Goal: Contribute content: Contribute content

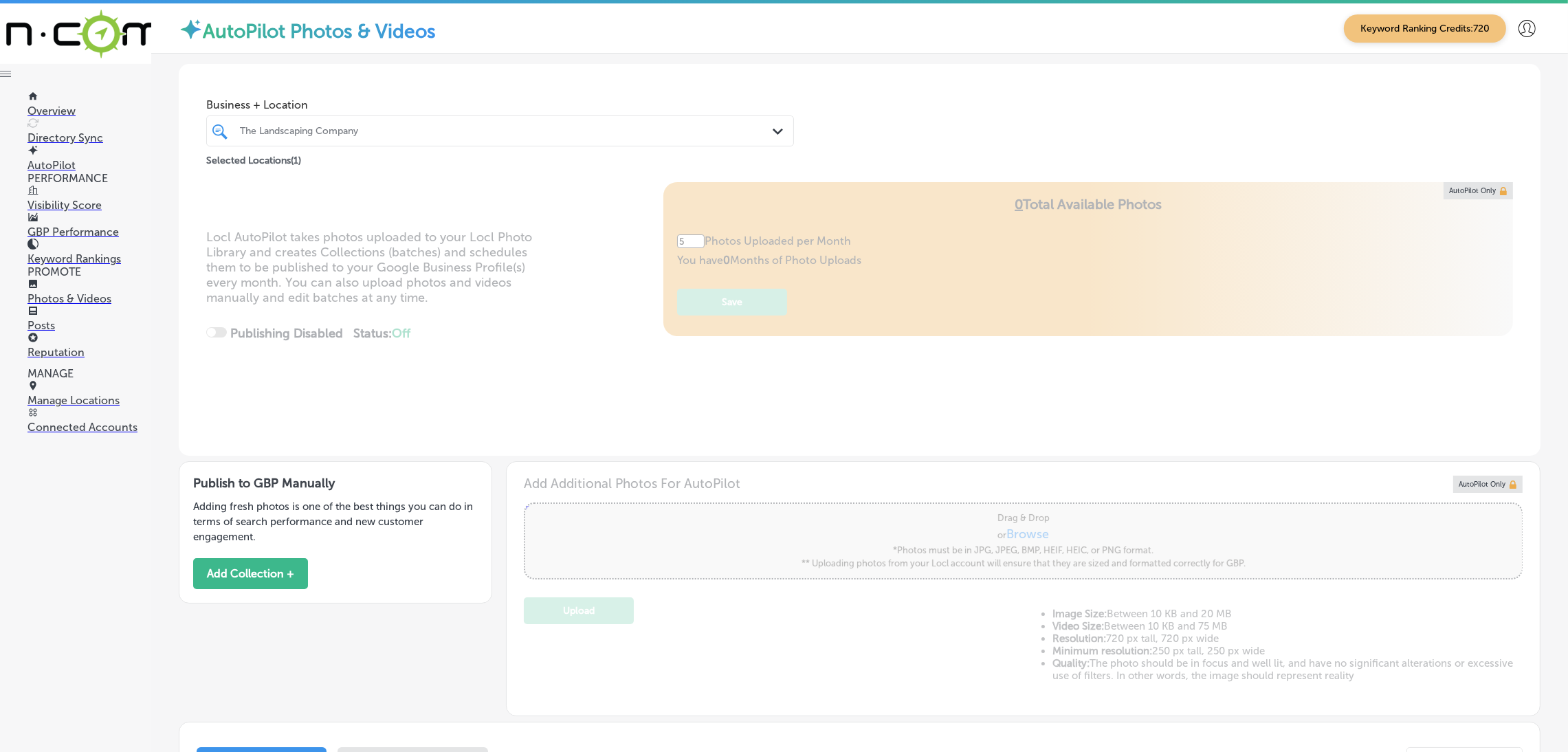
scroll to position [305, 0]
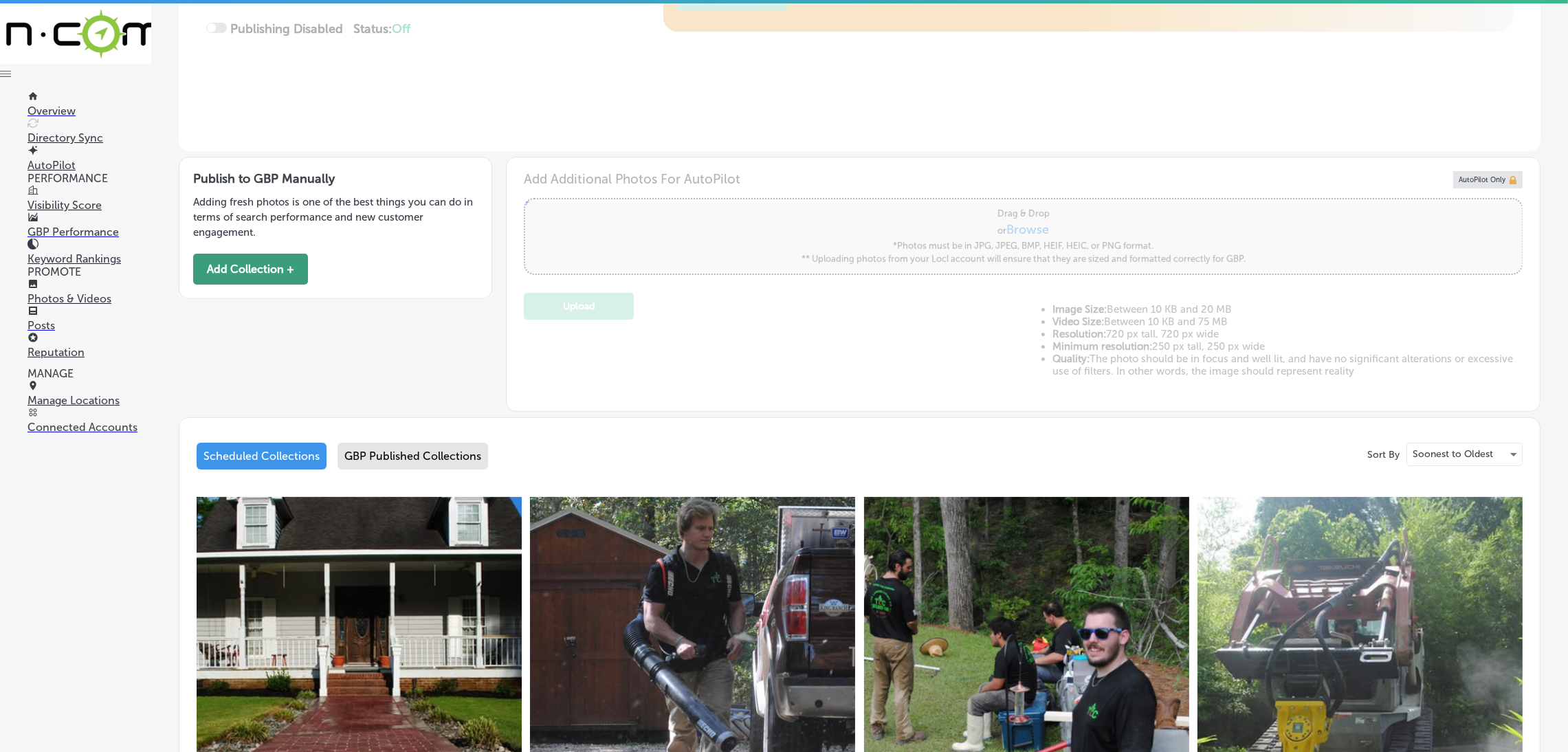
click at [294, 274] on button "Add Collection +" at bounding box center [251, 269] width 115 height 31
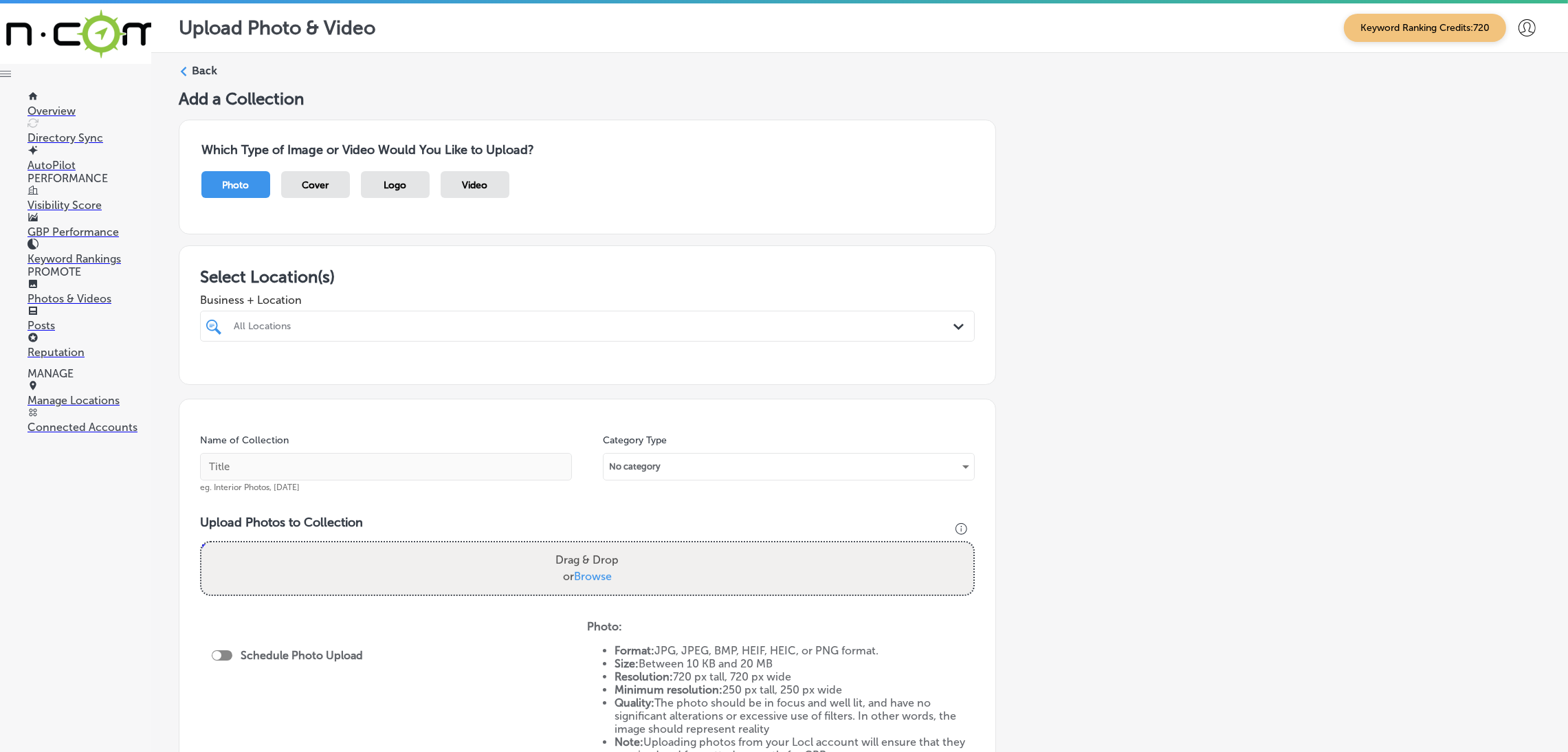
click at [300, 336] on div at bounding box center [552, 326] width 638 height 18
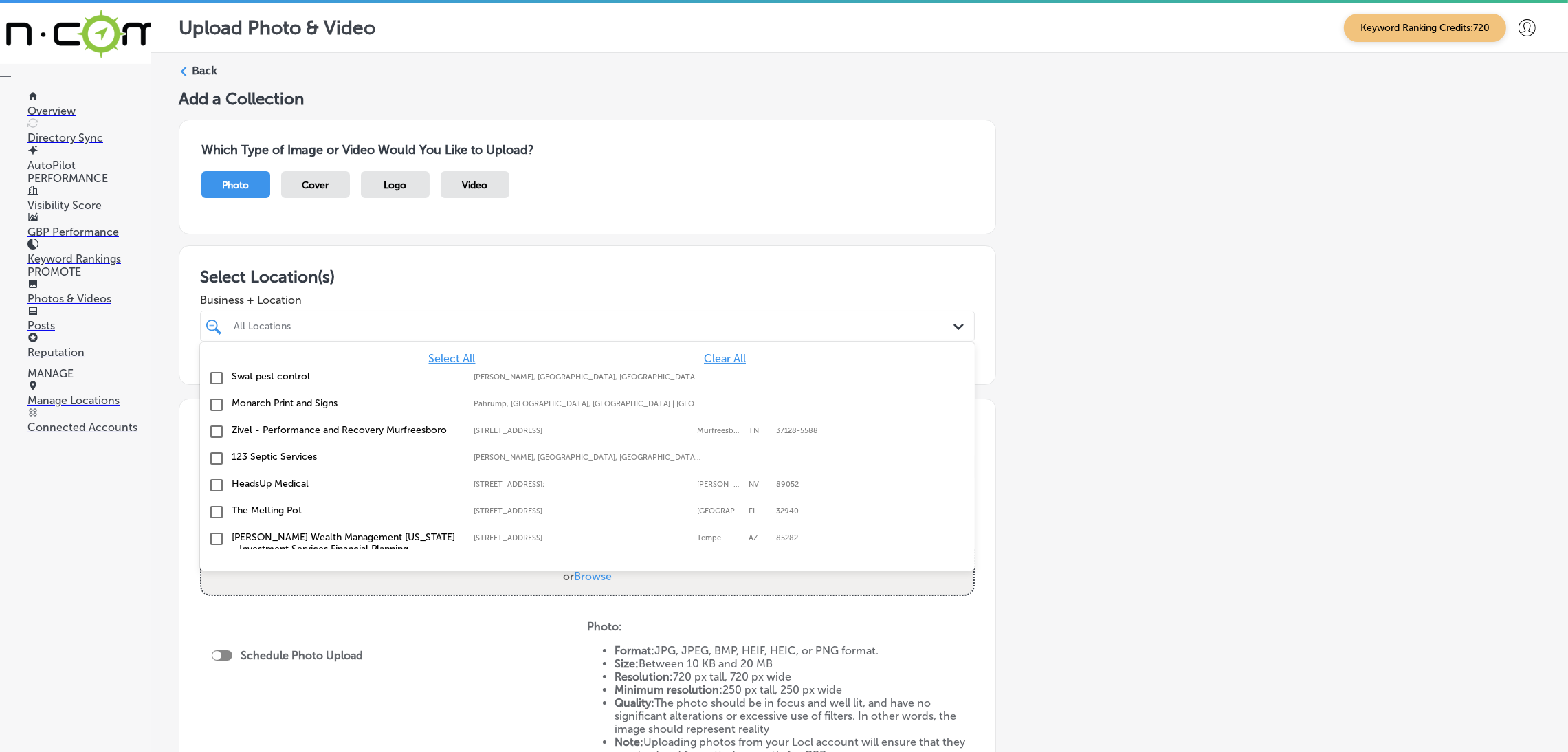
click at [712, 355] on span "Clear All" at bounding box center [724, 358] width 42 height 13
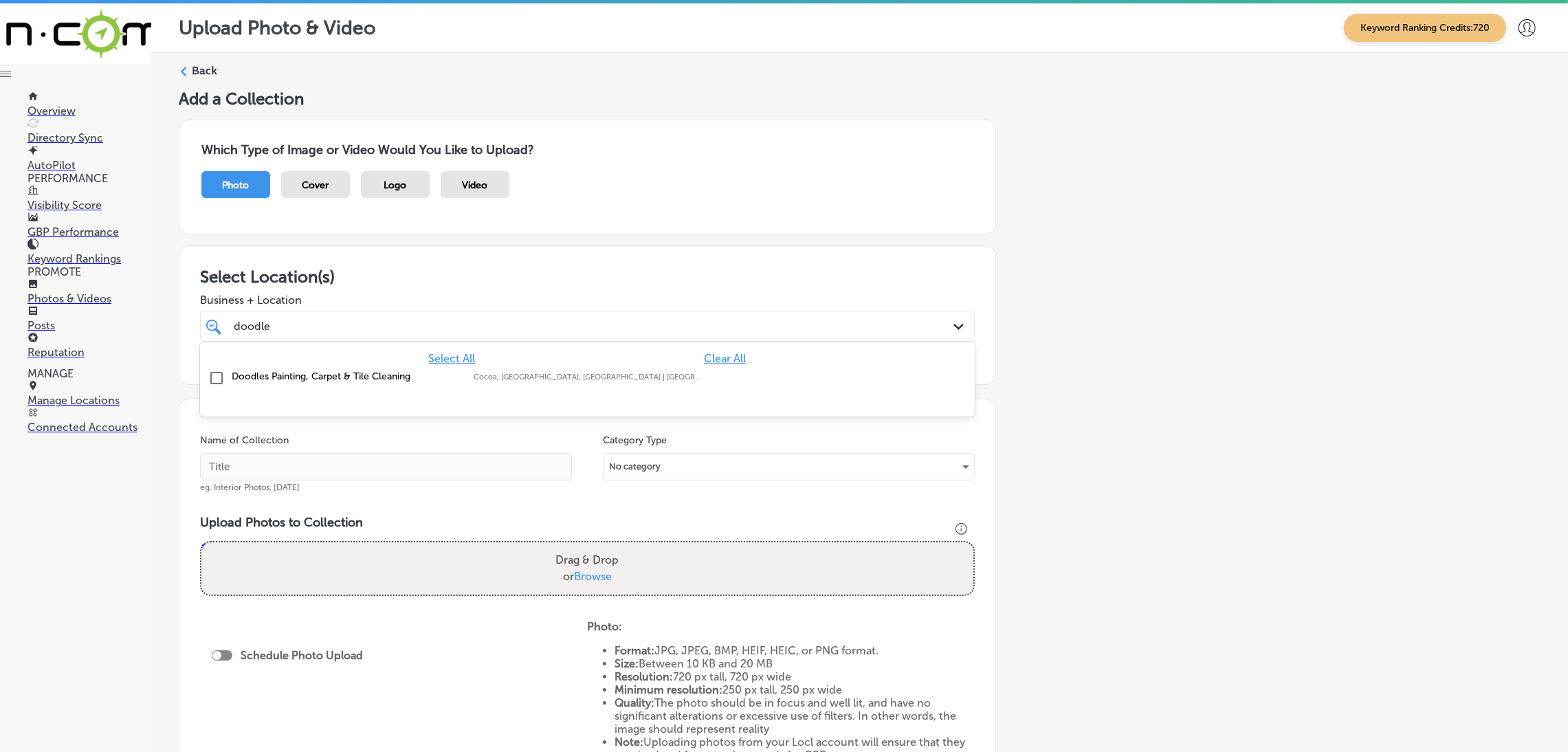
click at [500, 380] on label "Cocoa, [GEOGRAPHIC_DATA], [GEOGRAPHIC_DATA] | [GEOGRAPHIC_DATA], [GEOGRAPHIC_DA…" at bounding box center [588, 377] width 228 height 9
type input "doodle"
click at [1122, 324] on div "Add a Collection Which Type of Image or Video Would You Like to Upload? Photo C…" at bounding box center [859, 484] width 1361 height 790
click at [327, 467] on input "text" at bounding box center [386, 467] width 372 height 27
paste input "Doodles Carpet Cleaning"
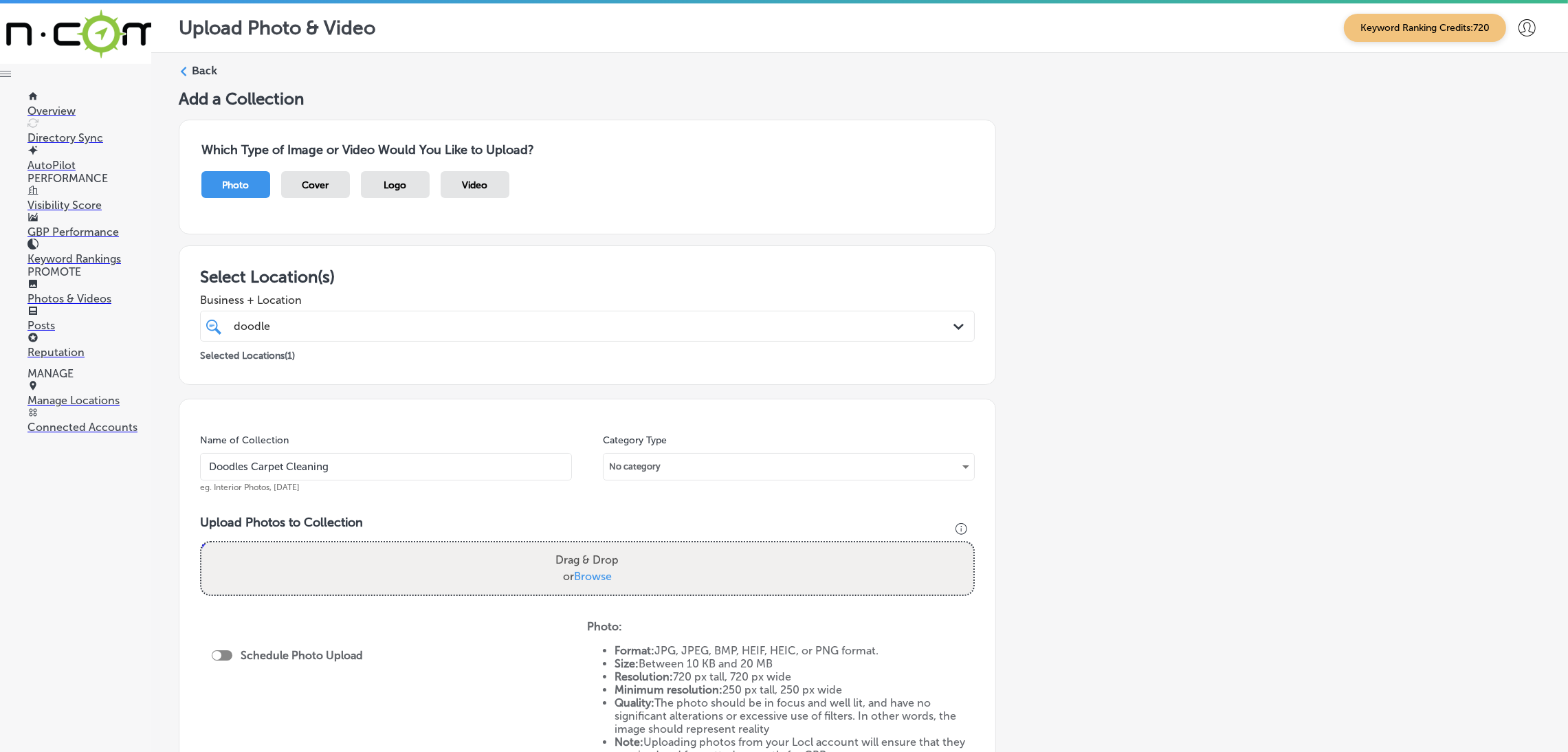
click at [253, 472] on input "Doodles Carpet Cleaning" at bounding box center [386, 467] width 372 height 27
paste input "carpet cleaning near me"
click at [368, 471] on input "Doodles-Carpet-Cleaning-carpet cleaning near me" at bounding box center [386, 467] width 372 height 27
click at [474, 461] on input "Doodles-Carpet-Cleaning-carpet-cleaning-near-me" at bounding box center [386, 467] width 372 height 27
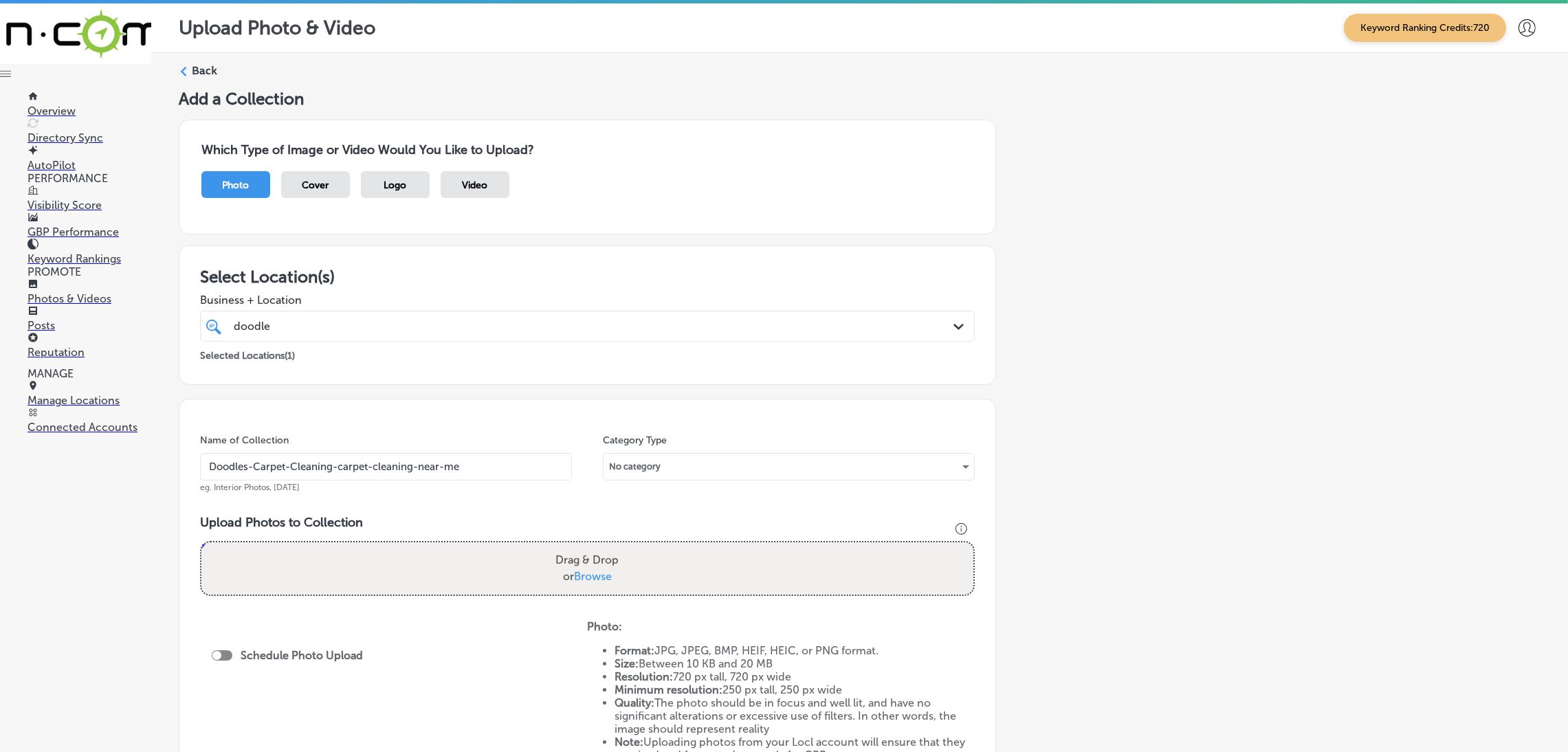
click at [474, 461] on input "Doodles-Carpet-Cleaning-carpet-cleaning-near-me" at bounding box center [386, 467] width 372 height 27
type input "Doodles-Carpet-Cleaning-carpet-cleaning-near-me"
click at [469, 425] on div "Name of Collection Doodles-Carpet-Cleaning-carpet-cleaning-near-me eg. Interior…" at bounding box center [587, 596] width 817 height 395
click at [434, 464] on input "Doodles-Carpet-Cleaning-carpet-cleaning-near-me" at bounding box center [386, 467] width 372 height 27
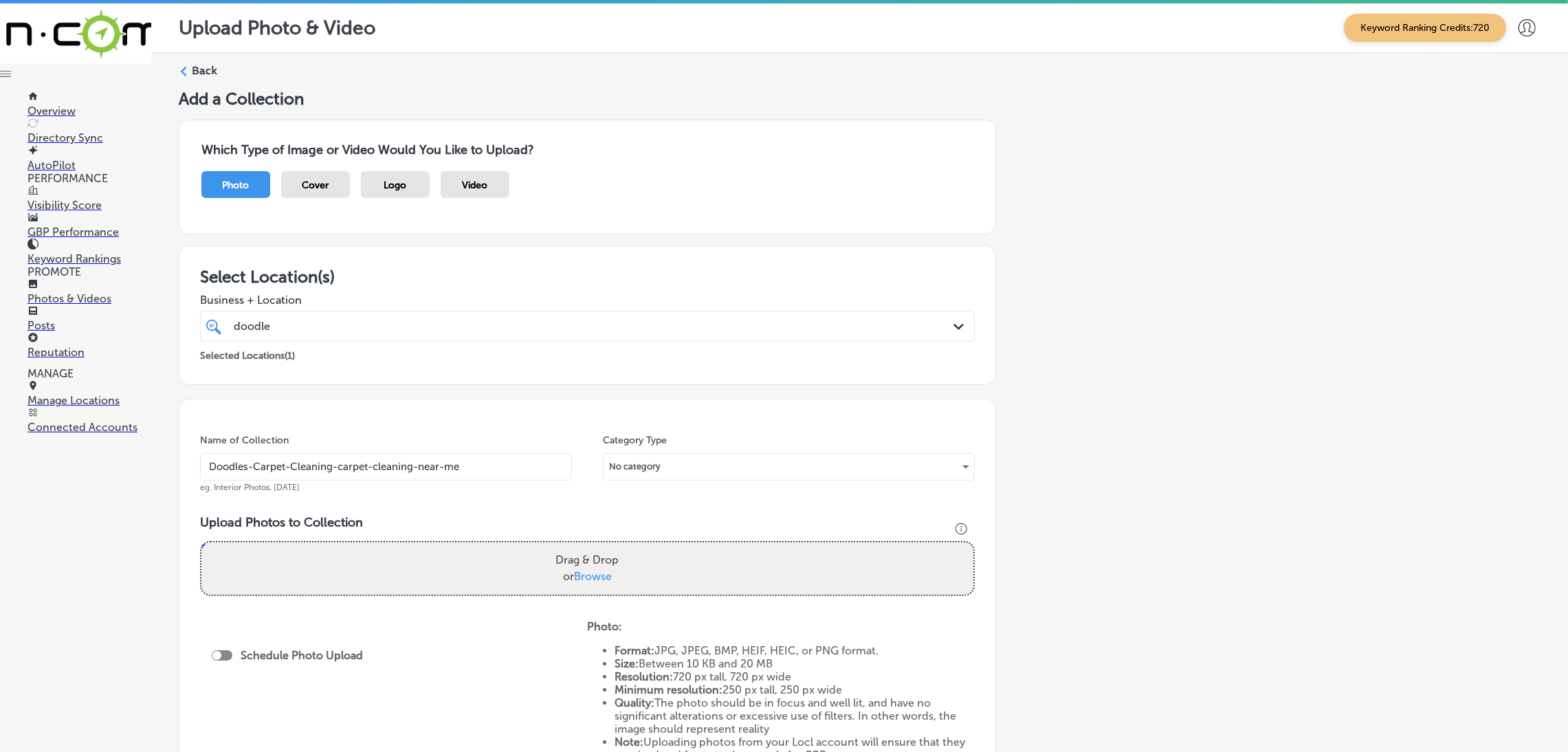
click at [434, 464] on input "Doodles-Carpet-Cleaning-carpet-cleaning-near-me" at bounding box center [386, 467] width 372 height 27
click at [439, 416] on div "Name of Collection Doodles-Carpet-Cleaning-carpet-cleaning-near-me eg. Interior…" at bounding box center [587, 596] width 817 height 395
click at [473, 558] on div "Drag & Drop or Browse" at bounding box center [587, 568] width 771 height 52
click at [202, 542] on input "Drag & Drop or Browse" at bounding box center [587, 545] width 771 height 4
type input "C:\fakepath\Doodles Carpet Cleaning (5).jpg"
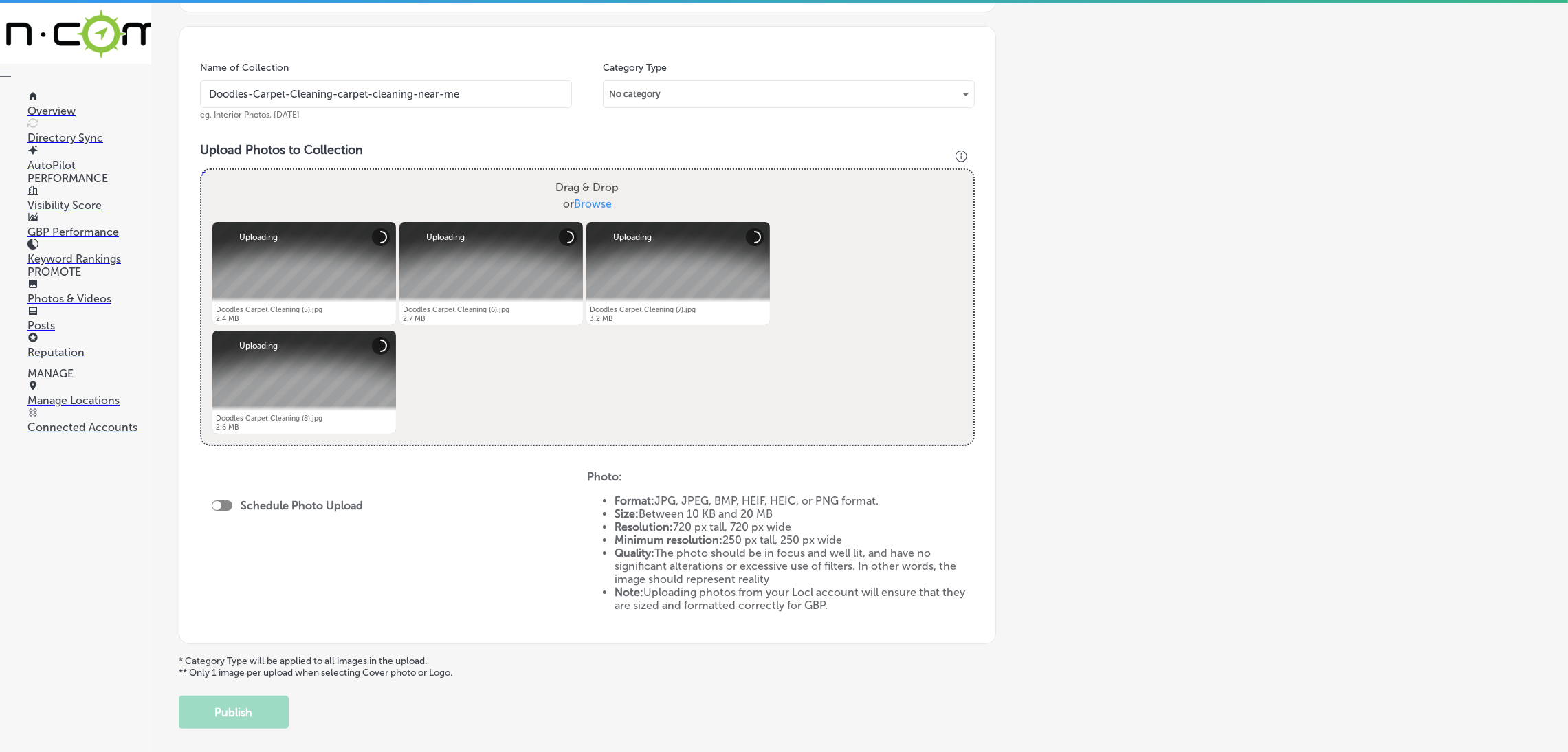
scroll to position [440, 0]
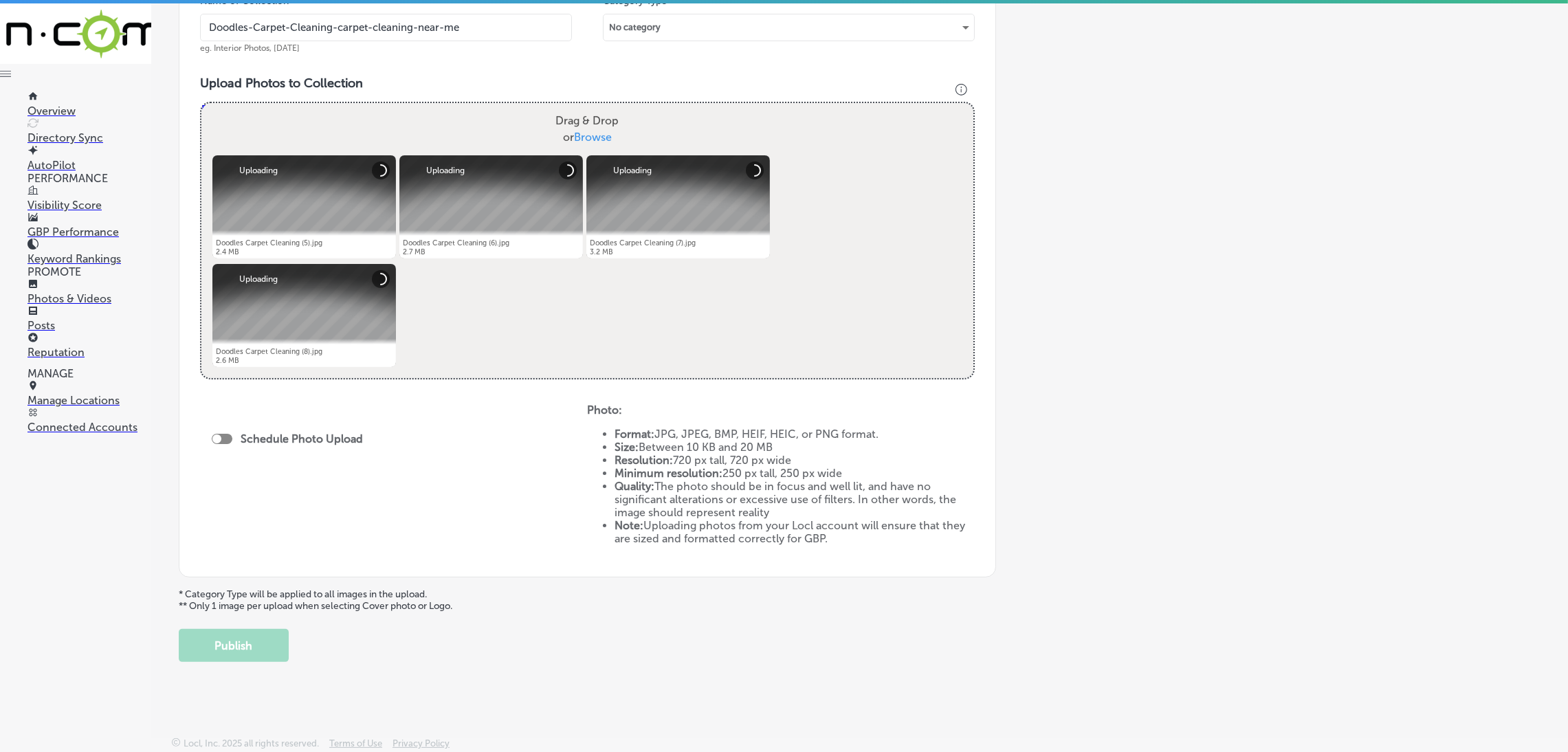
click at [215, 443] on div "Schedule Photo Upload" at bounding box center [291, 439] width 158 height 13
click at [228, 435] on div at bounding box center [222, 439] width 21 height 10
checkbox input "true"
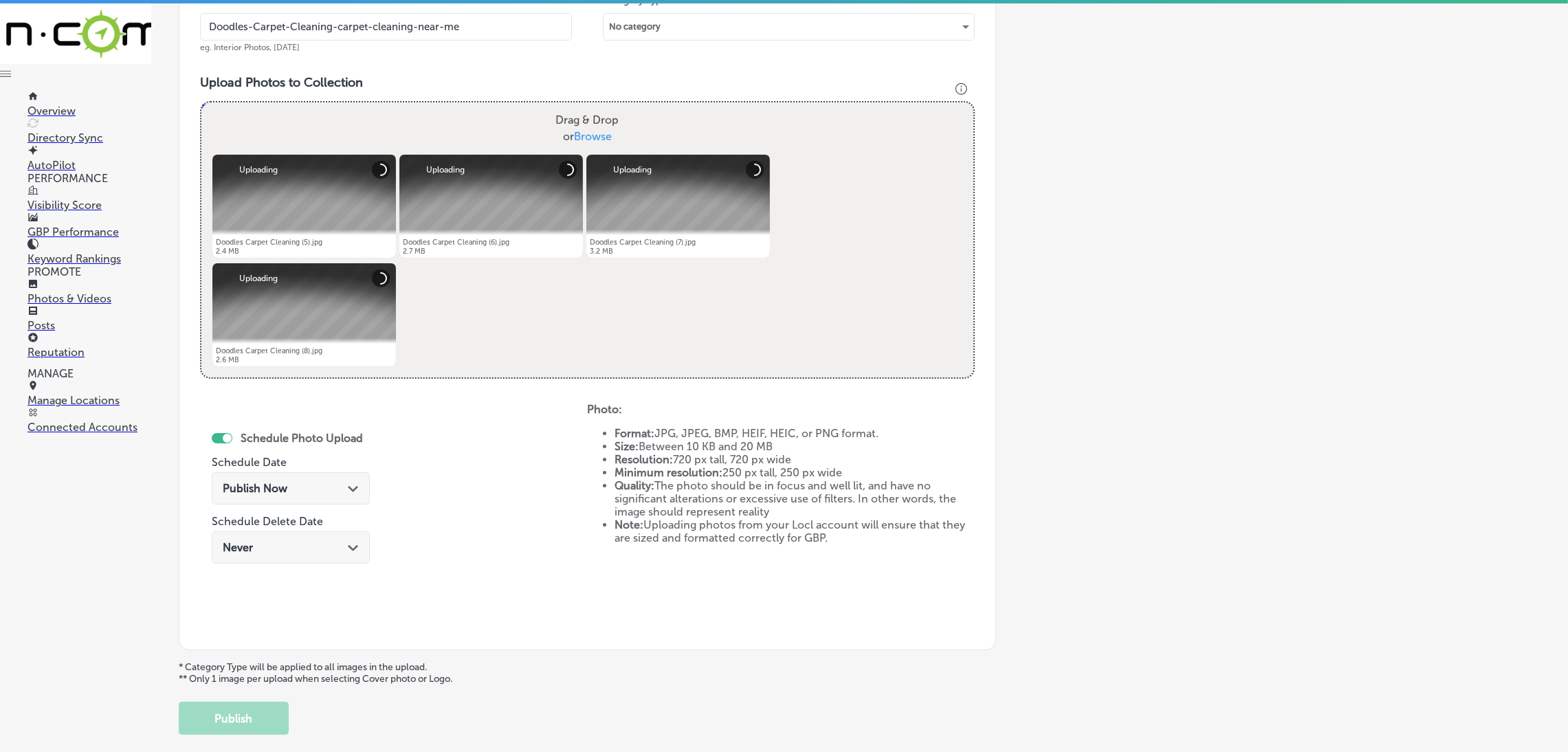
click at [245, 499] on div "Publish Now Path Created with Sketch." at bounding box center [291, 489] width 158 height 32
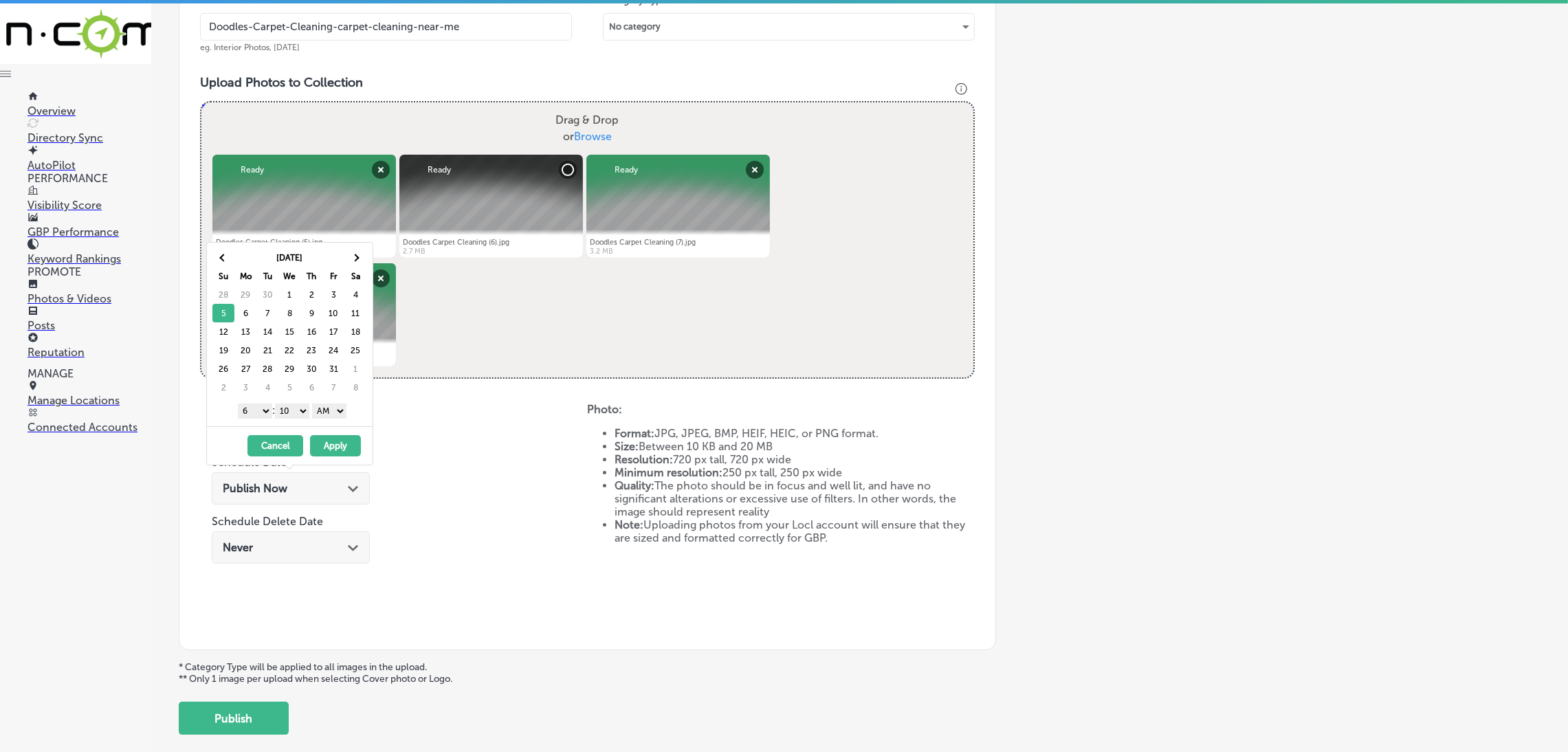
click at [341, 416] on select "AM PM" at bounding box center [329, 411] width 35 height 15
click at [304, 415] on select "00 10 20 30 40 50" at bounding box center [292, 411] width 35 height 15
click at [255, 421] on div "1 2 3 4 5 6 7 8 9 10 11 12 : 00 10 20 30 40 50 AM PM" at bounding box center [293, 411] width 160 height 21
click at [254, 409] on select "1 2 3 4 5 6 7 8 9 10 11 12" at bounding box center [254, 411] width 35 height 15
click at [345, 447] on button "Apply" at bounding box center [335, 446] width 51 height 21
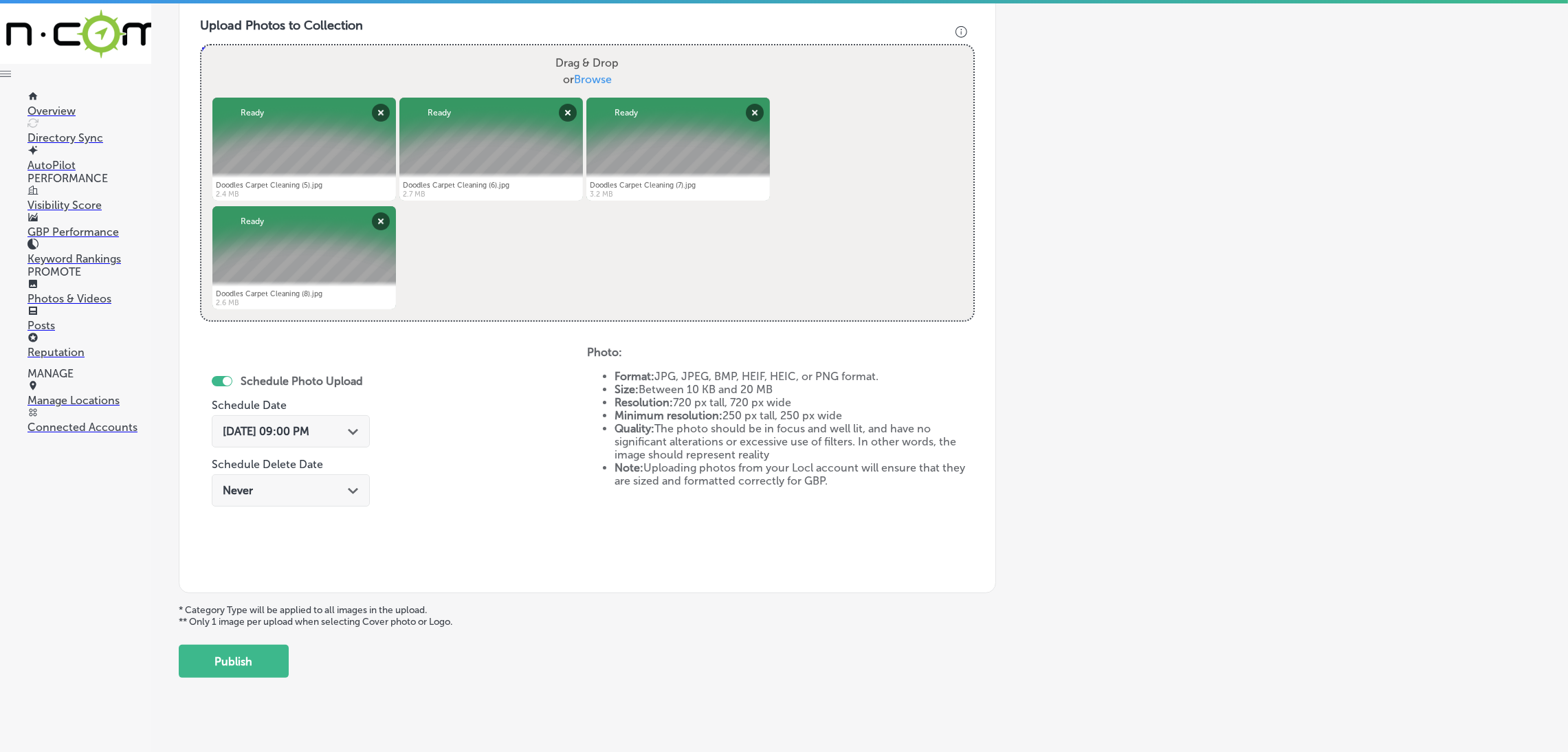
scroll to position [514, 0]
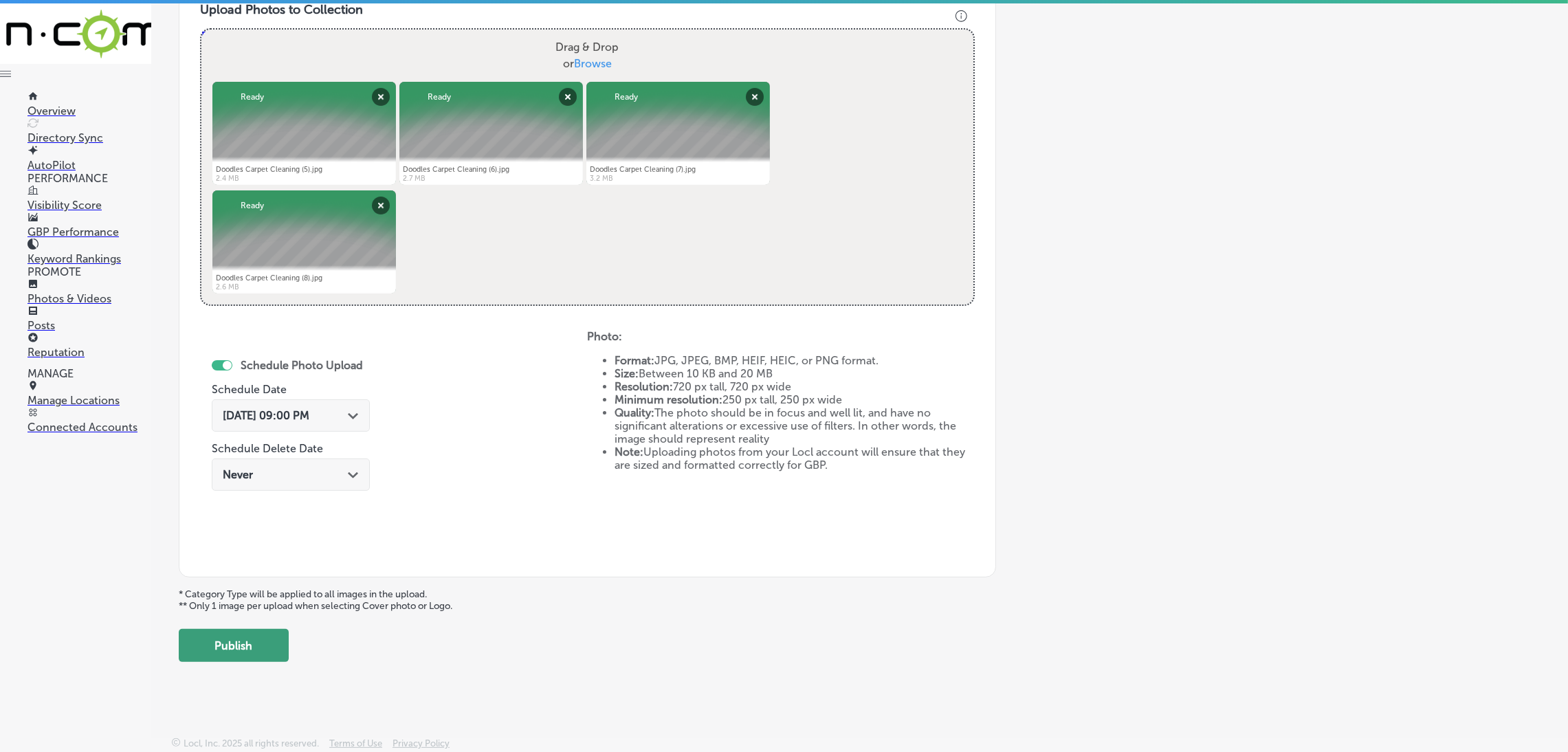
click at [248, 648] on button "Publish" at bounding box center [234, 645] width 110 height 33
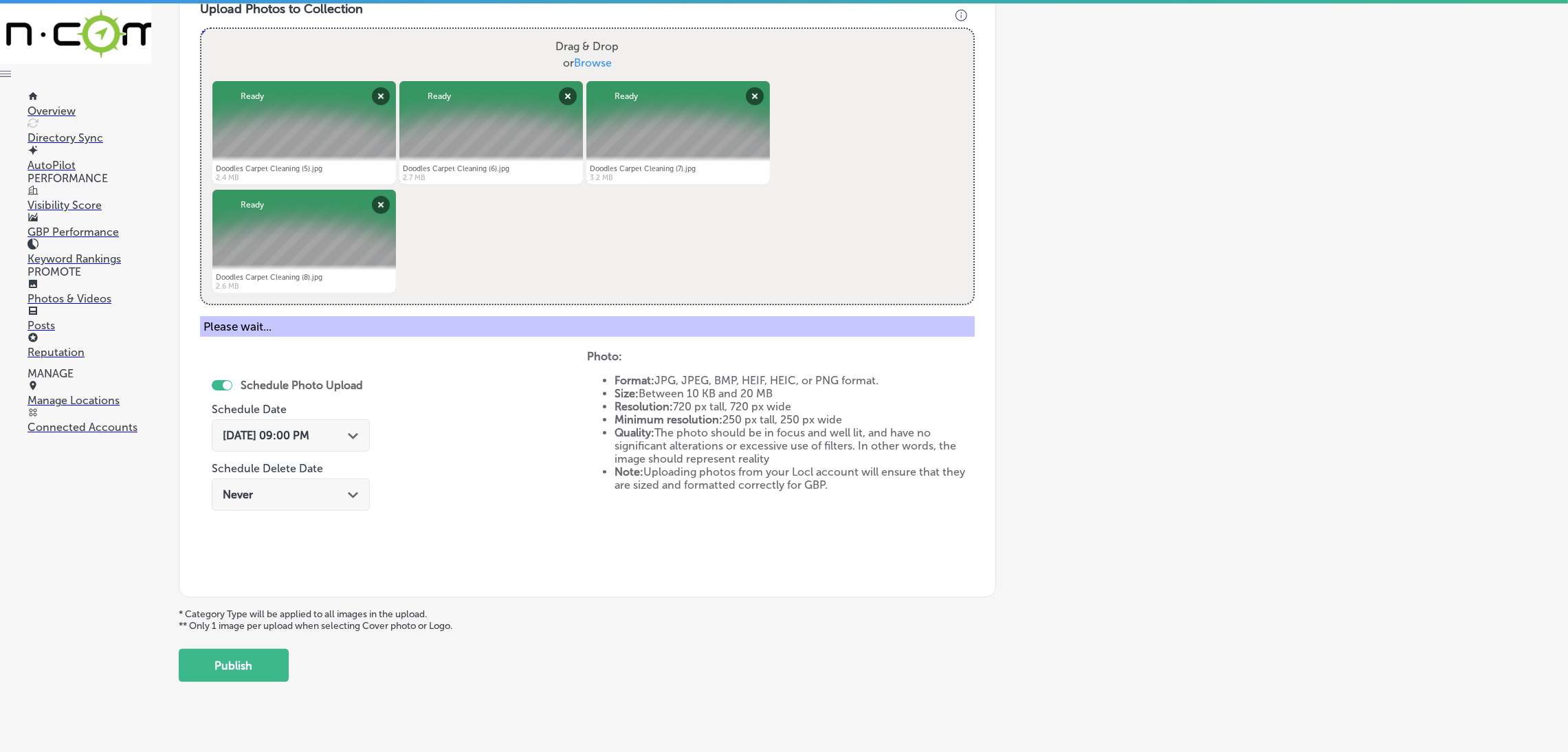
scroll to position [291, 0]
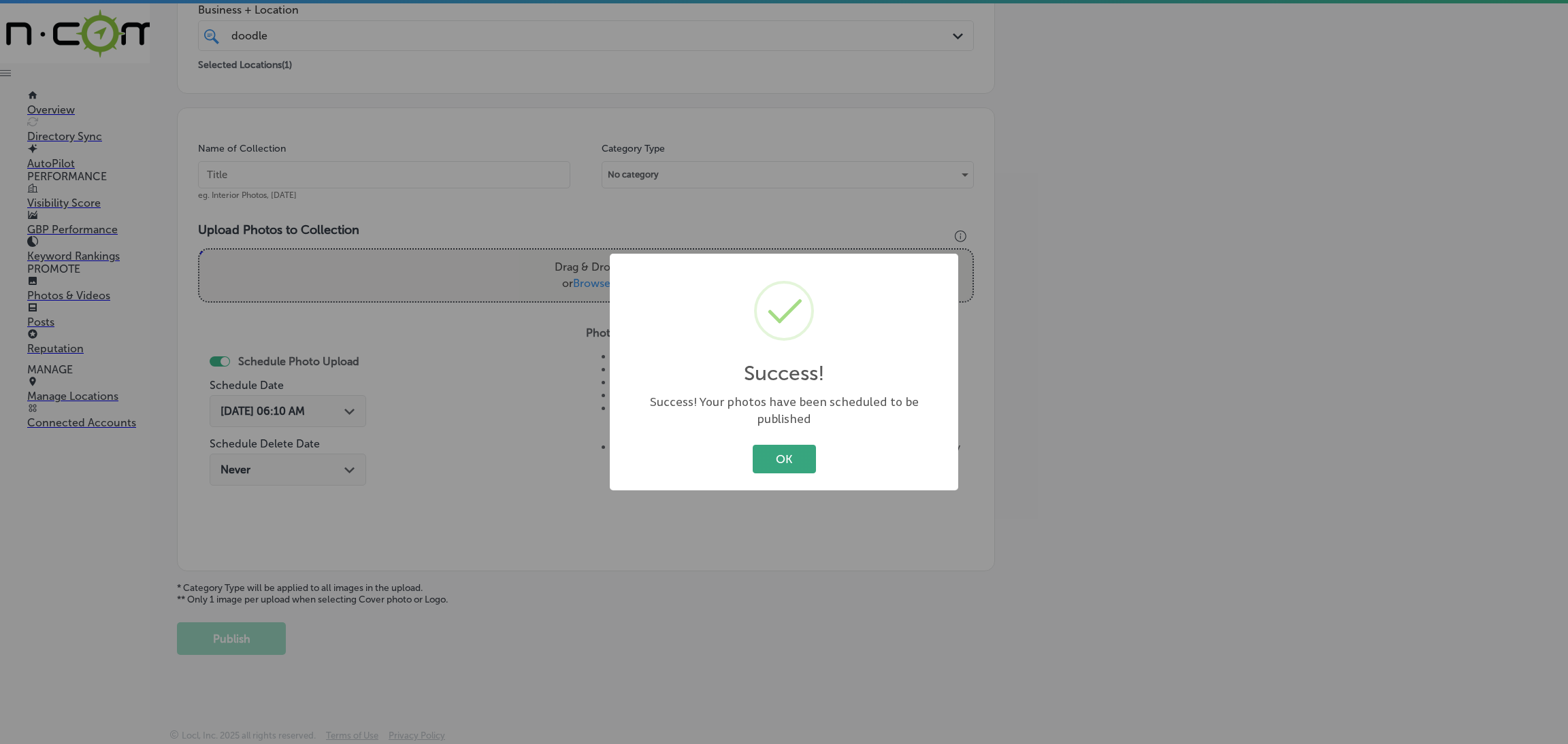
click at [757, 447] on button "OK" at bounding box center [784, 459] width 63 height 28
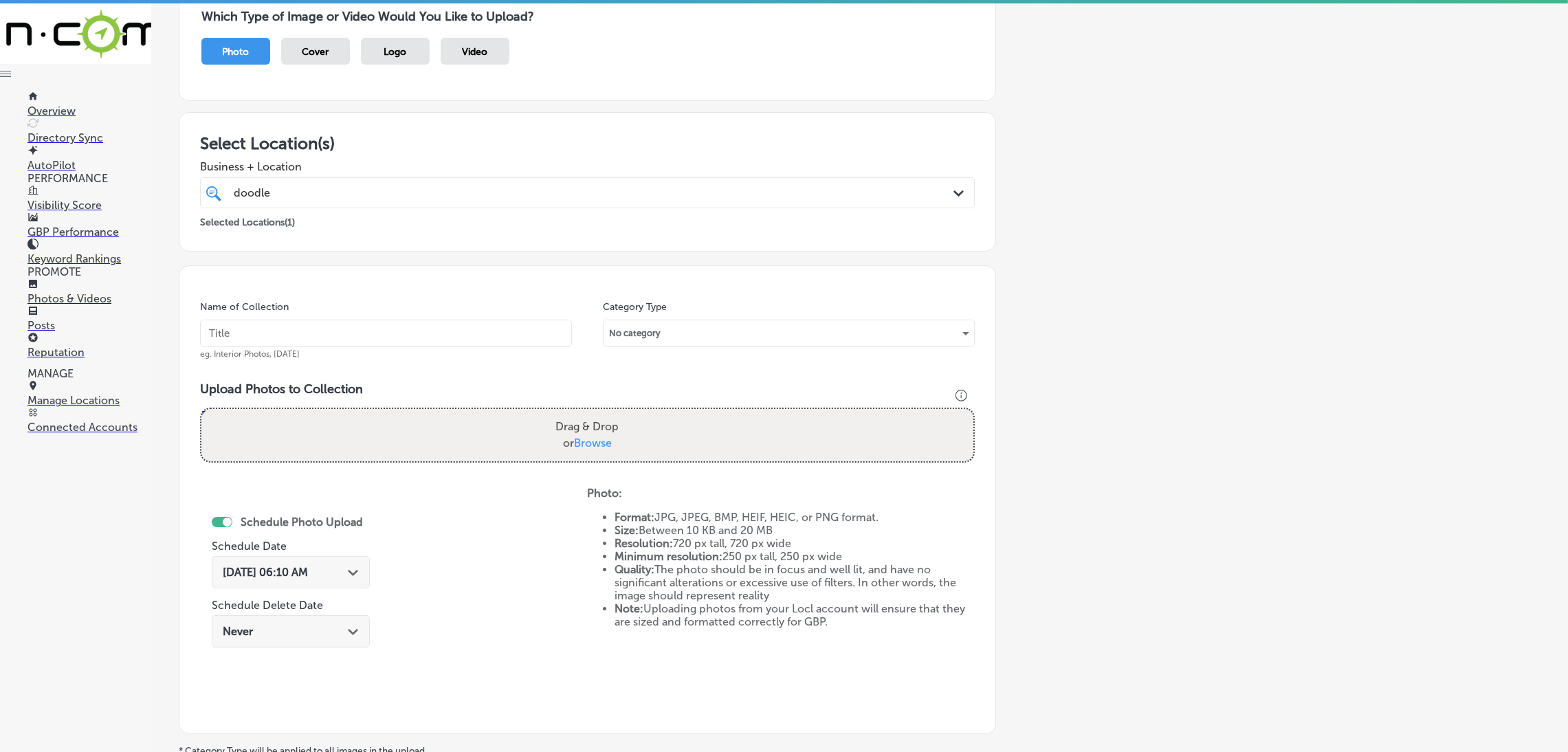
scroll to position [85, 0]
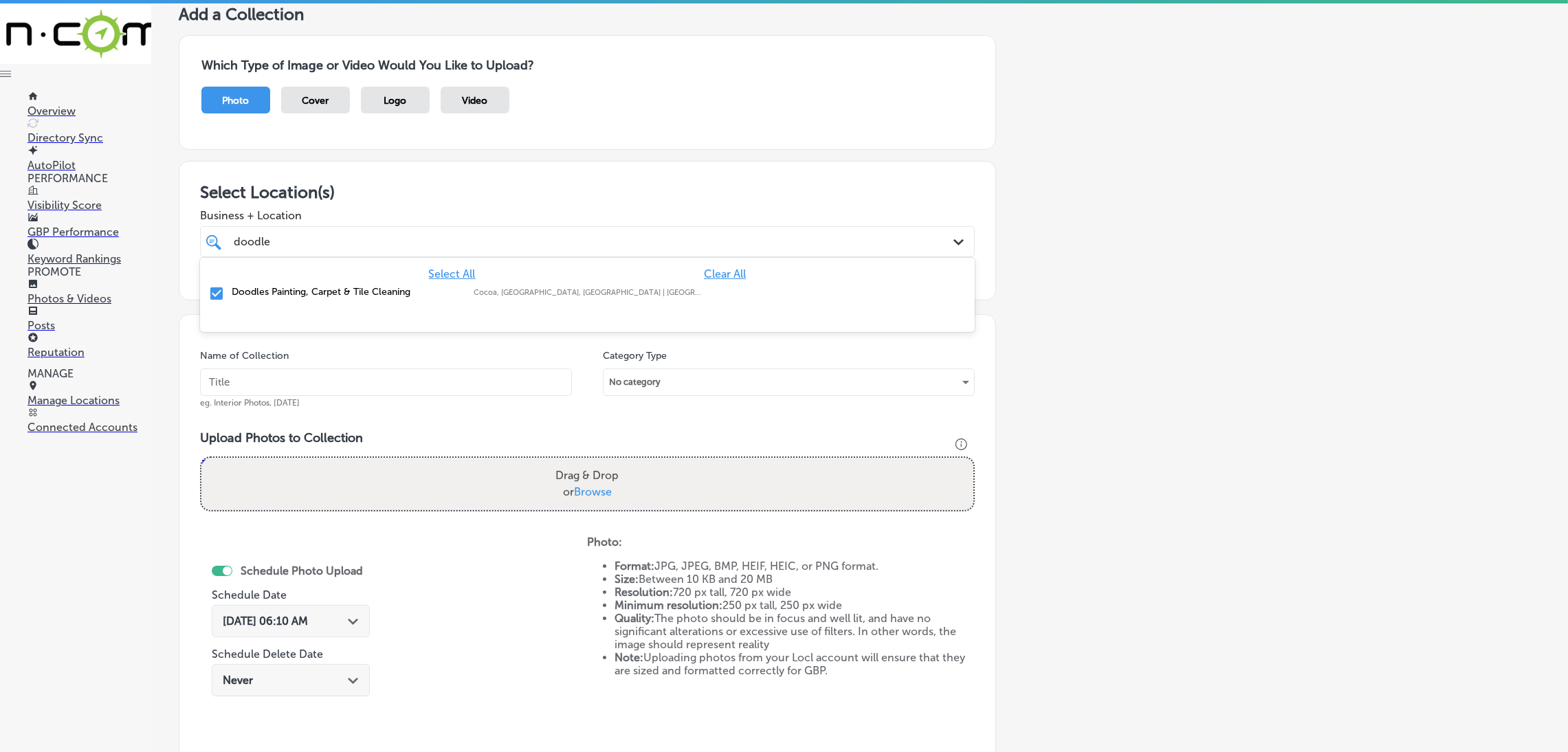
click at [386, 237] on div "doodle doodle" at bounding box center [552, 241] width 638 height 18
click at [407, 199] on h3 "Select Location(s)" at bounding box center [587, 192] width 774 height 20
click at [325, 381] on input "text" at bounding box center [386, 382] width 372 height 27
paste input "Doodles-Carpet-Cleaning-carpet-cleaning-near-me"
type input "Doodles-Carpet-Cleaning-carpet-cleaning-near-me"
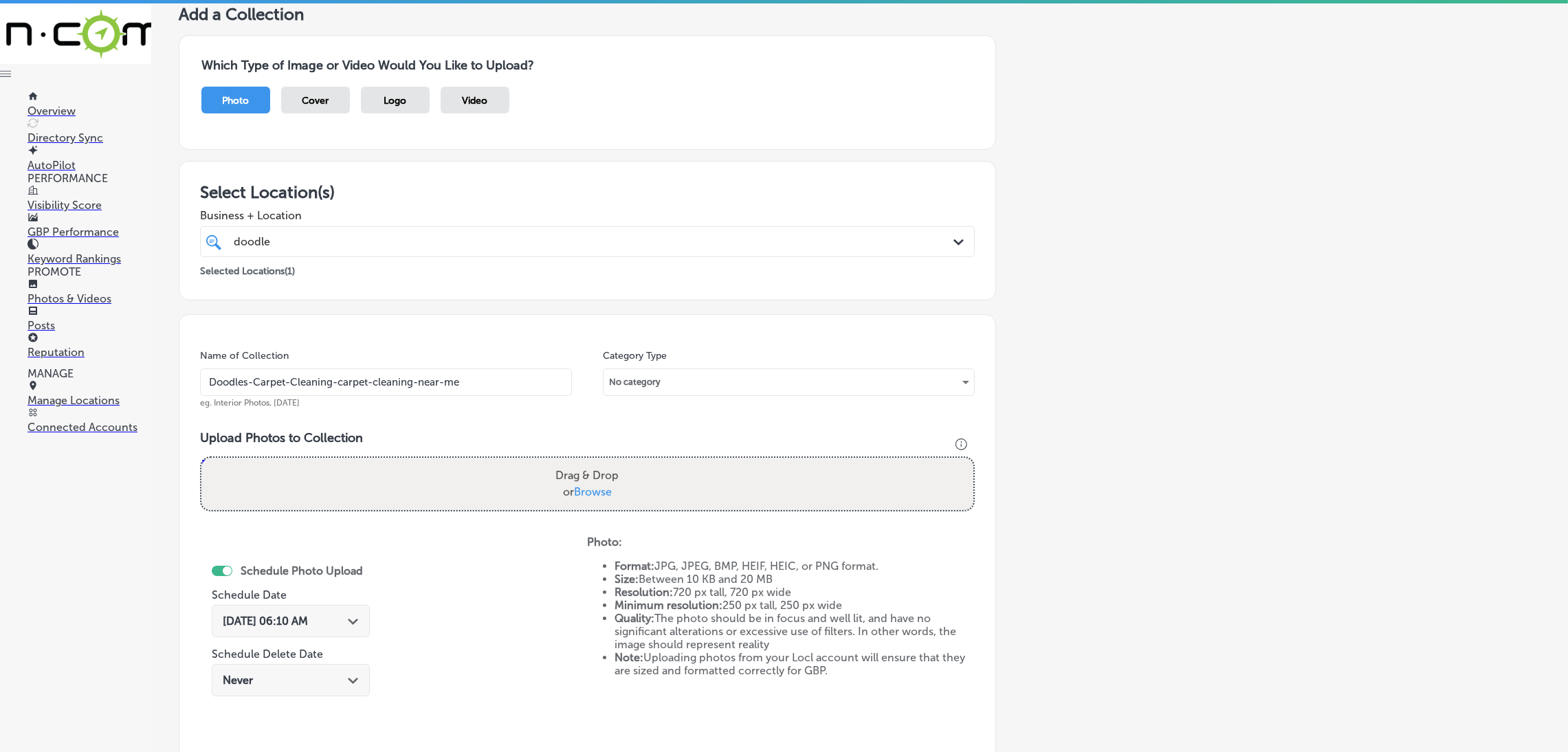
click at [516, 467] on div "Drag & Drop or Browse" at bounding box center [587, 483] width 771 height 52
click at [202, 458] on input "Drag & Drop or Browse" at bounding box center [587, 460] width 771 height 4
type input "C:\fakepath\Doodles Carpet Cleaning (10).jpg"
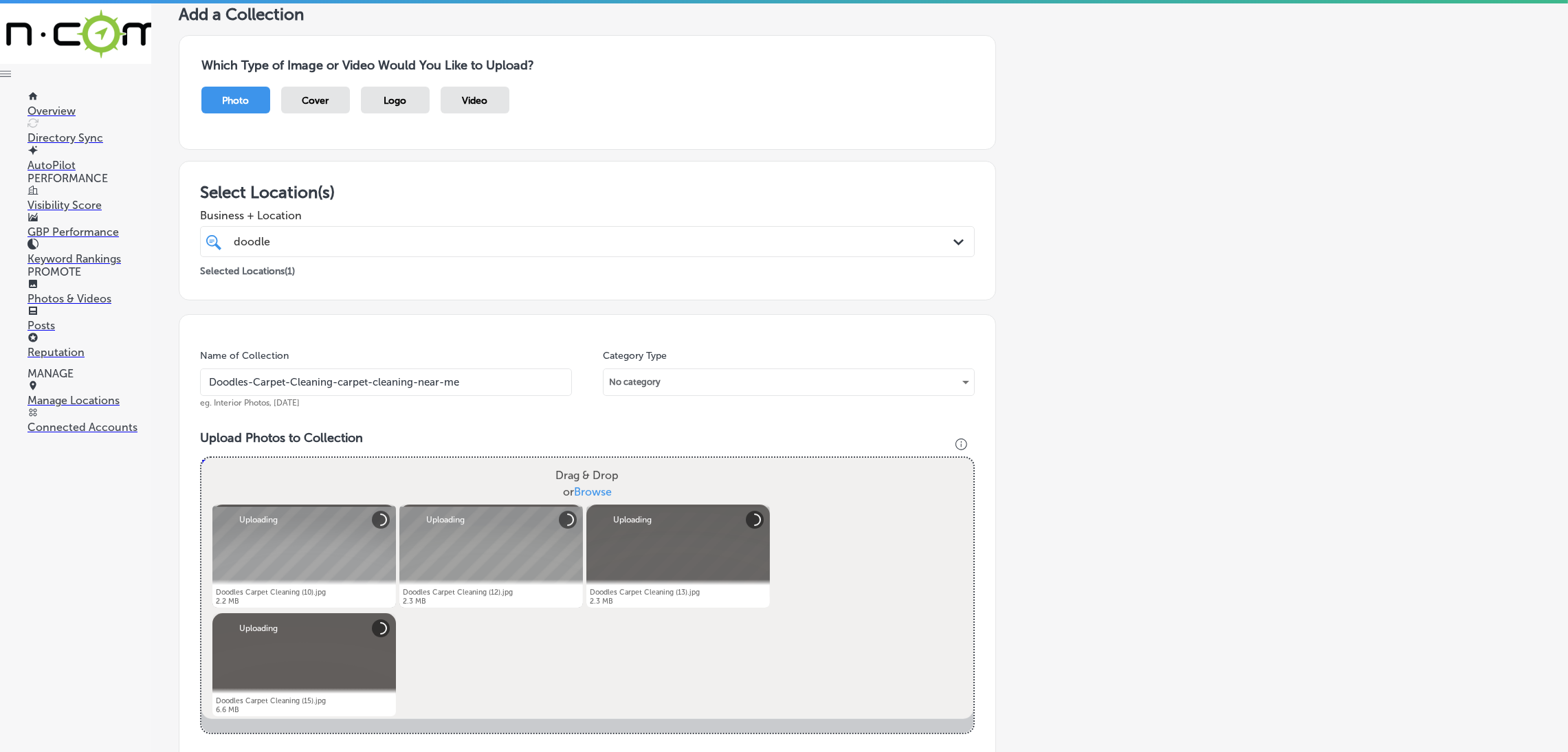
scroll to position [394, 0]
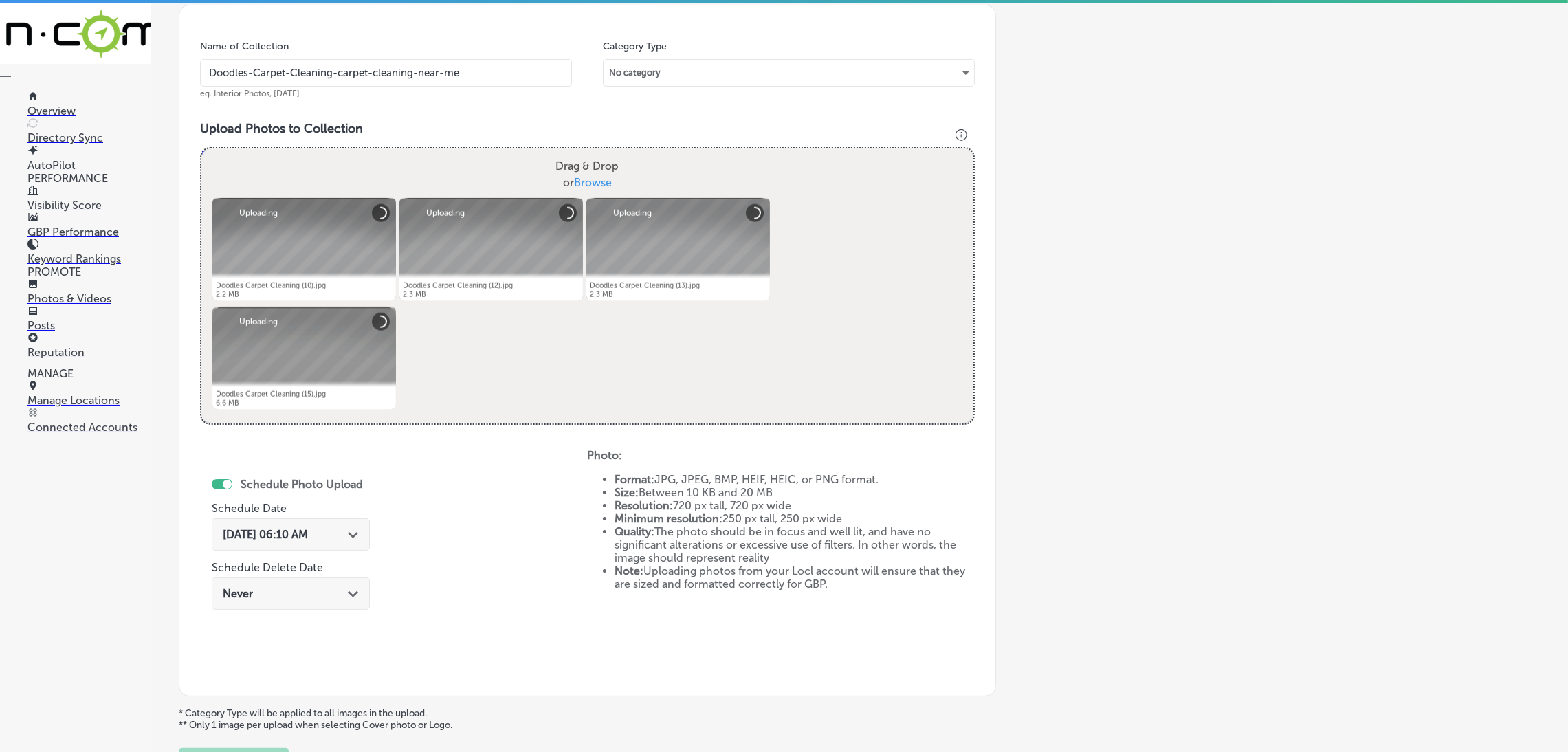
click at [455, 75] on input "Doodles-Carpet-Cleaning-carpet-cleaning-near-me" at bounding box center [386, 72] width 372 height 27
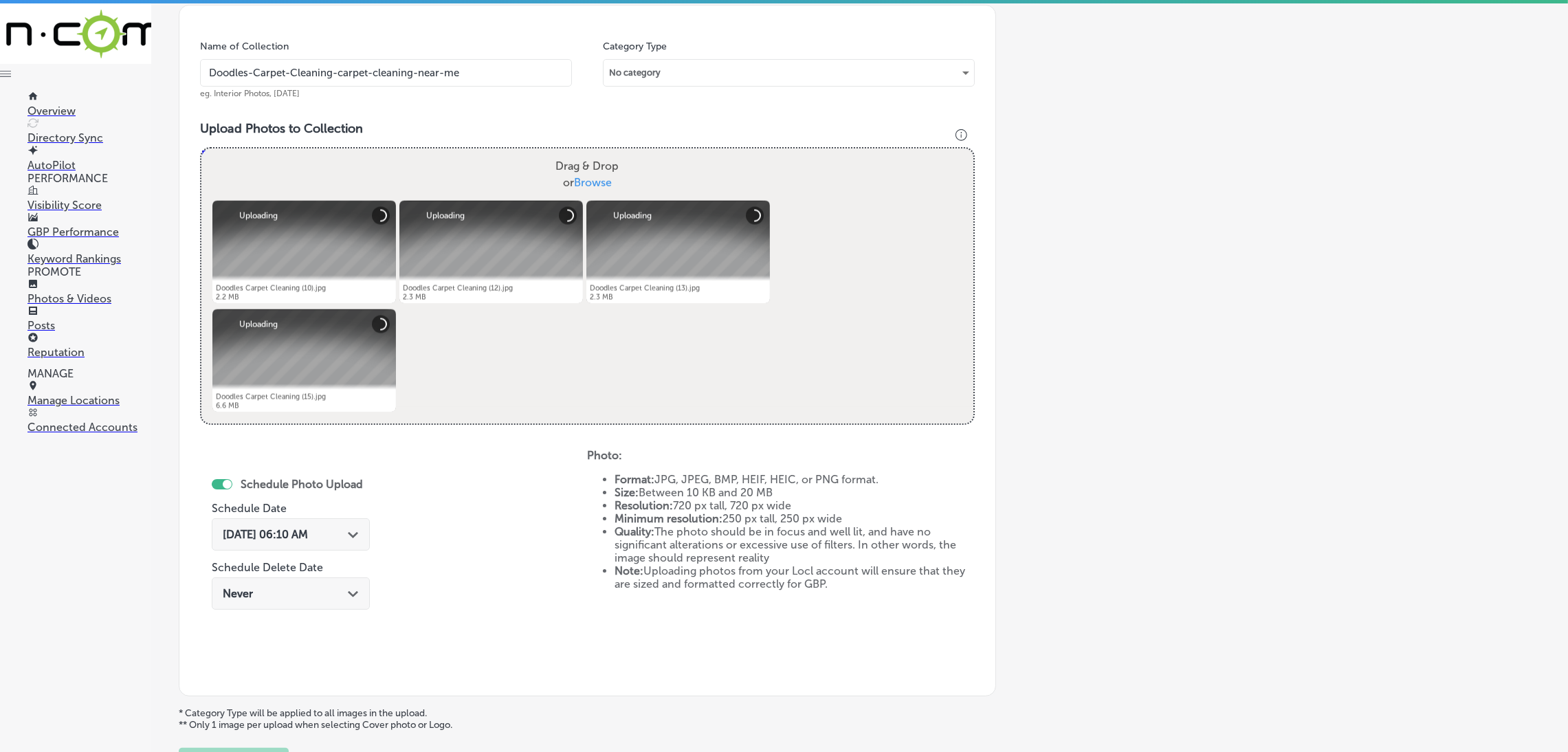
click at [455, 75] on input "Doodles-Carpet-Cleaning-carpet-cleaning-near-me" at bounding box center [386, 72] width 372 height 27
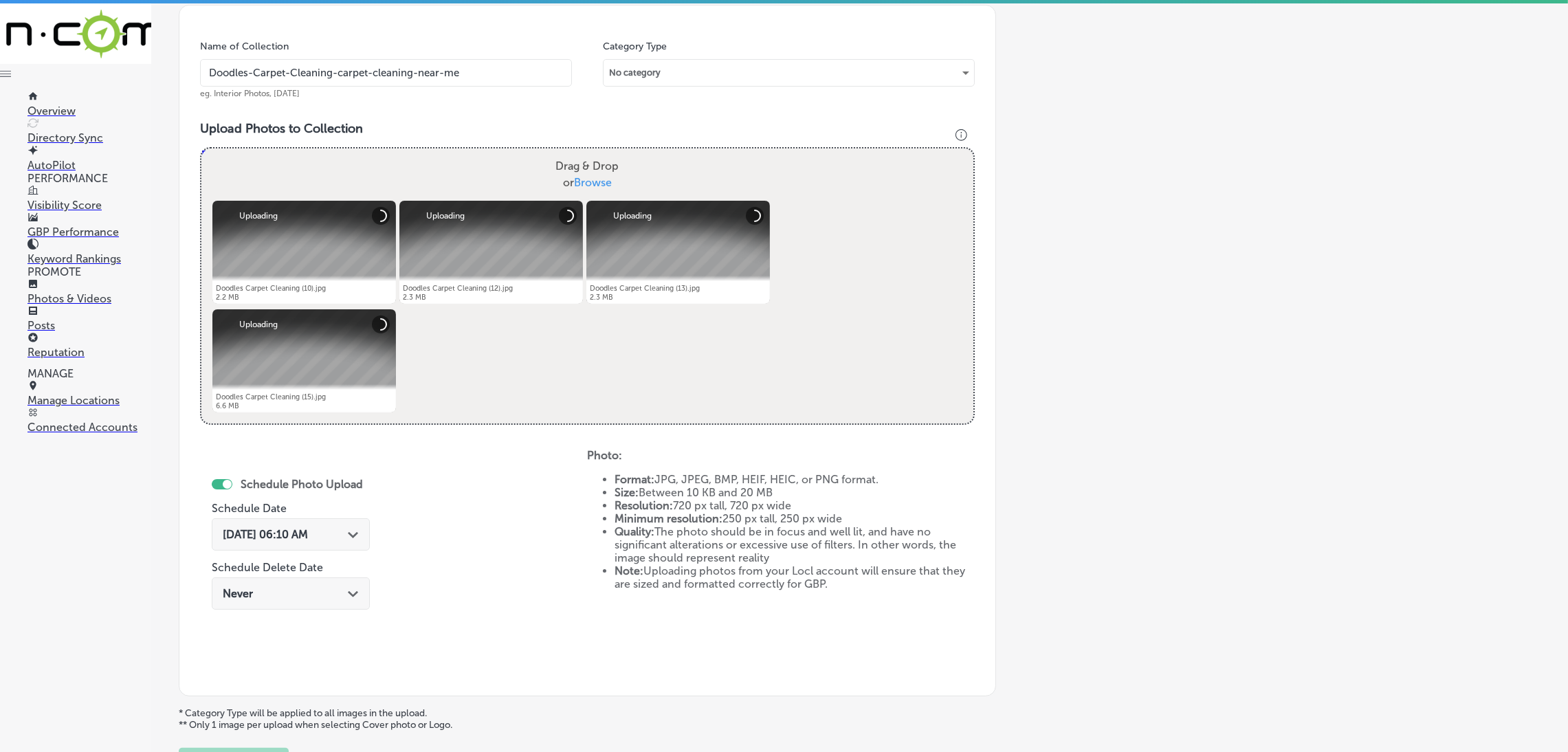
click at [1107, 252] on div "Add a Collection Which Type of Image or Video Would You Like to Upload? Photo C…" at bounding box center [859, 238] width 1361 height 1087
click at [275, 531] on span "[DATE] 06:10 AM" at bounding box center [266, 535] width 85 height 13
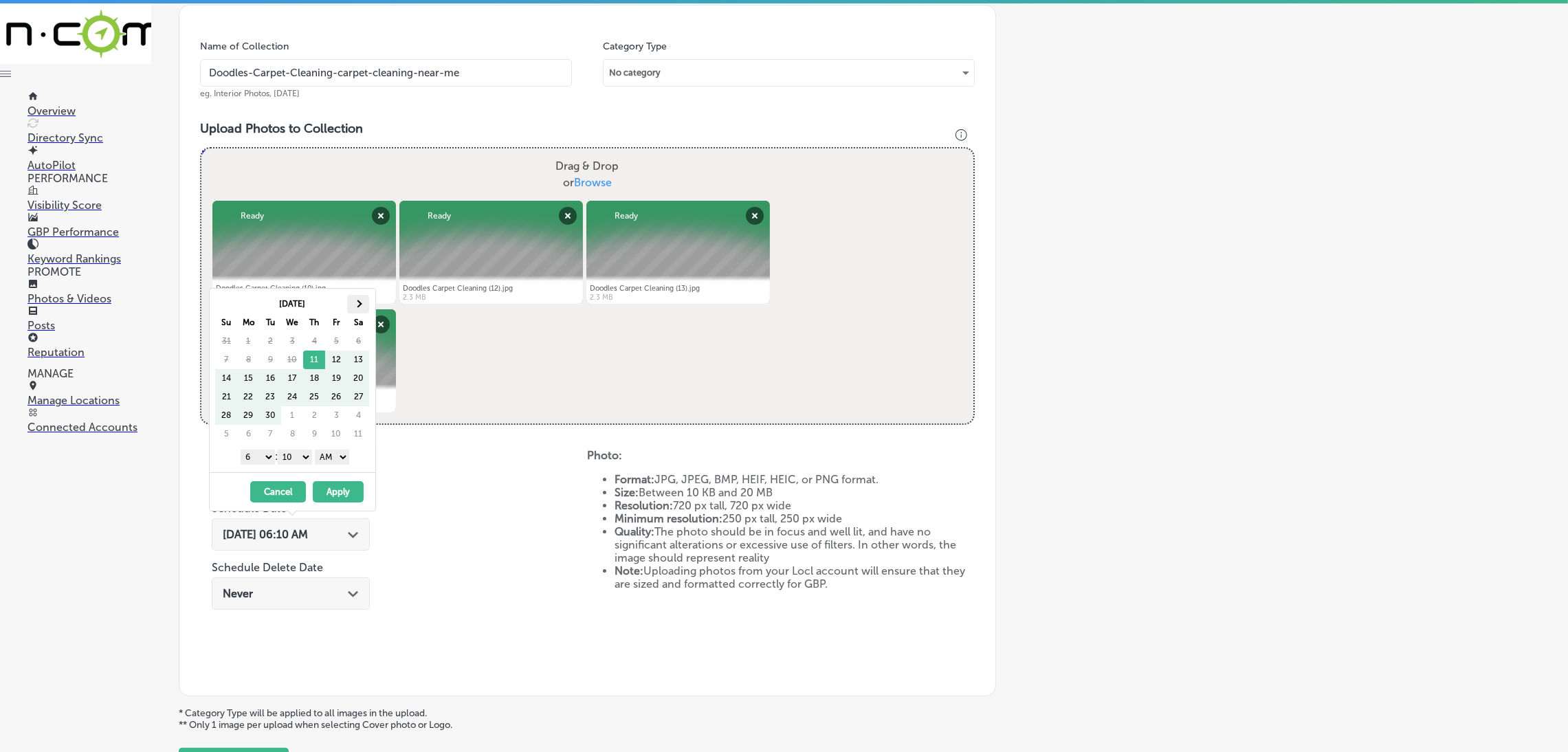
click at [357, 310] on th at bounding box center [358, 304] width 22 height 18
click at [335, 458] on select "AM PM" at bounding box center [332, 457] width 35 height 15
click at [291, 447] on div "1 2 3 4 5 6 7 8 9 10 11 12 : 00 10 20 30 40 50 AM PM" at bounding box center [295, 456] width 160 height 21
click at [299, 459] on select "00 10 20 30 40 50" at bounding box center [295, 457] width 35 height 15
click at [265, 461] on select "1 2 3 4 5 6 7 8 9 10 11 12" at bounding box center [257, 457] width 35 height 15
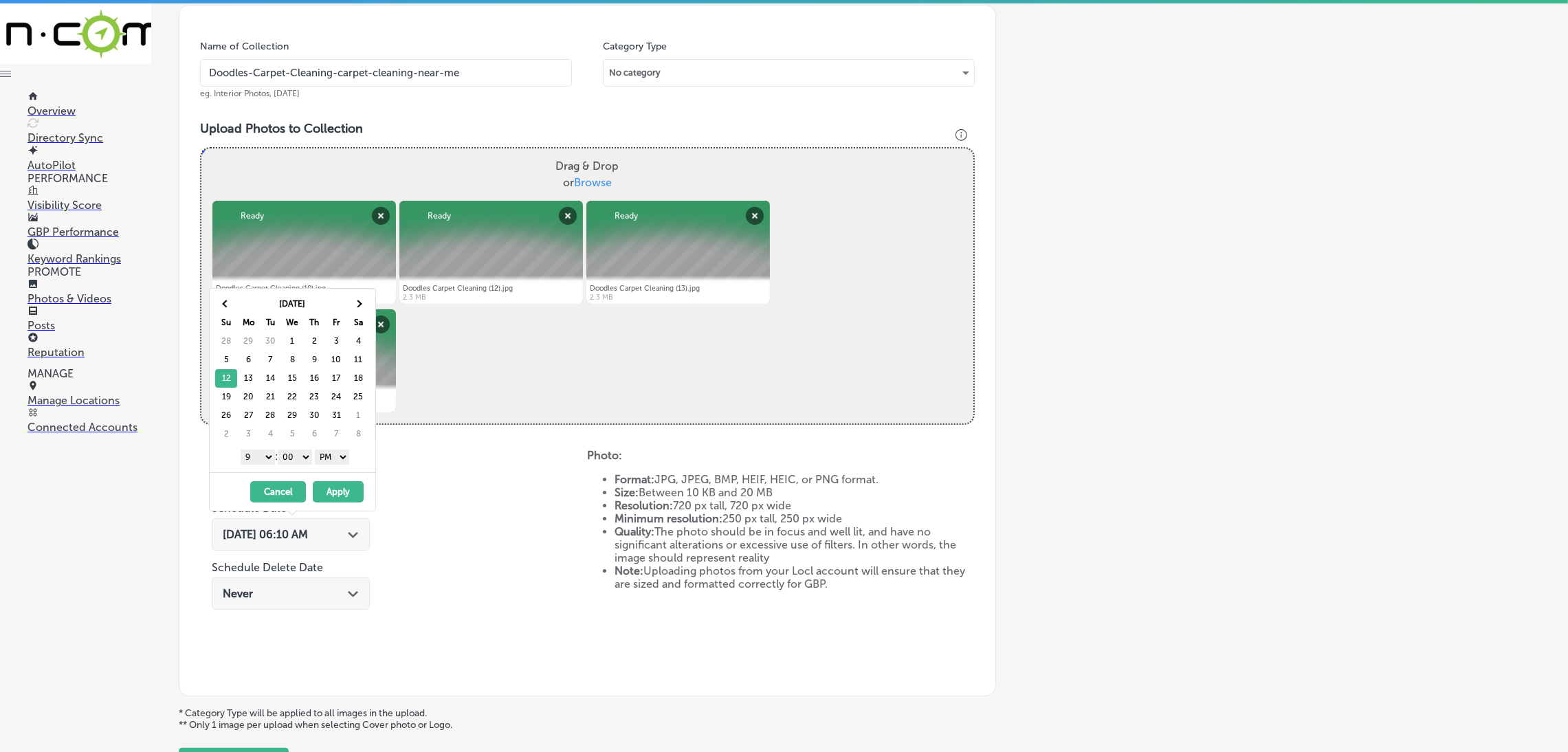
click at [340, 503] on button "Apply" at bounding box center [338, 492] width 51 height 21
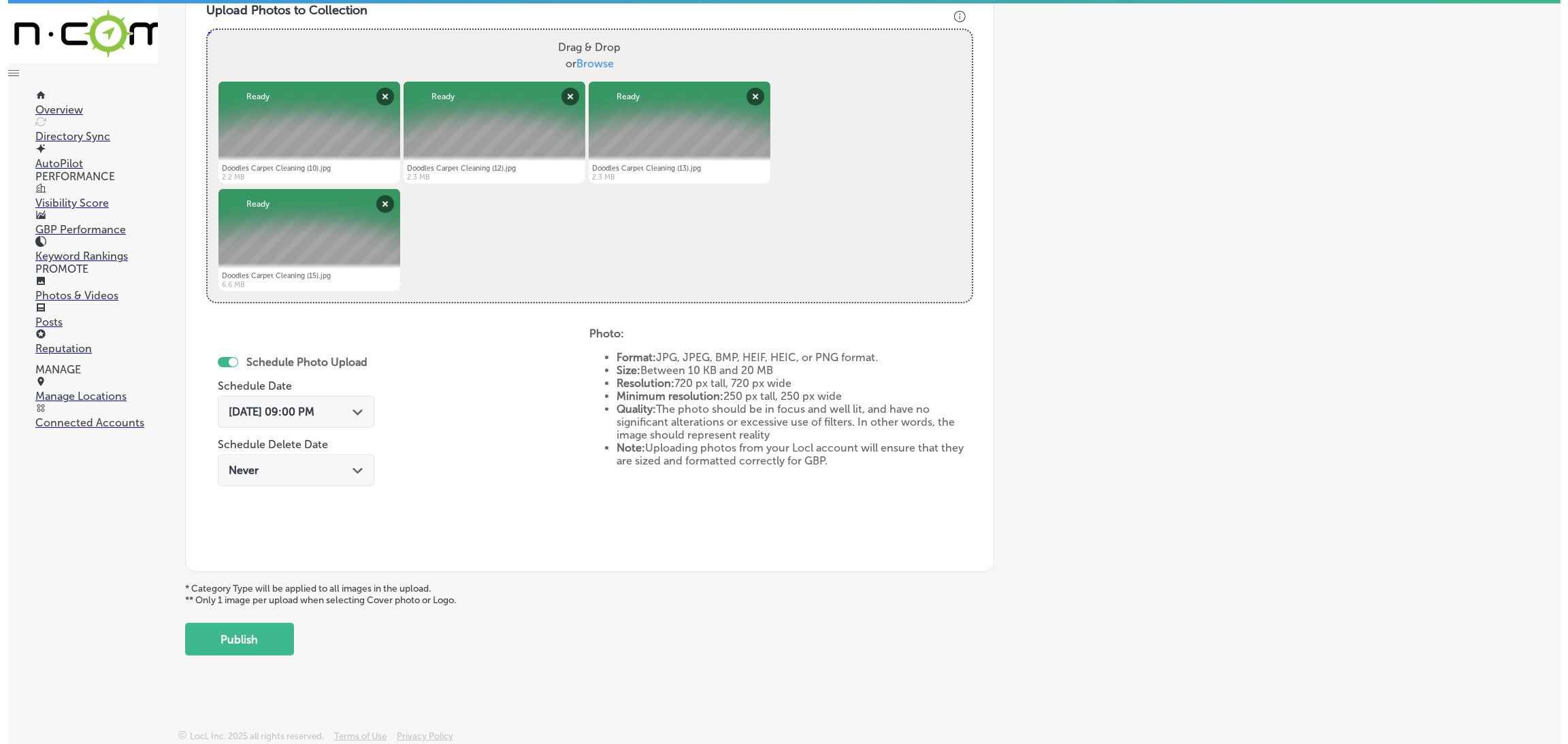
scroll to position [508, 0]
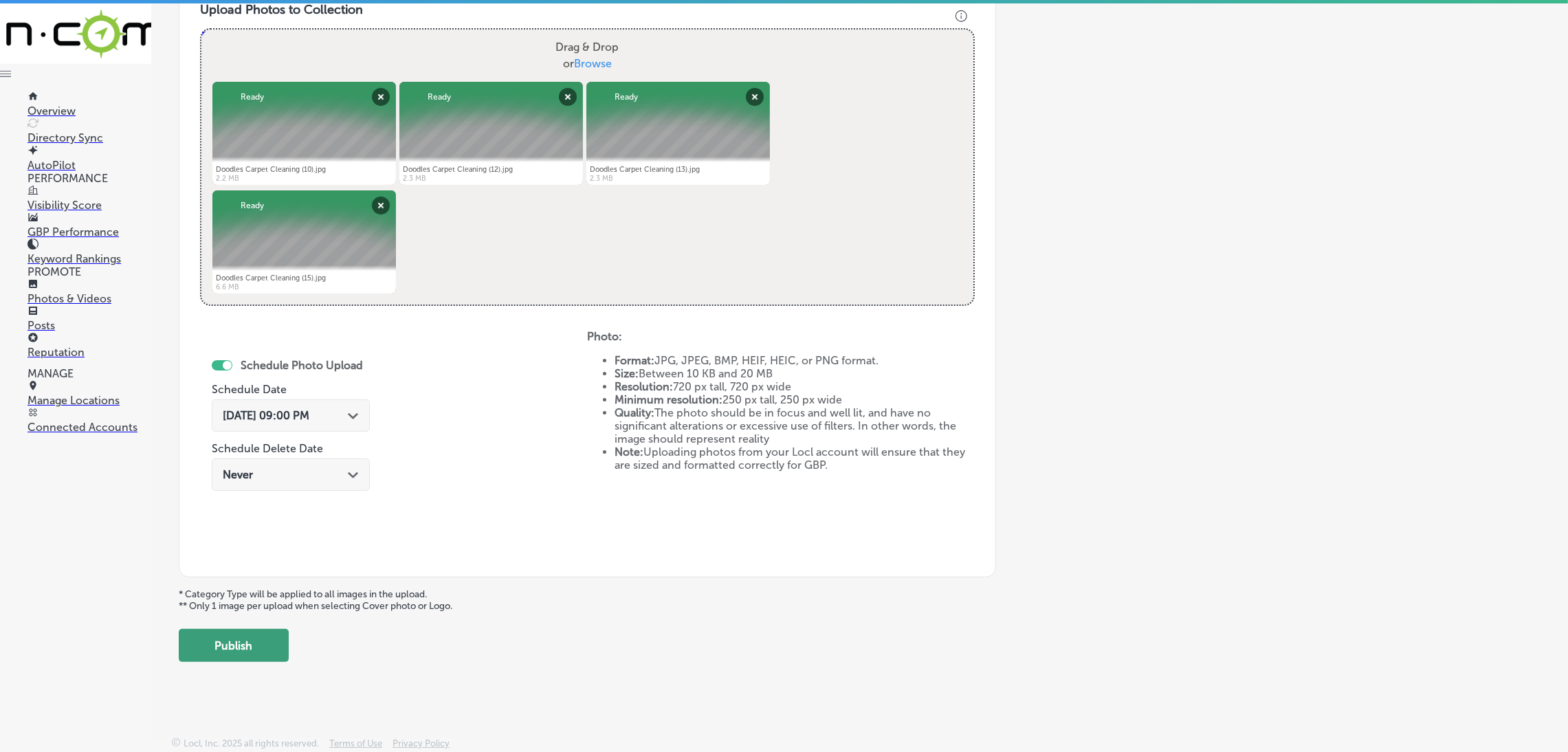
click at [281, 640] on button "Publish" at bounding box center [234, 645] width 110 height 33
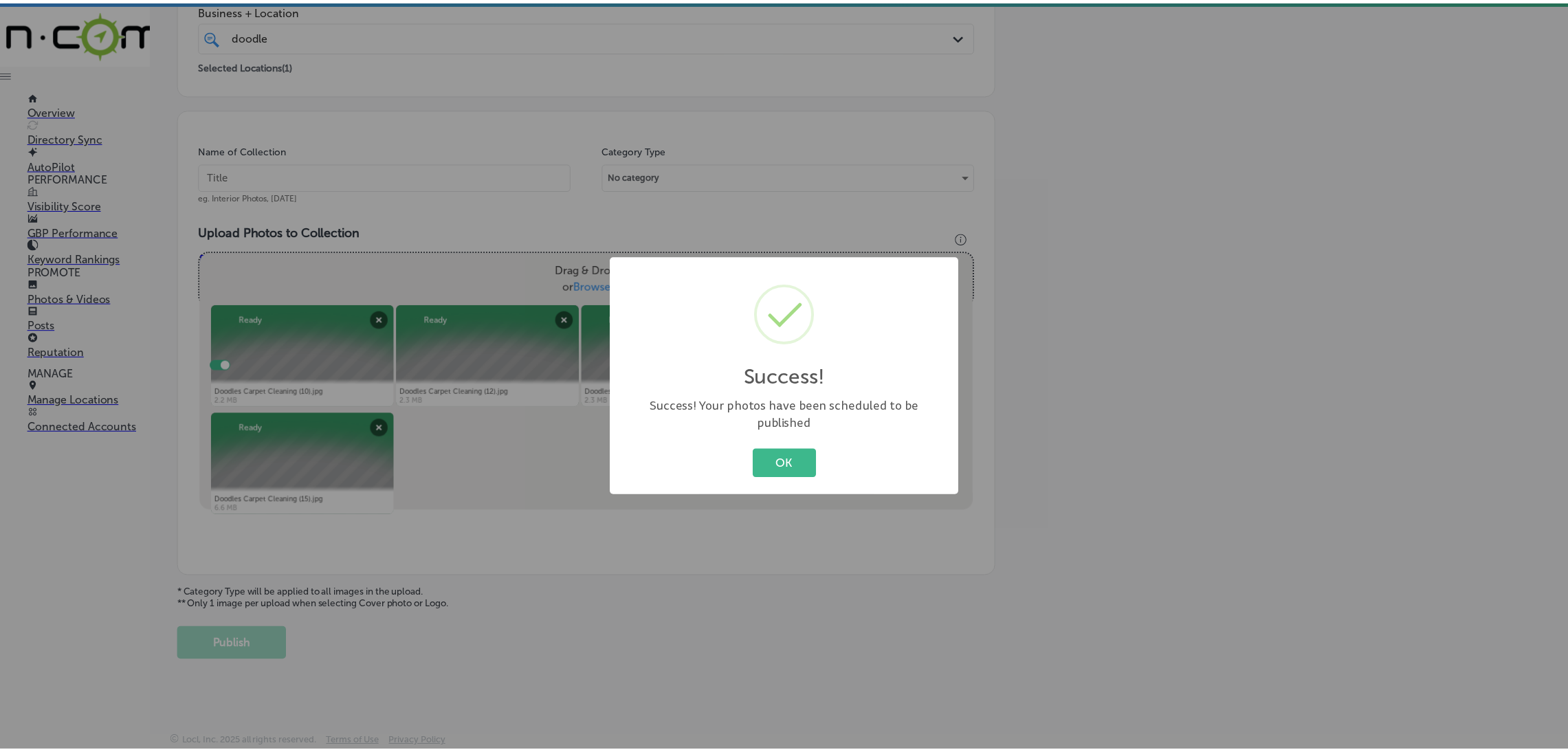
scroll to position [291, 0]
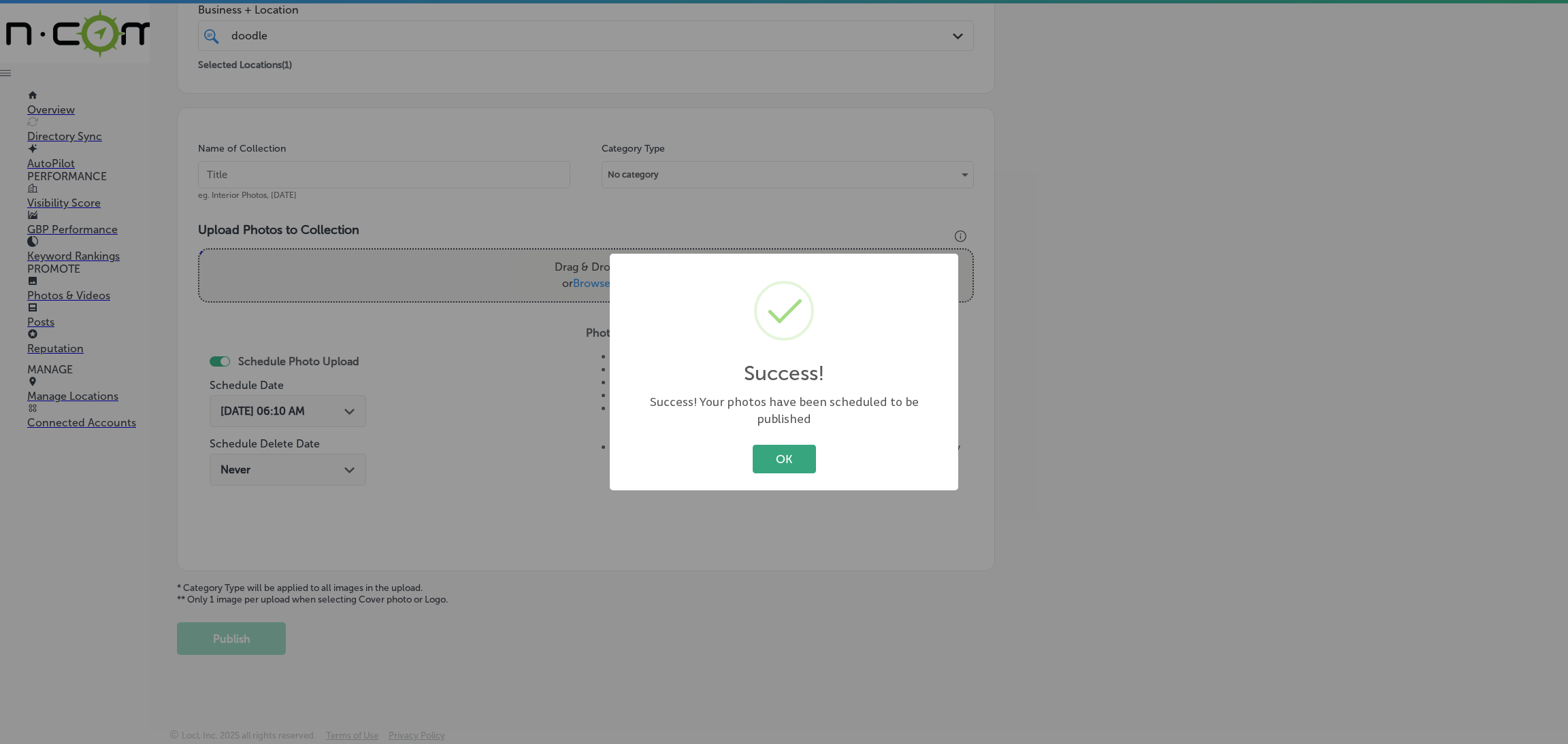
drag, startPoint x: 795, startPoint y: 453, endPoint x: 784, endPoint y: 448, distance: 12.1
click at [795, 453] on button "OK" at bounding box center [784, 459] width 63 height 28
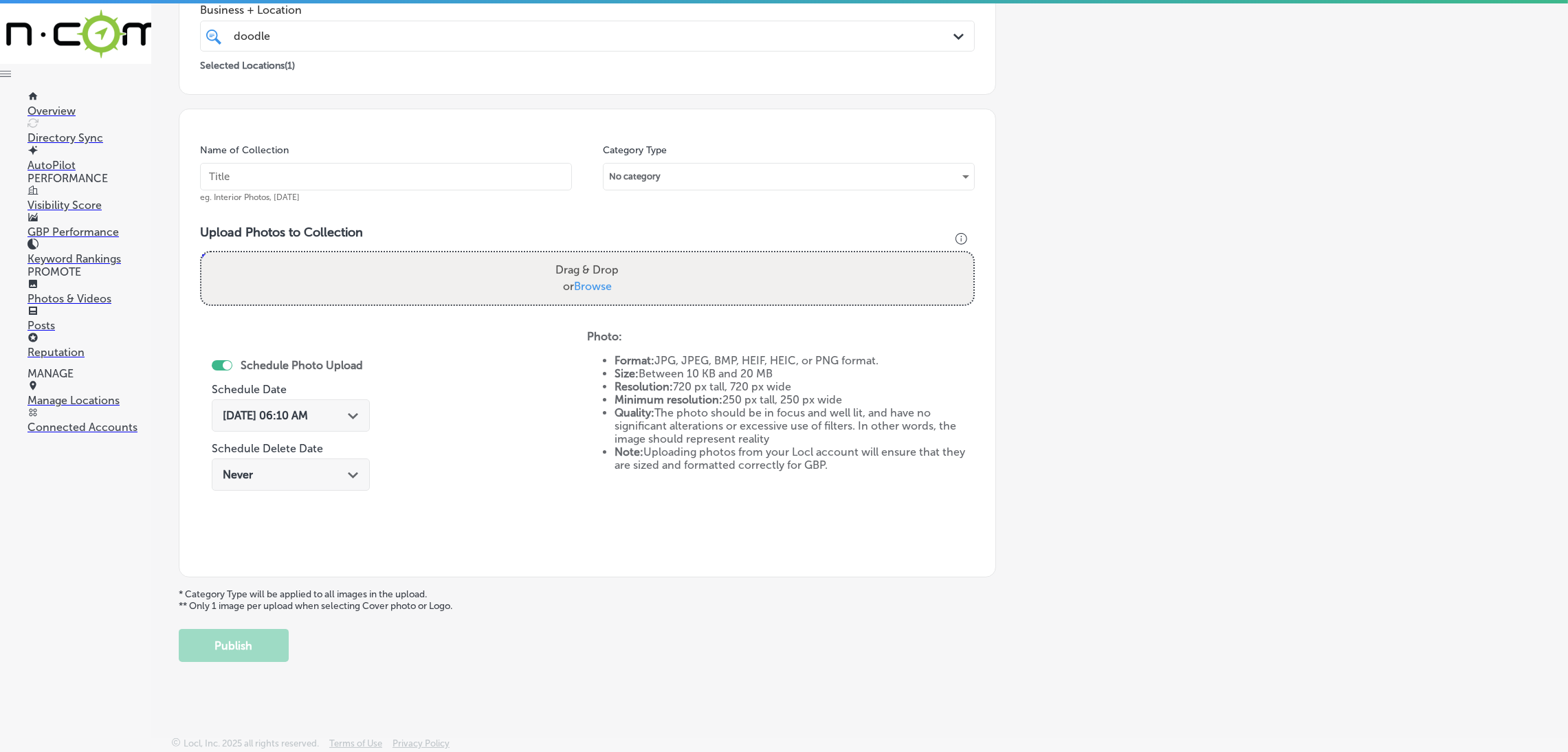
click at [385, 175] on input "text" at bounding box center [386, 176] width 372 height 27
paste input "Doodles-Carpet-Cleaning-carpet-cleaning-near-me"
type input "Doodles-Carpet-Cleaning-carpet-cleaning-near-me"
click at [634, 277] on div "Drag & Drop or Browse" at bounding box center [587, 278] width 771 height 52
click at [202, 252] on input "Drag & Drop or Browse" at bounding box center [587, 255] width 771 height 4
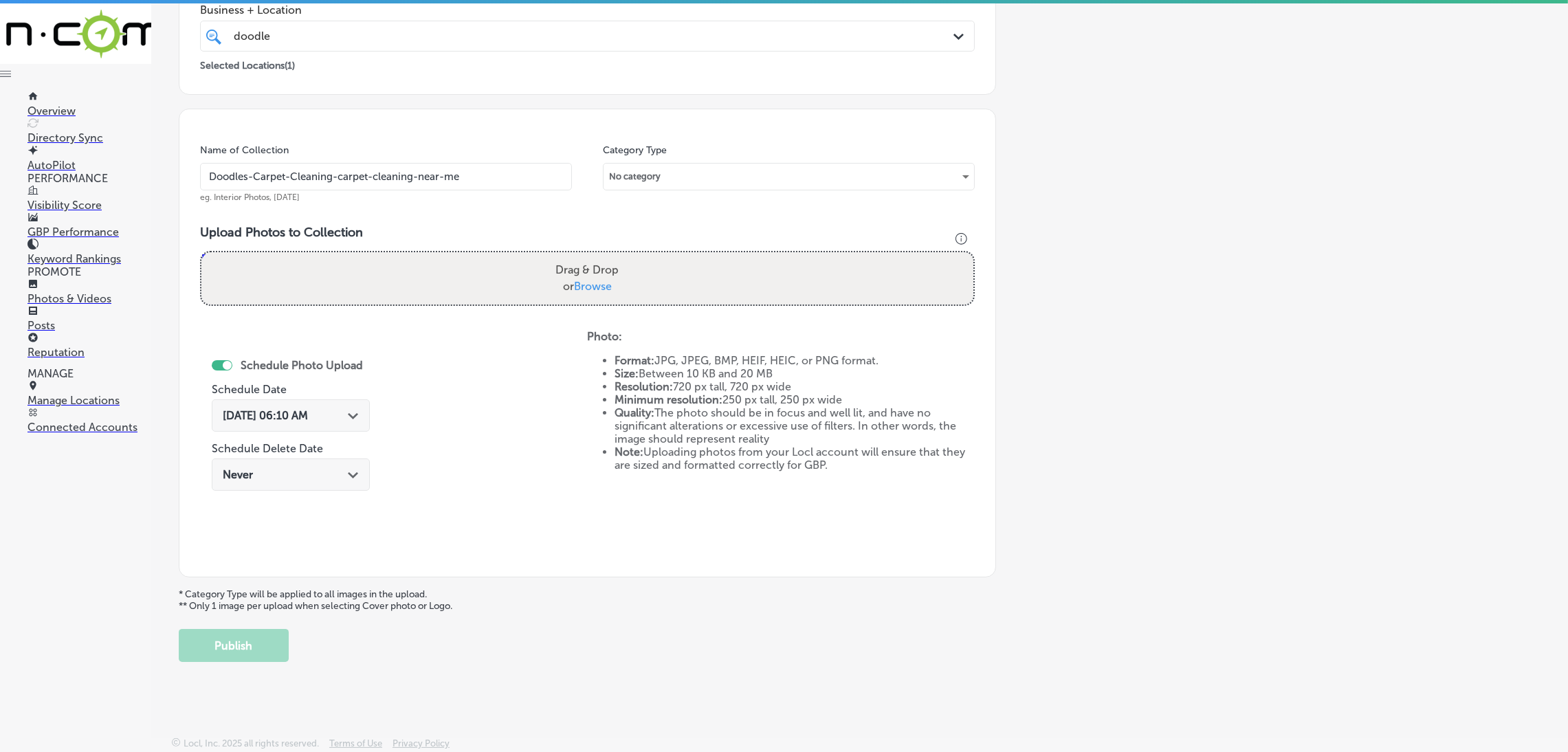
type input "C:\fakepath\Doodles Carpet Cleaning (16).jpg"
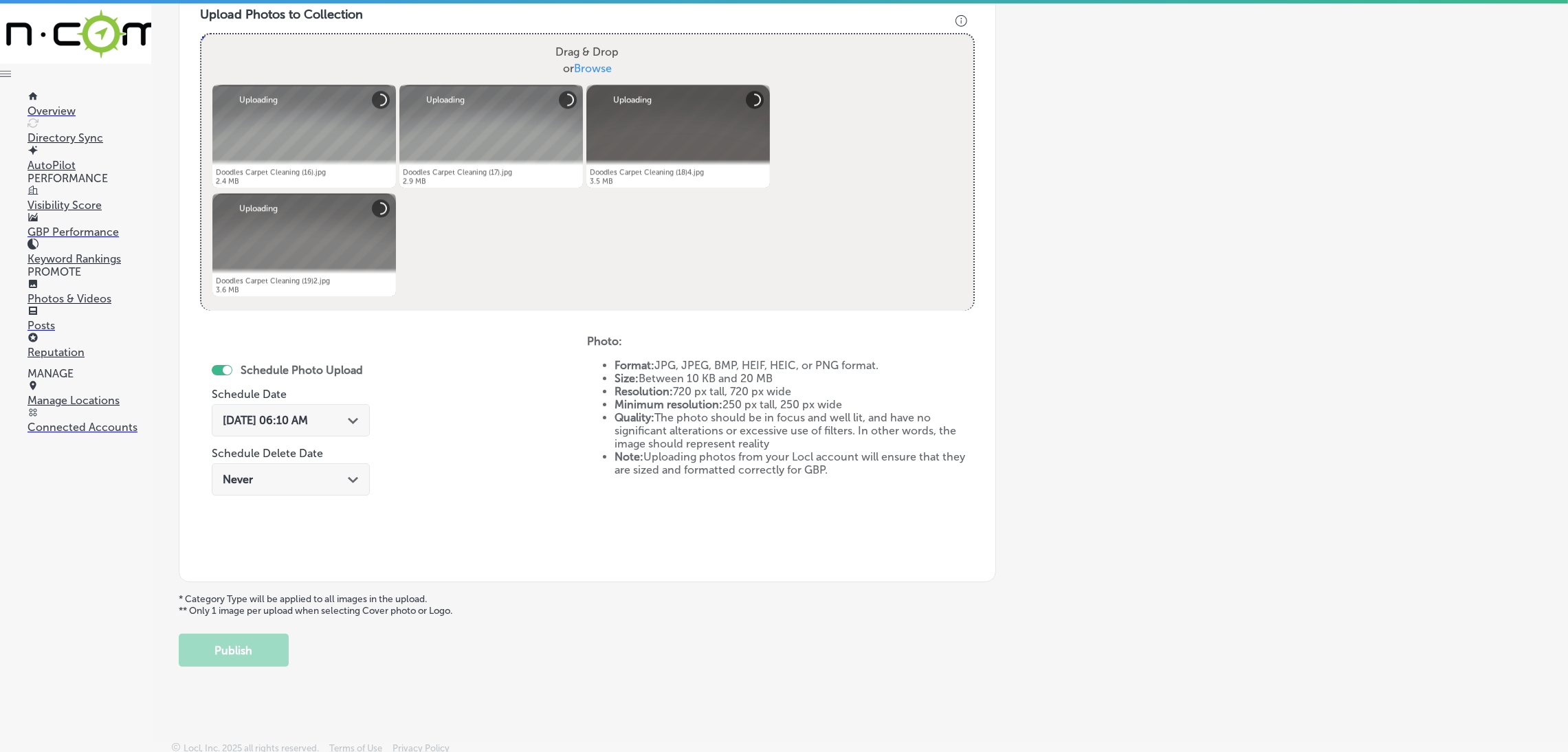
scroll to position [514, 0]
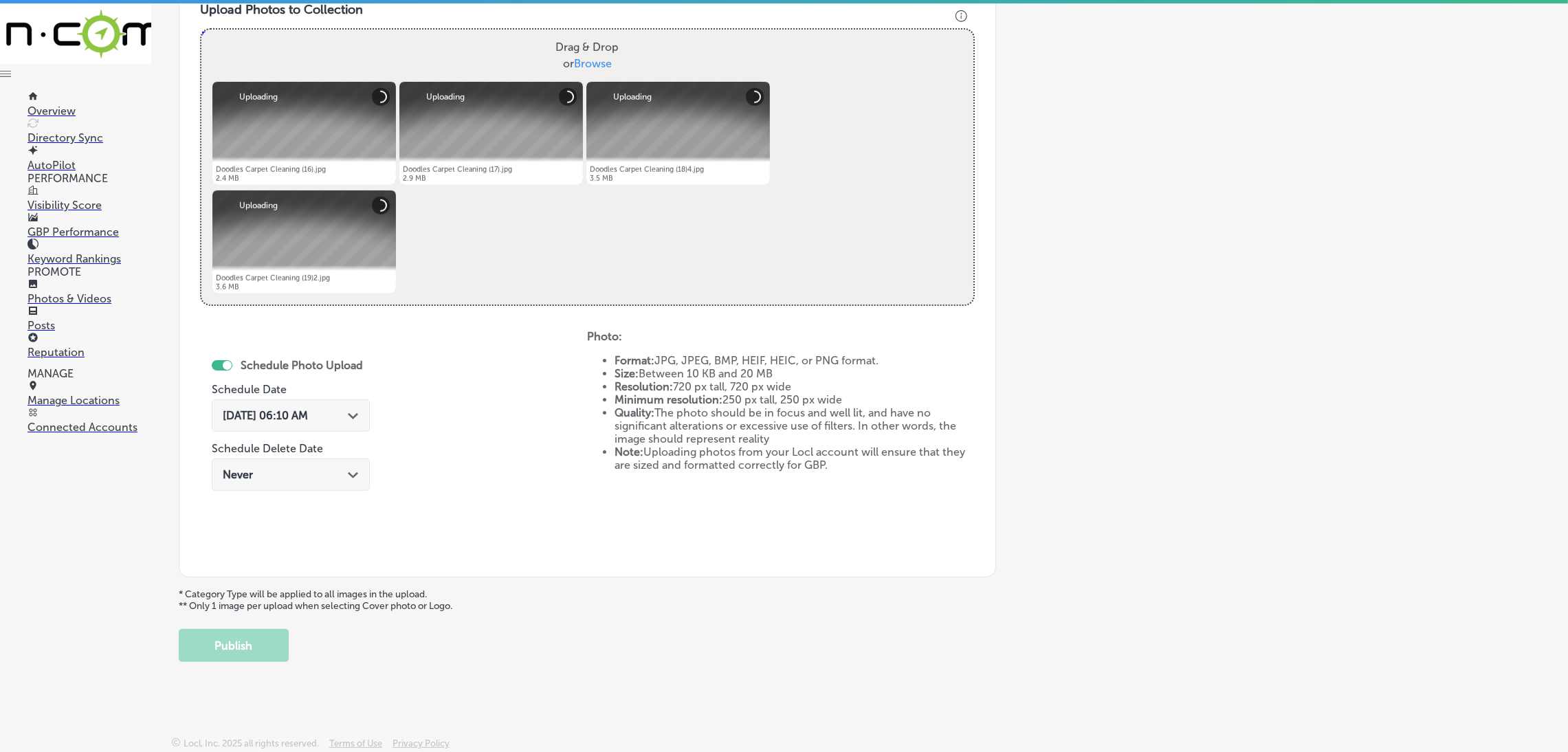
click at [304, 428] on div "[DATE] 06:10 AM Path Created with Sketch." at bounding box center [291, 416] width 158 height 32
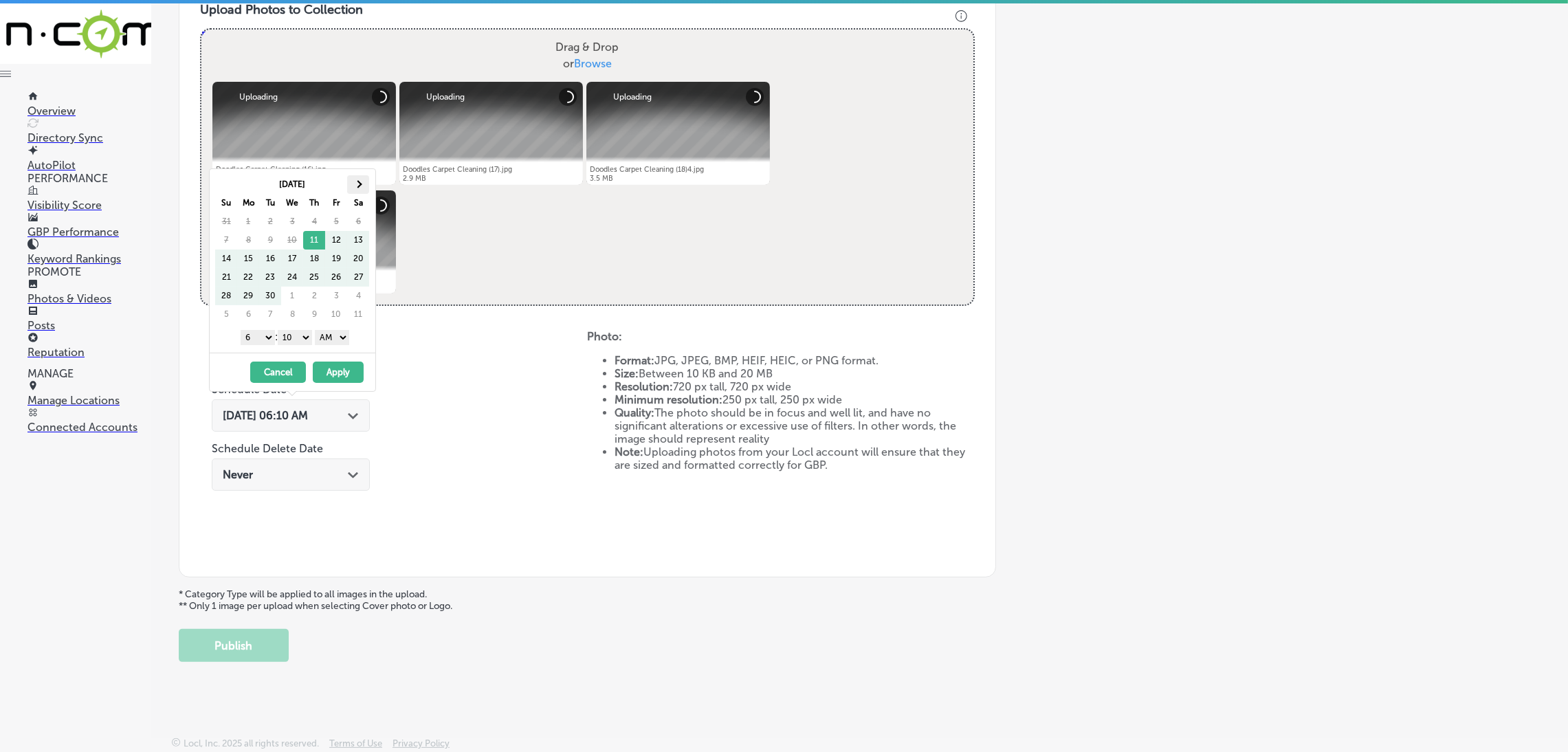
click at [357, 191] on th at bounding box center [358, 184] width 22 height 18
click at [347, 347] on div "1 2 3 4 5 6 7 8 9 10 11 12 : 00 10 20 30 40 50 AM PM" at bounding box center [295, 337] width 160 height 21
click at [340, 336] on select "AM PM" at bounding box center [332, 338] width 35 height 15
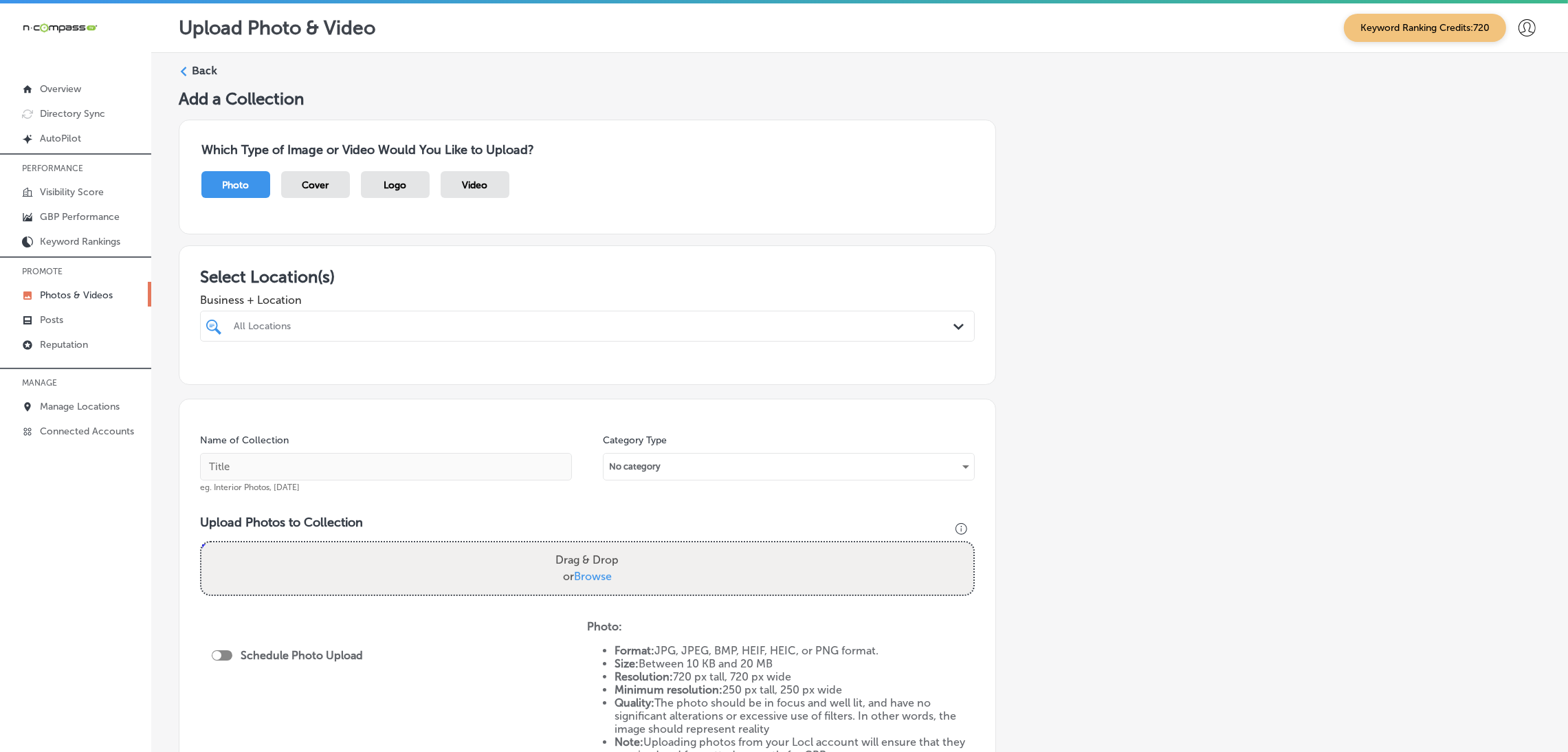
click at [212, 79] on div "Back" at bounding box center [859, 76] width 1361 height 26
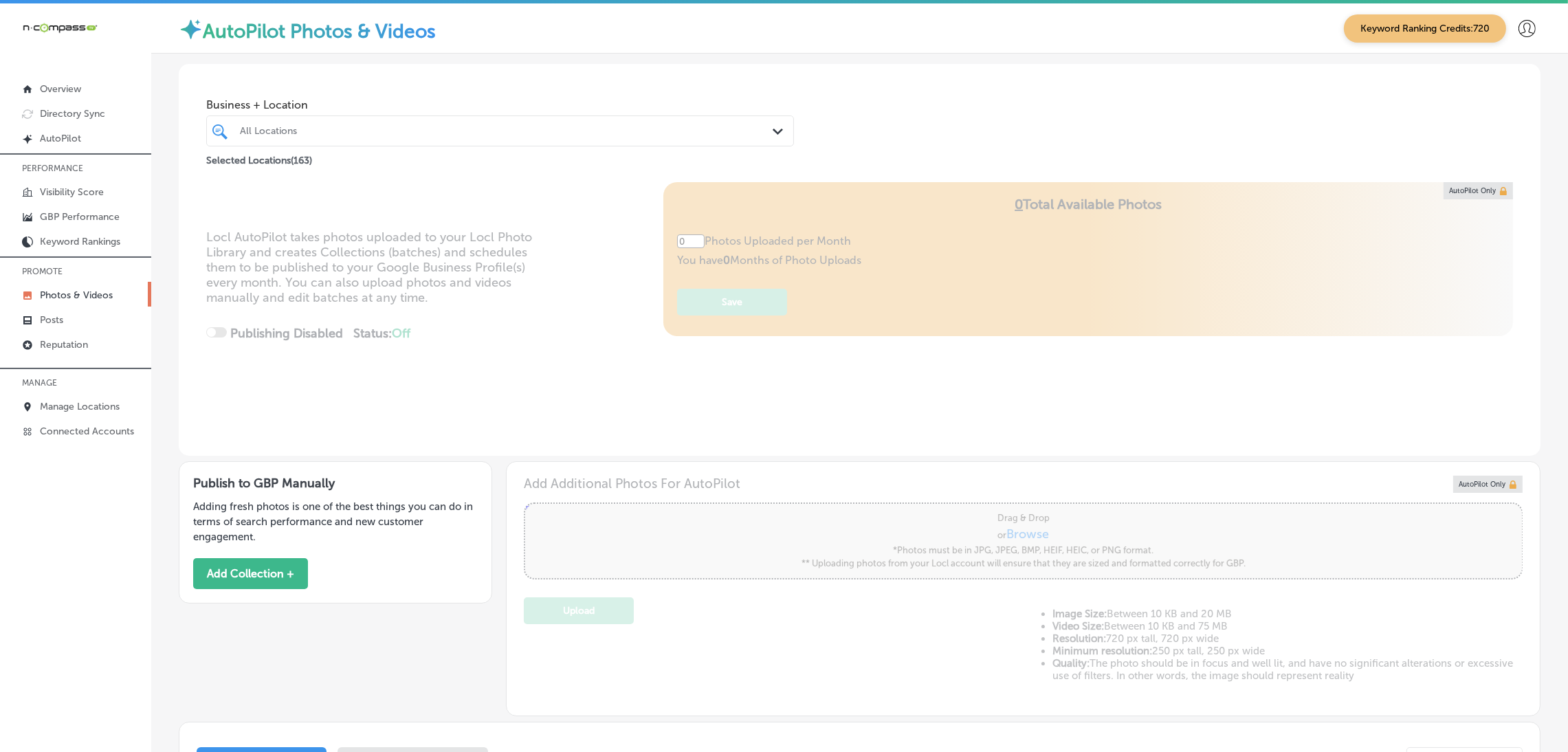
type input "5"
click at [246, 578] on button "Add Collection +" at bounding box center [251, 574] width 115 height 31
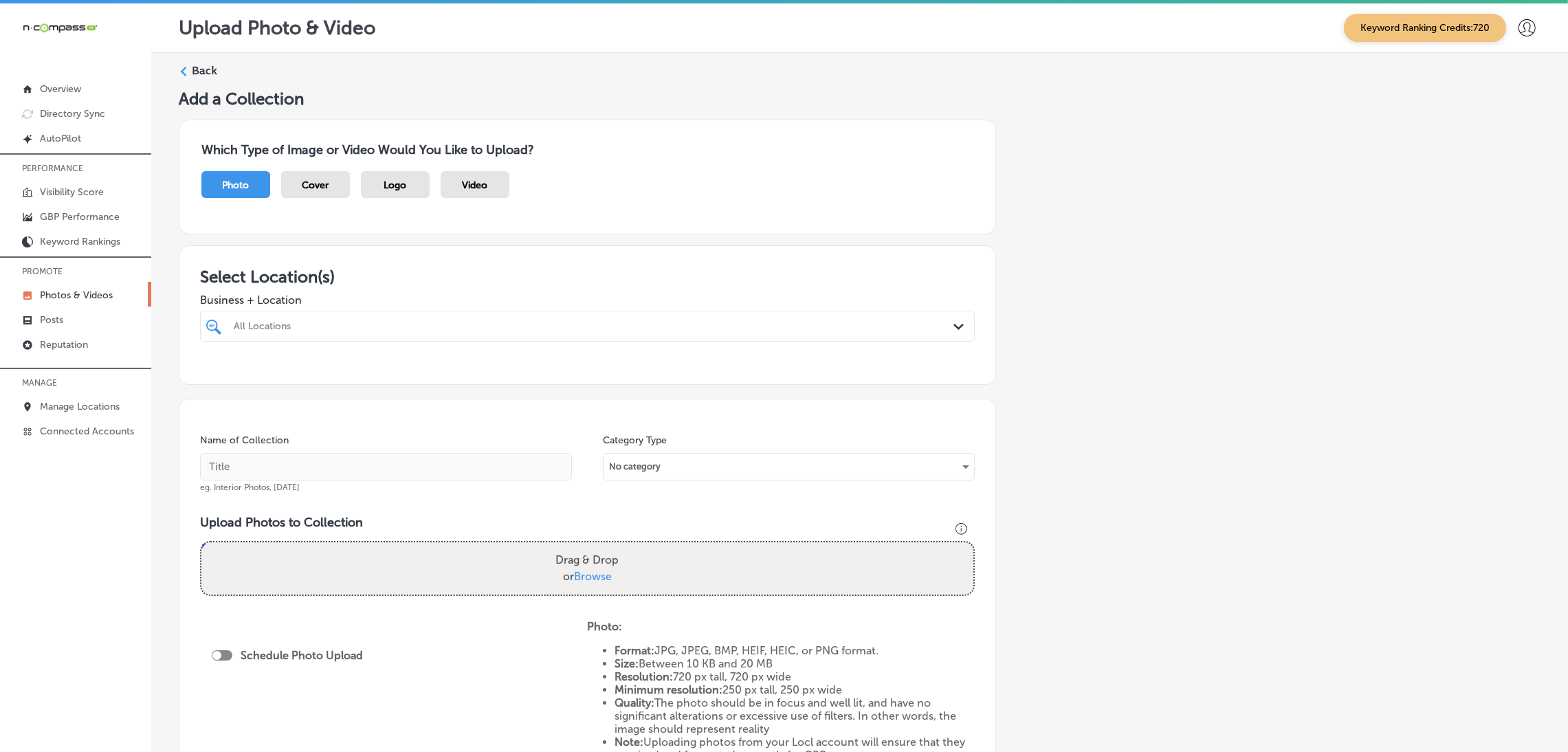
click at [335, 335] on div at bounding box center [552, 326] width 638 height 18
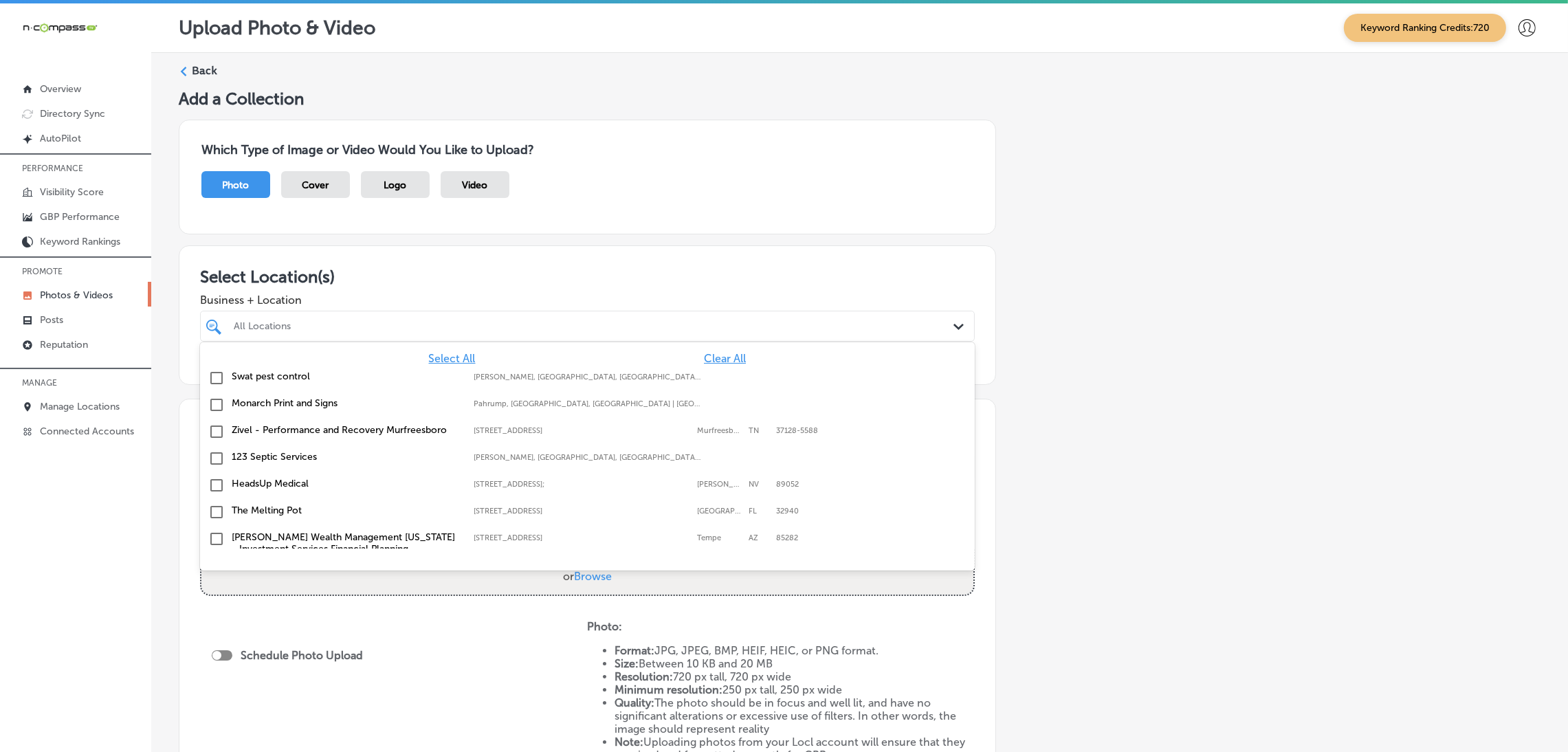
click at [712, 355] on span "Clear All" at bounding box center [724, 358] width 42 height 13
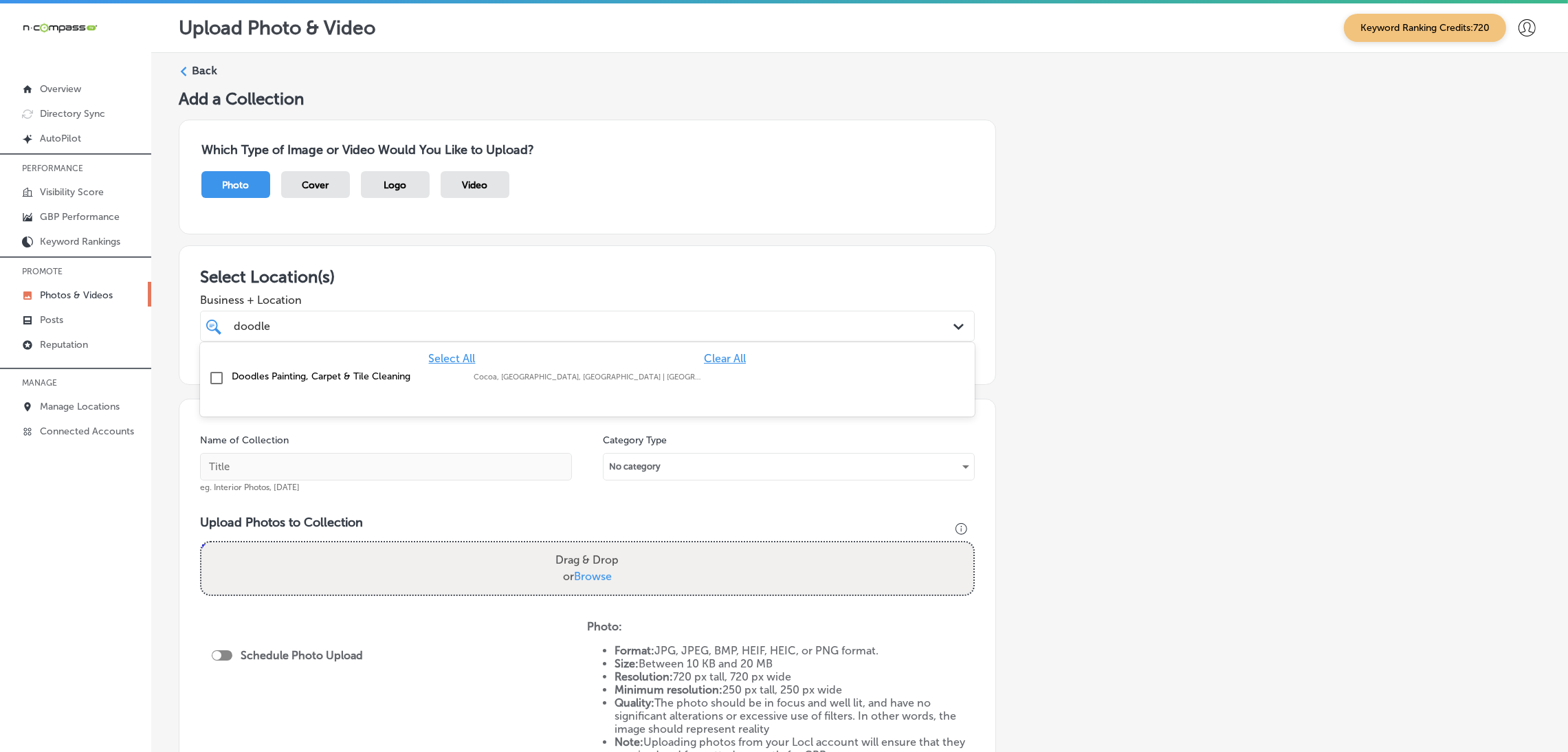
click at [588, 372] on label "Cocoa, [GEOGRAPHIC_DATA], [GEOGRAPHIC_DATA] | [GEOGRAPHIC_DATA], [GEOGRAPHIC_DA…" at bounding box center [588, 377] width 228 height 9
type input "doodle"
click at [356, 472] on input "text" at bounding box center [386, 467] width 372 height 27
paste input "Doodles-Carpet-Cleaning-carpet-cleaning-near-me"
type input "Doodles-Carpet-Cleaning-carpet-cleaning-near-me"
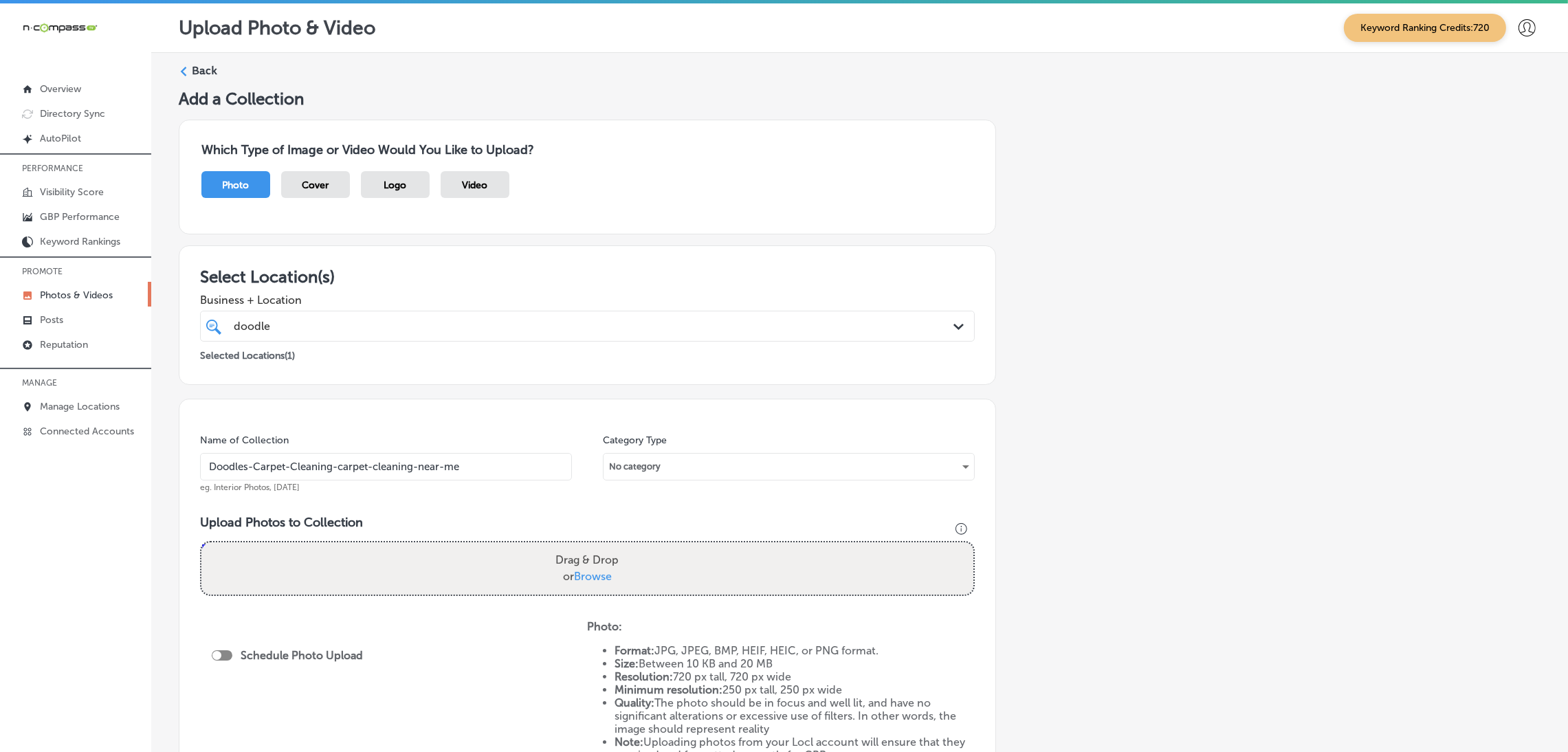
click at [402, 419] on div "Name of Collection Doodles-Carpet-Cleaning-carpet-cleaning-near-me eg. Interior…" at bounding box center [587, 596] width 817 height 395
click at [199, 72] on label "Back" at bounding box center [204, 71] width 26 height 15
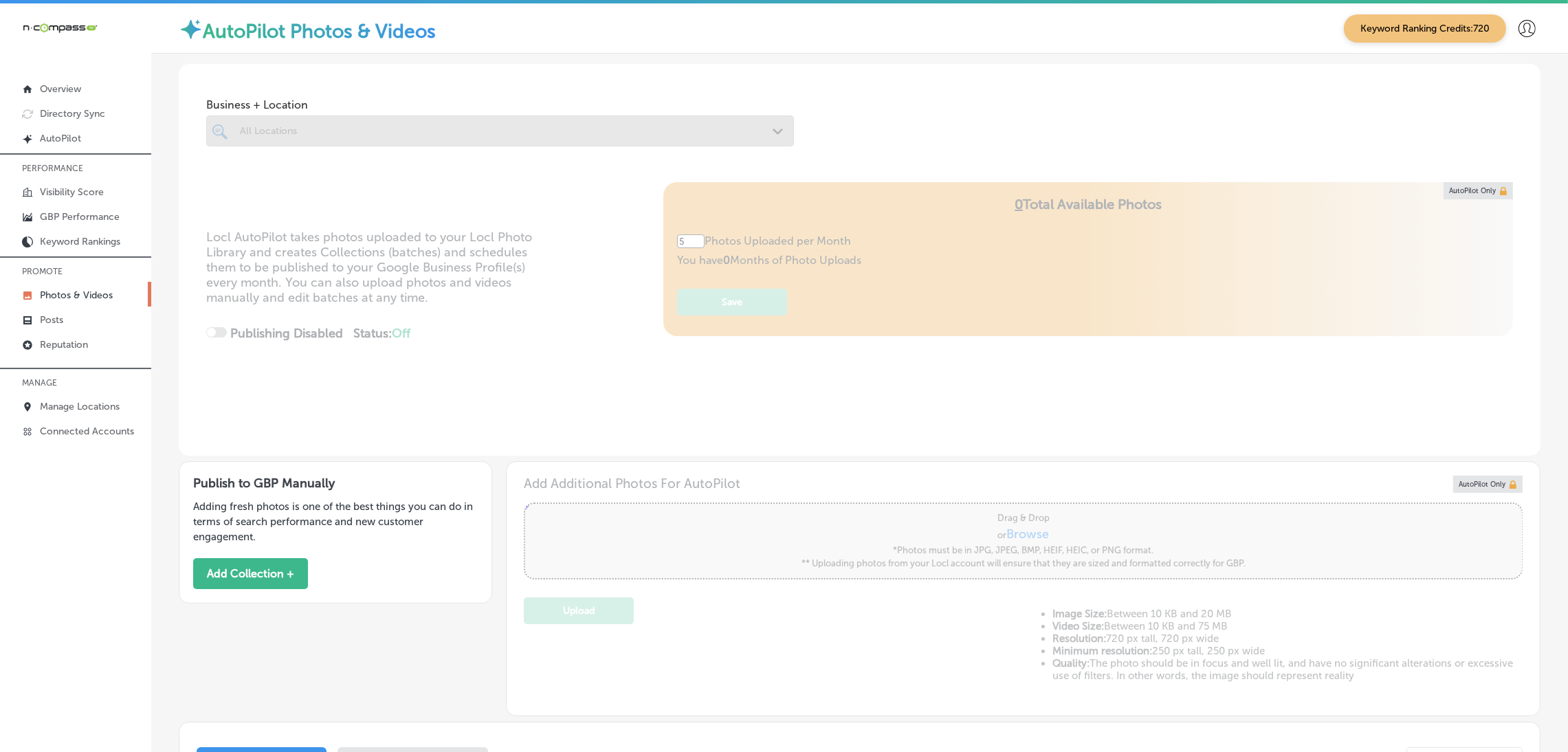
type input "0"
click at [292, 126] on div "All Locations" at bounding box center [507, 131] width 534 height 12
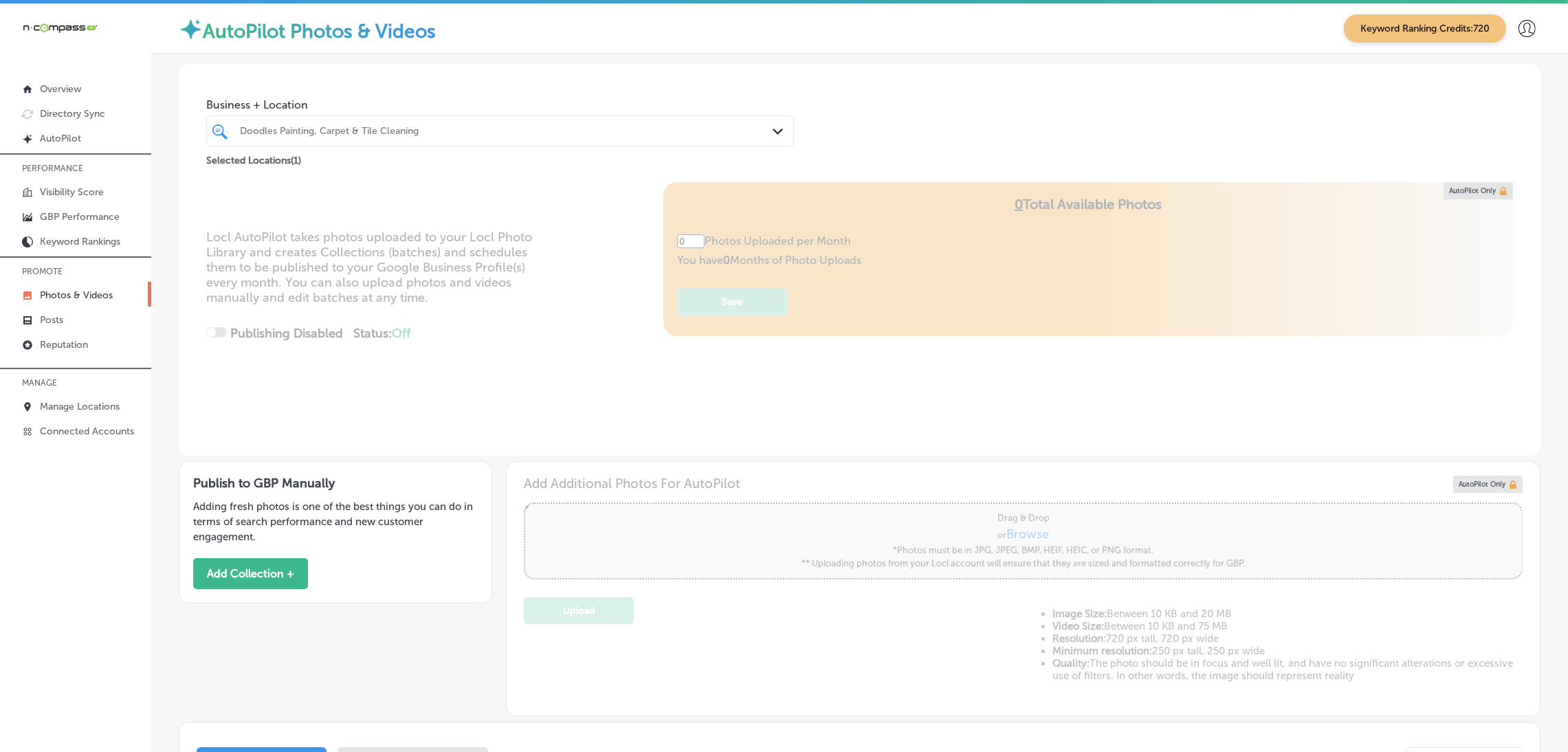
click at [1041, 123] on div "Business + Location Doodles Painting, Carpet & Tile Cleaning Path Created with …" at bounding box center [859, 116] width 1361 height 104
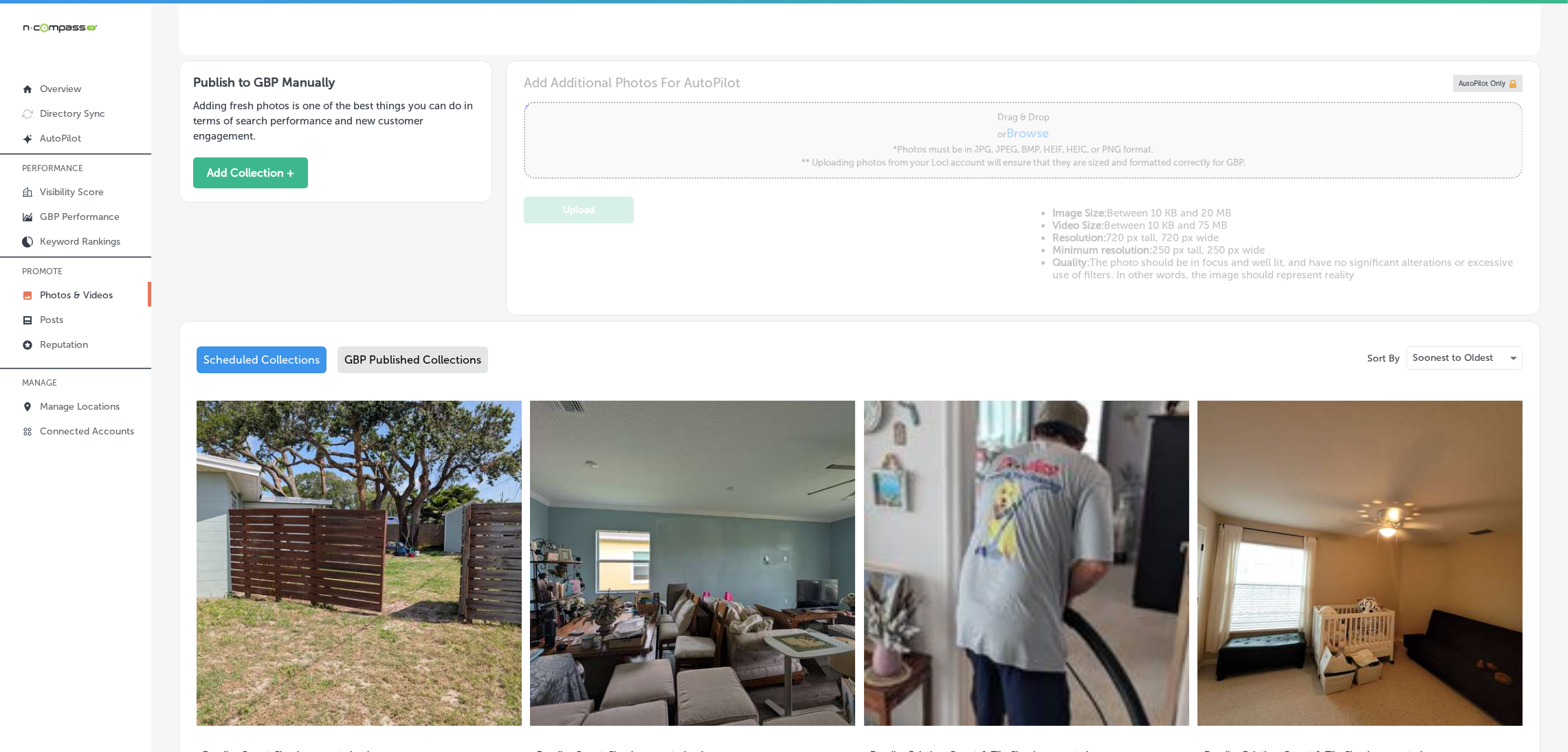
scroll to position [515, 0]
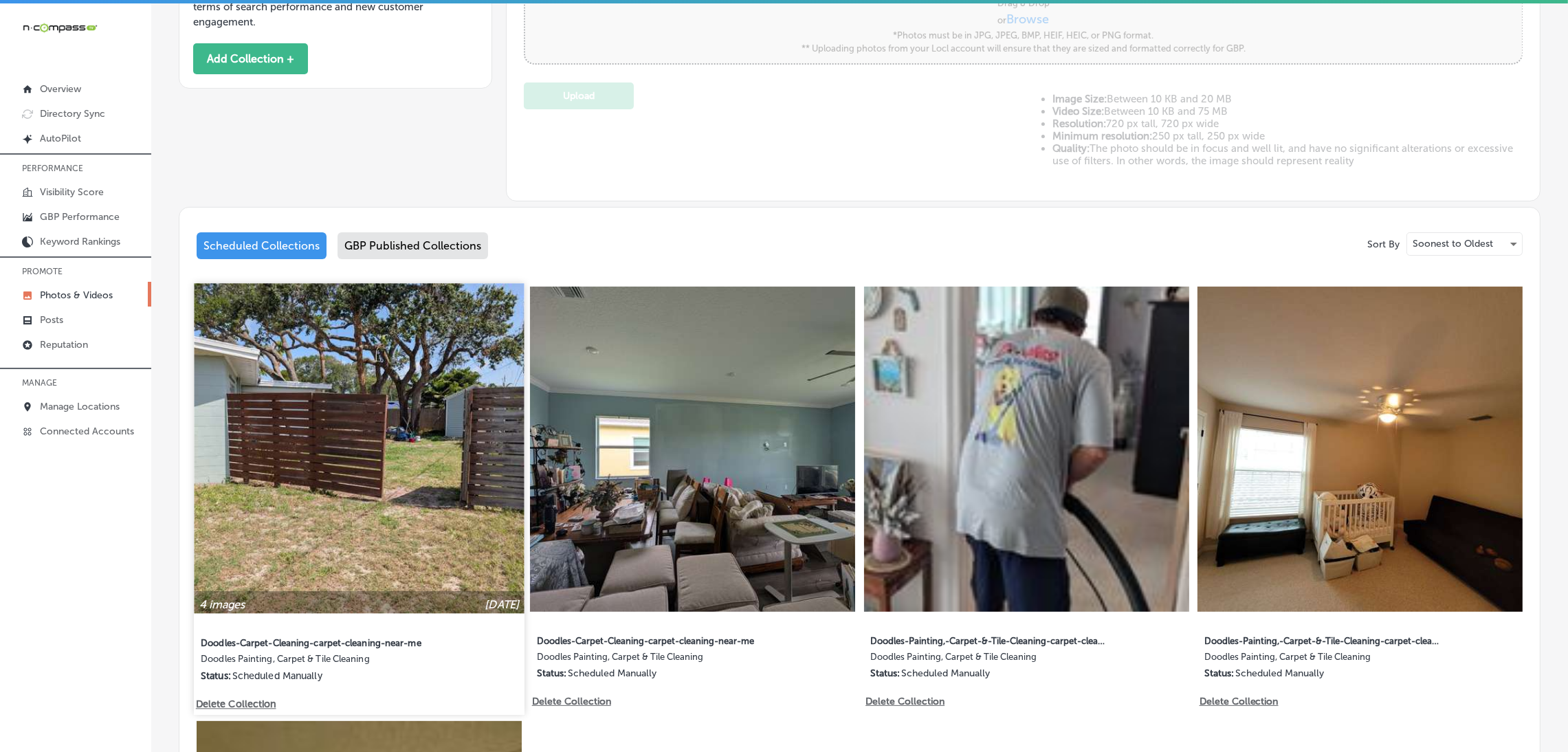
click at [384, 441] on img at bounding box center [359, 448] width 330 height 330
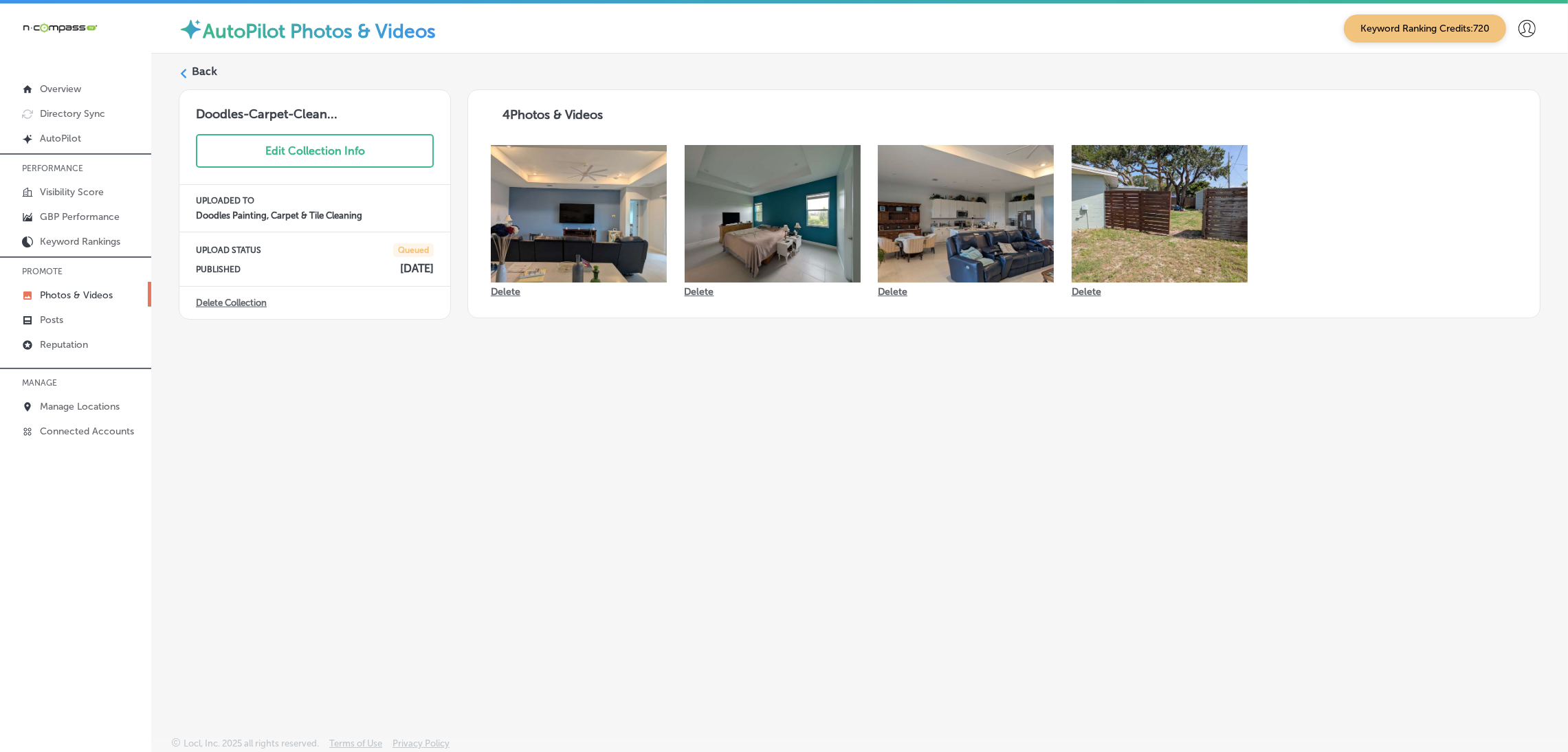
click at [204, 66] on label "Back" at bounding box center [204, 71] width 26 height 15
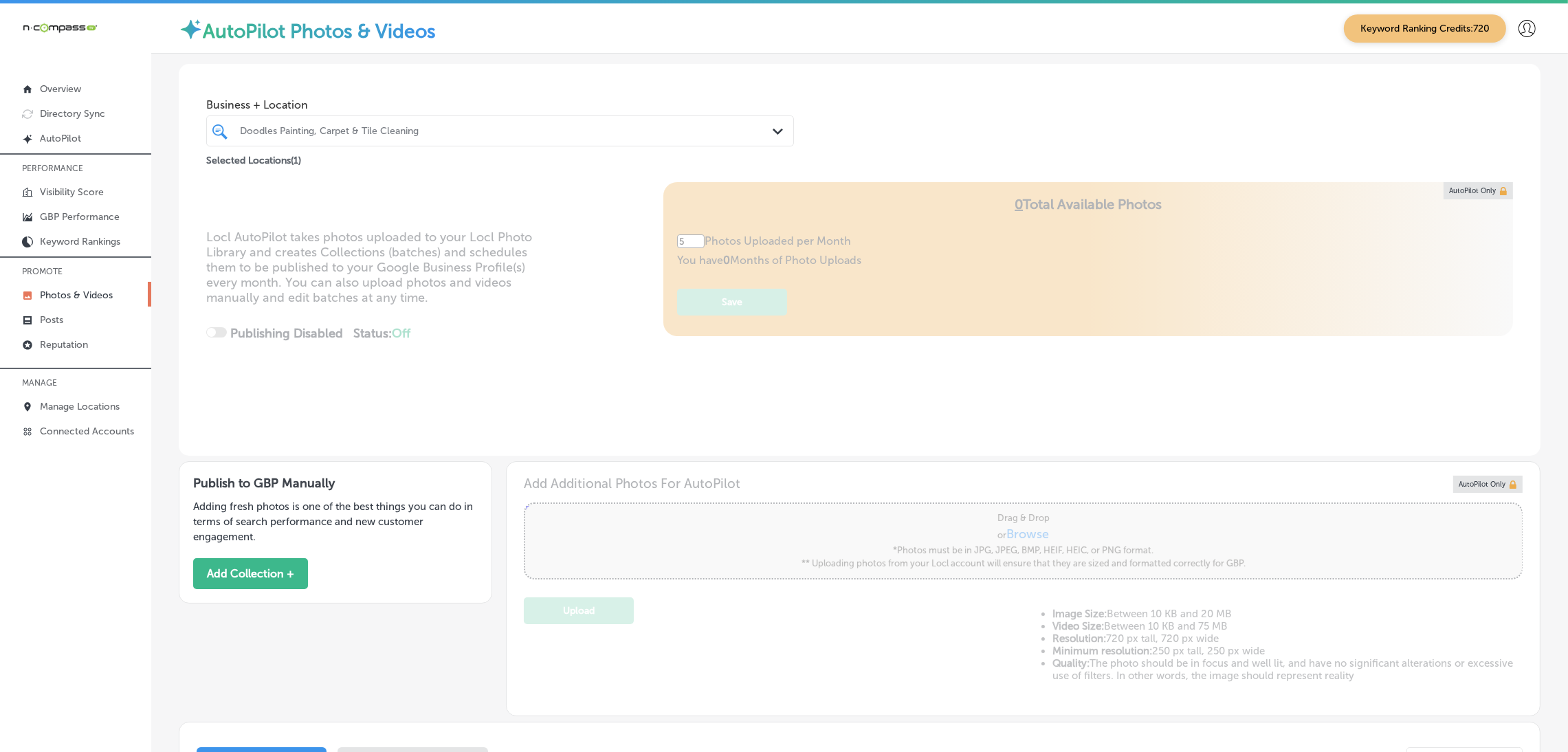
type input "5"
click at [257, 561] on button "Add Collection +" at bounding box center [251, 574] width 115 height 31
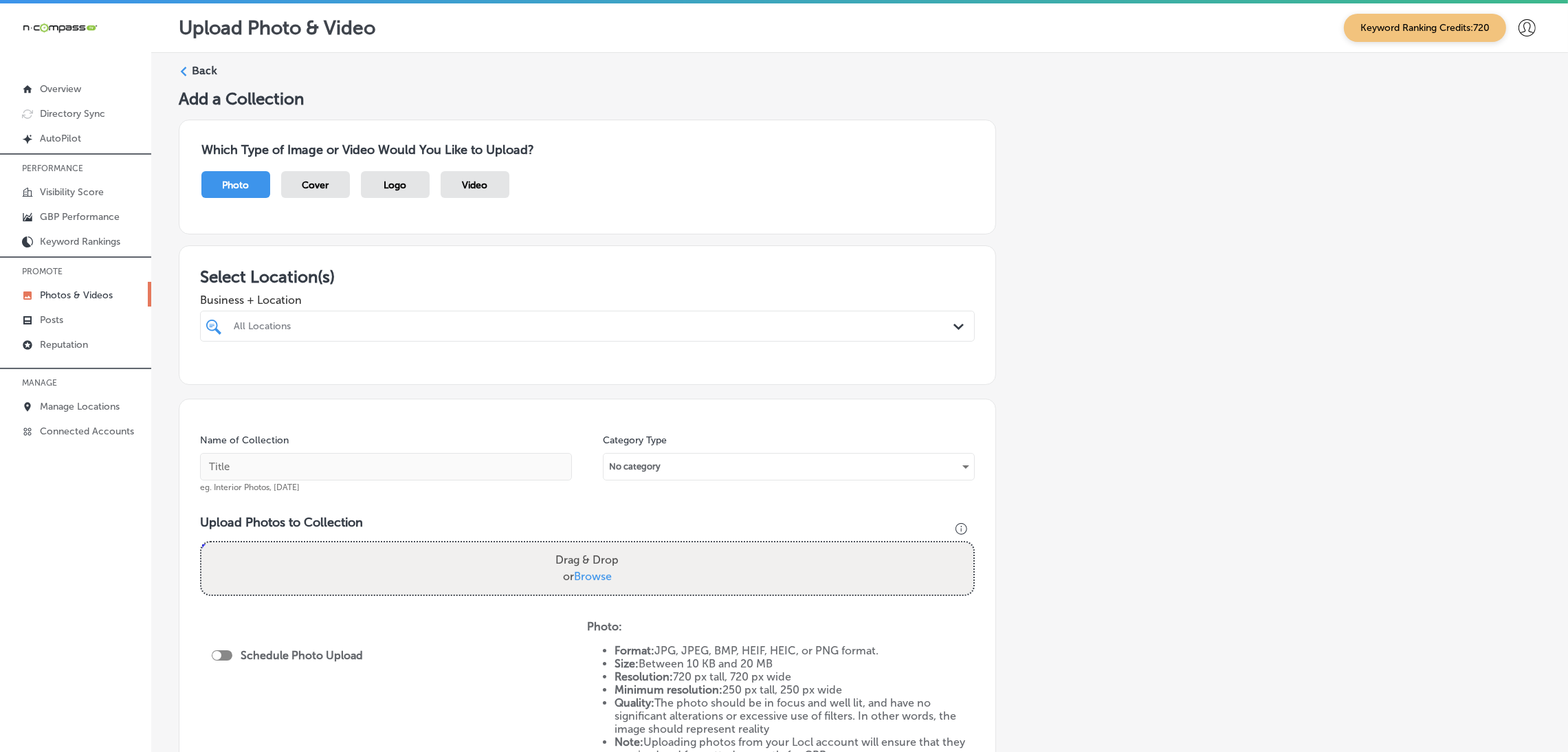
click at [497, 333] on div at bounding box center [552, 326] width 638 height 18
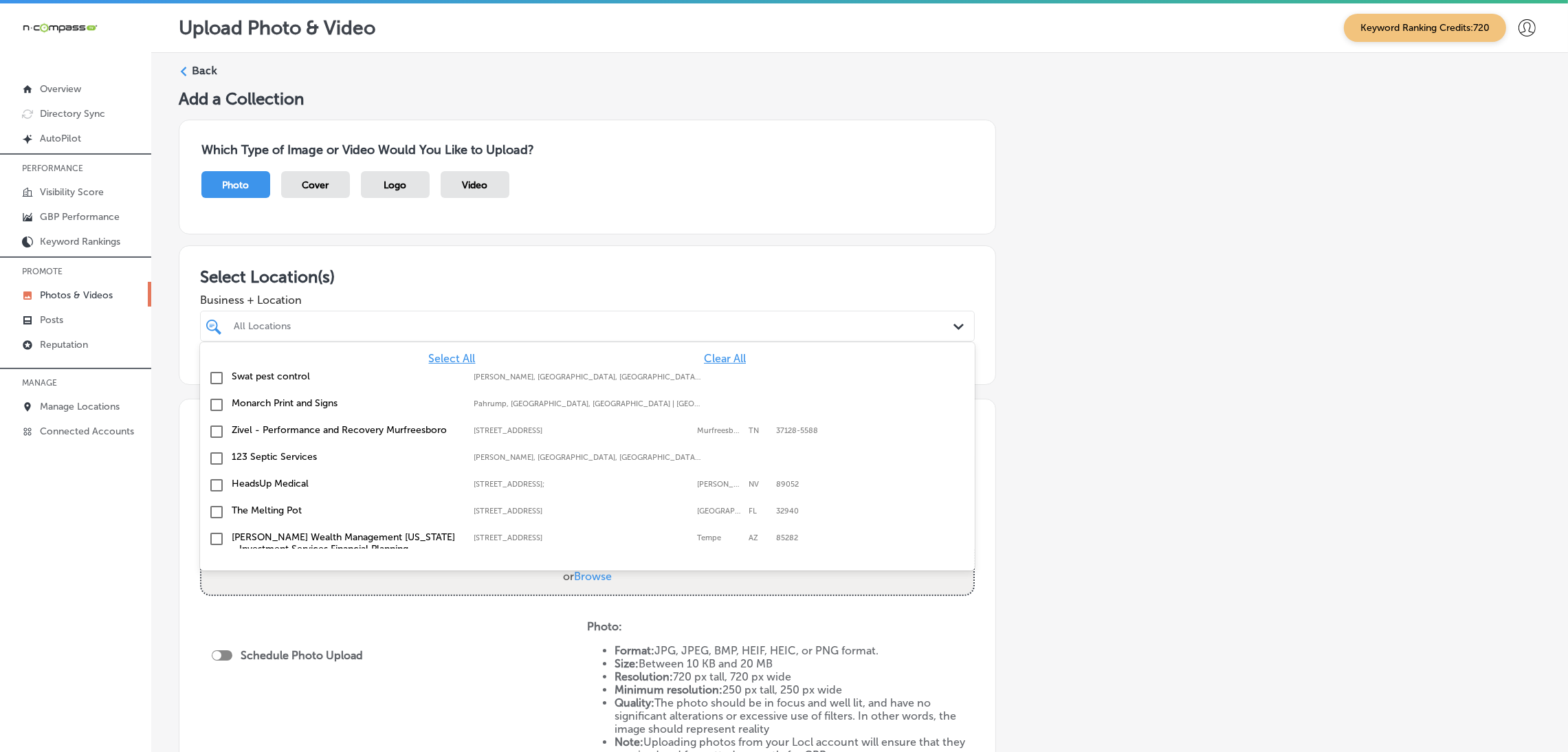
click at [711, 352] on span "Clear All" at bounding box center [724, 358] width 42 height 13
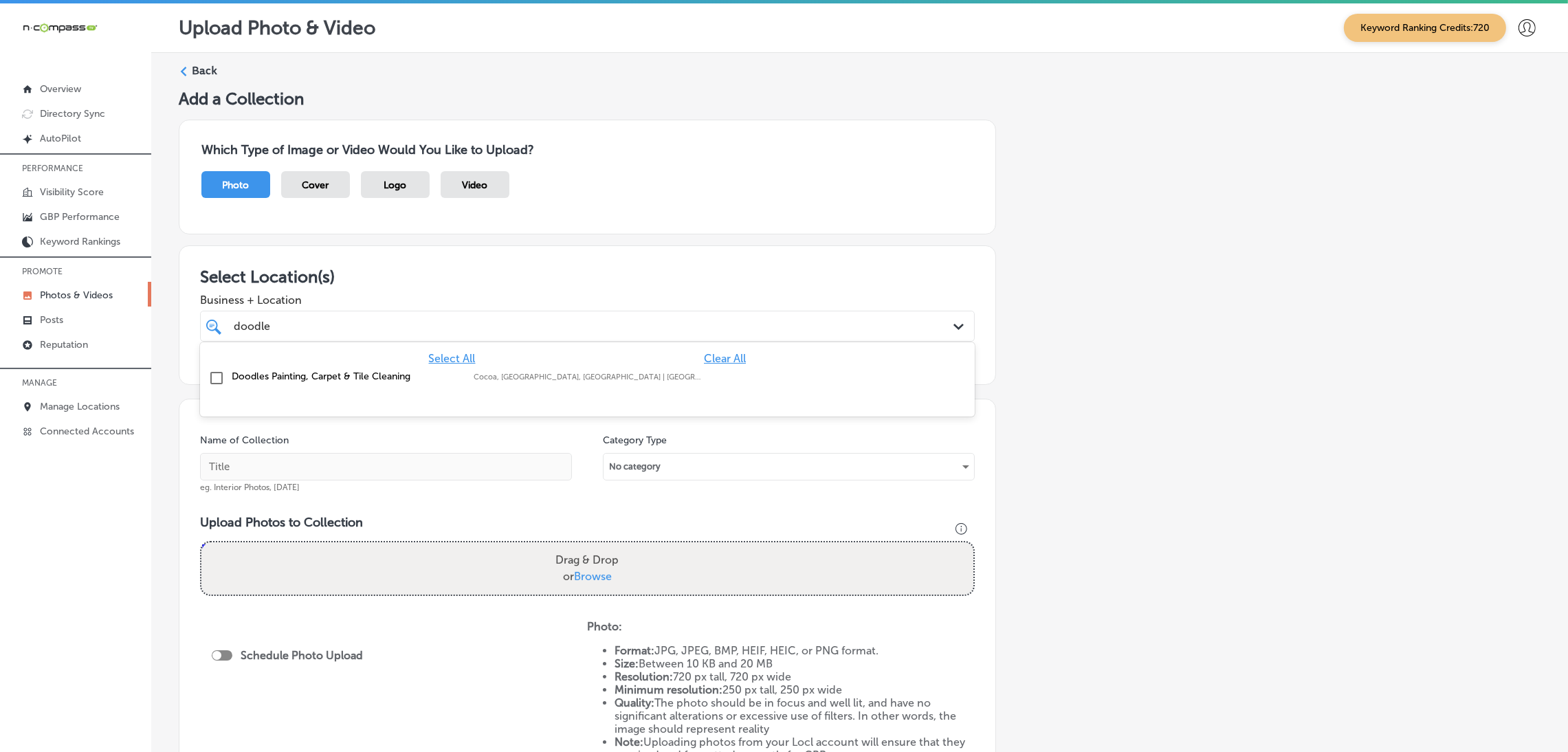
click at [679, 397] on div at bounding box center [587, 405] width 774 height 22
click at [673, 383] on div "Doodles Painting, Carpet & Tile Cleaning [GEOGRAPHIC_DATA], [GEOGRAPHIC_DATA], …" at bounding box center [587, 378] width 763 height 21
type input "doodle"
click at [463, 468] on input "text" at bounding box center [386, 467] width 372 height 27
paste input "Doodles-Carpet-Cleaning-carpet-cleaning-near-me"
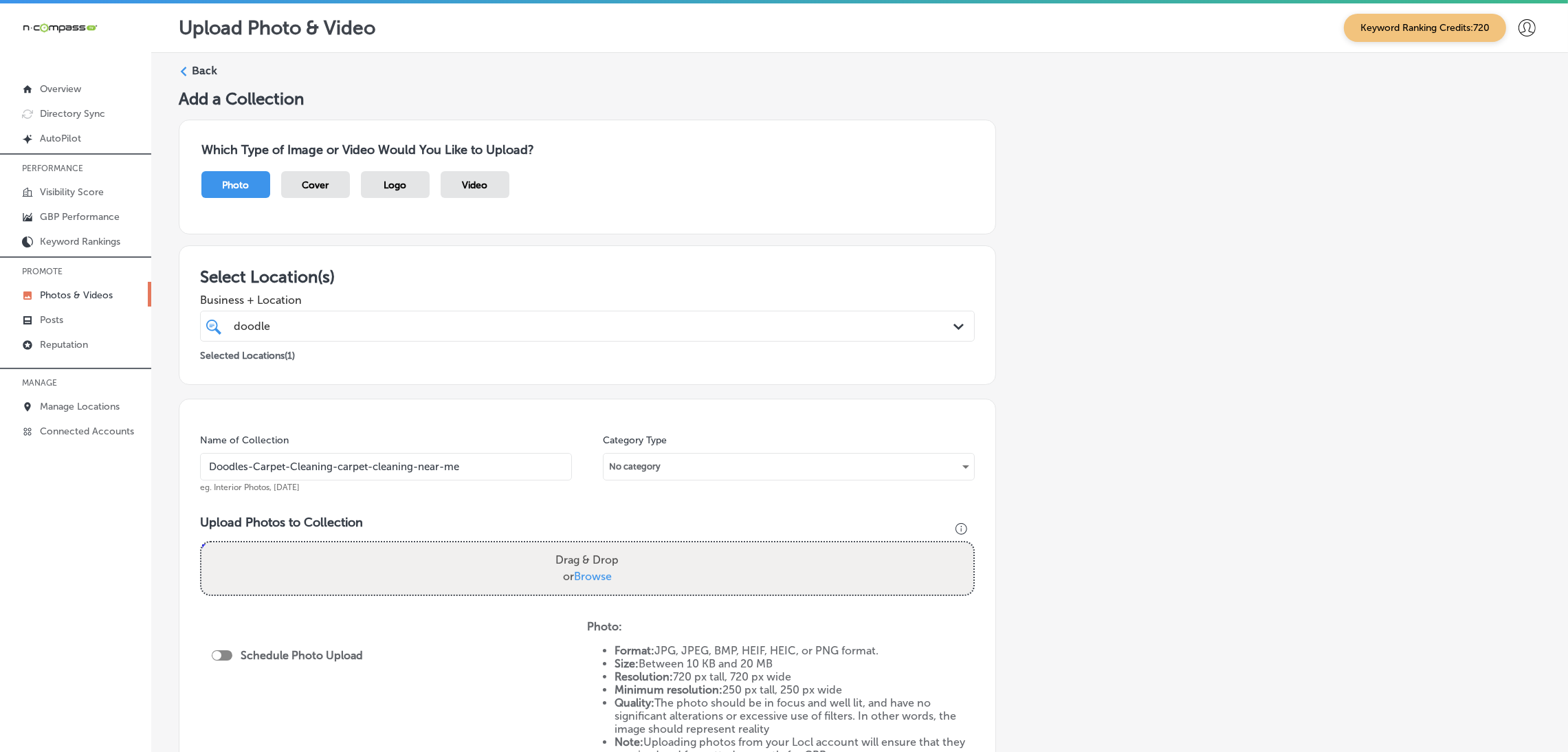
type input "Doodles-Carpet-Cleaning-carpet-cleaning-near-me"
click at [460, 431] on div "Name of Collection Doodles-Carpet-Cleaning-carpet-cleaning-near-me eg. Interior…" at bounding box center [587, 596] width 817 height 395
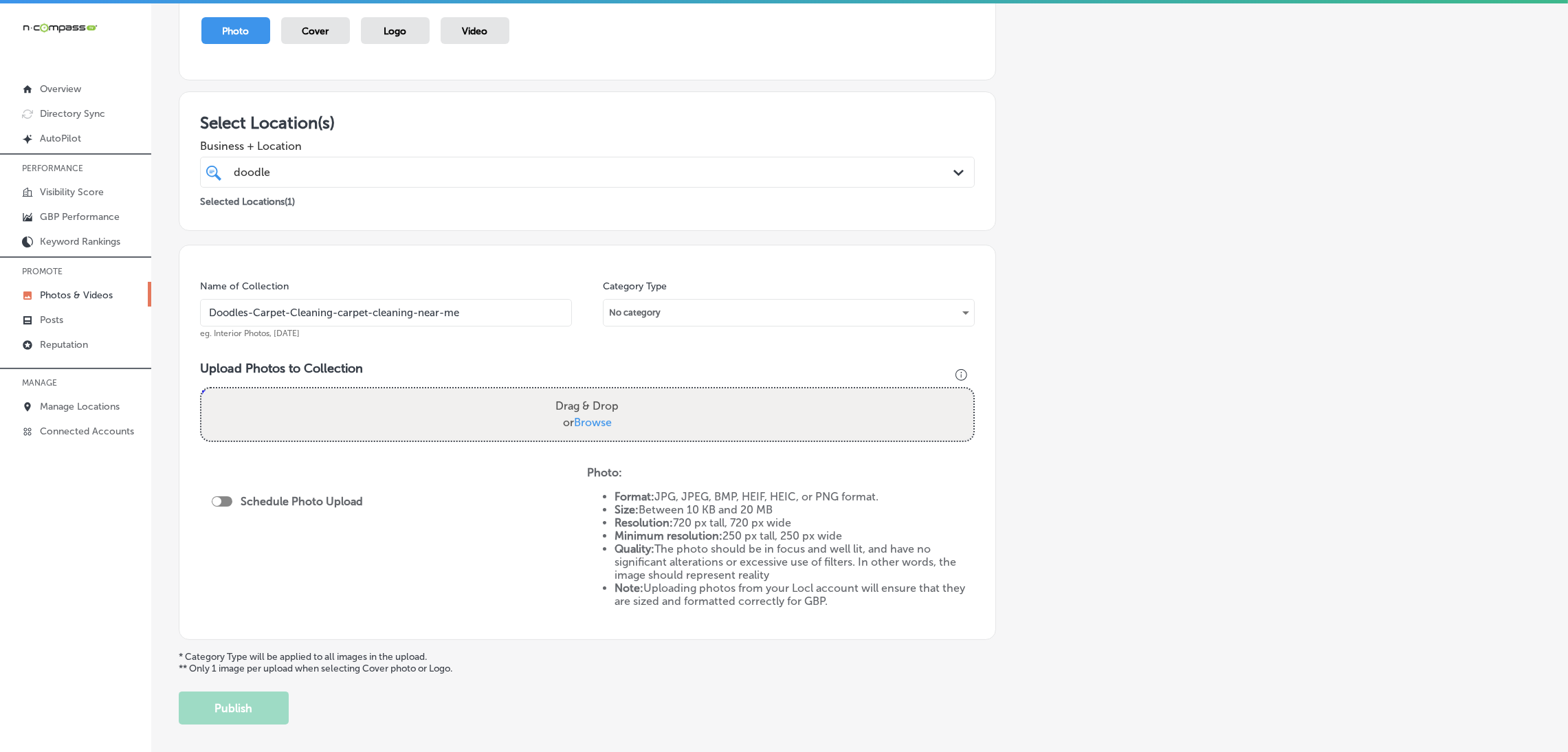
scroll to position [206, 0]
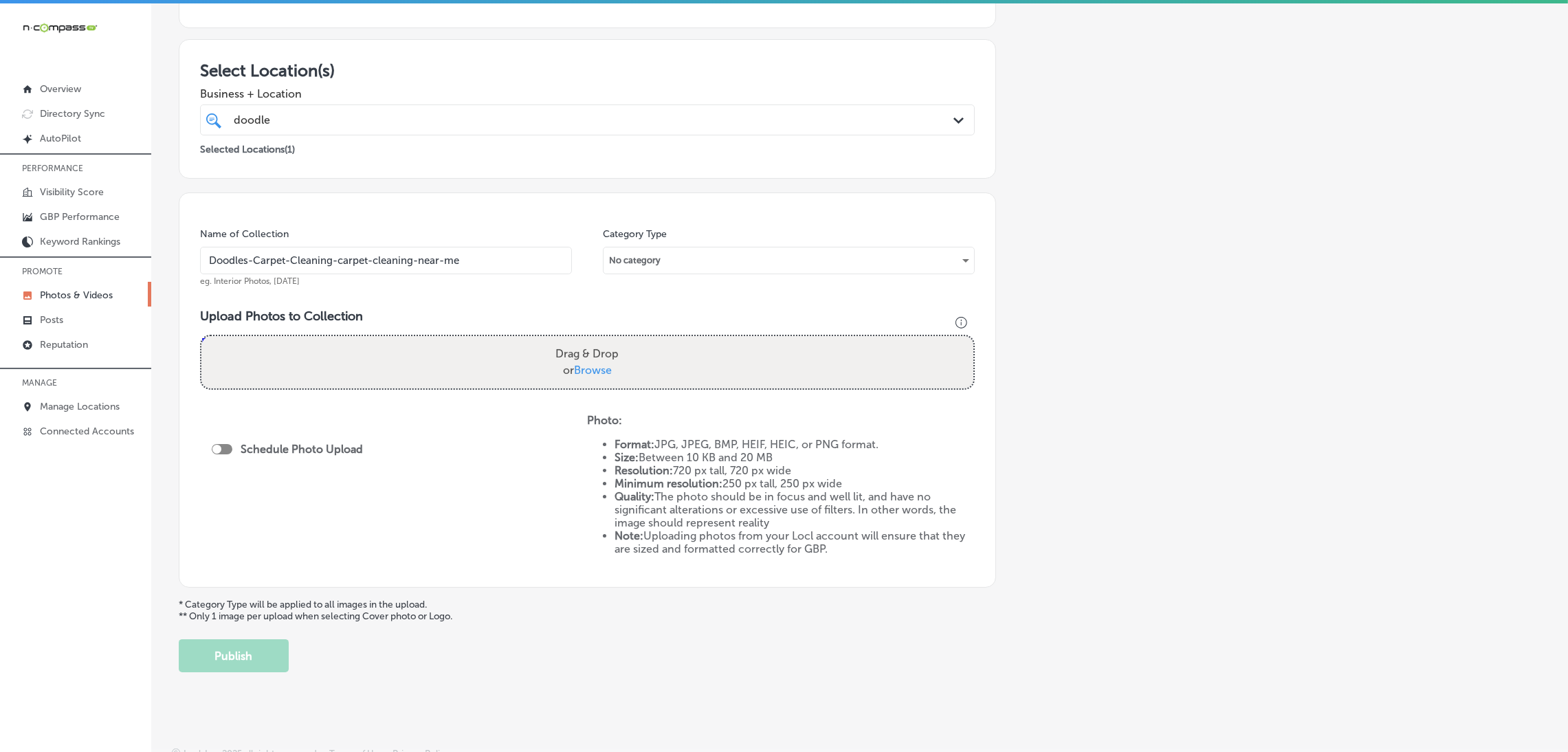
click at [544, 363] on div "Drag & Drop or Browse" at bounding box center [587, 362] width 771 height 52
click at [202, 336] on input "Drag & Drop or Browse" at bounding box center [587, 338] width 771 height 4
type input "C:\fakepath\Doodles Carpet Cleaning (16).jpg"
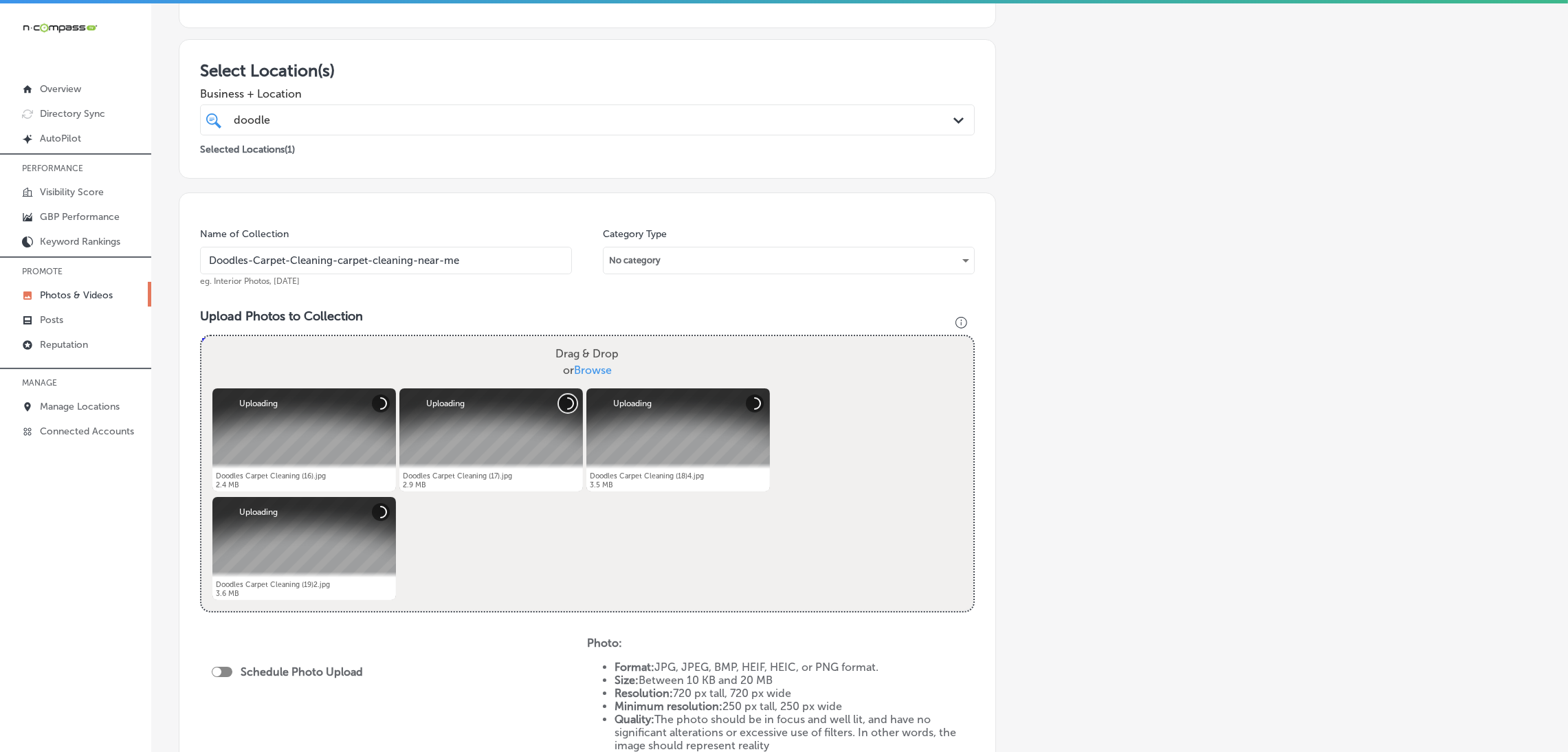
scroll to position [413, 0]
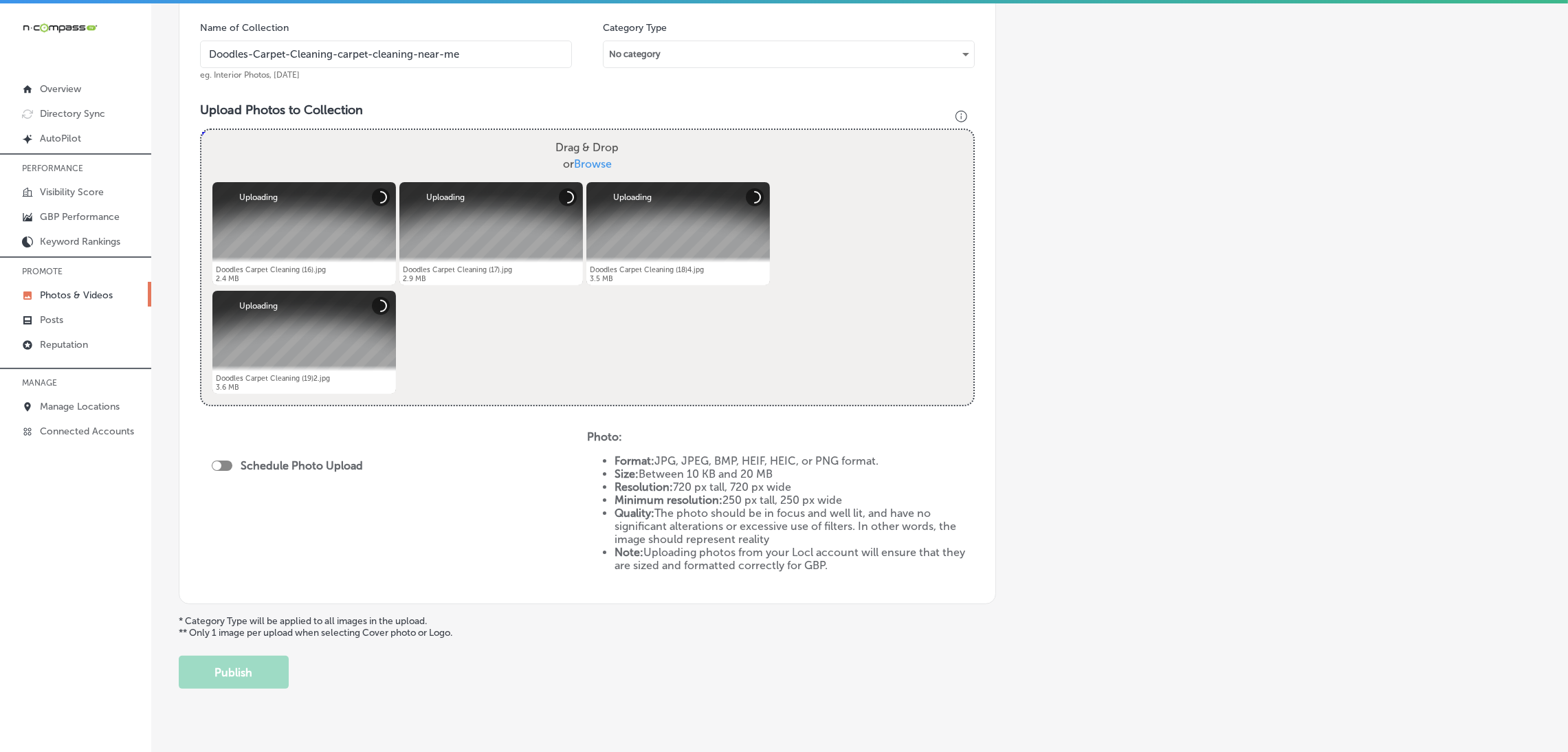
click at [220, 459] on div "Schedule Photo Upload" at bounding box center [291, 466] width 158 height 13
click at [219, 467] on div at bounding box center [217, 466] width 9 height 9
checkbox input "true"
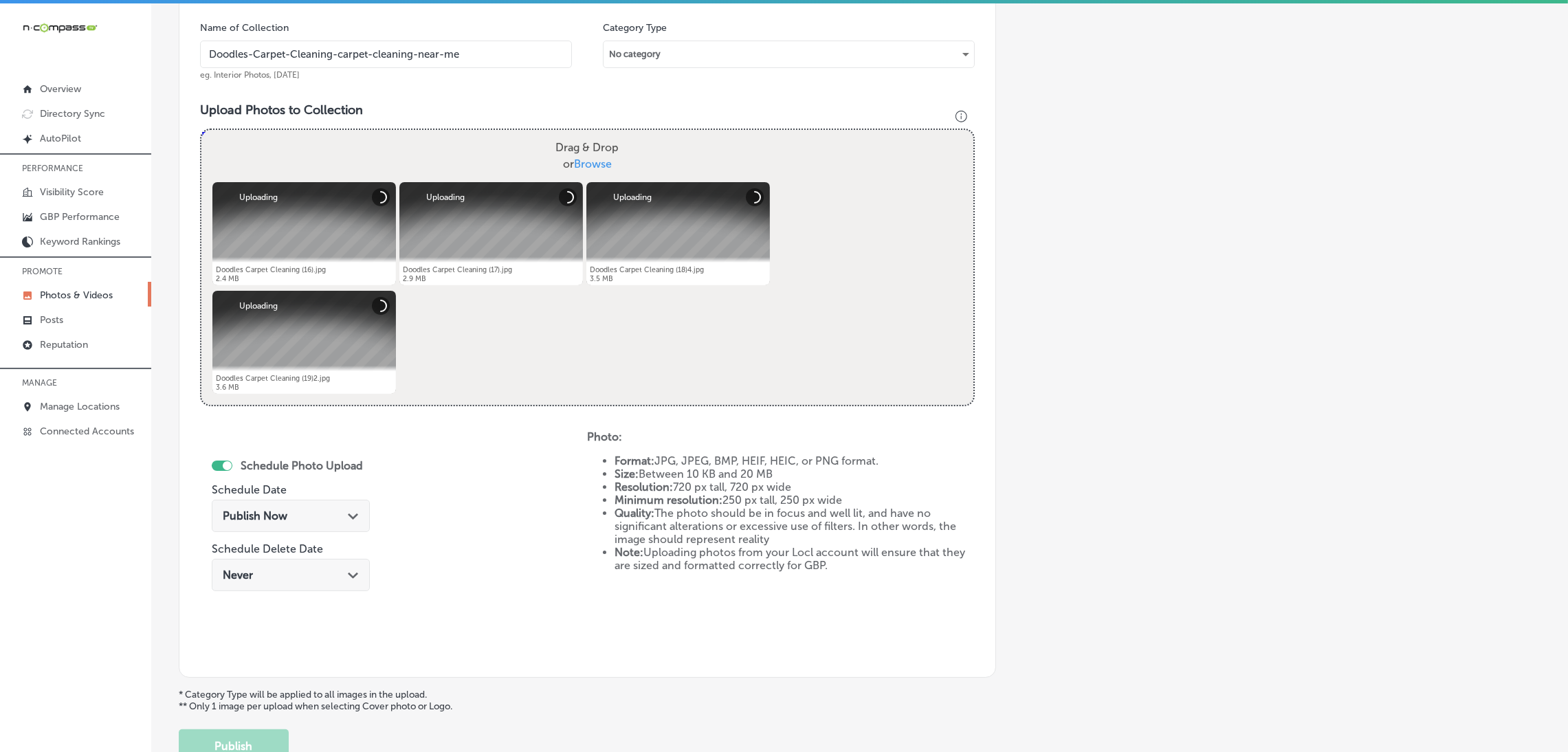
click at [269, 517] on span "Publish Now" at bounding box center [255, 516] width 65 height 13
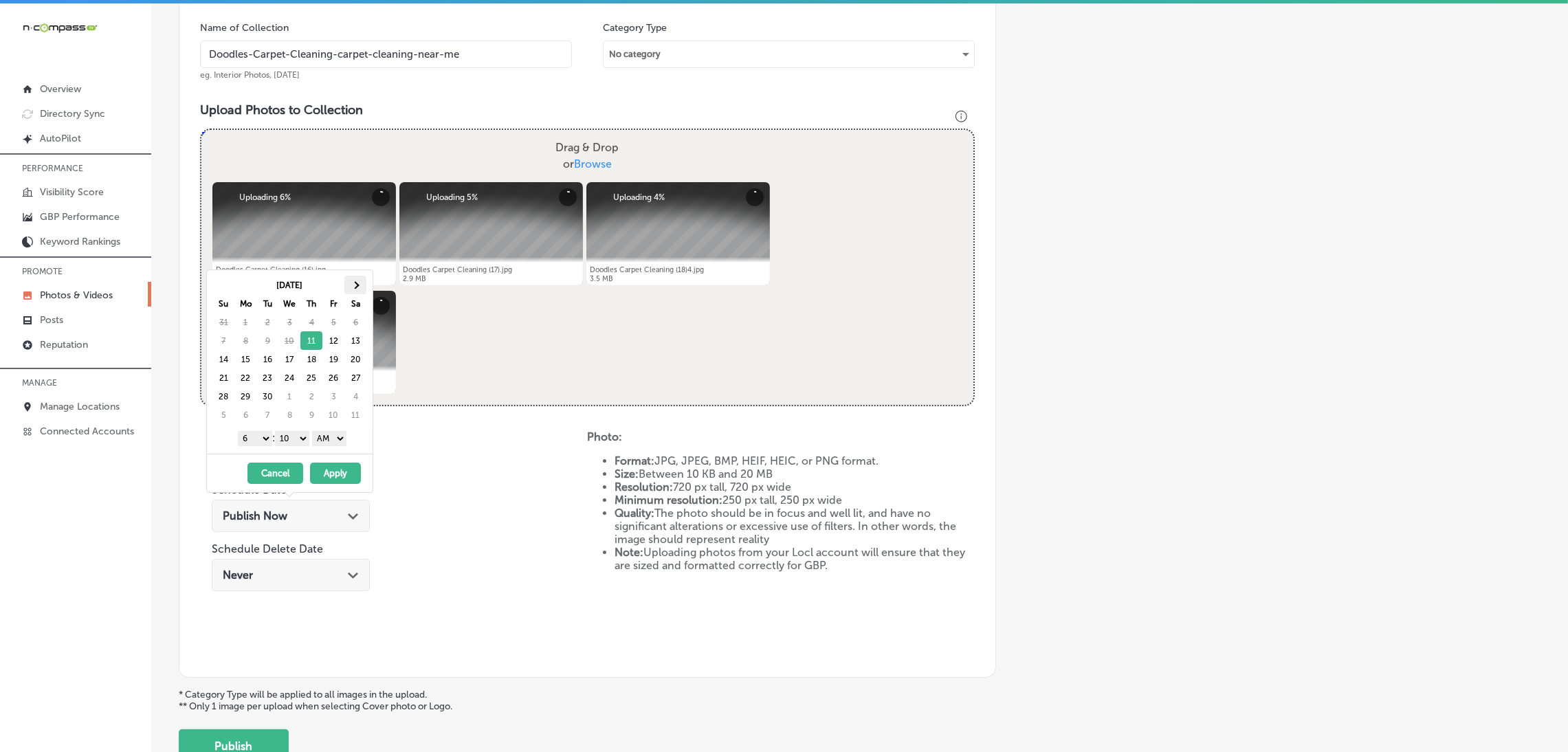
click at [355, 288] on span at bounding box center [355, 285] width 7 height 7
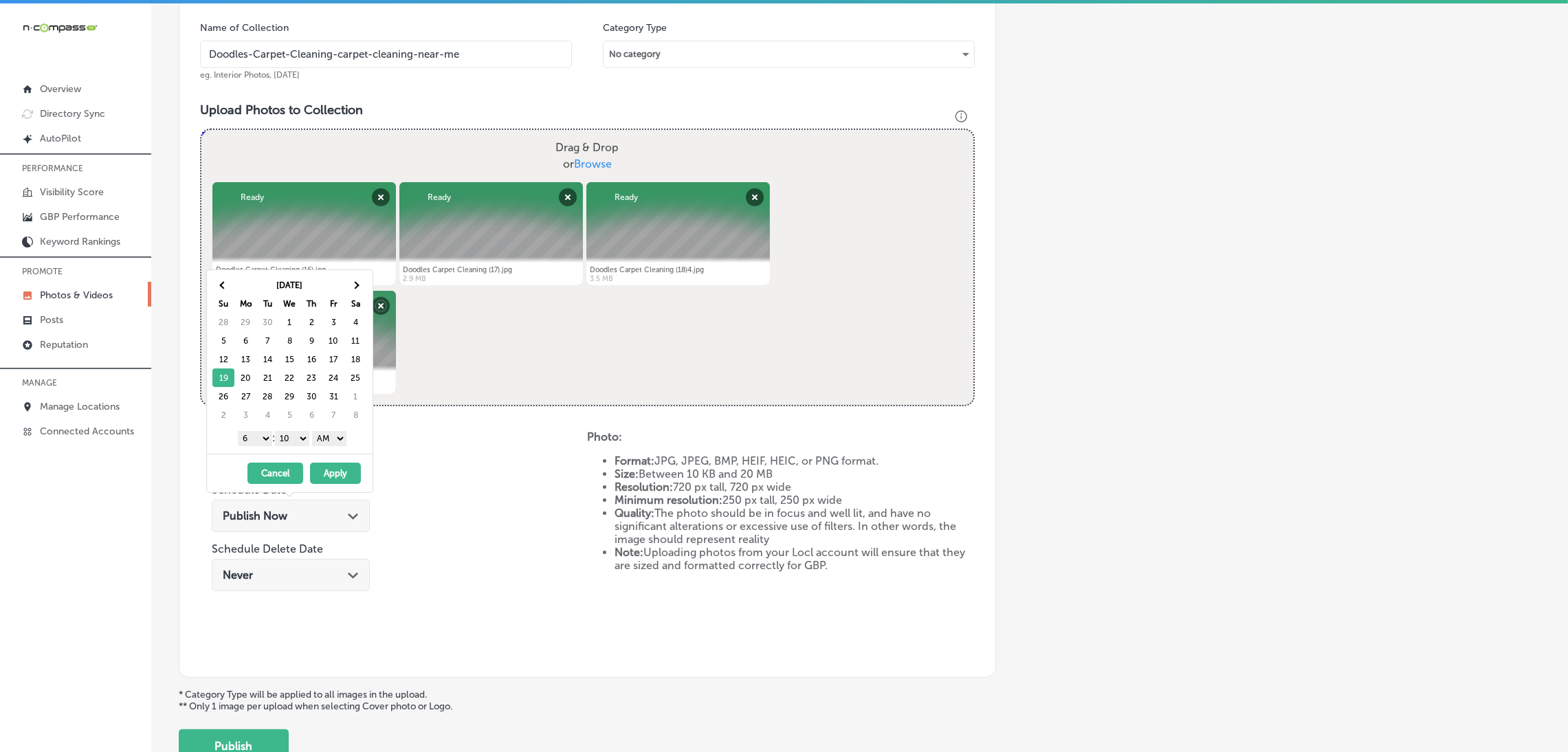
drag, startPoint x: 321, startPoint y: 439, endPoint x: 324, endPoint y: 446, distance: 7.6
click at [321, 439] on select "AM PM" at bounding box center [329, 439] width 35 height 15
click at [360, 285] on th at bounding box center [355, 285] width 22 height 18
click at [293, 441] on select "00 10 20 30 40 50" at bounding box center [292, 439] width 35 height 15
drag, startPoint x: 271, startPoint y: 444, endPoint x: 262, endPoint y: 442, distance: 9.2
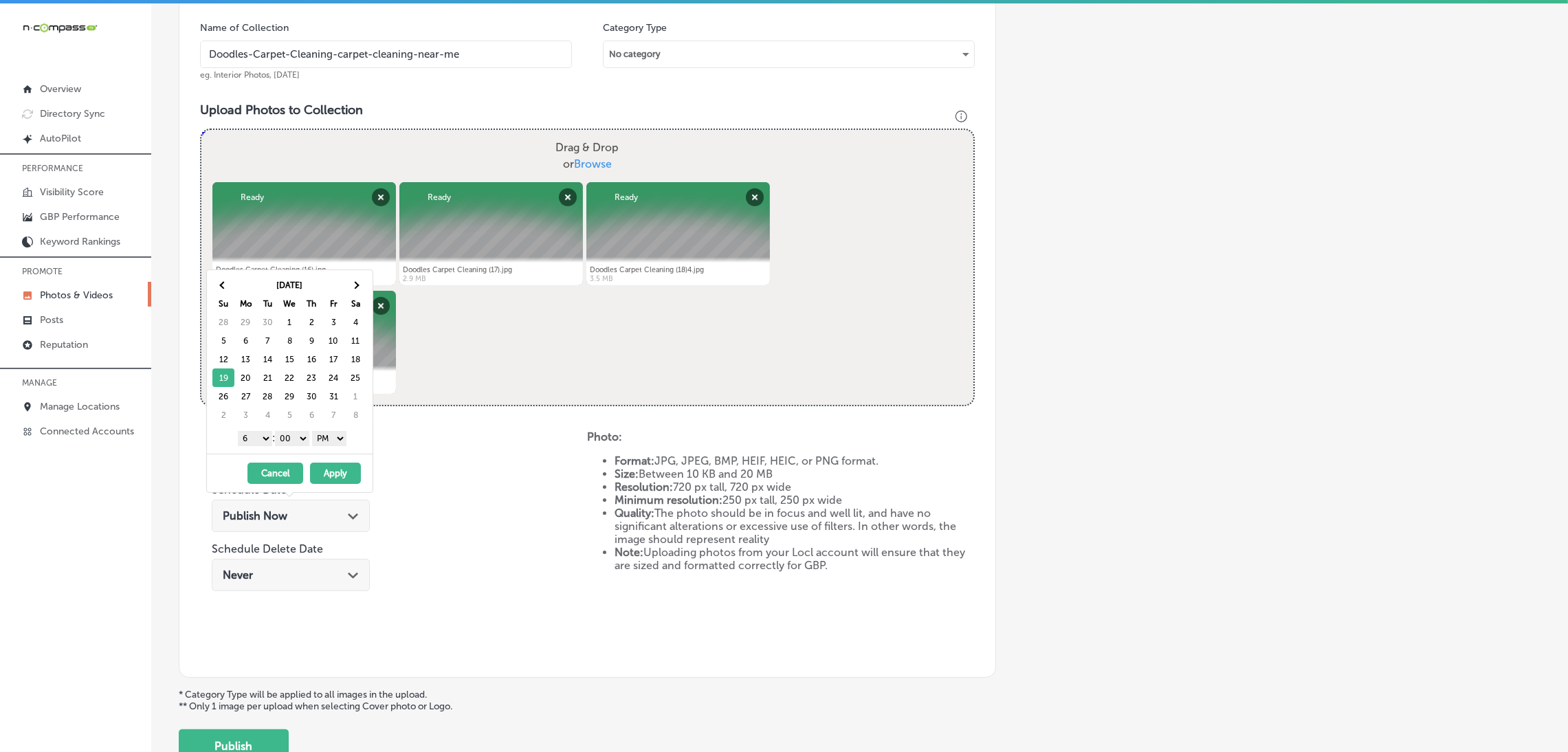
click at [254, 433] on select "1 2 3 4 5 6 7 8 9 10 11 12" at bounding box center [254, 439] width 35 height 15
click at [336, 471] on button "Apply" at bounding box center [335, 473] width 51 height 21
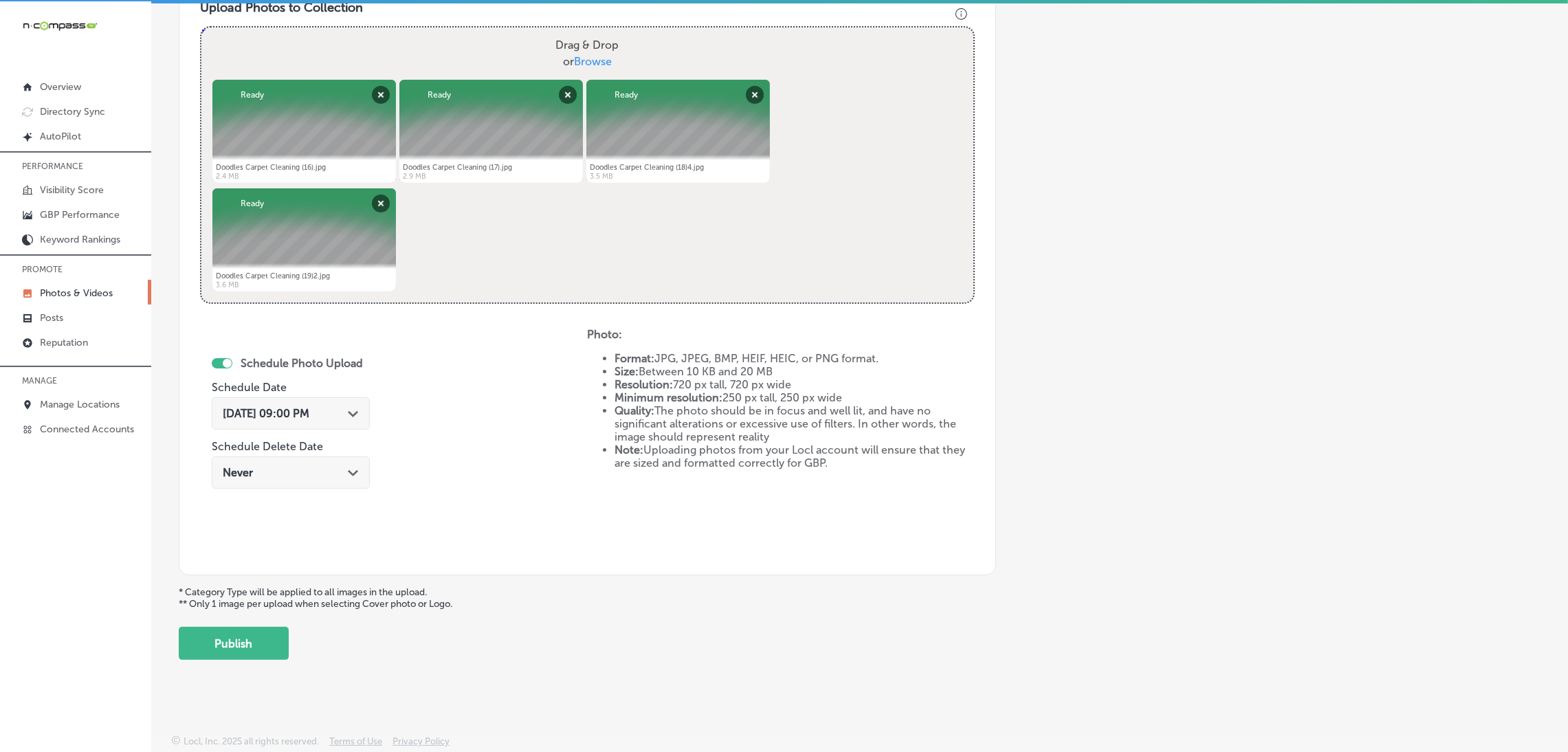
scroll to position [3, 0]
click at [240, 639] on button "Publish" at bounding box center [234, 642] width 110 height 33
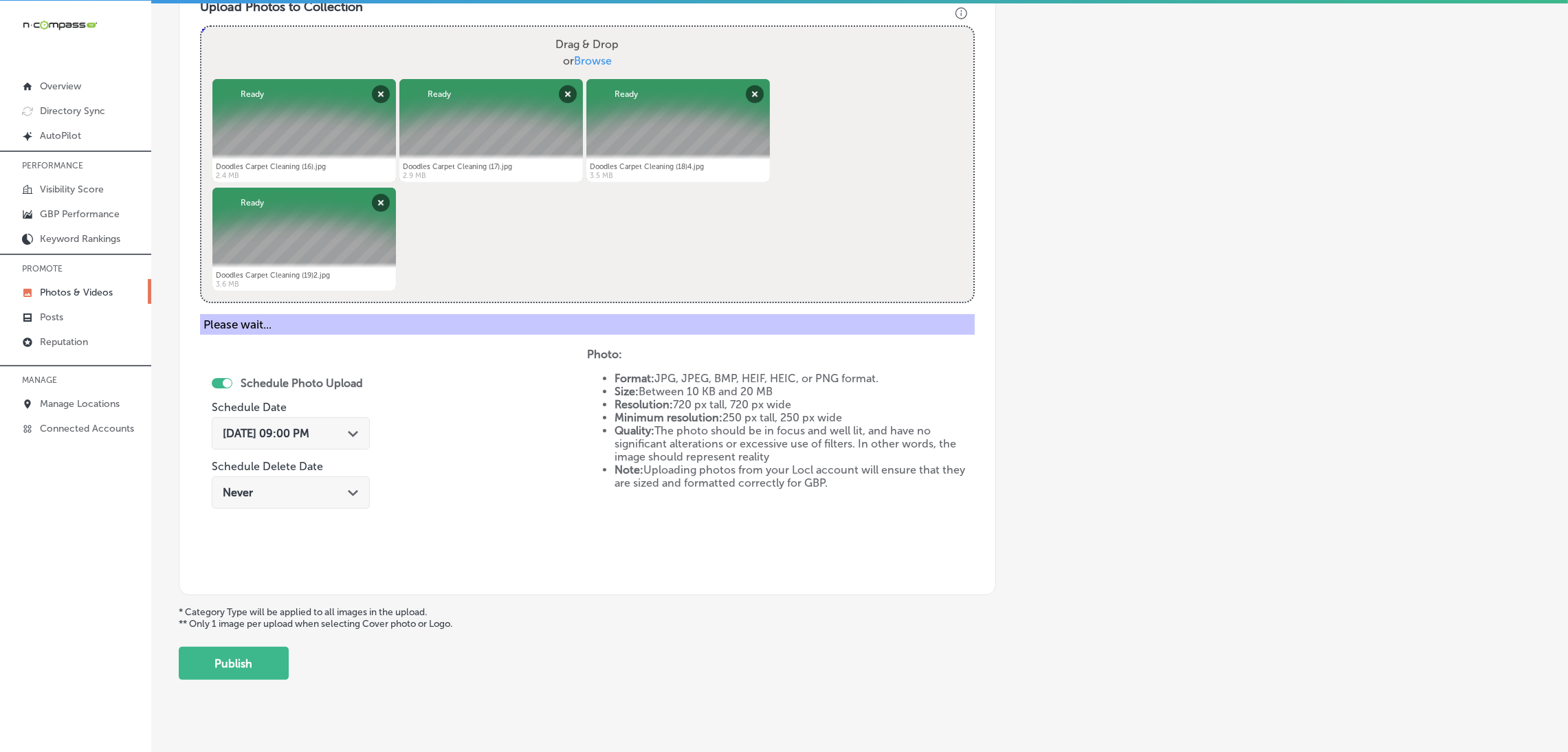
scroll to position [290, 0]
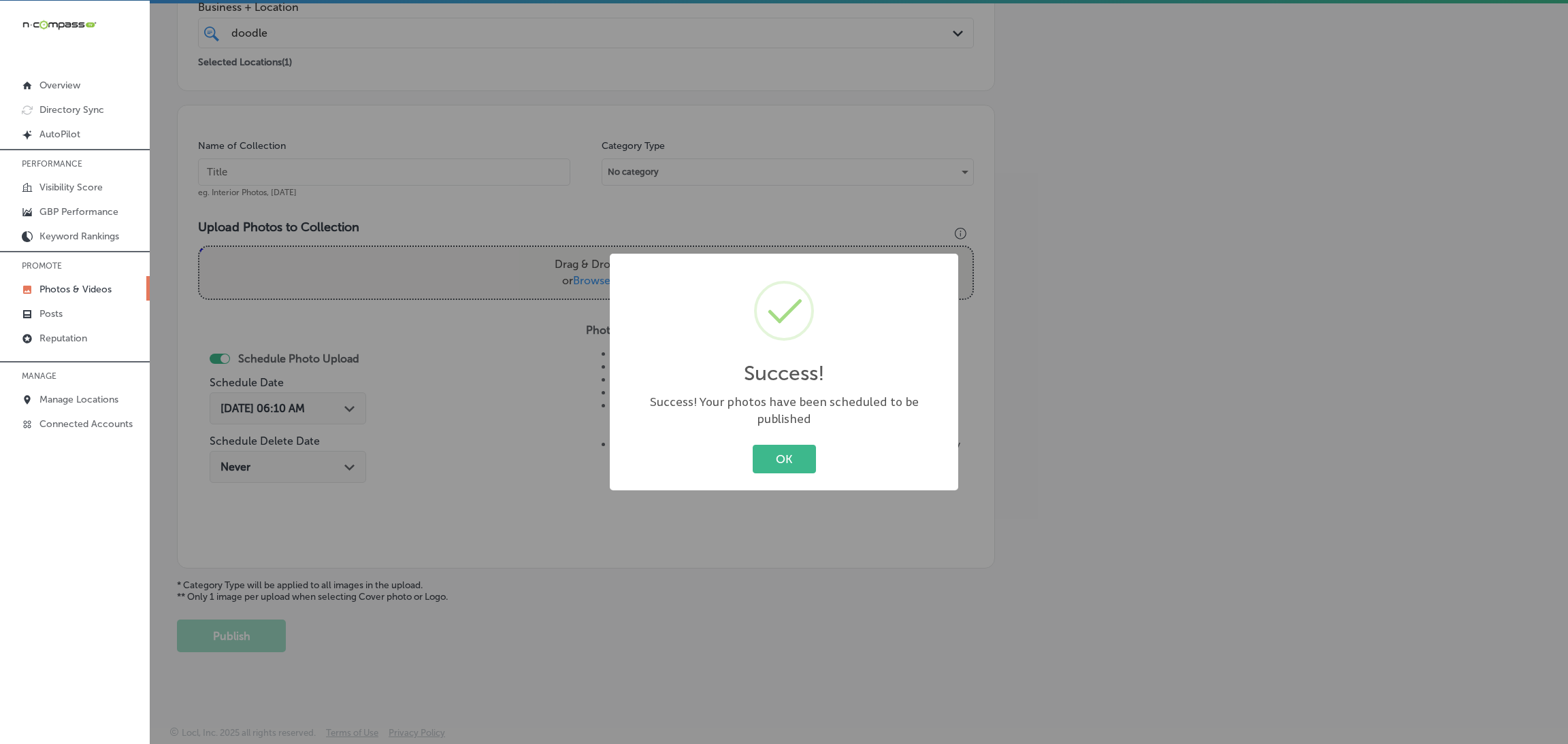
click at [749, 462] on div "OK Cancel" at bounding box center [784, 459] width 321 height 36
click at [787, 445] on button "OK" at bounding box center [784, 459] width 63 height 28
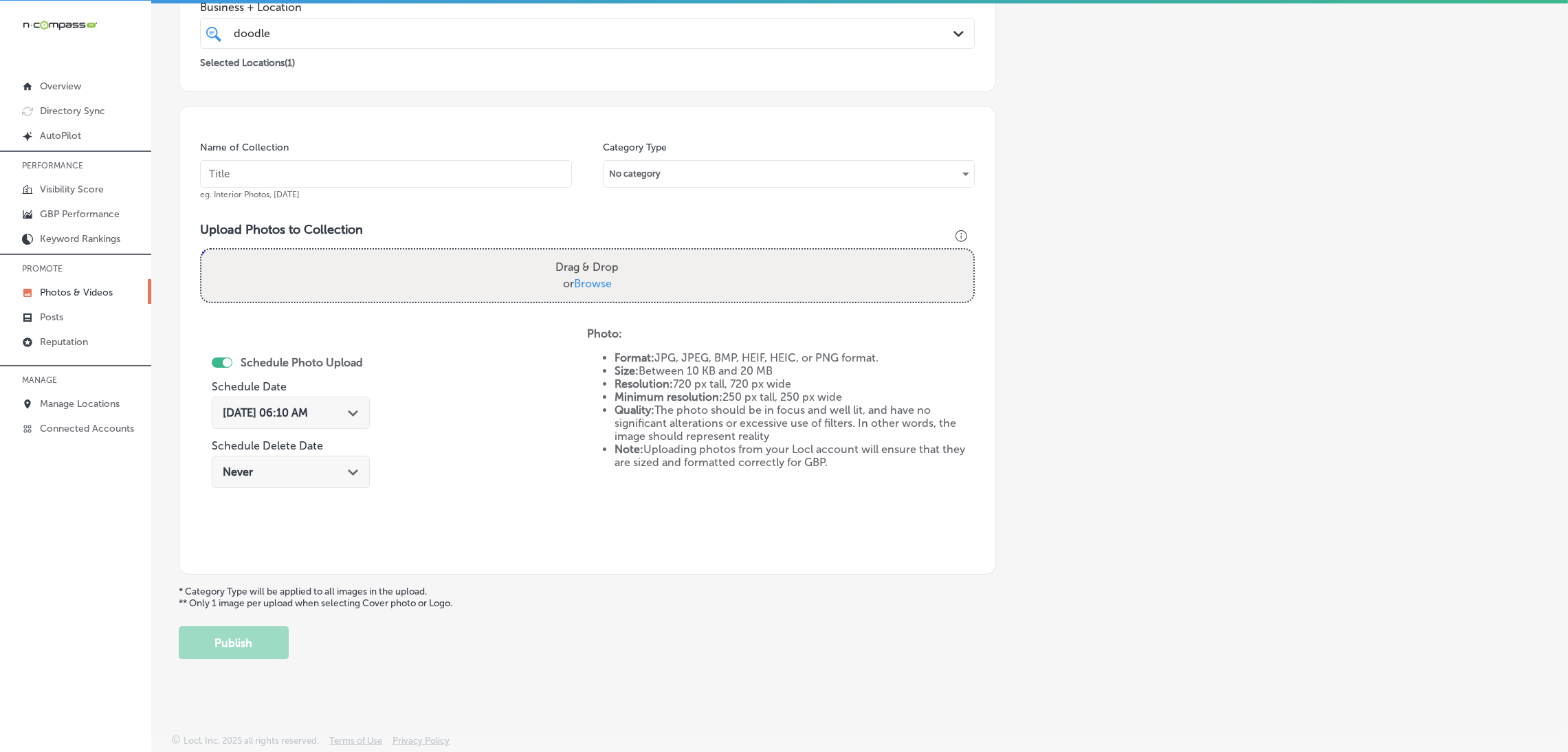
click at [488, 169] on input "text" at bounding box center [386, 174] width 372 height 27
paste input "Doodles-Carpet-Cleaning-carpet-cleaning-near-me"
type input "Doodles-Carpet-Cleaning-carpet-cleaning-near-me"
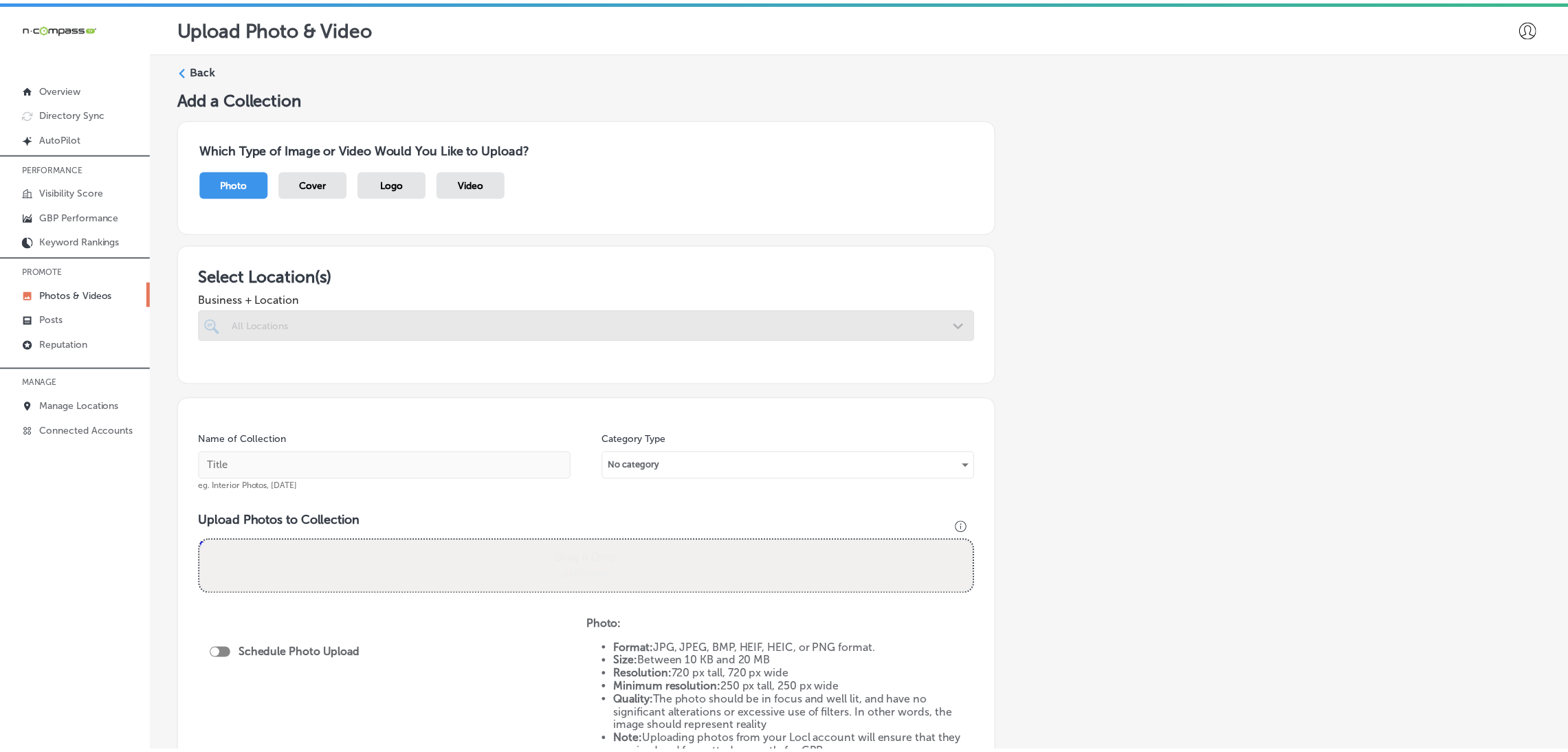
scroll to position [3, 0]
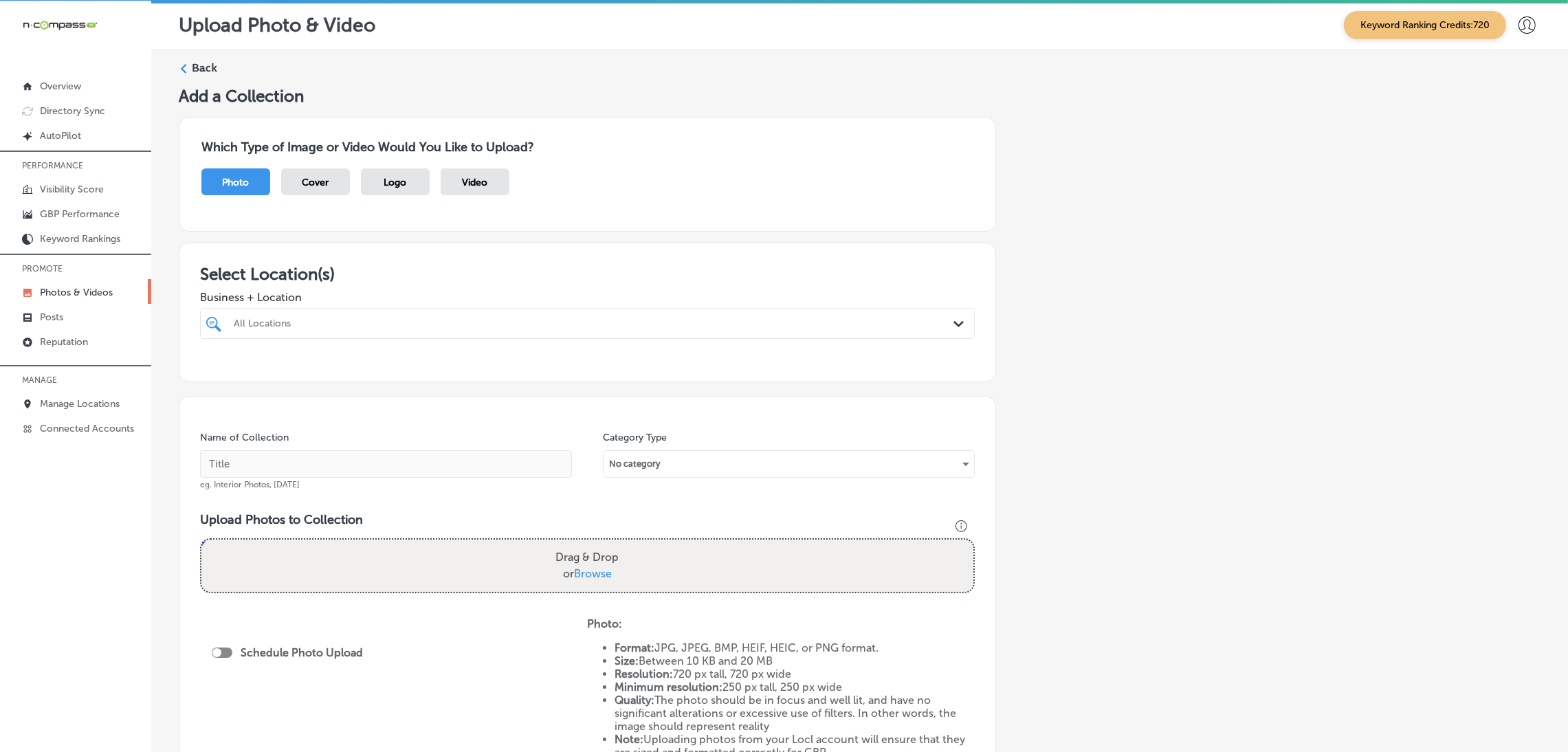
click at [189, 71] on div "Back" at bounding box center [859, 73] width 1361 height 26
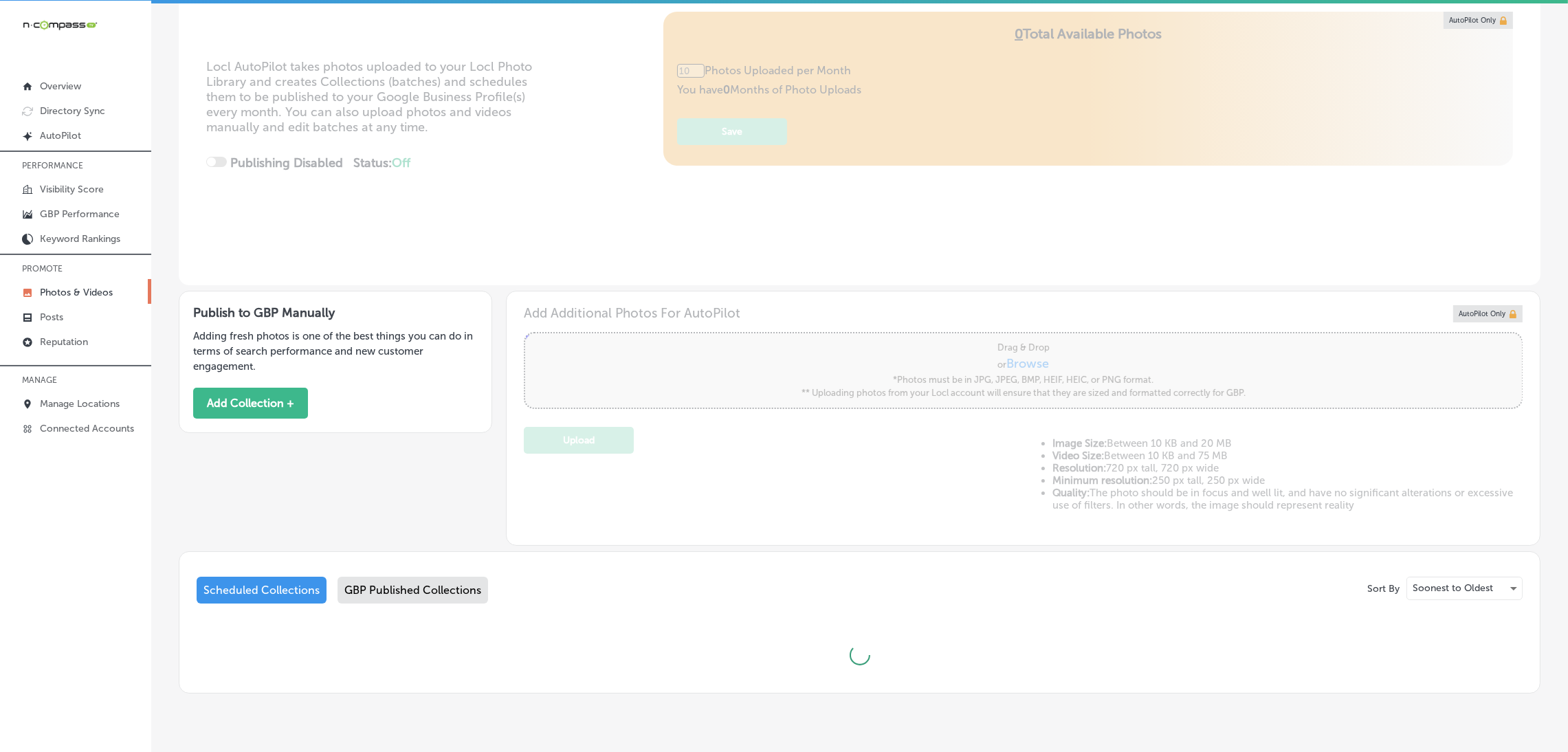
scroll to position [202, 0]
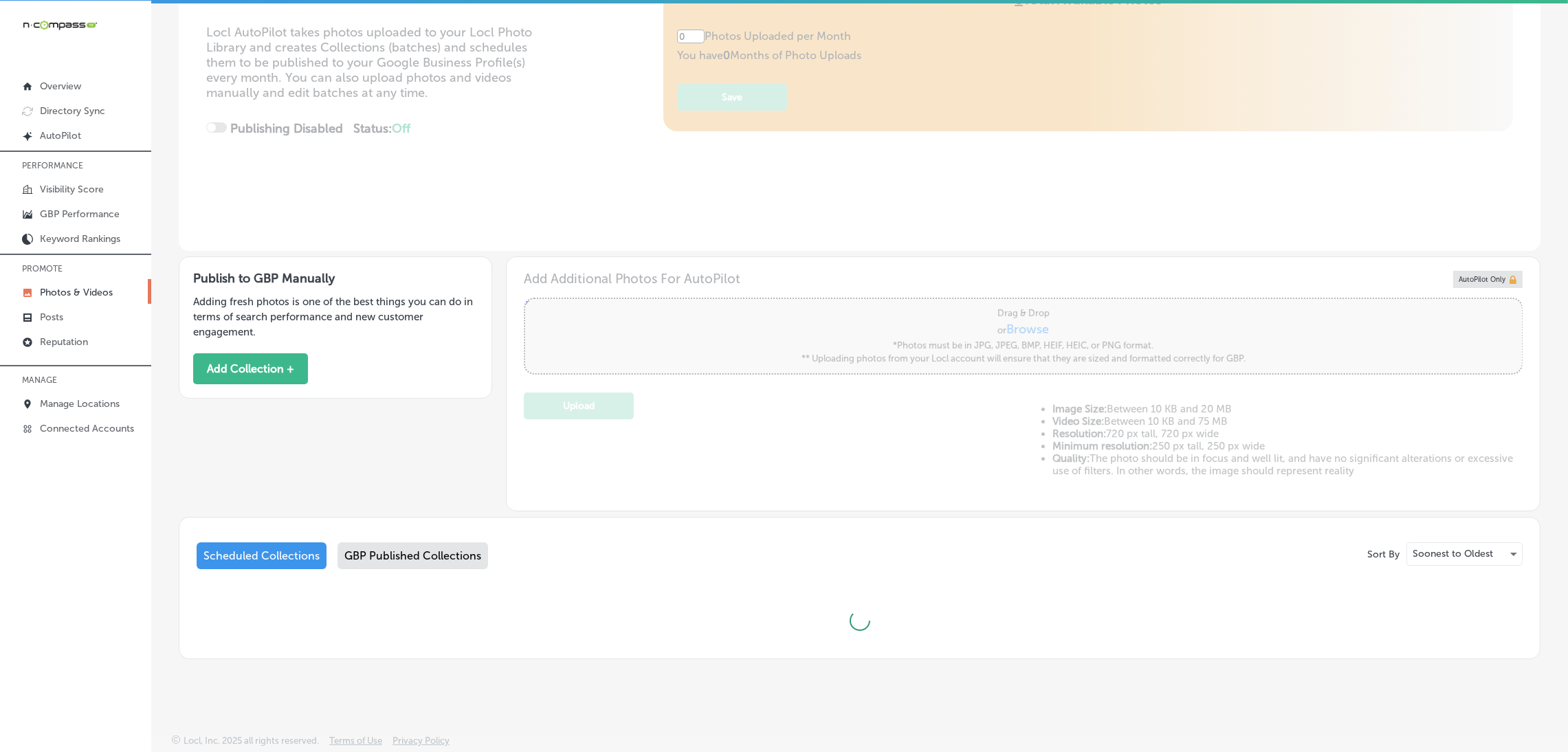
type input "5"
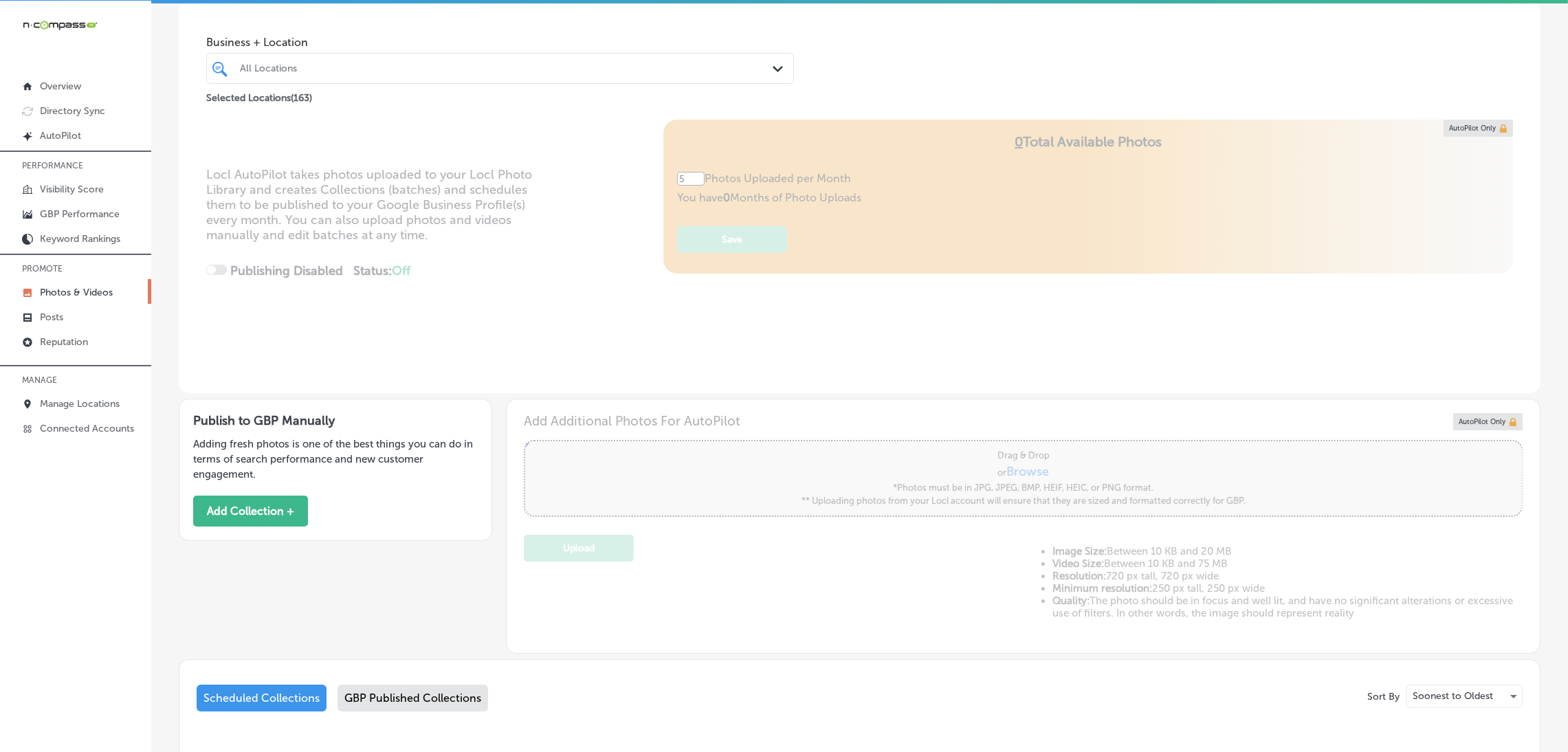
scroll to position [0, 0]
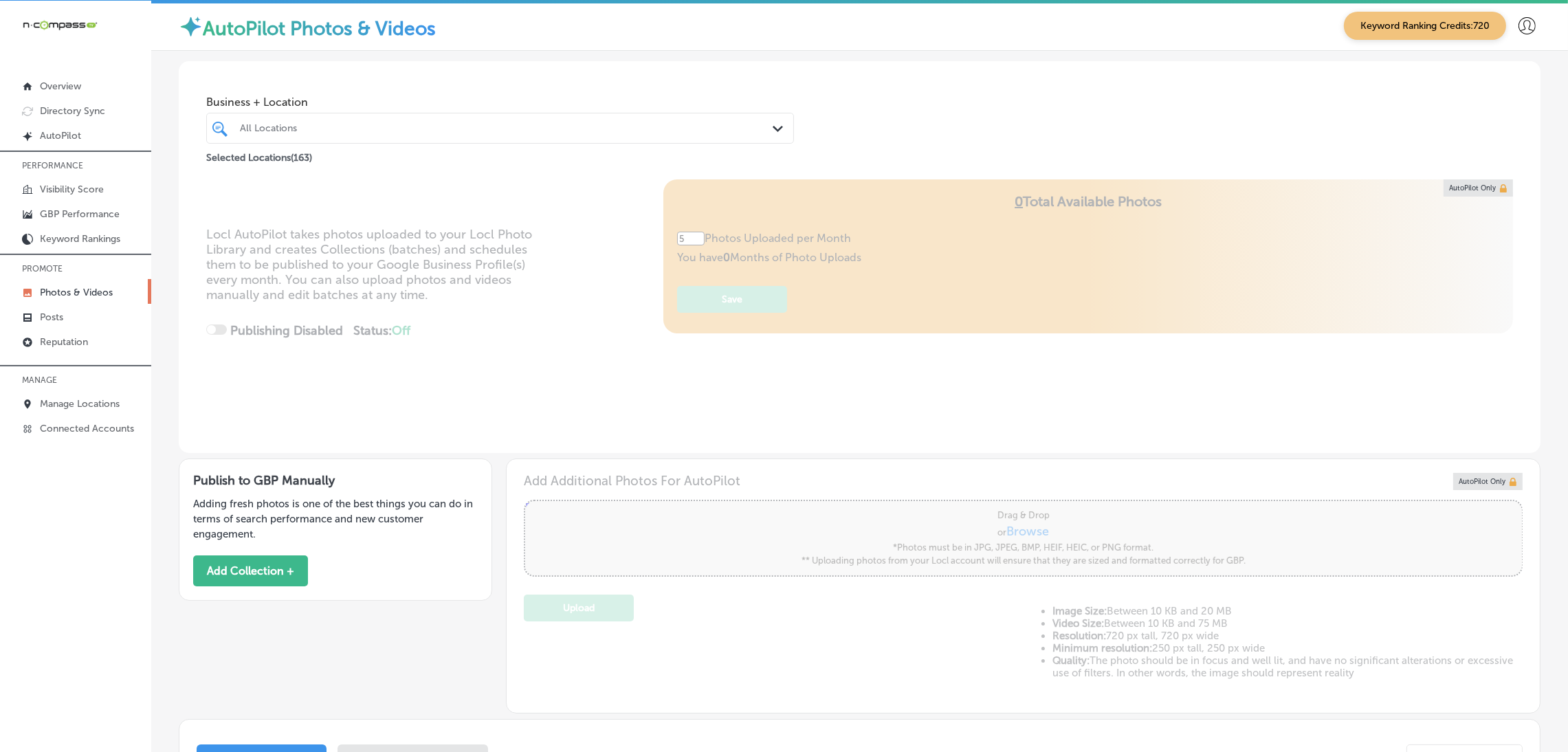
click at [341, 138] on div "All Locations" at bounding box center [500, 128] width 534 height 21
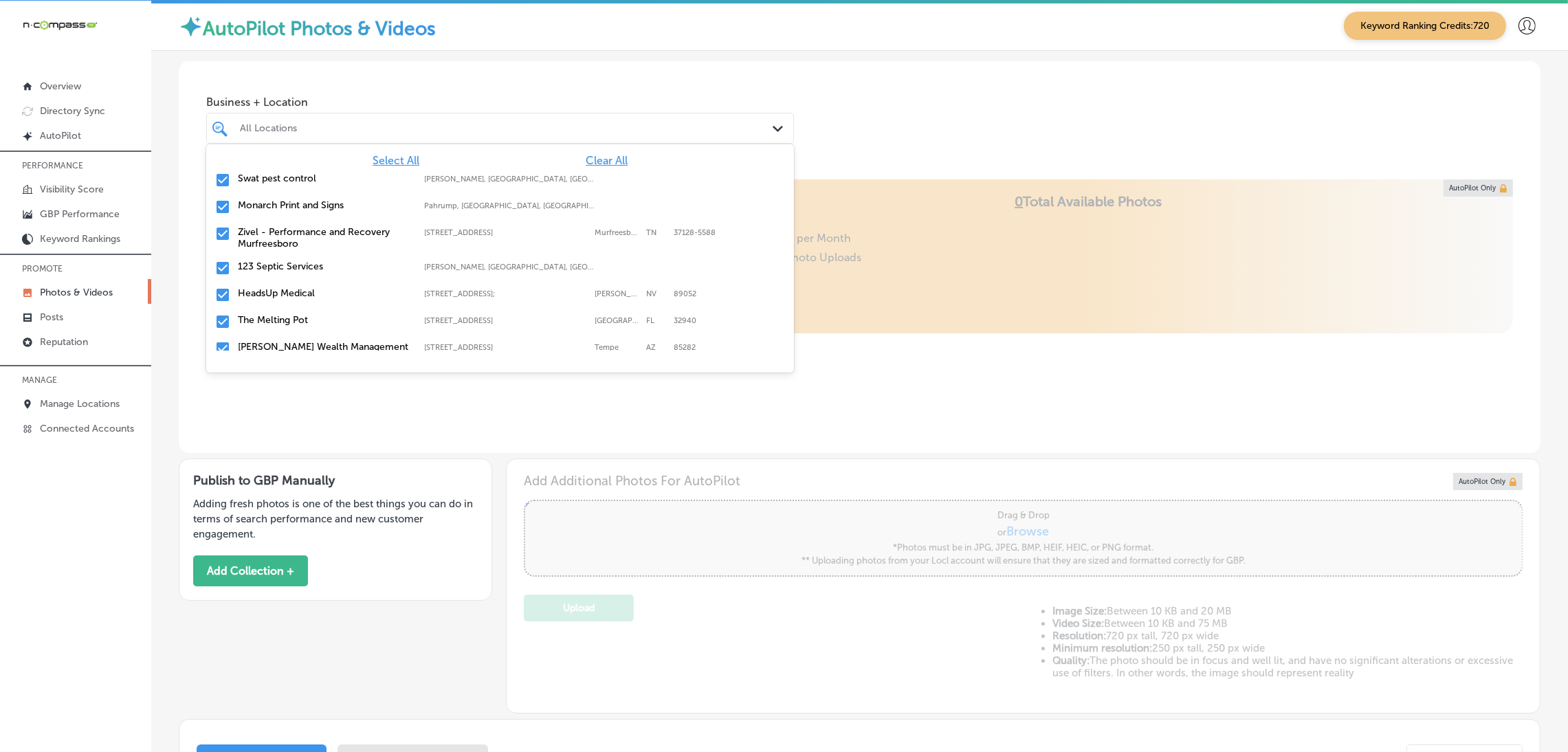
click at [602, 163] on span "Clear All" at bounding box center [606, 160] width 42 height 13
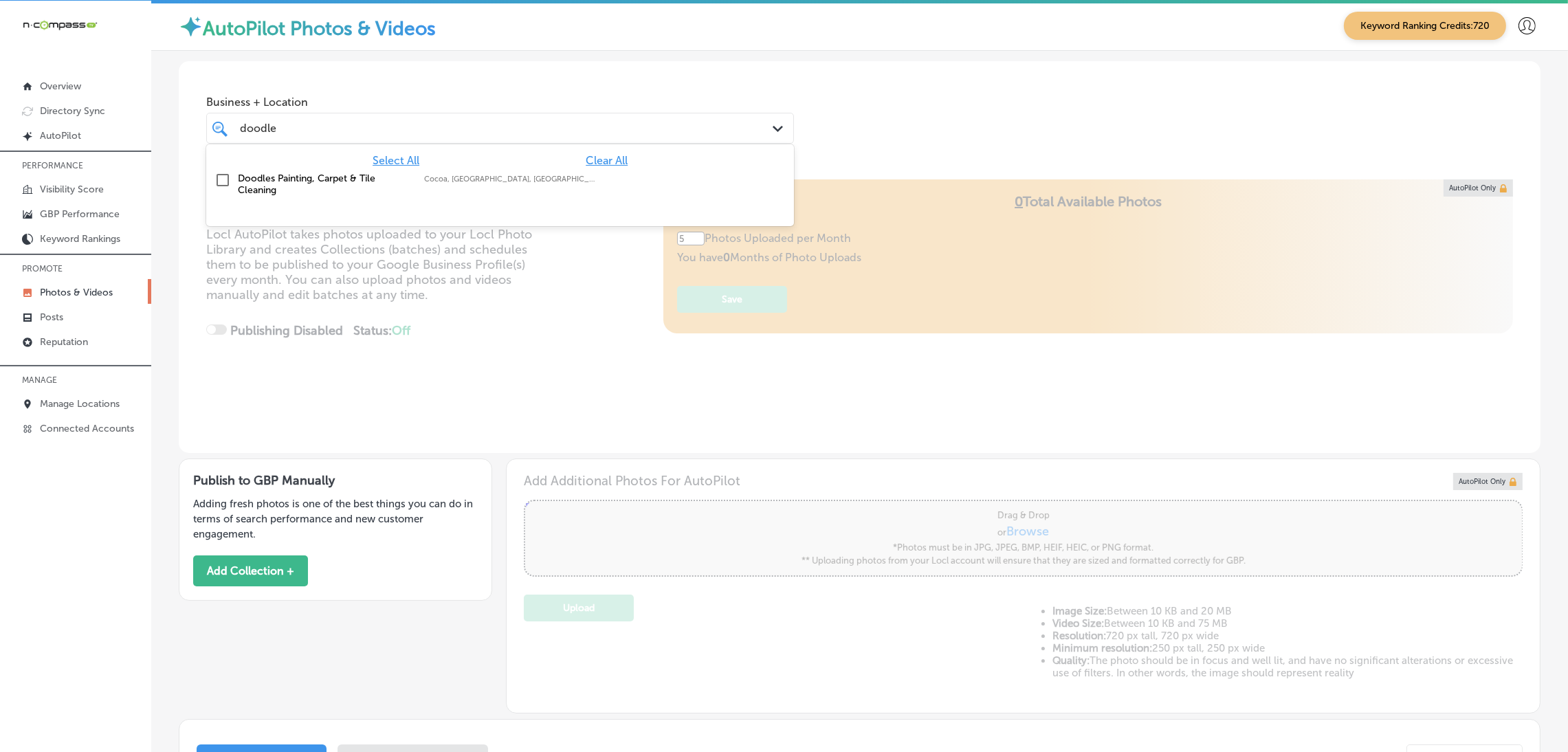
click at [543, 190] on div "Doodles Painting, Carpet & Tile Cleaning [GEOGRAPHIC_DATA], [GEOGRAPHIC_DATA], …" at bounding box center [453, 185] width 431 height 24
type input "doodle"
click at [847, 174] on div "Business + Location option focused, 2 of 164. 2 results available for search te…" at bounding box center [859, 120] width 1361 height 118
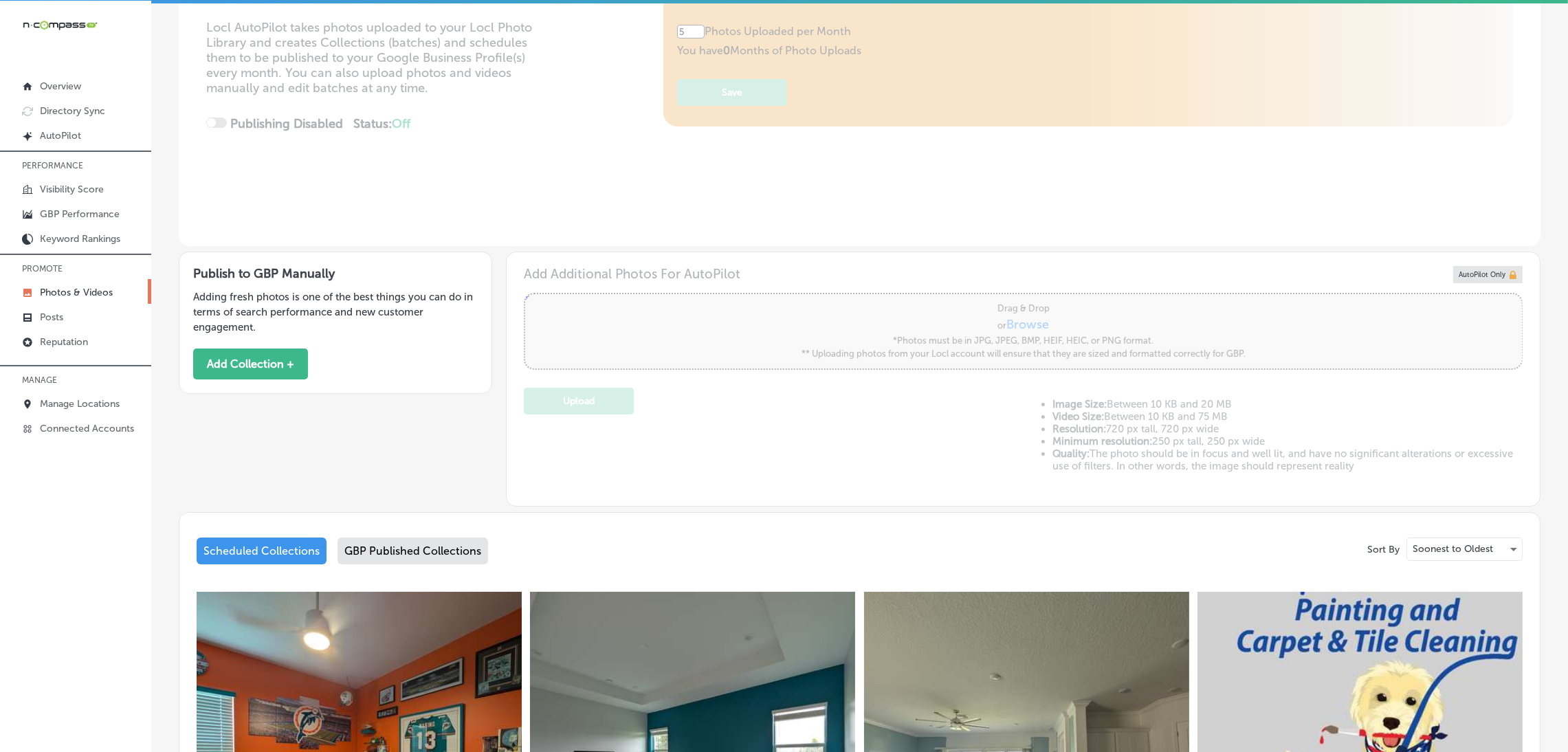
scroll to position [206, 0]
click at [278, 352] on button "Add Collection +" at bounding box center [251, 365] width 115 height 31
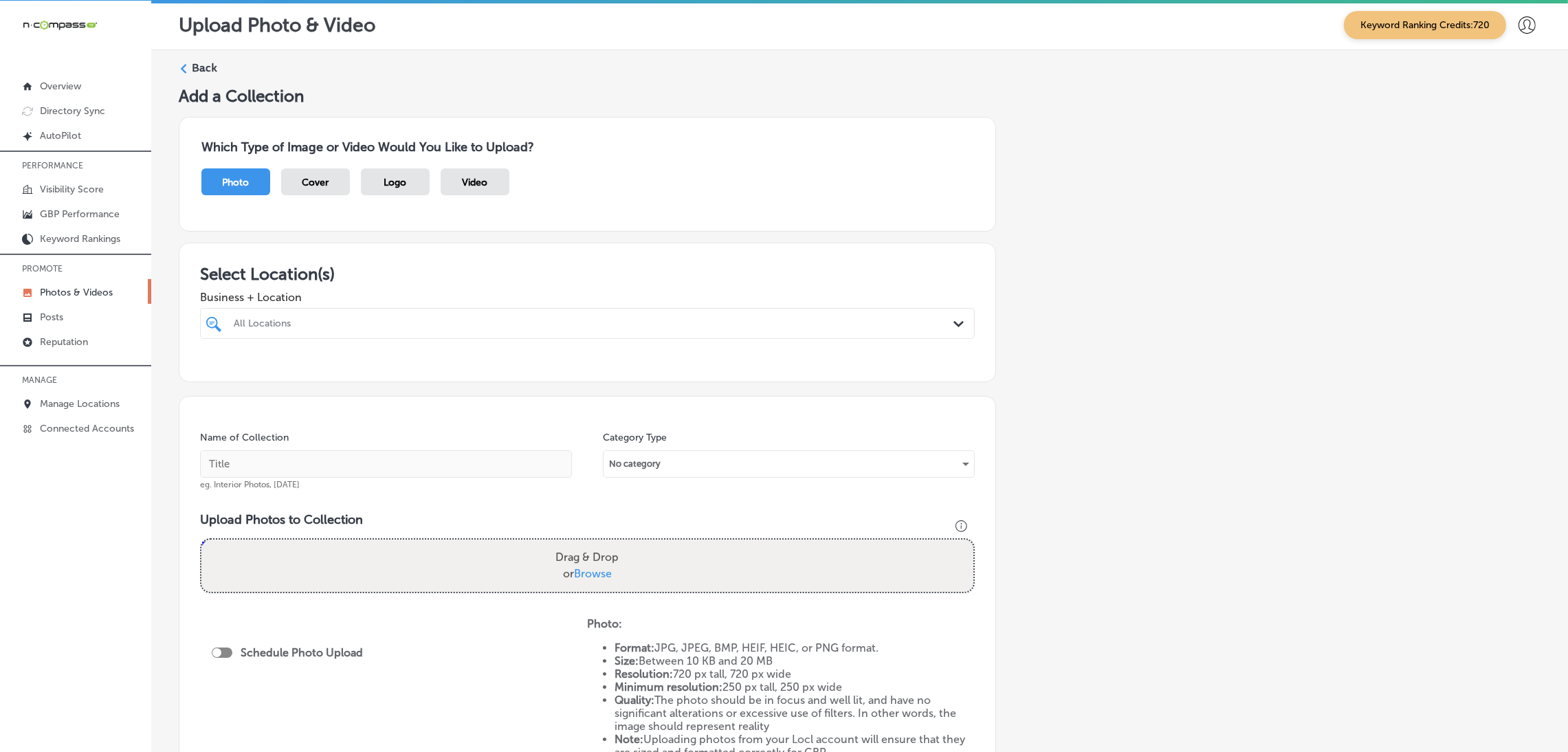
click at [508, 314] on div at bounding box center [552, 323] width 638 height 18
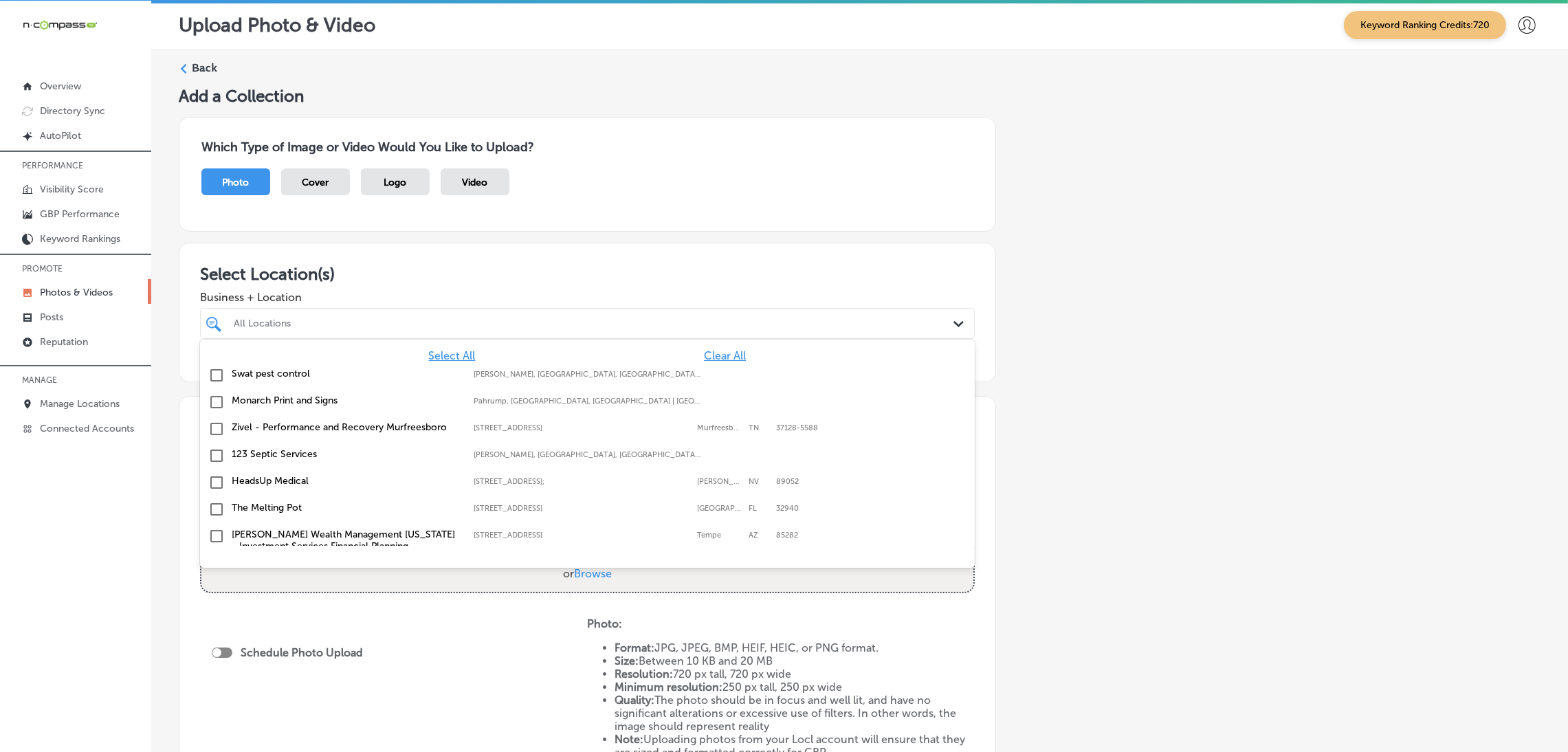
click at [707, 361] on span "Clear All" at bounding box center [724, 356] width 42 height 13
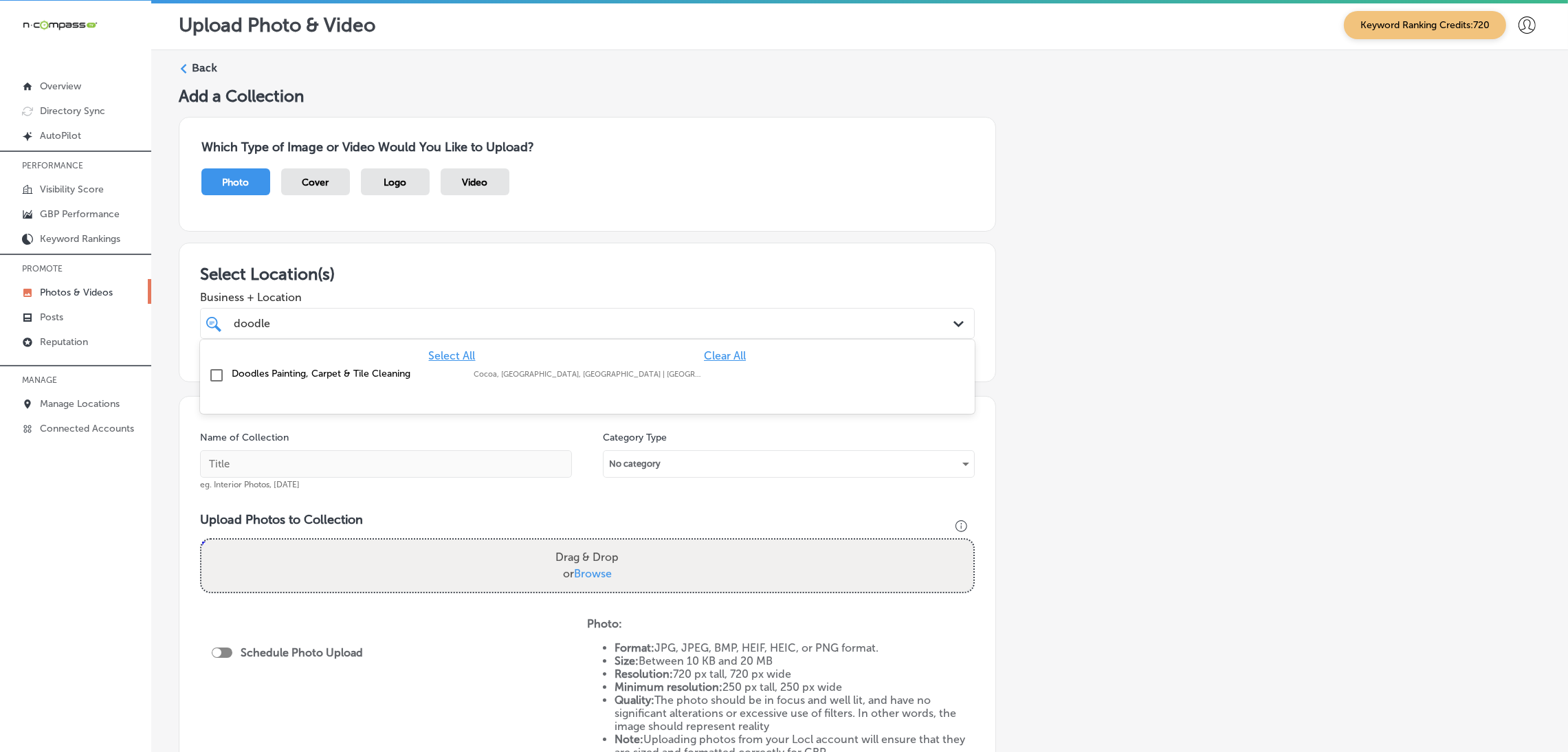
click at [596, 370] on label "Cocoa, [GEOGRAPHIC_DATA], [GEOGRAPHIC_DATA] | [GEOGRAPHIC_DATA], [GEOGRAPHIC_DA…" at bounding box center [588, 375] width 228 height 9
type input "doodle"
click at [1111, 341] on div "Add a Collection Which Type of Image or Video Would You Like to Upload? Photo C…" at bounding box center [859, 481] width 1361 height 790
click at [391, 475] on input "text" at bounding box center [386, 464] width 372 height 27
paste input "Doodles-Carpet-Cleaning-carpet-cleaning-near-me"
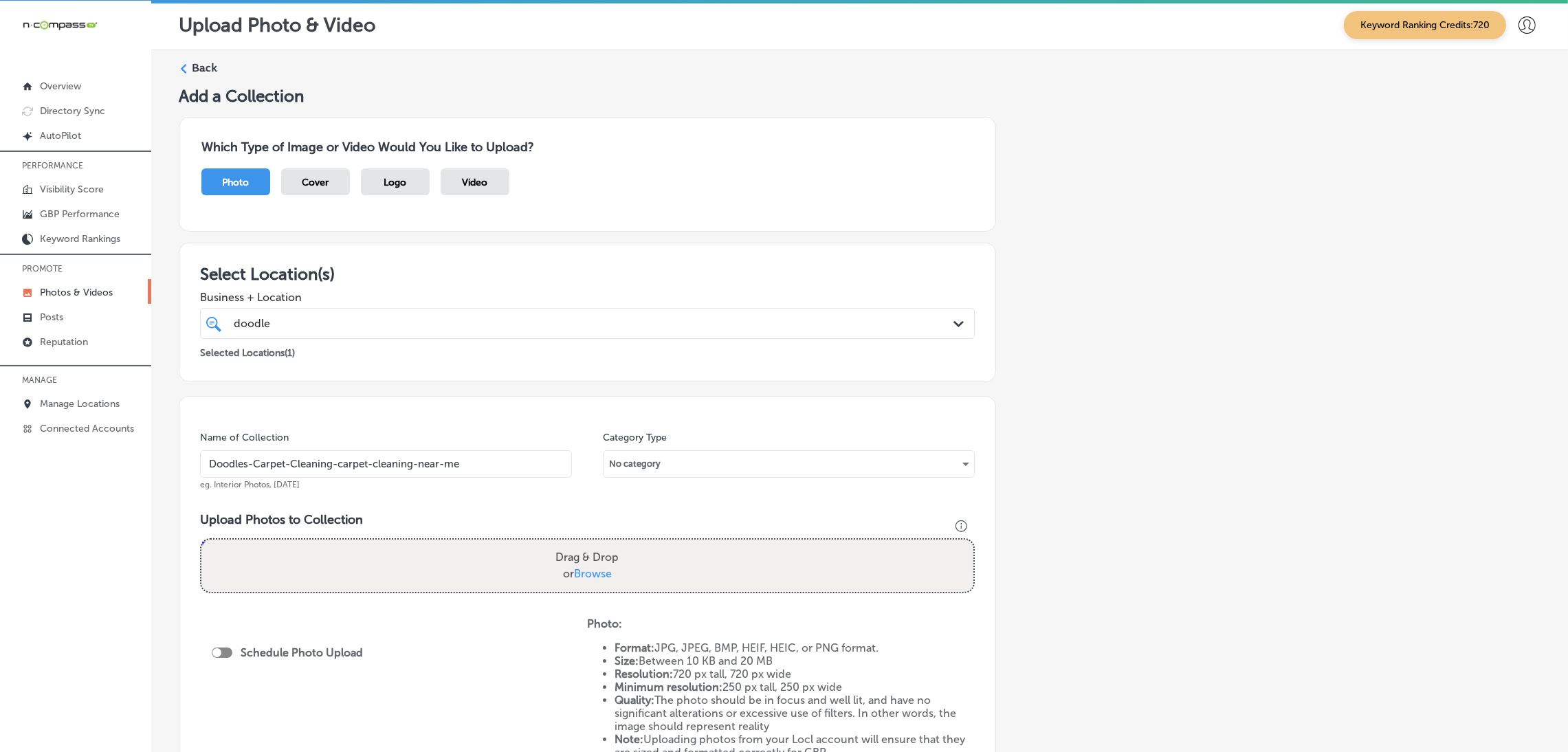
type input "Doodles-Carpet-Cleaning-carpet-cleaning-near-me"
click at [547, 515] on h3 "Upload Photos to Collection" at bounding box center [587, 519] width 774 height 15
click at [580, 561] on label "Drag & Drop or Browse" at bounding box center [587, 566] width 74 height 44
click at [580, 544] on input "Drag & Drop or Browse" at bounding box center [587, 542] width 771 height 4
type input "C:\fakepath\Doodles Carpet Cleaning (20).jpg"
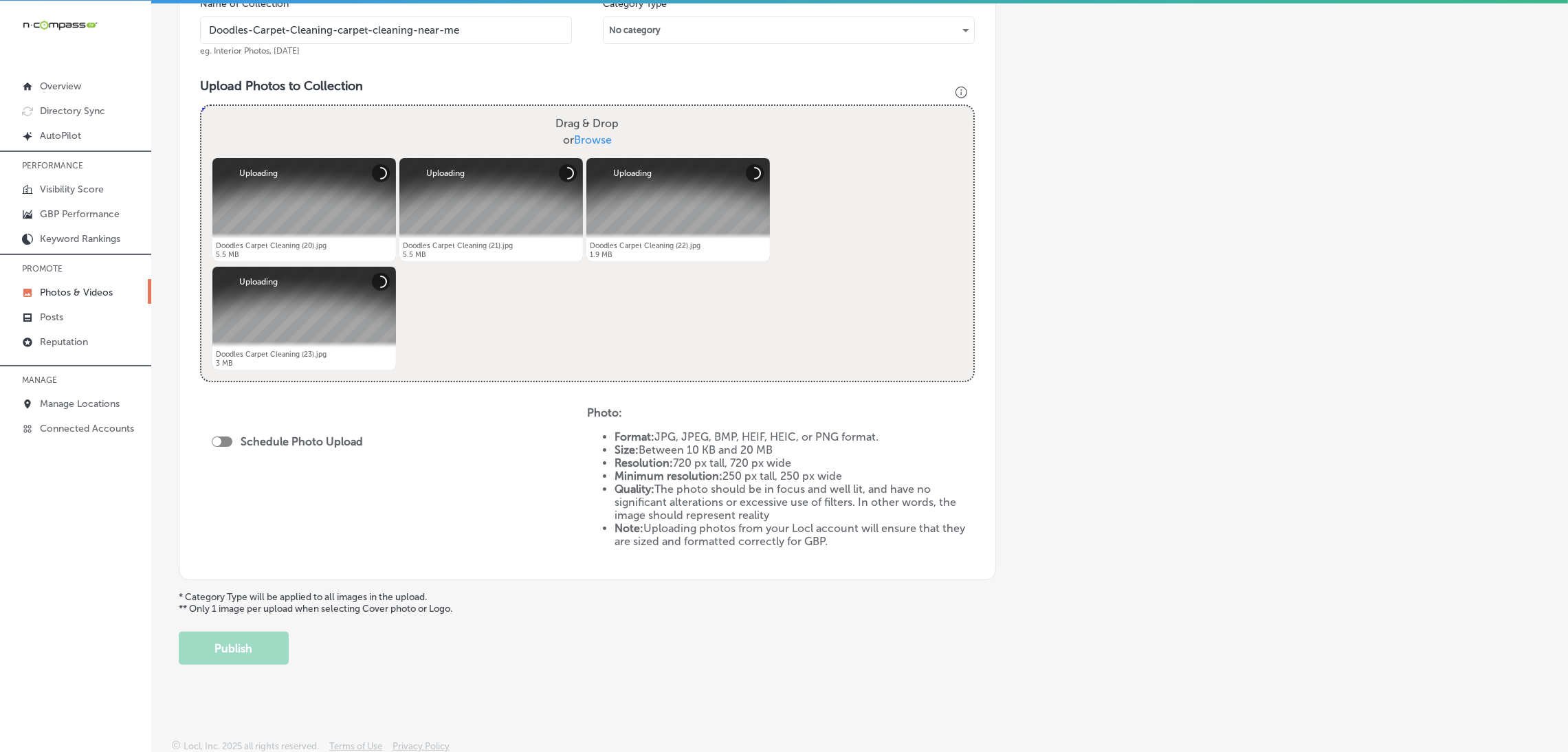
scroll to position [439, 0]
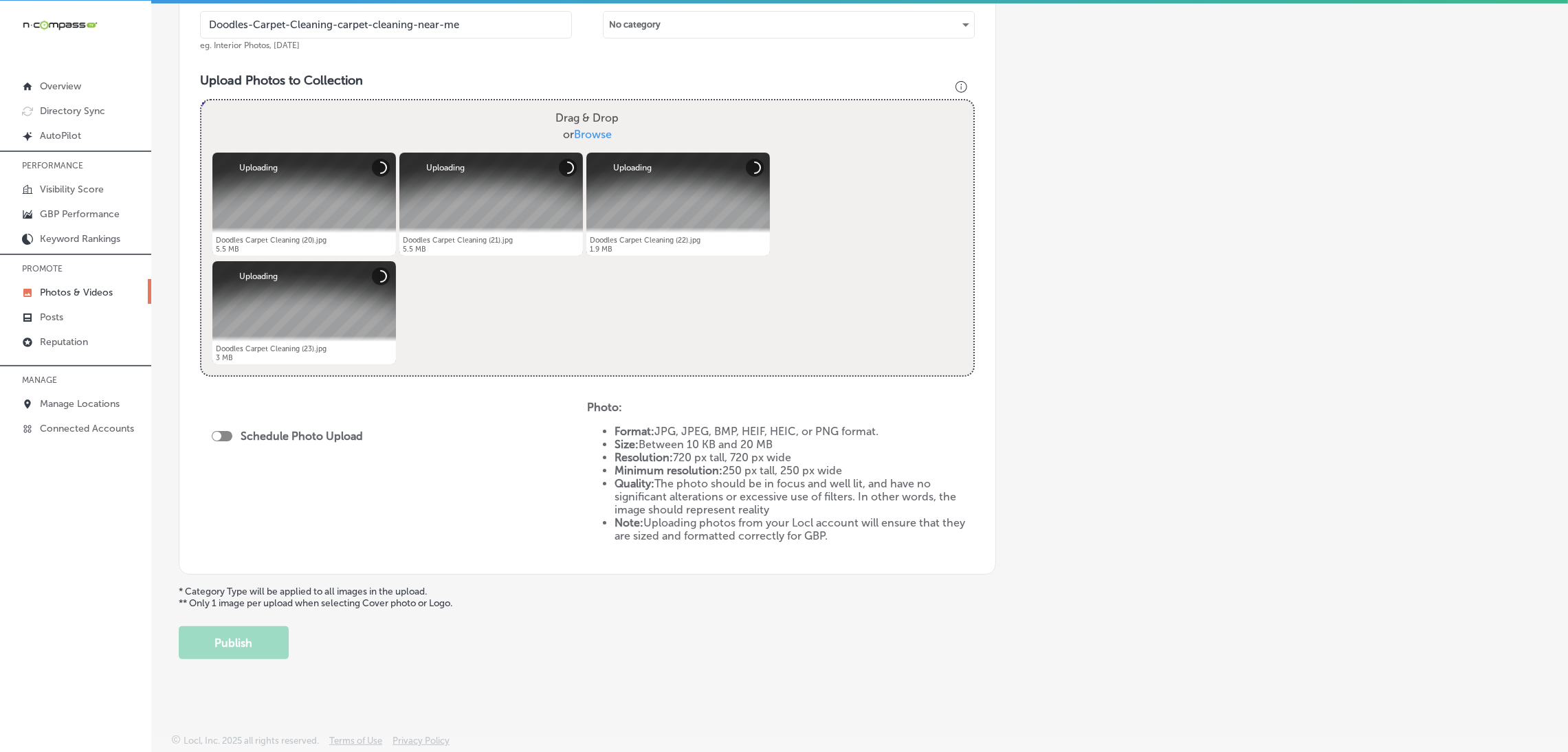
click at [218, 438] on div at bounding box center [217, 436] width 9 height 9
checkbox input "true"
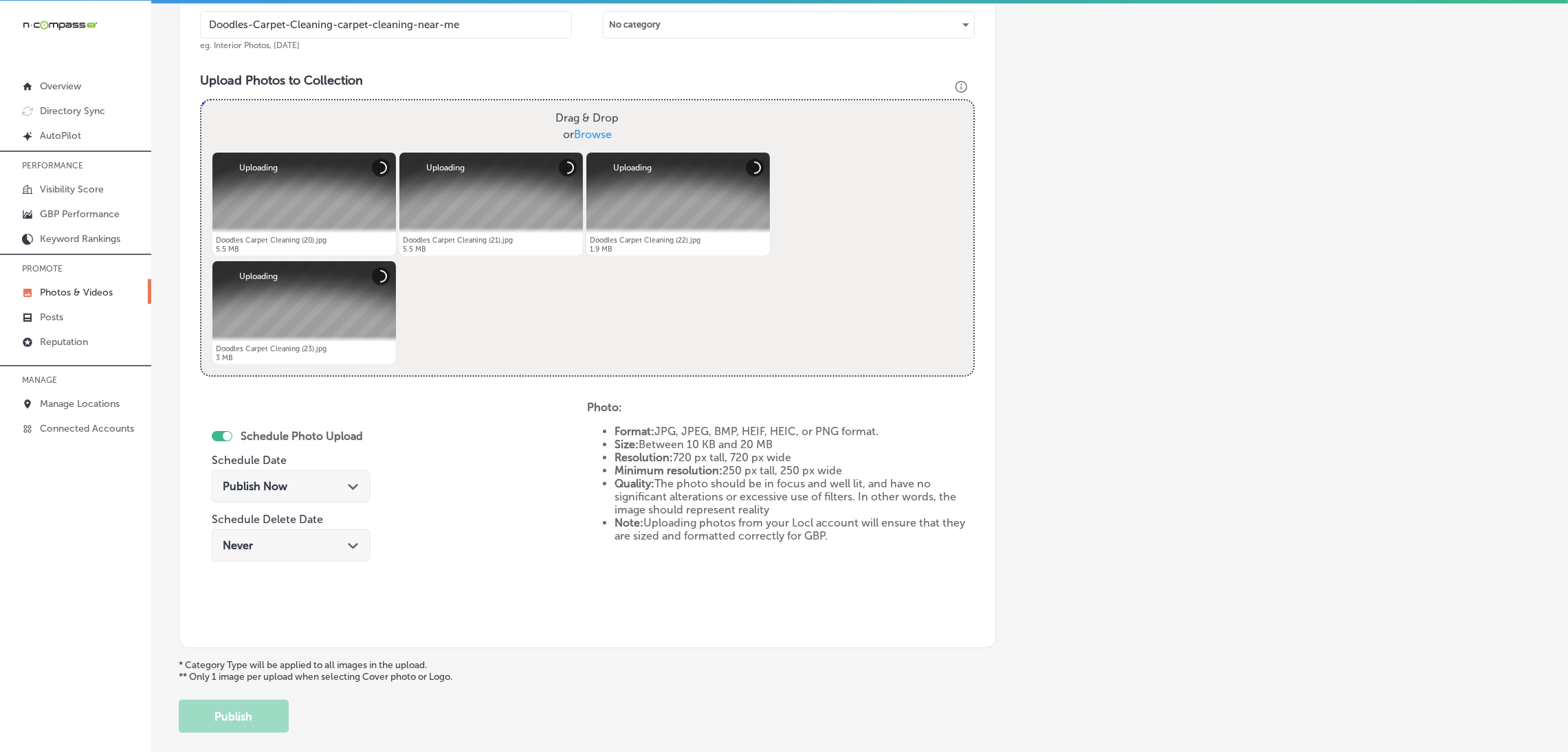
click at [266, 471] on div "Publish Now Path Created with Sketch." at bounding box center [291, 486] width 158 height 32
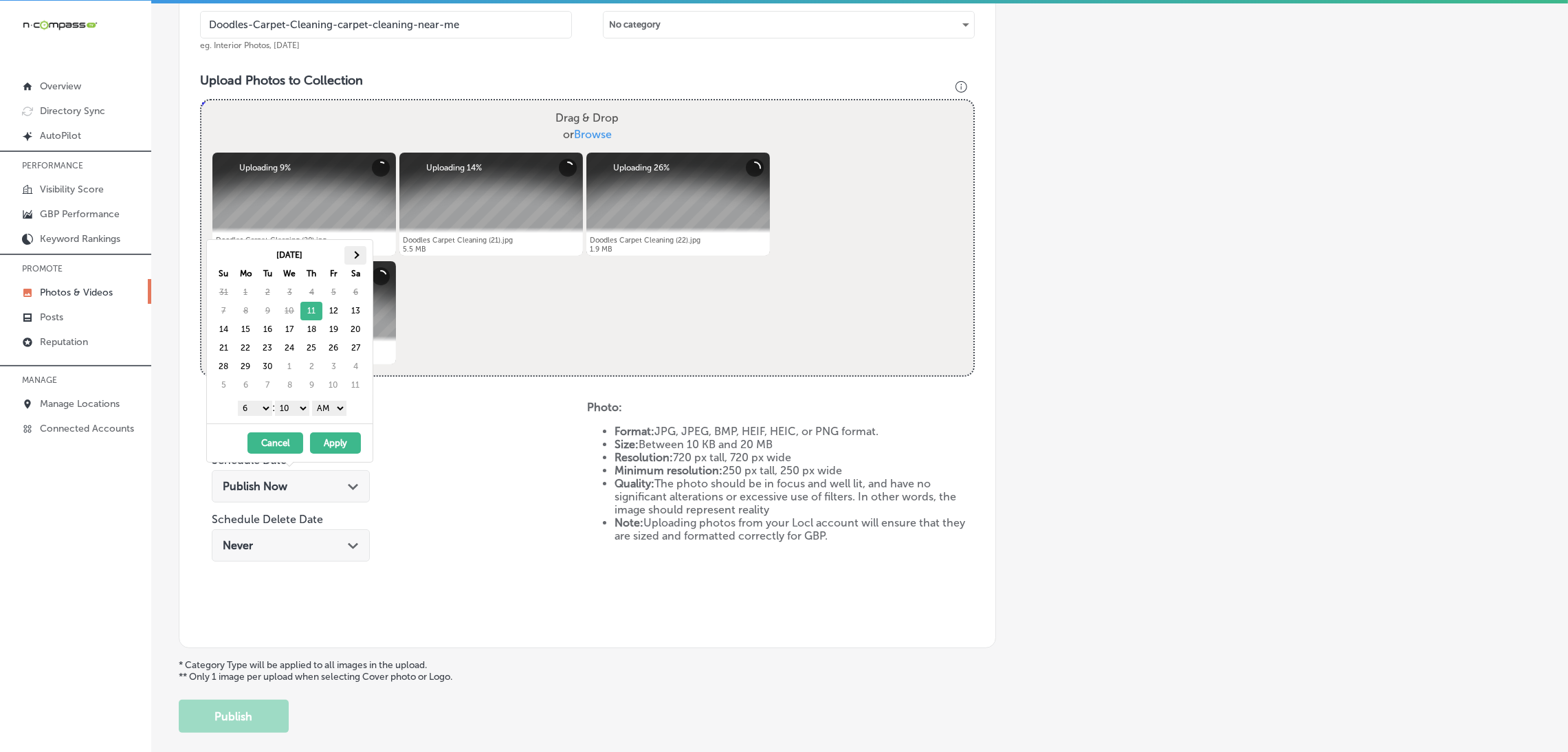
click at [349, 253] on th at bounding box center [355, 255] width 22 height 18
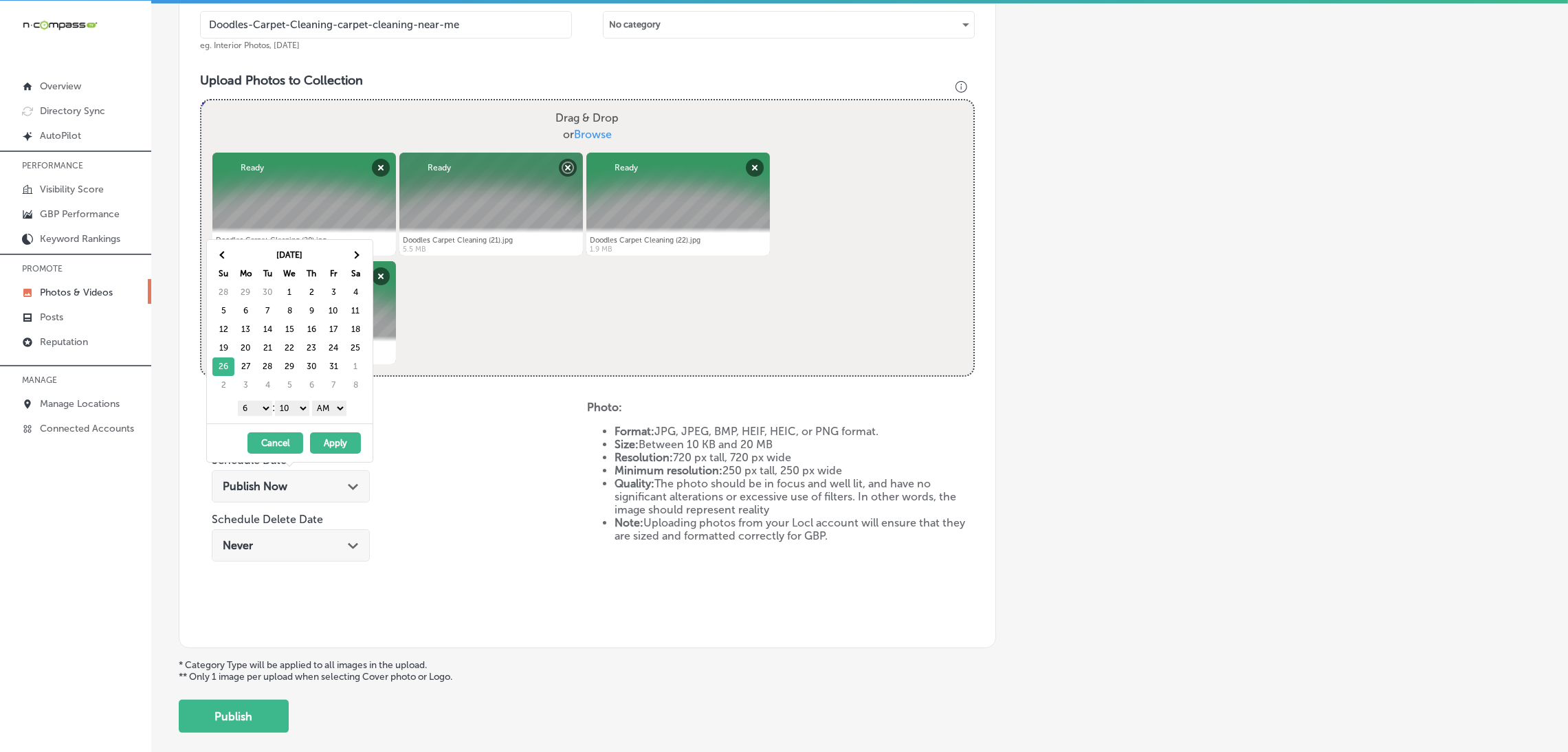
click at [324, 408] on select "AM PM" at bounding box center [329, 408] width 35 height 15
click at [294, 405] on select "00 10 20 30 40 50" at bounding box center [292, 408] width 35 height 15
click at [257, 401] on div "1 2 3 4 5 6 7 8 9 10 11 12 : 00 10 20 30 40 50 AM PM" at bounding box center [293, 408] width 160 height 21
click at [257, 402] on select "1 2 3 4 5 6 7 8 9 10 11 12" at bounding box center [254, 408] width 35 height 15
click at [353, 247] on th at bounding box center [355, 255] width 22 height 18
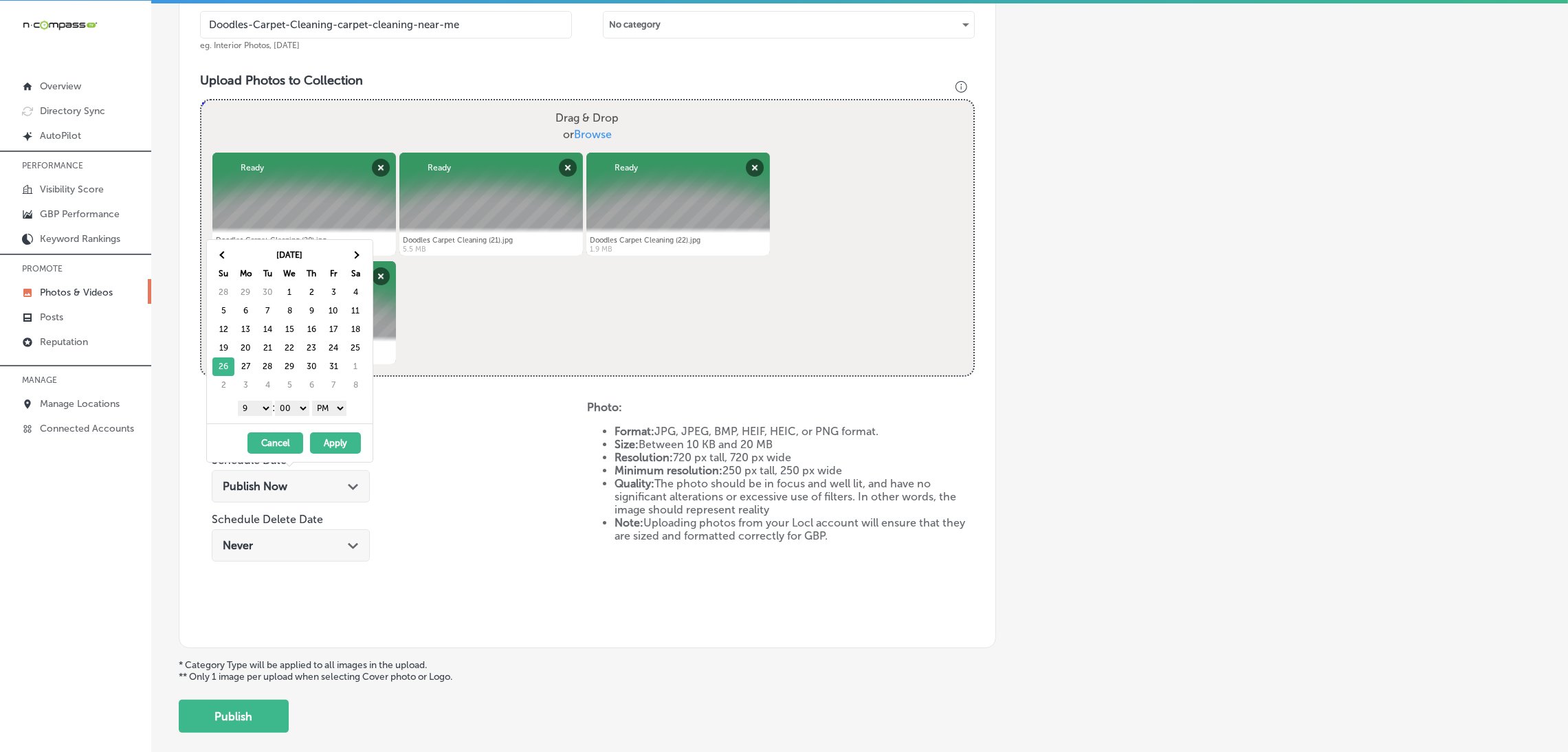
click at [345, 450] on button "Apply" at bounding box center [335, 443] width 51 height 21
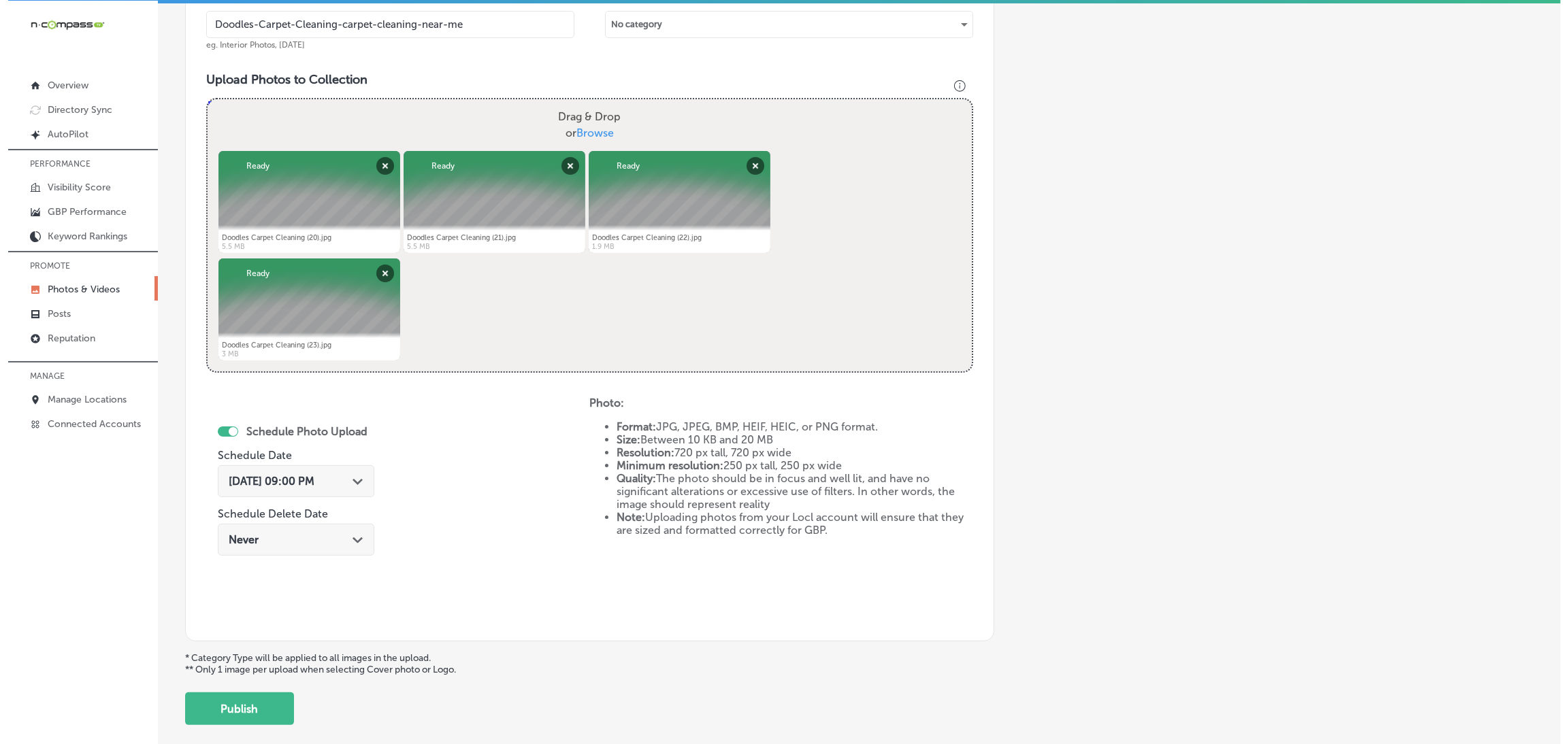
scroll to position [507, 0]
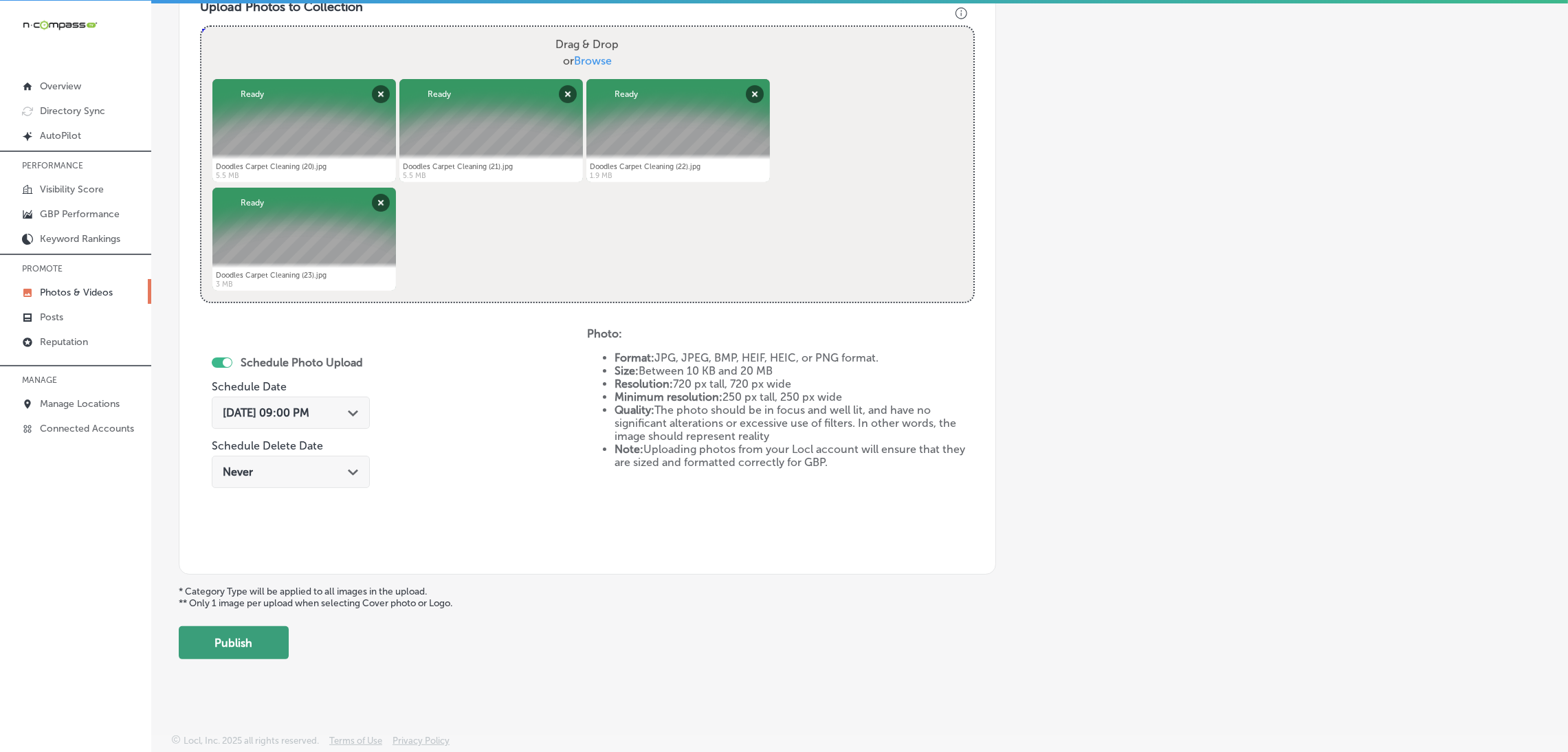
click at [266, 645] on button "Publish" at bounding box center [234, 642] width 110 height 33
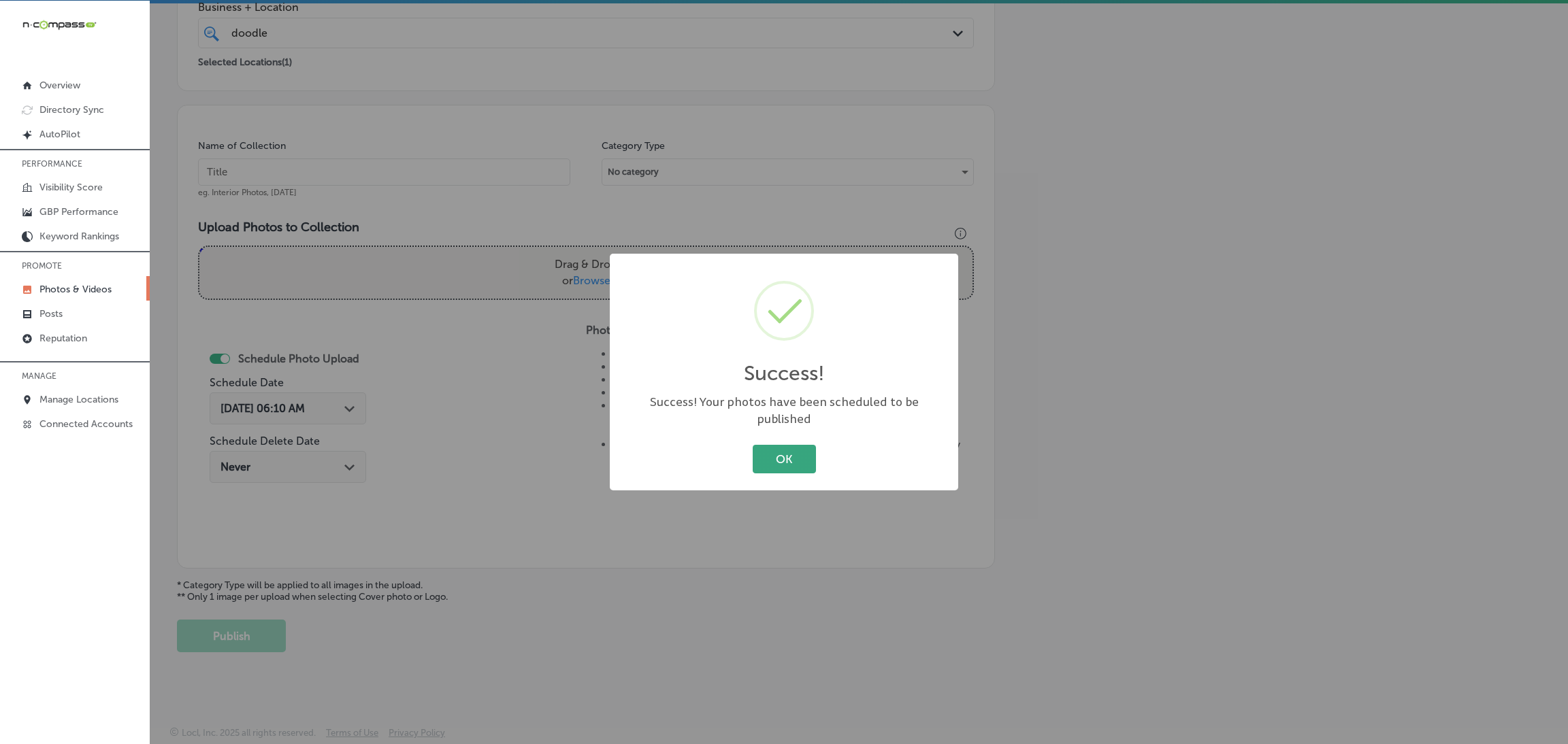
click at [765, 445] on button "OK" at bounding box center [784, 459] width 63 height 28
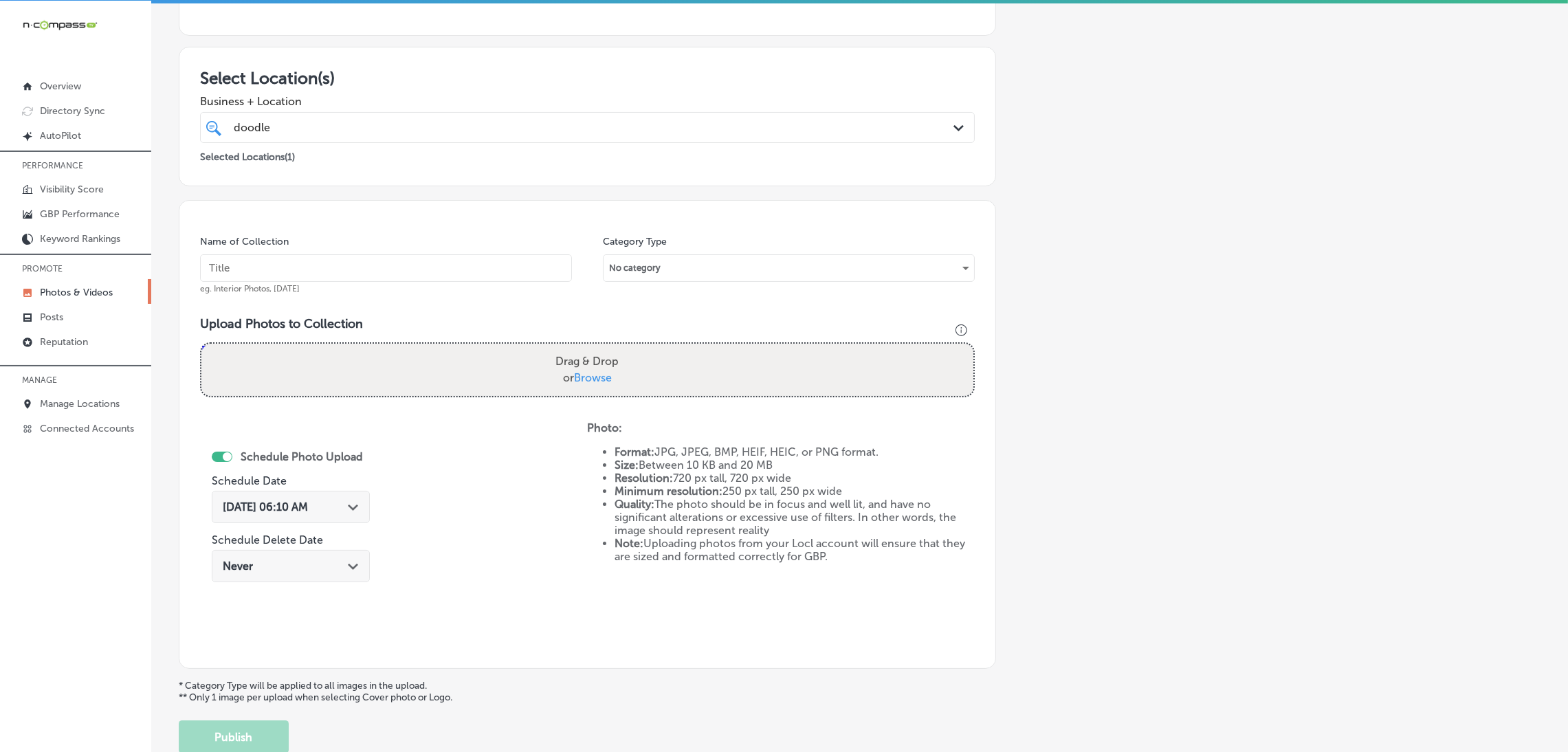
scroll to position [84, 0]
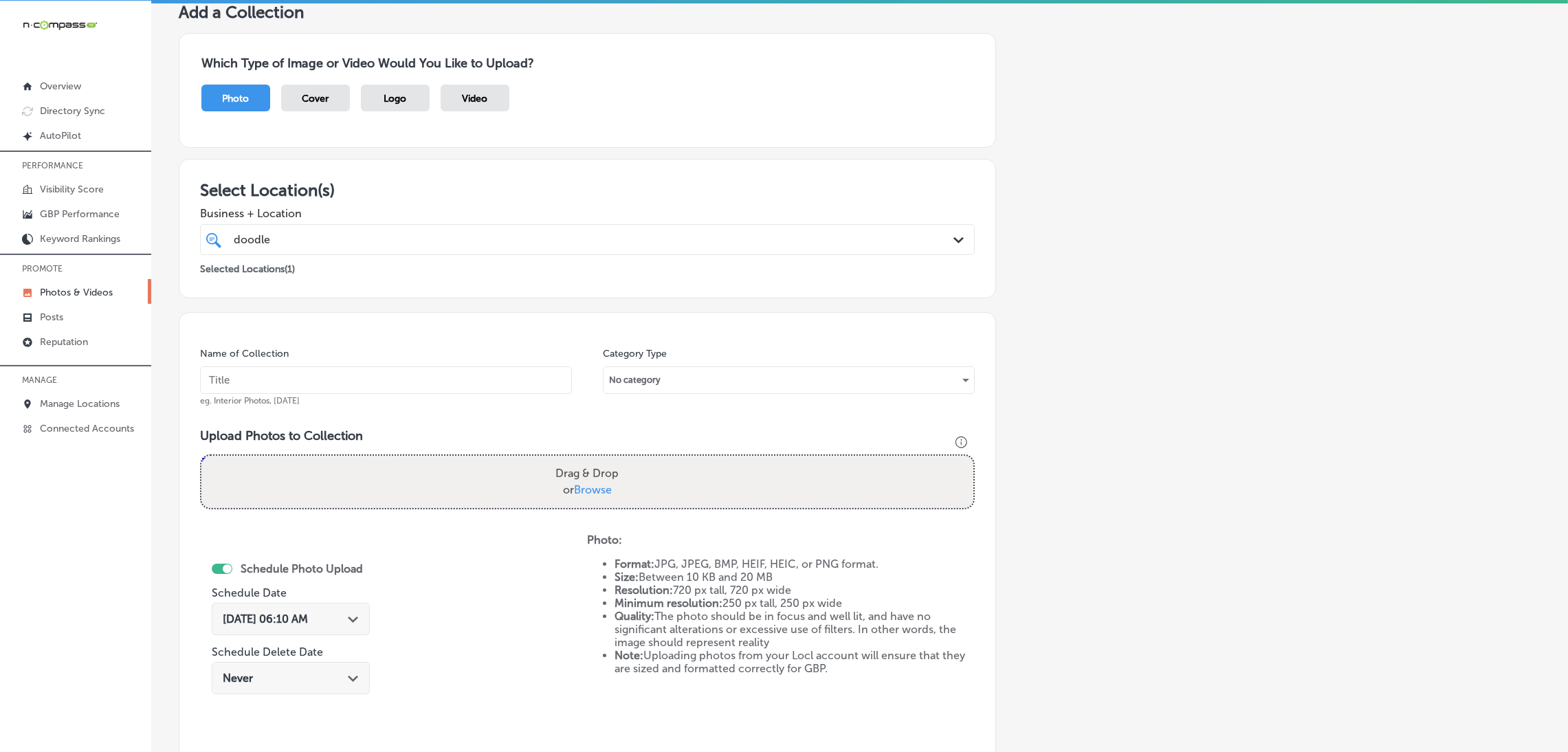
drag, startPoint x: 355, startPoint y: 382, endPoint x: 352, endPoint y: 388, distance: 6.7
click at [352, 388] on input "text" at bounding box center [386, 380] width 372 height 27
paste input "Doodles-Carpet-Cleaning-carpet-cleaning-near-me"
type input "Doodles-Carpet-Cleaning-carpet-cleaning-near-me"
click at [599, 476] on label "Drag & Drop or Browse" at bounding box center [587, 482] width 74 height 44
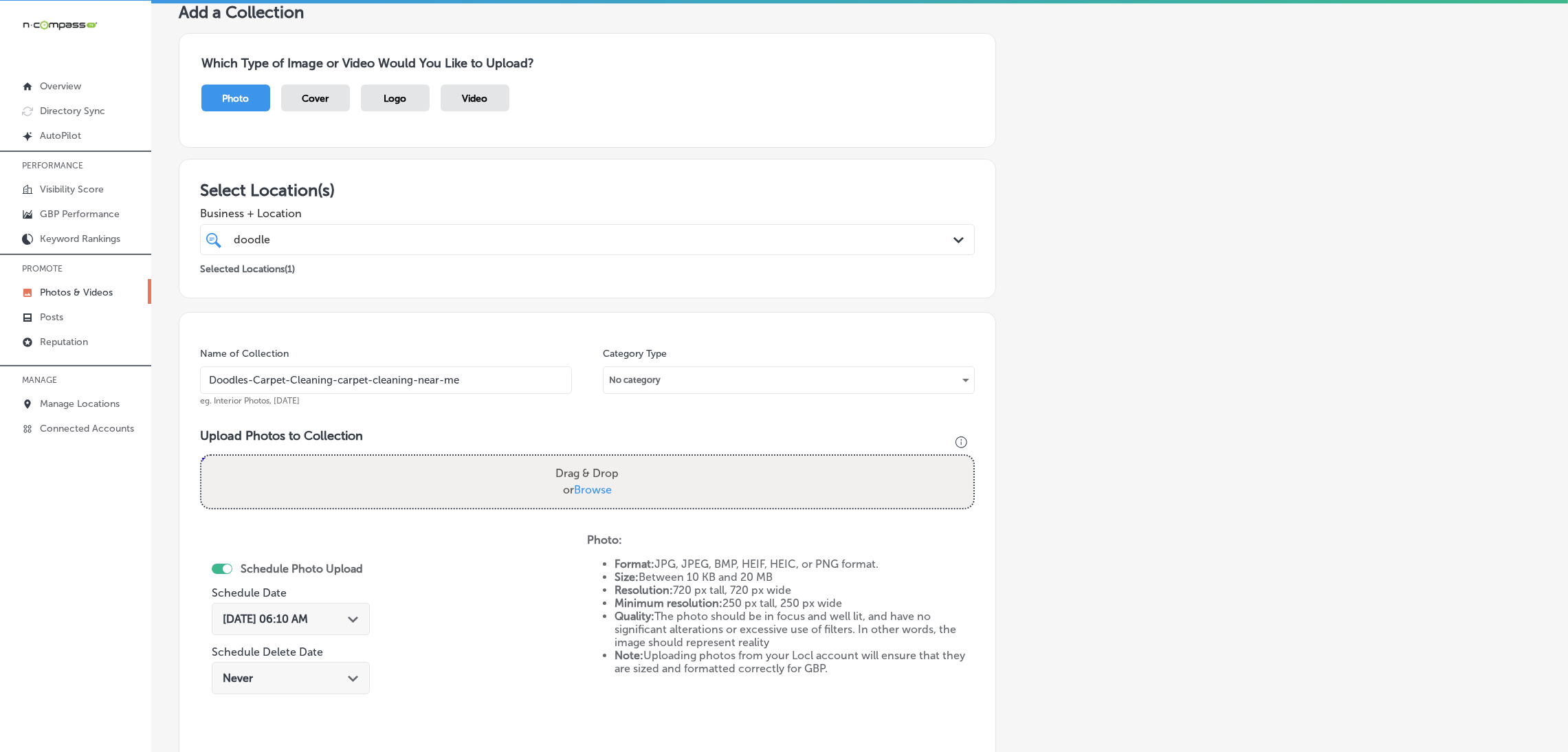
click at [599, 460] on input "Drag & Drop or Browse" at bounding box center [587, 458] width 771 height 4
type input "C:\fakepath\Doodles Carpet Cleaning (24).jpg"
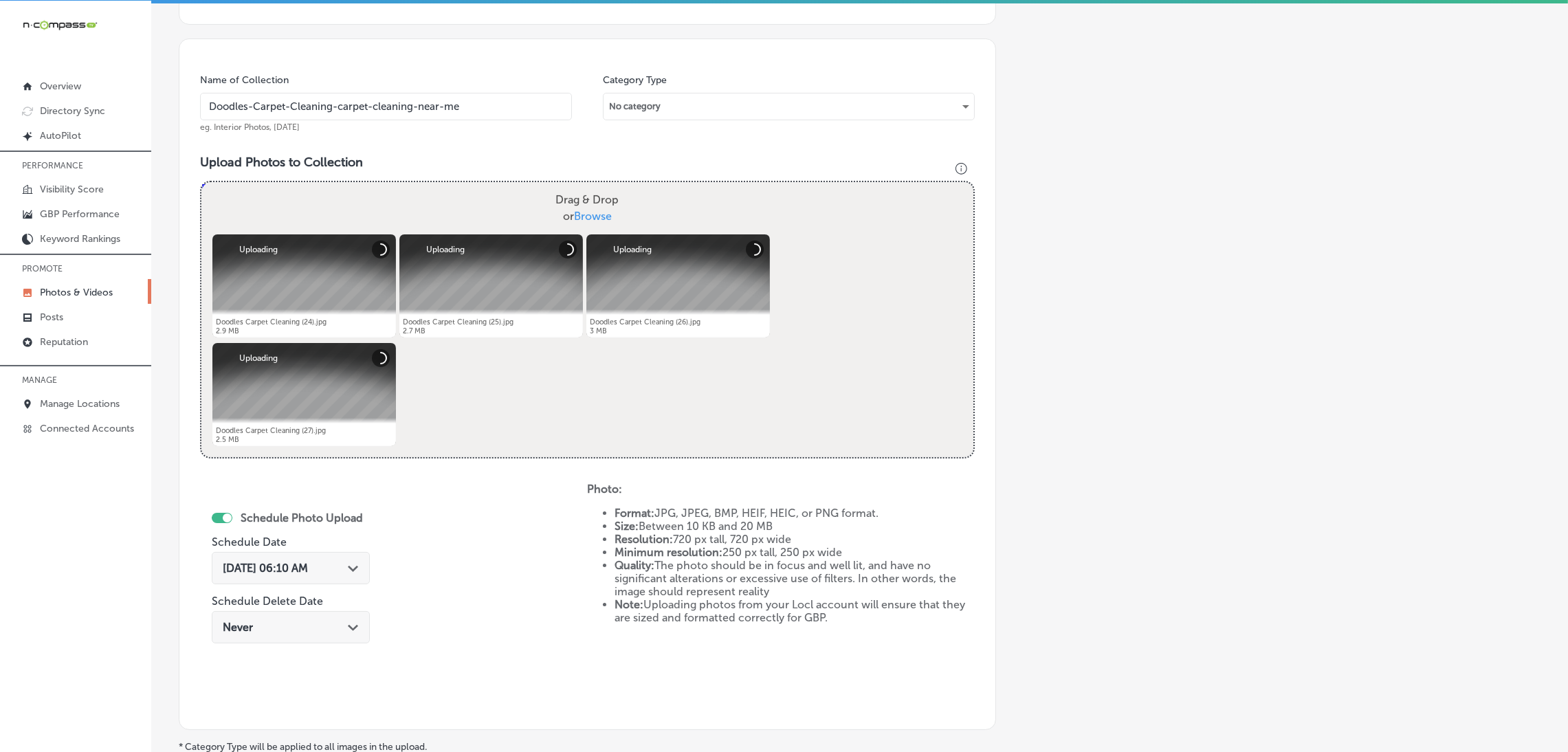
scroll to position [394, 0]
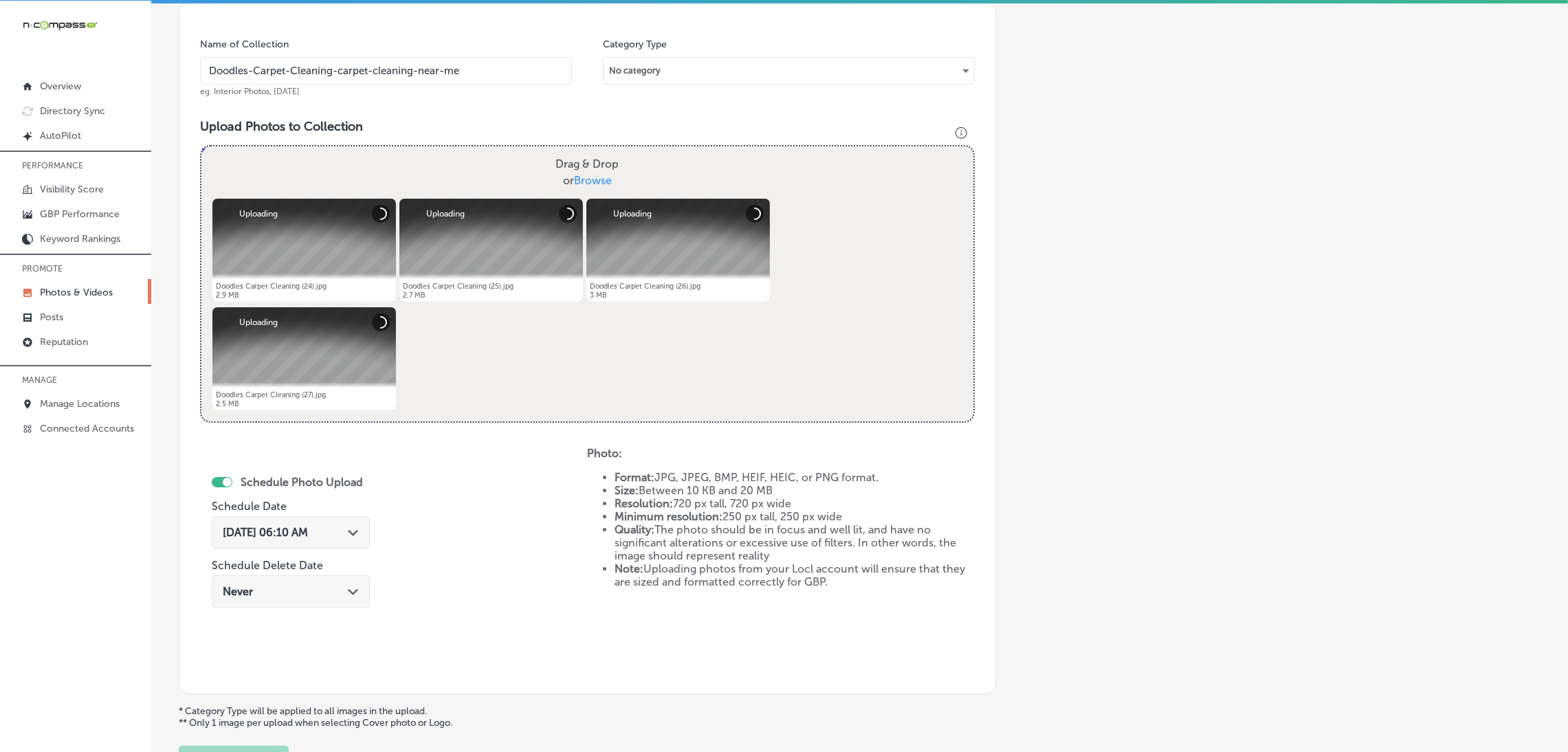
click at [335, 520] on div "[DATE] 06:10 AM Path Created with Sketch." at bounding box center [291, 533] width 158 height 32
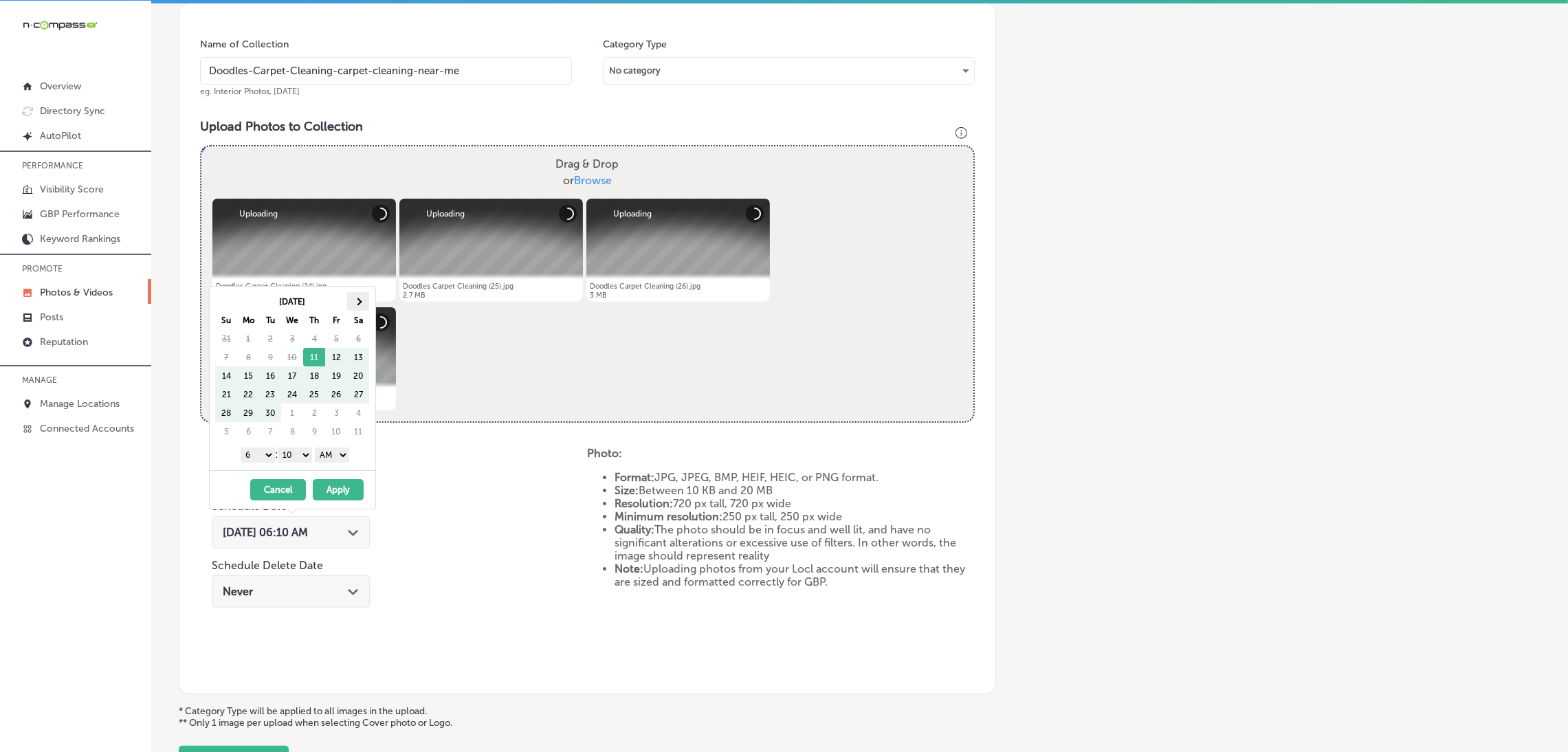
click at [360, 306] on th at bounding box center [358, 301] width 22 height 18
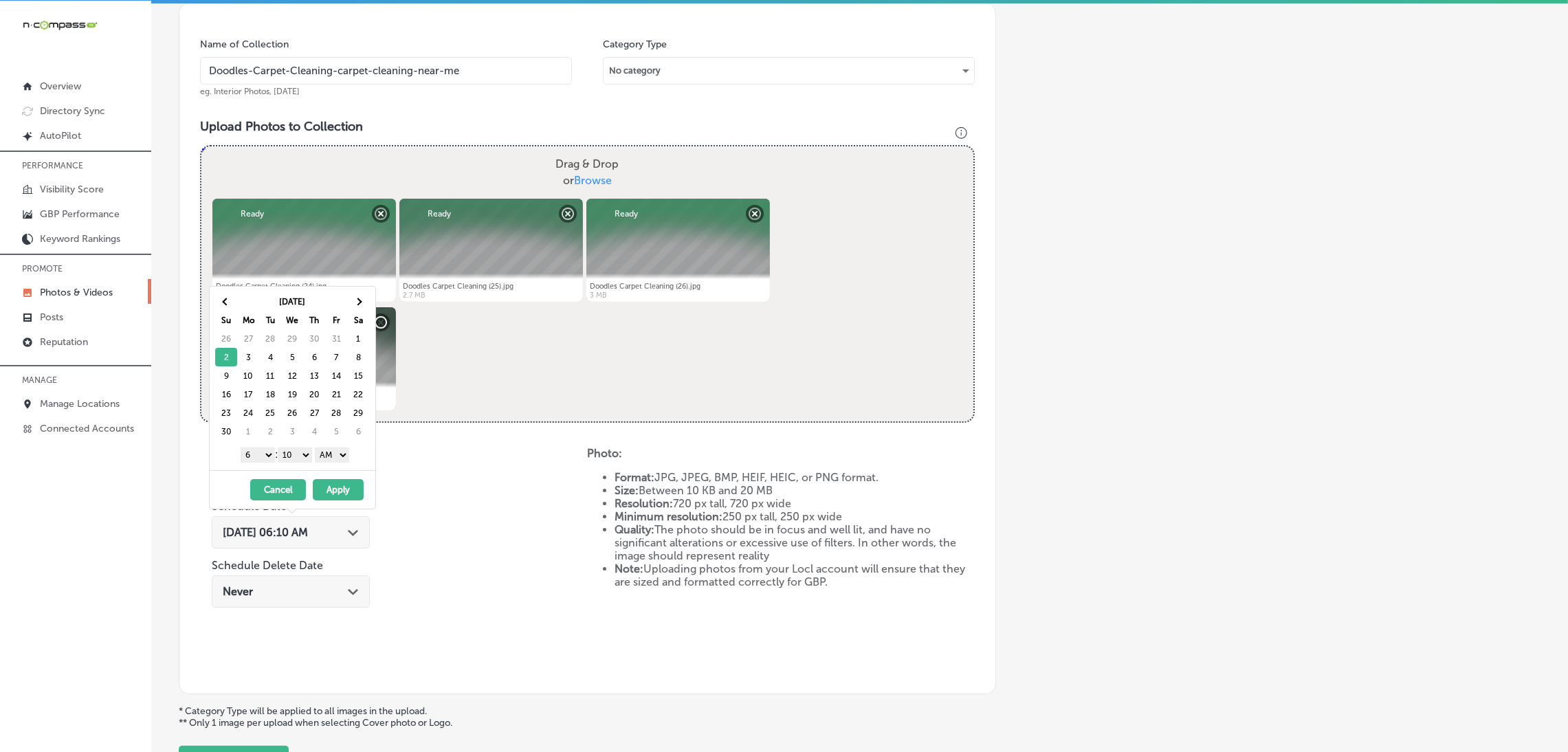
click at [339, 467] on div "[DATE] Su Mo Tu We Th Fr Sa 26 27 28 29 30 31 1 2 3 4 5 6 7 8 9 10 11 12 13 14 …" at bounding box center [292, 379] width 165 height 184
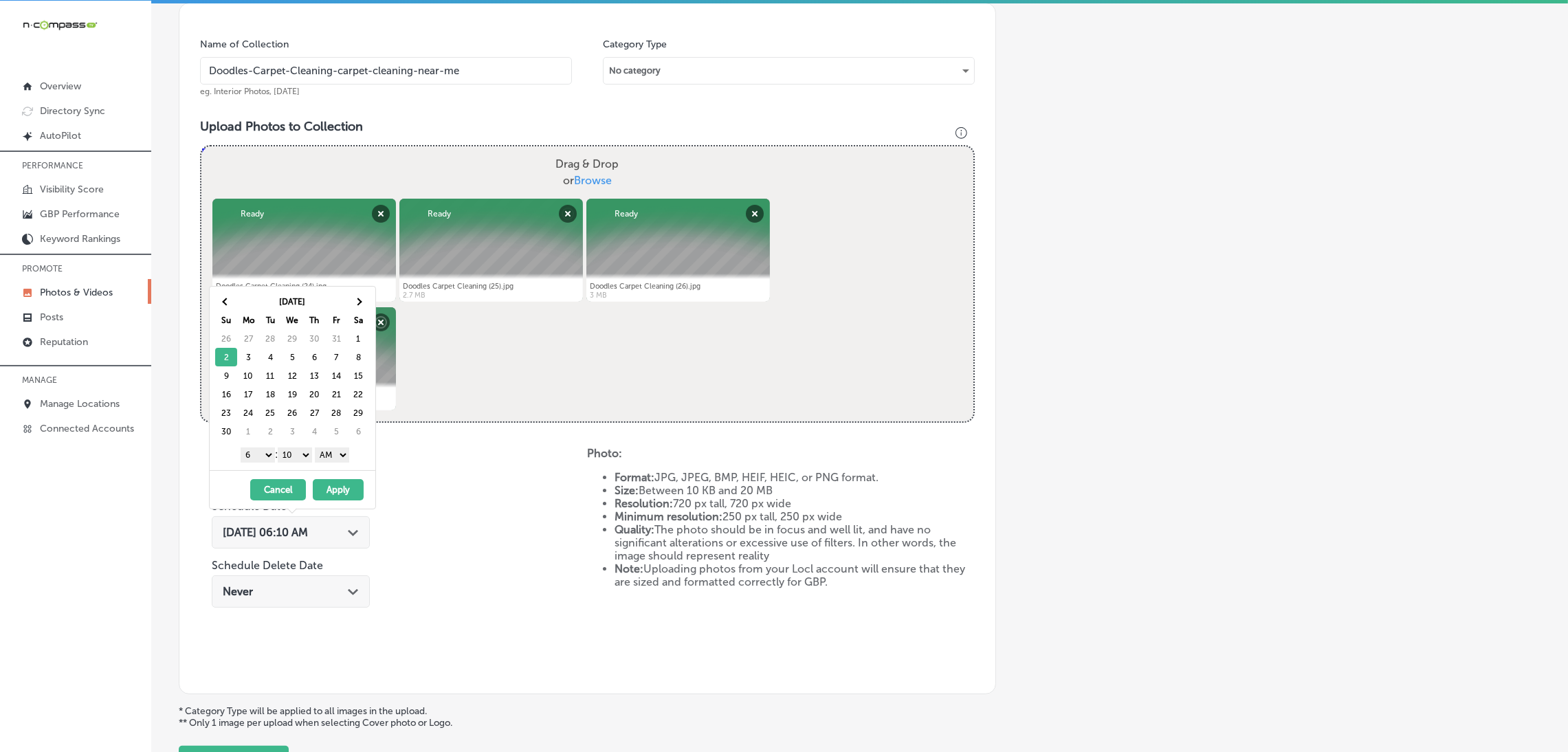
click at [339, 455] on select "AM PM" at bounding box center [332, 455] width 35 height 15
click at [291, 456] on select "00 10 20 30 40 50" at bounding box center [295, 455] width 35 height 15
click at [257, 450] on select "1 2 3 4 5 6 7 8 9 10 11 12" at bounding box center [257, 455] width 35 height 15
click at [333, 474] on div "[DATE] - [DATE] Cancel Apply" at bounding box center [292, 489] width 165 height 38
click at [341, 488] on button "Apply" at bounding box center [338, 489] width 51 height 21
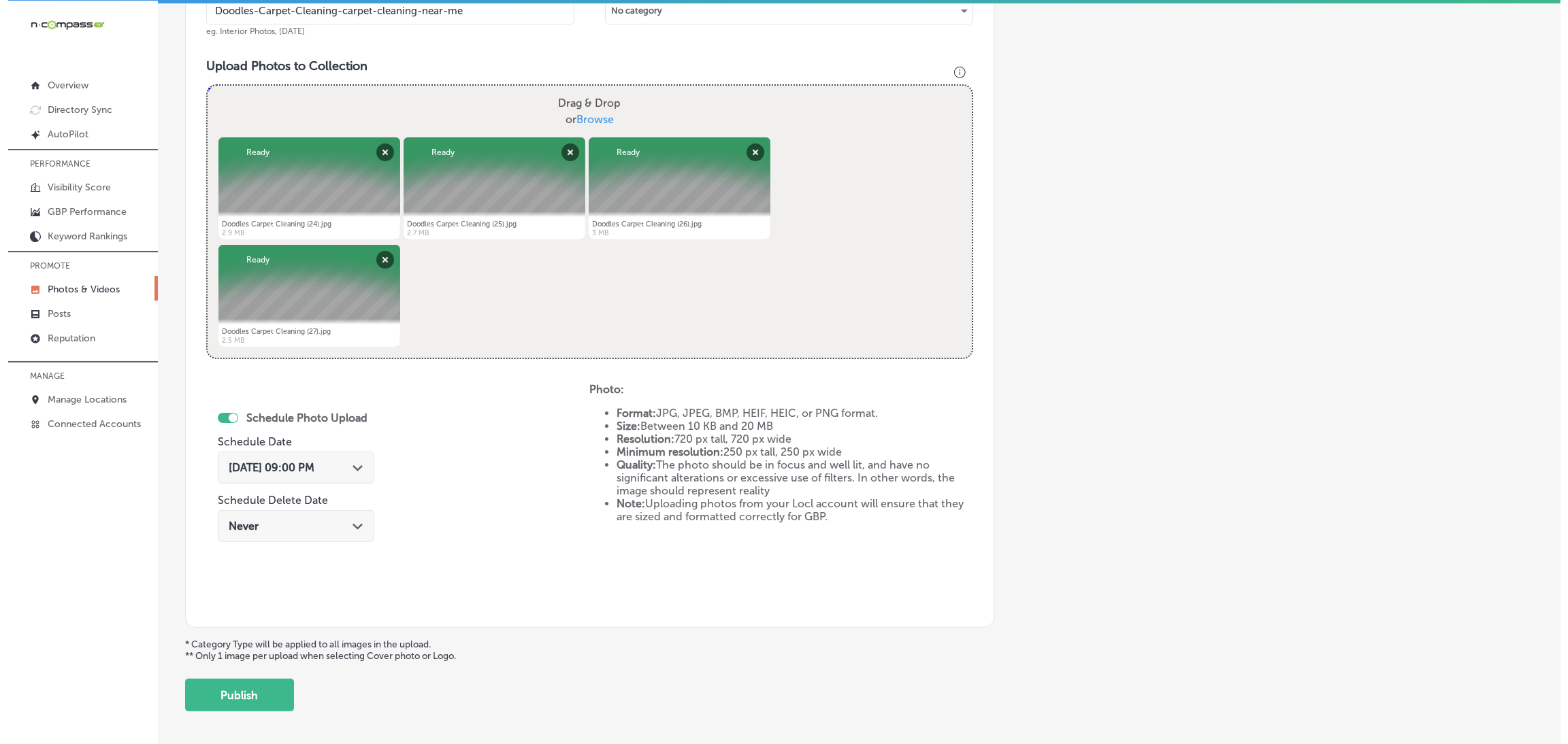
scroll to position [507, 0]
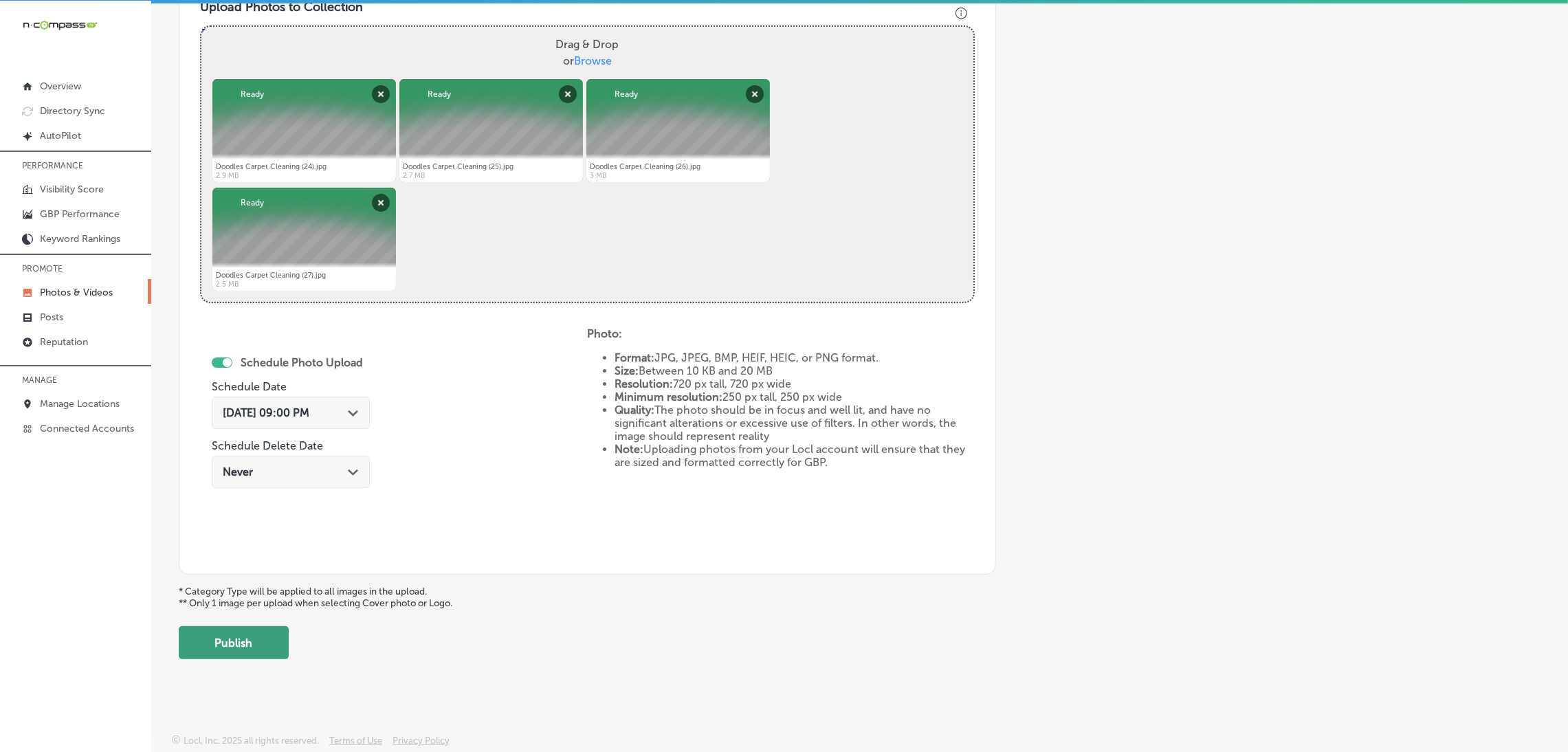
click at [285, 645] on button "Publish" at bounding box center [234, 642] width 110 height 33
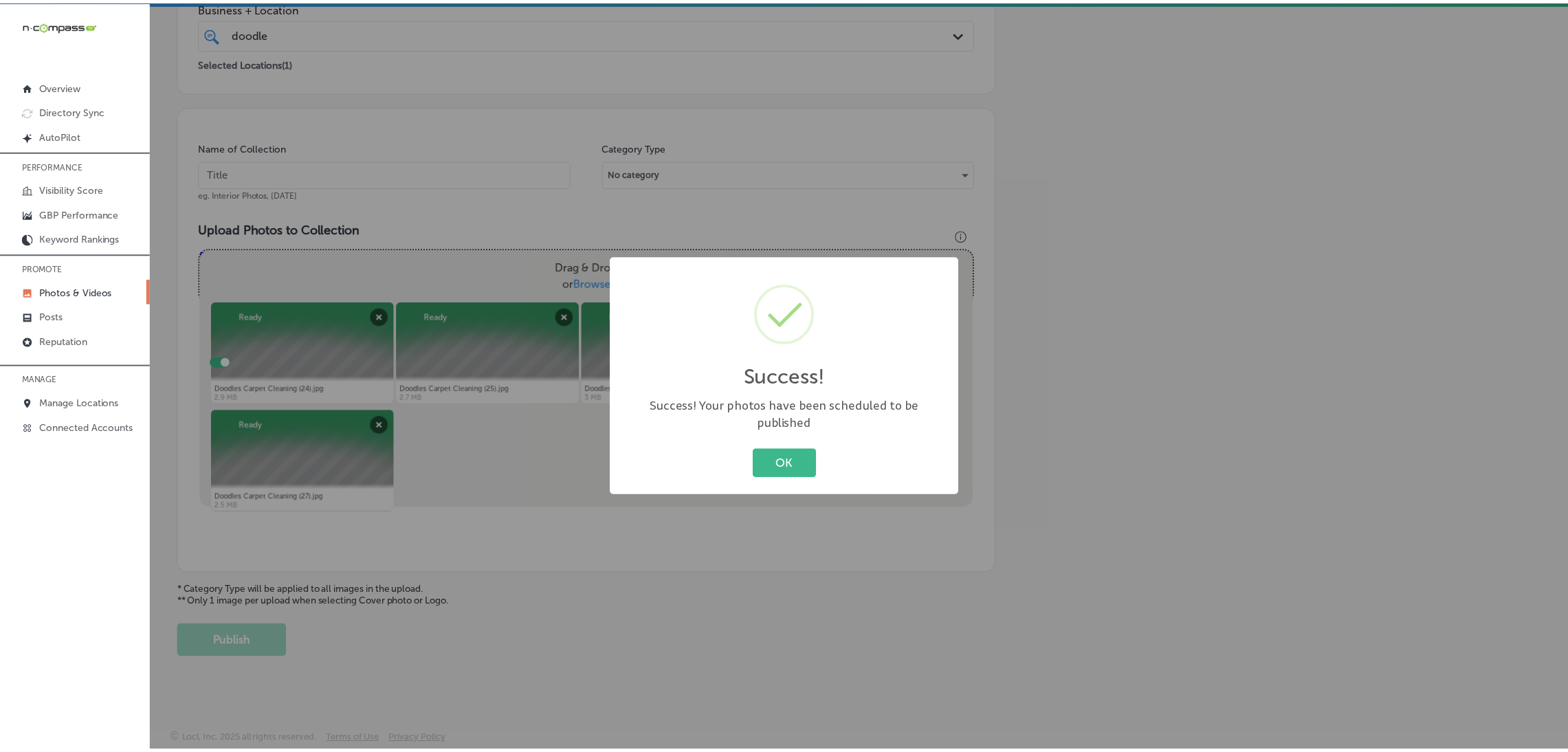
scroll to position [290, 0]
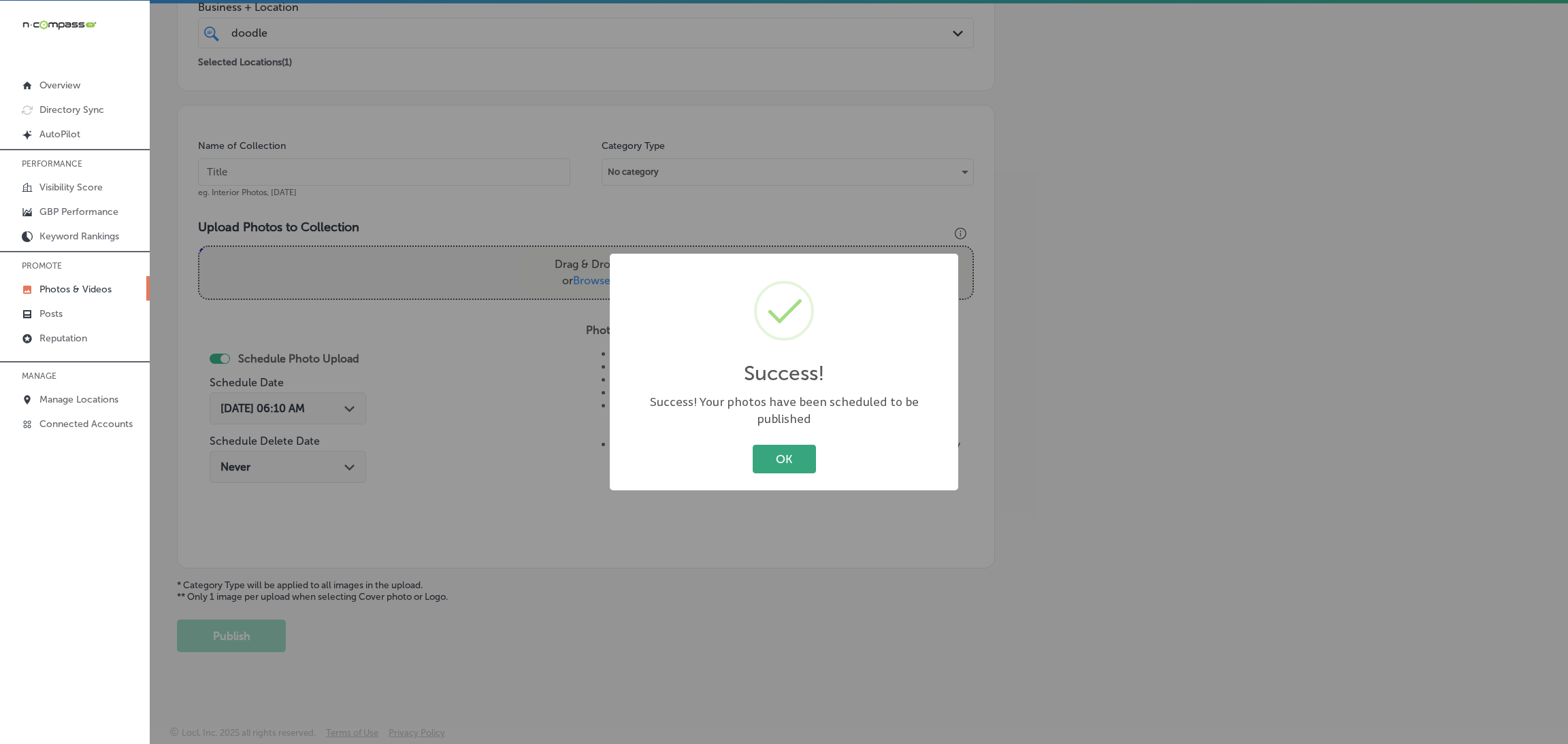
click at [795, 445] on button "OK" at bounding box center [784, 459] width 63 height 28
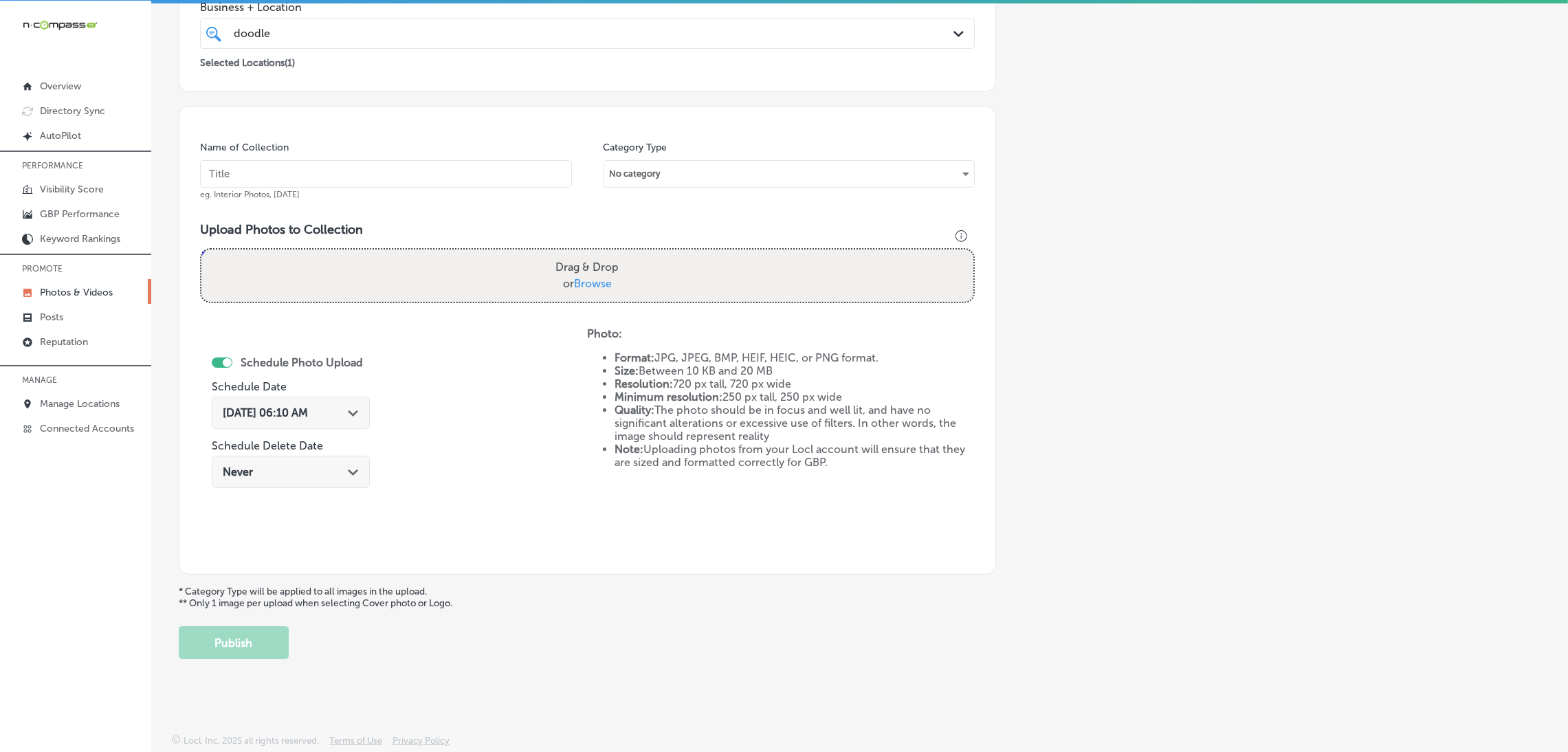
click at [451, 166] on input "text" at bounding box center [386, 174] width 372 height 27
paste input "Doodles-Carpet-Cleaning-carpet-cleaning-near-me"
type input "Doodles-Carpet-Cleaning-carpet-cleaning-near-me"
click at [543, 272] on div "Drag & Drop or Browse" at bounding box center [587, 275] width 771 height 52
click at [202, 249] on input "Drag & Drop or Browse" at bounding box center [587, 252] width 771 height 4
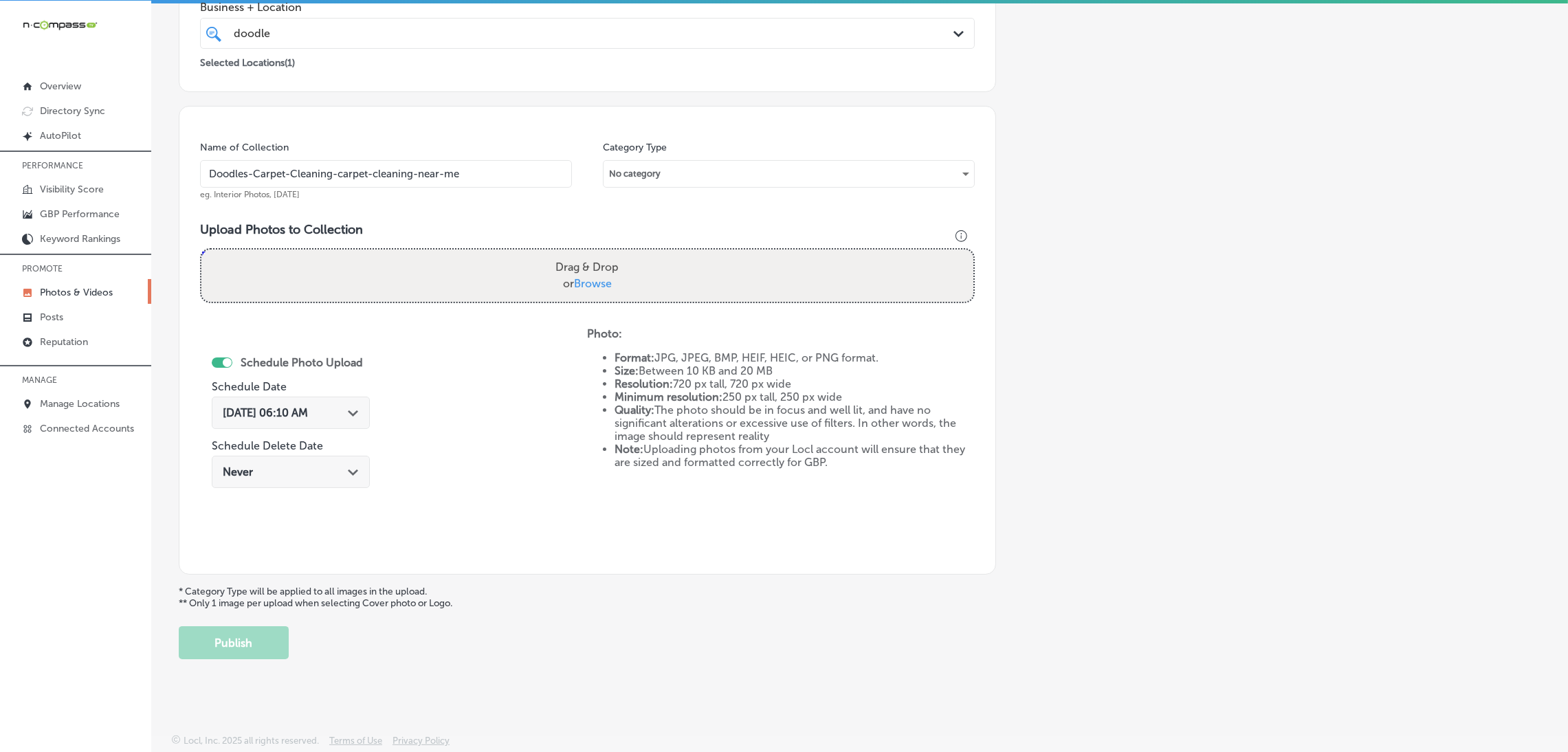
type input "C:\fakepath\Doodles Carpet Cleaning (28).jpg"
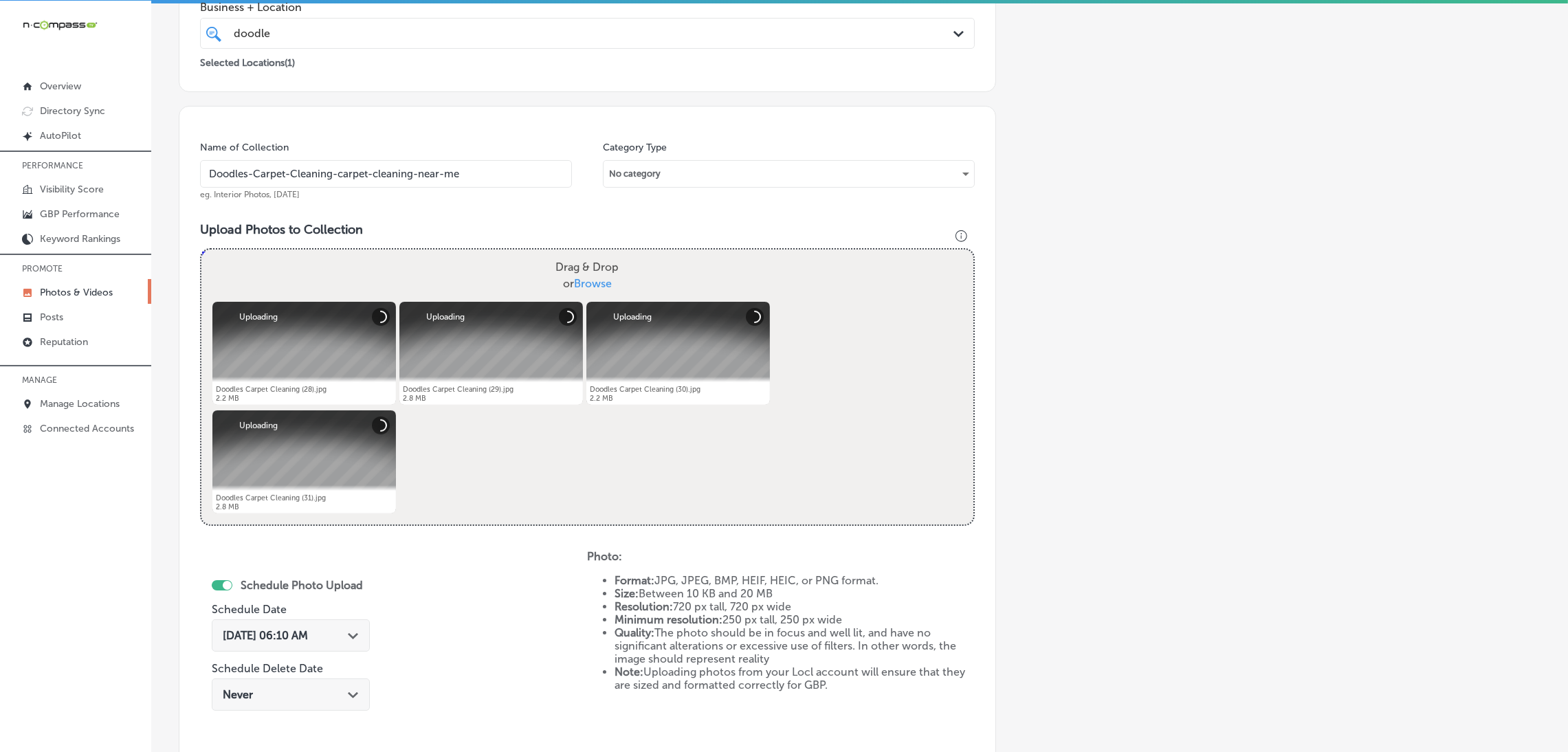
click at [295, 647] on div "[DATE] 06:10 AM Path Created with Sketch." at bounding box center [291, 636] width 158 height 32
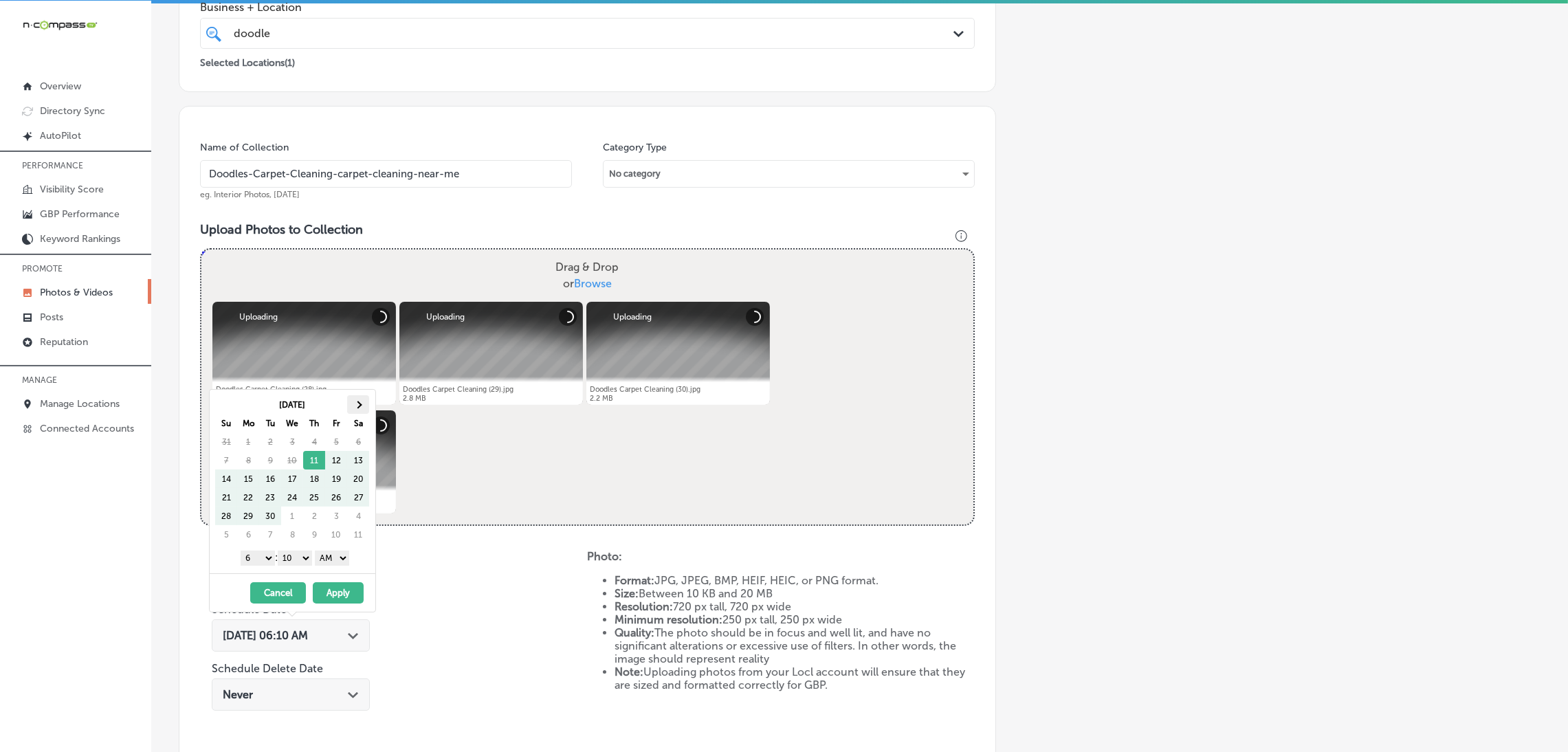
click at [362, 409] on th at bounding box center [358, 404] width 22 height 18
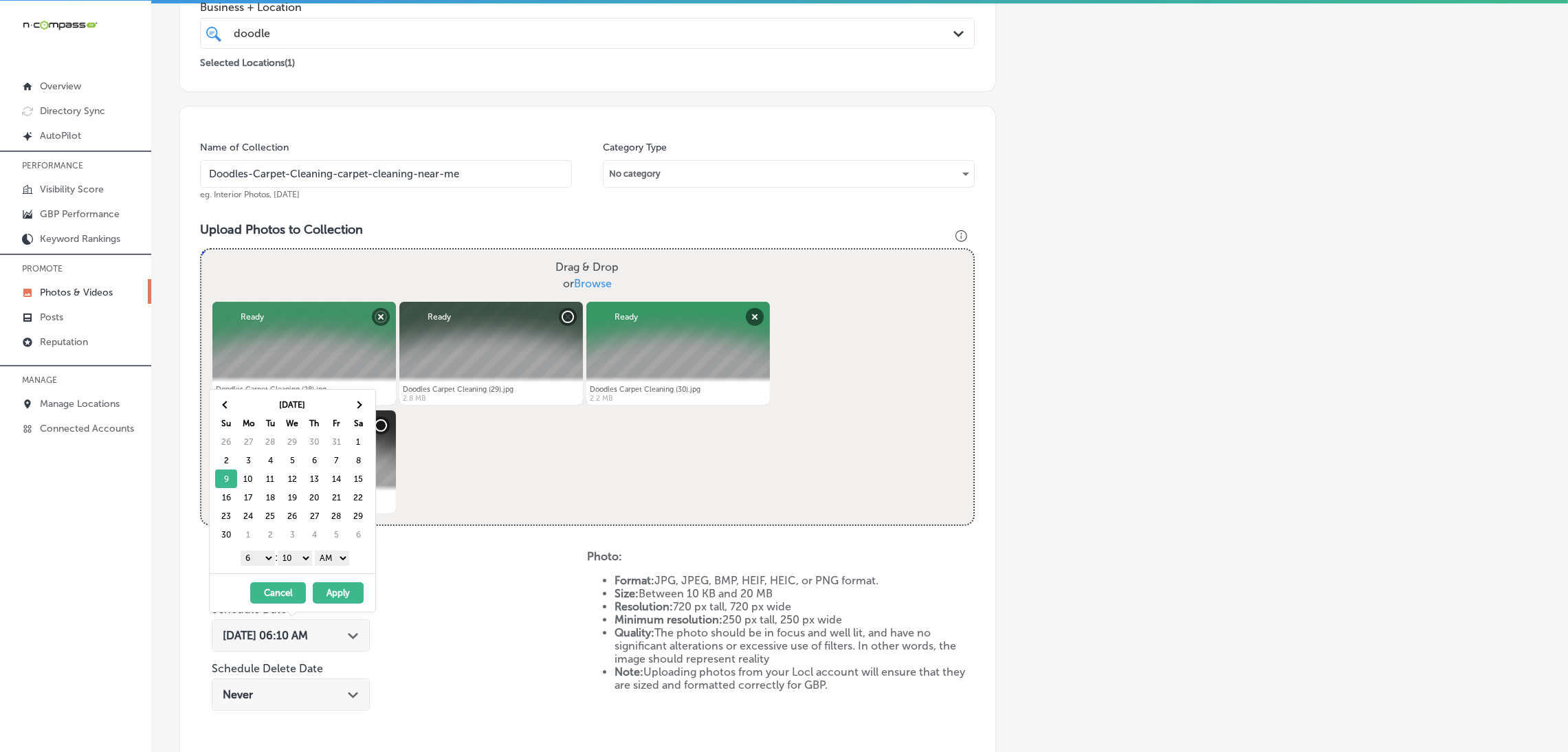
click at [331, 558] on select "AM PM" at bounding box center [332, 558] width 35 height 15
click at [298, 555] on select "00 10 20 30 40 50" at bounding box center [295, 558] width 35 height 15
click at [257, 551] on select "1 2 3 4 5 6 7 8 9 10 11 12" at bounding box center [257, 558] width 35 height 15
click at [343, 592] on button "Apply" at bounding box center [338, 593] width 51 height 21
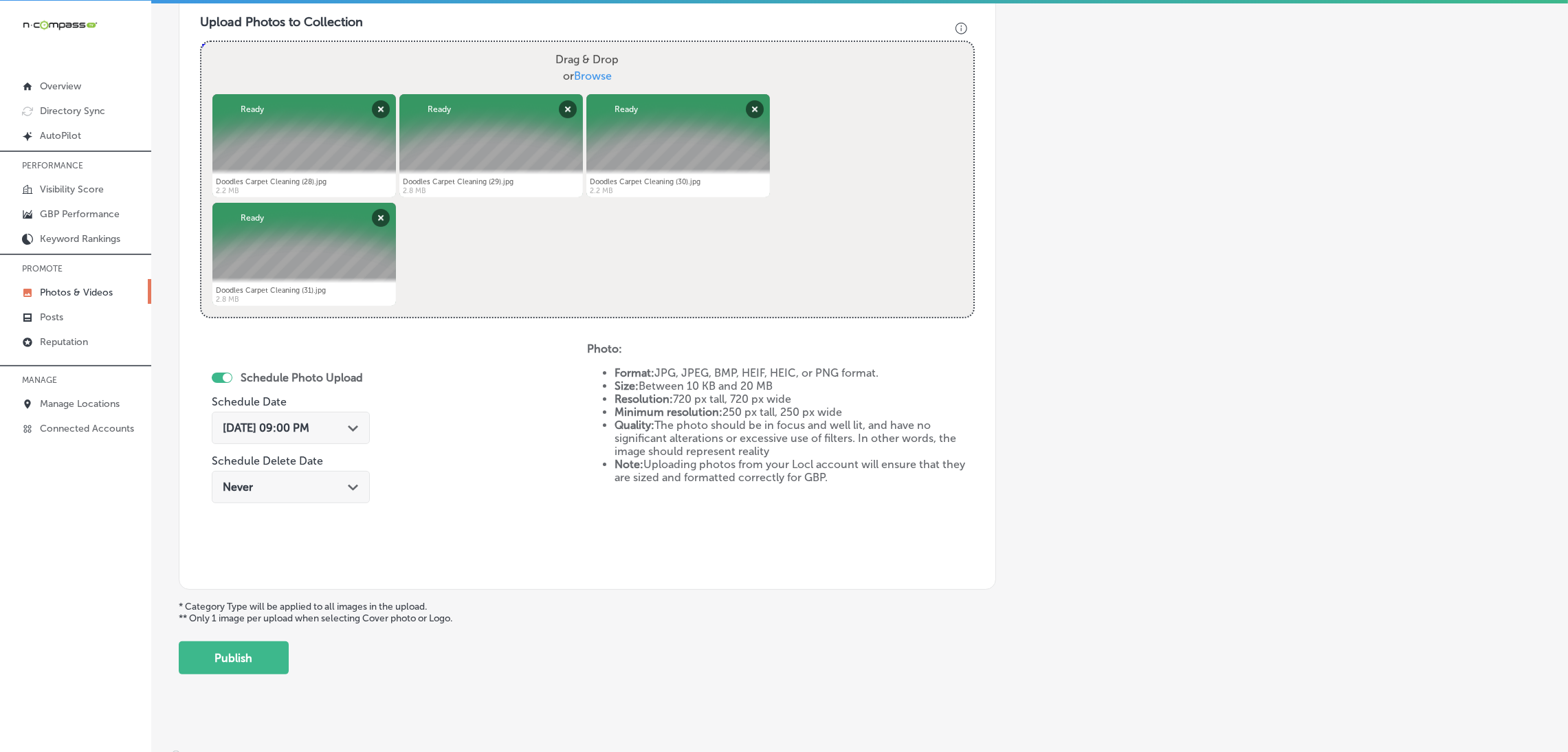
scroll to position [513, 0]
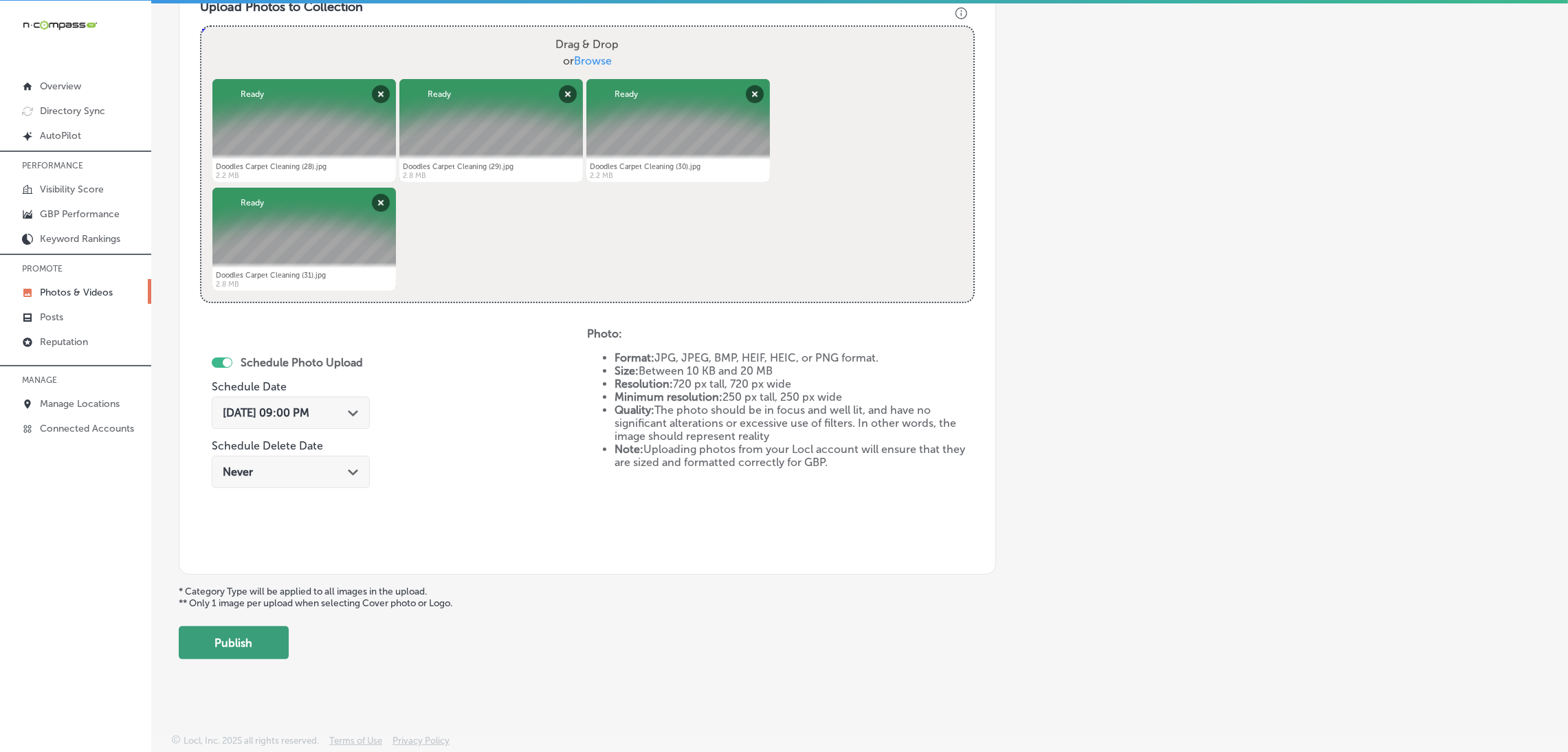
click at [287, 644] on button "Publish" at bounding box center [234, 642] width 110 height 33
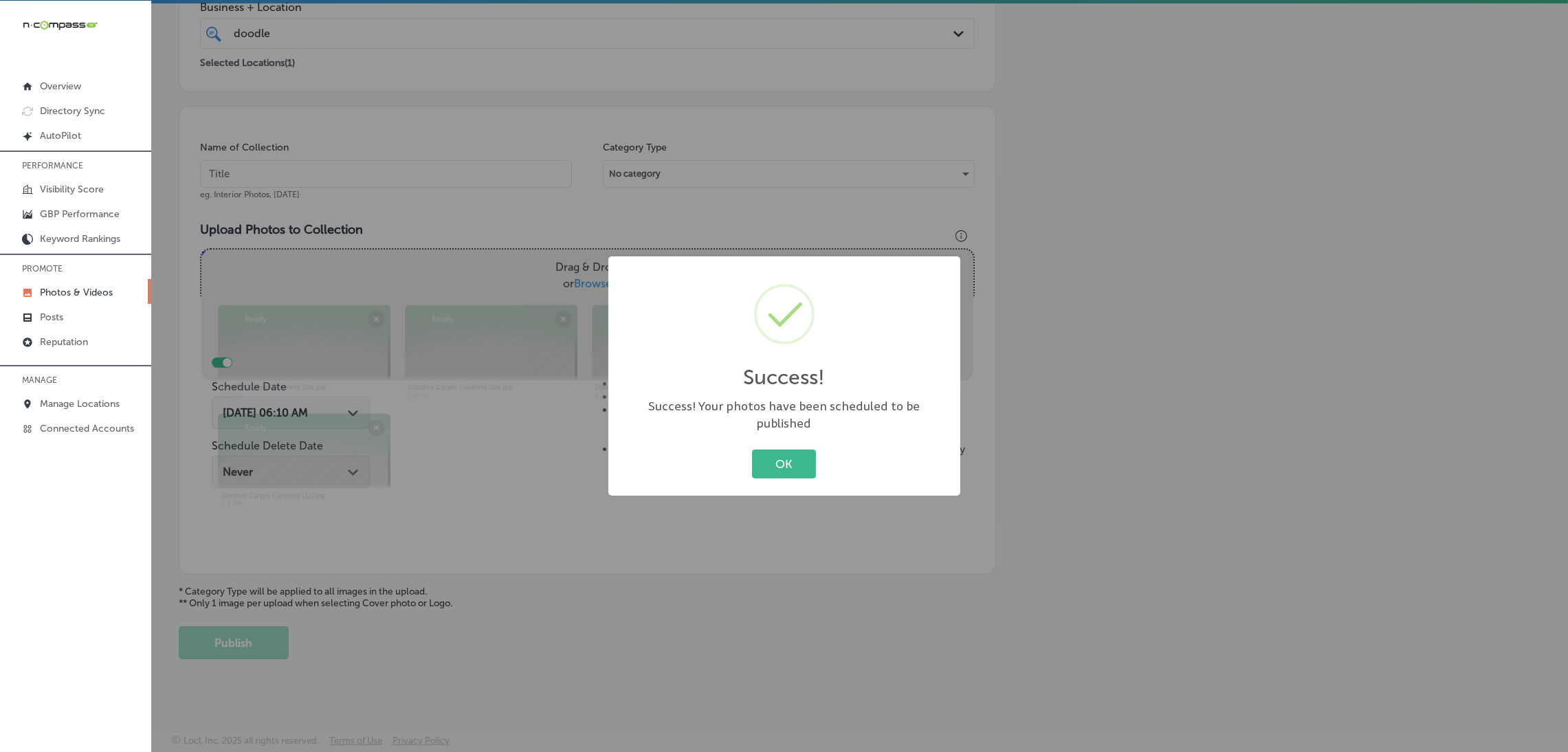
scroll to position [290, 0]
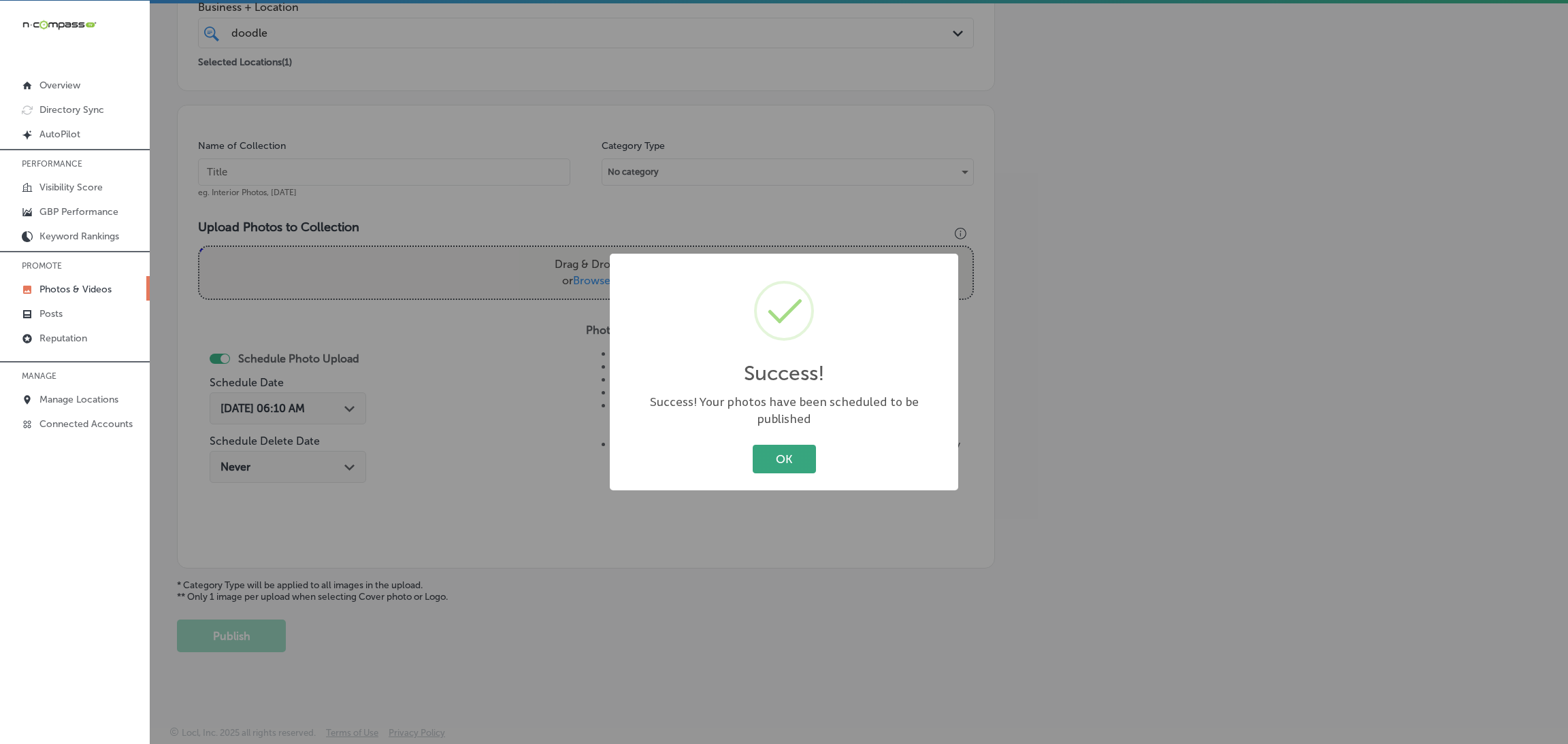
click at [786, 459] on button "OK" at bounding box center [784, 459] width 63 height 28
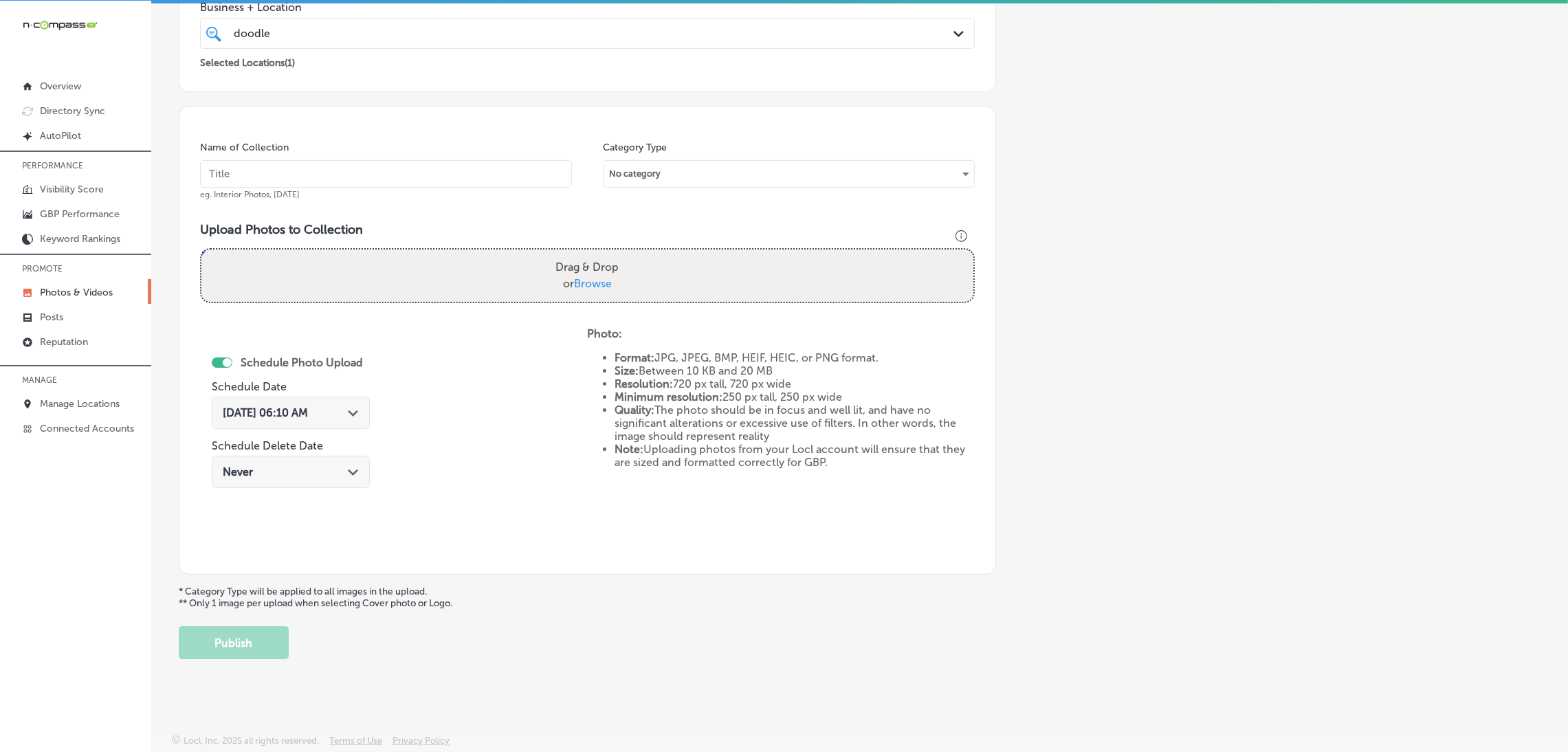
click at [442, 191] on div "Name of Collection eg. Interior Photos, [DATE]" at bounding box center [386, 171] width 372 height 59
click at [442, 173] on input "text" at bounding box center [386, 174] width 372 height 27
paste input "Doodles-Carpet-Cleaning-carpet-cleaning-near-me"
type input "Doodles-Carpet-Cleaning-carpet-cleaning-near-me"
click at [494, 265] on div "Drag & Drop or Browse" at bounding box center [587, 275] width 771 height 52
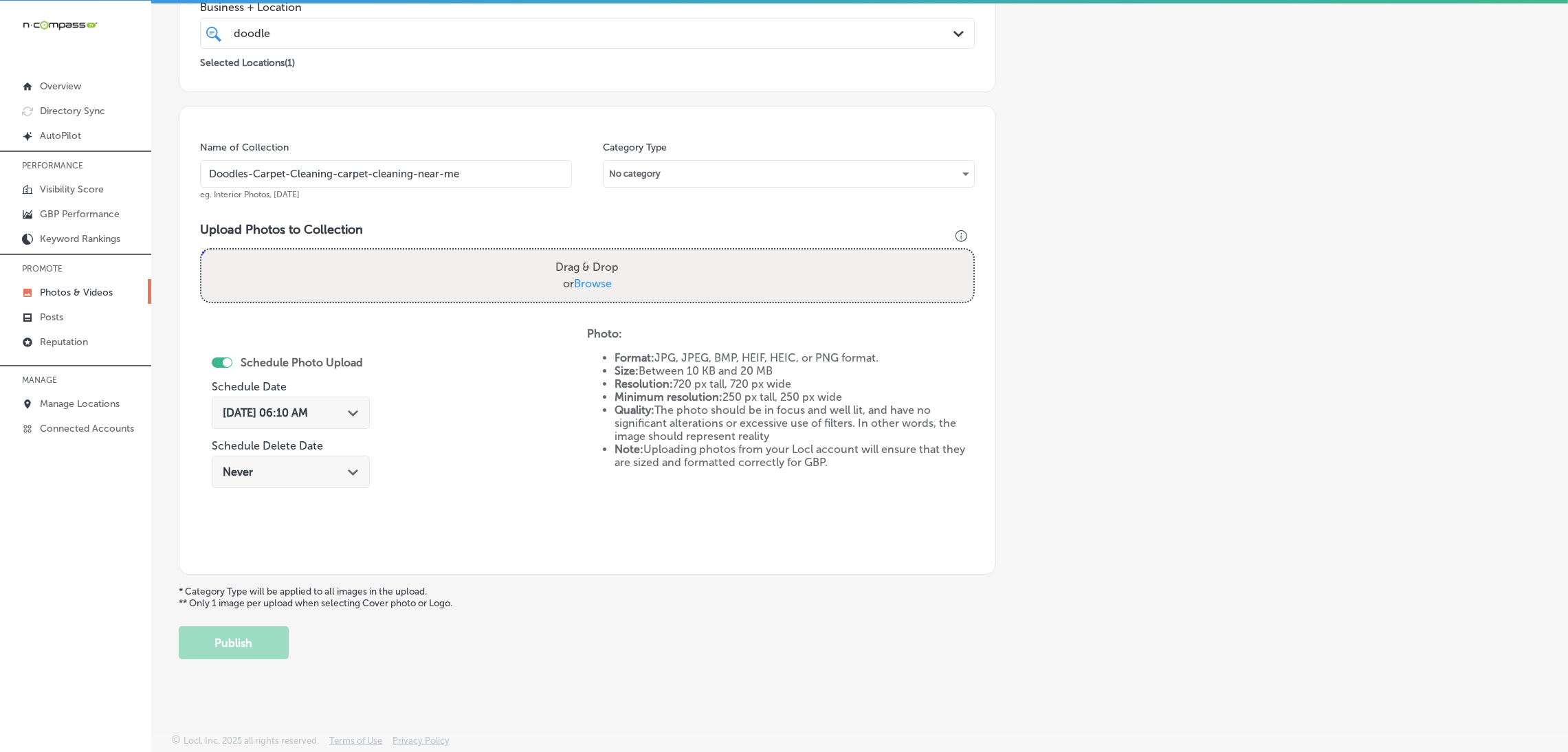
click at [202, 249] on input "Drag & Drop or Browse" at bounding box center [587, 252] width 771 height 4
type input "C:\fakepath\Doodles Carpet Cleaning (32).jpg"
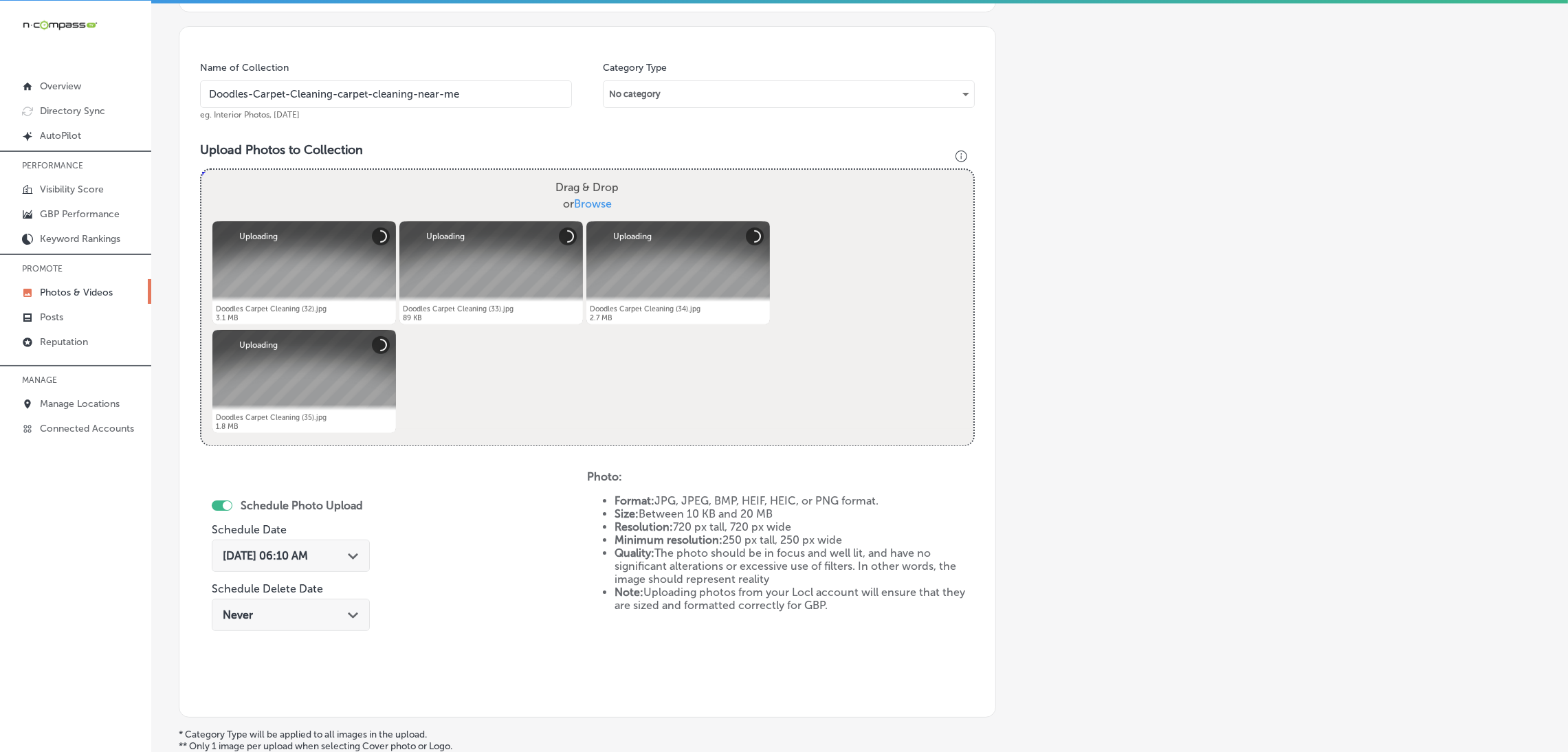
scroll to position [394, 0]
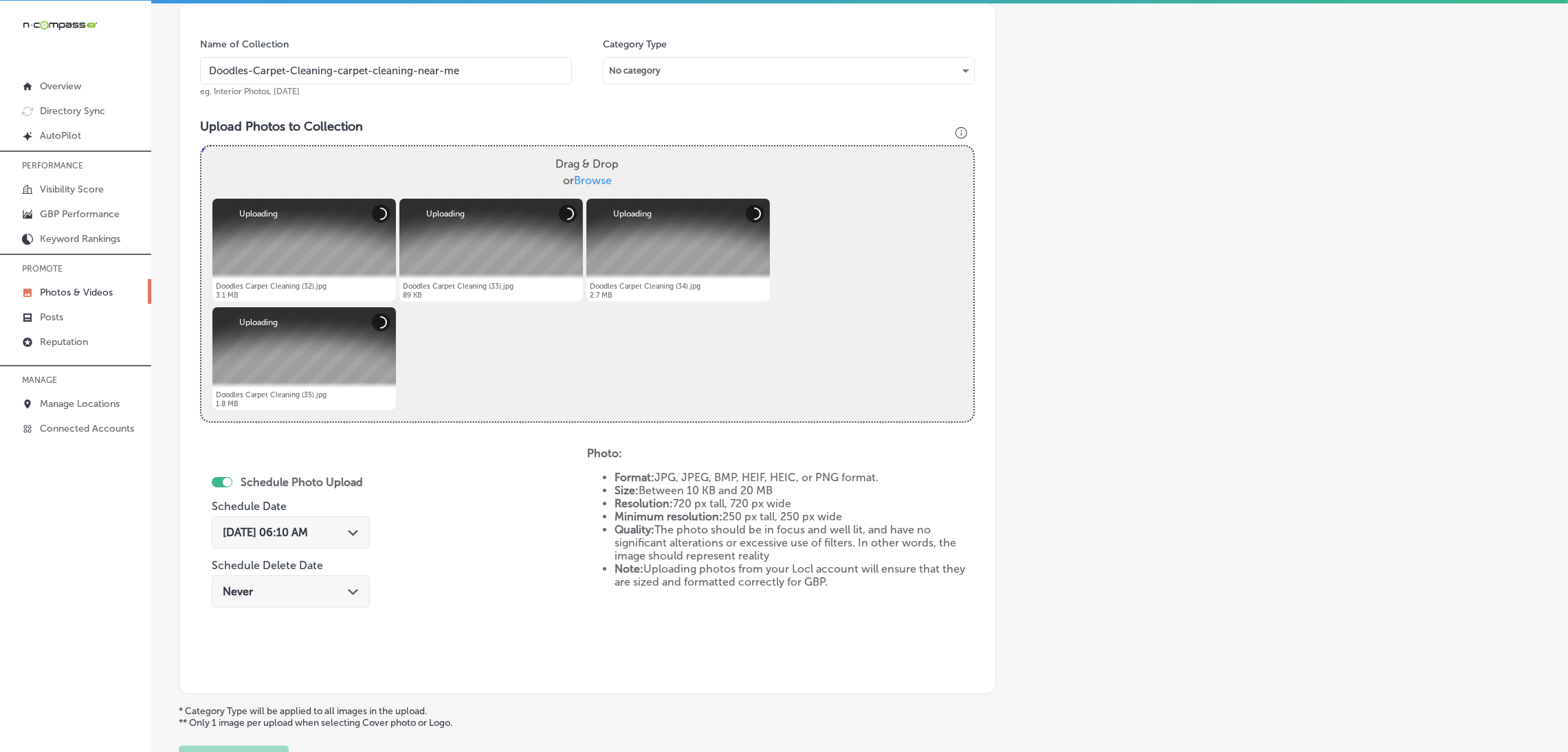
click at [308, 526] on span "[DATE] 06:10 AM" at bounding box center [266, 533] width 85 height 13
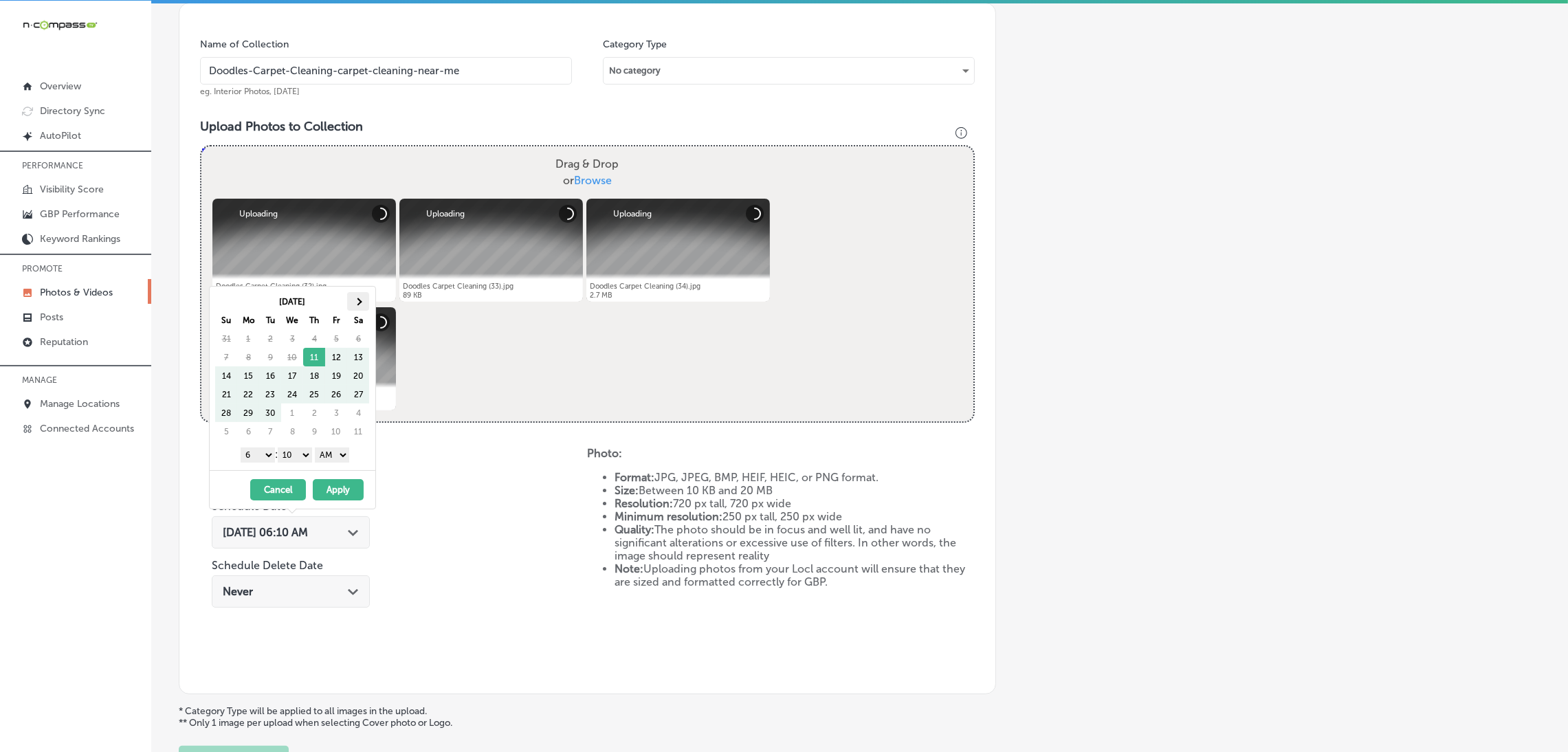
click at [360, 302] on span at bounding box center [357, 302] width 7 height 7
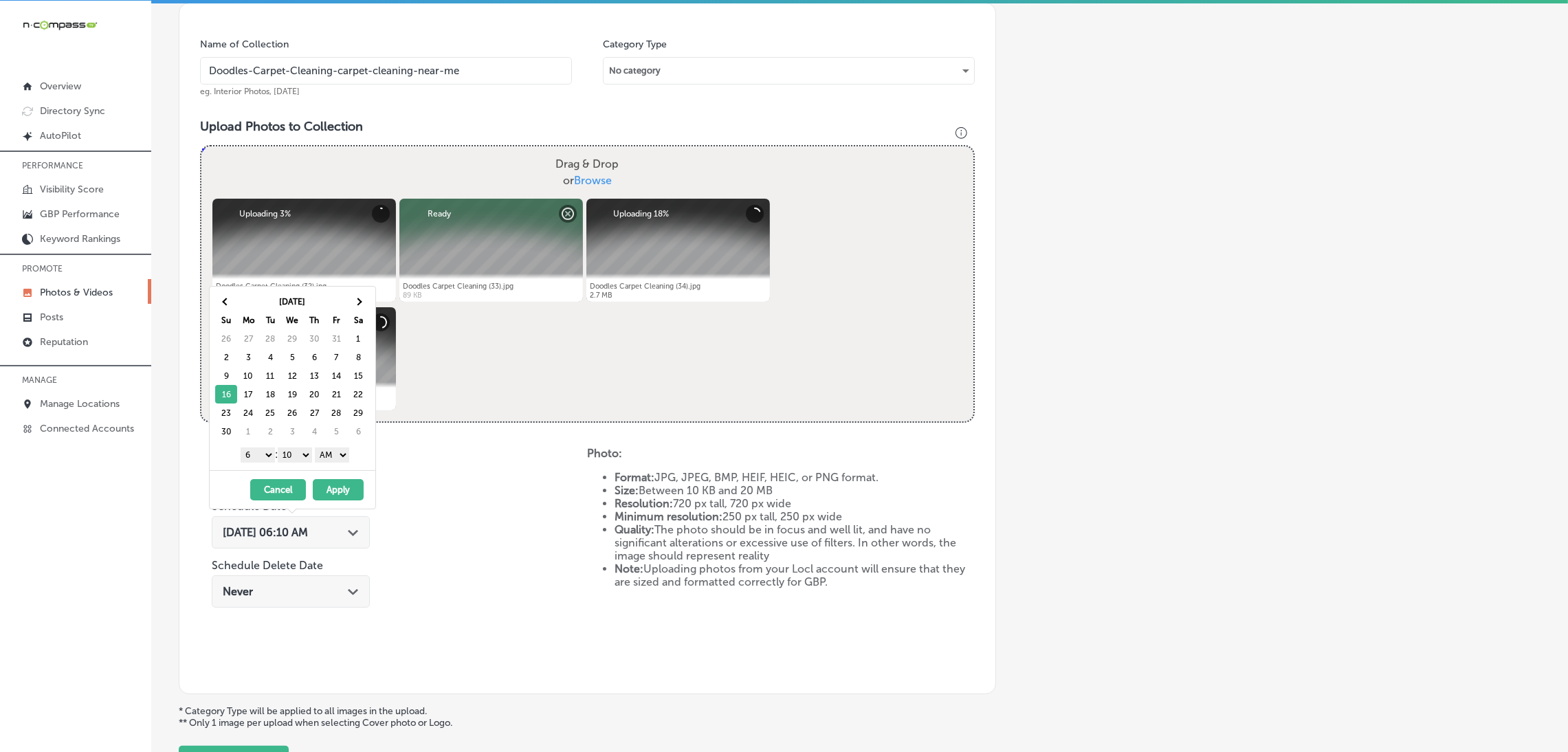
click at [327, 454] on select "AM PM" at bounding box center [332, 455] width 35 height 15
click at [304, 458] on select "00 10 20 30 40 50" at bounding box center [295, 455] width 35 height 15
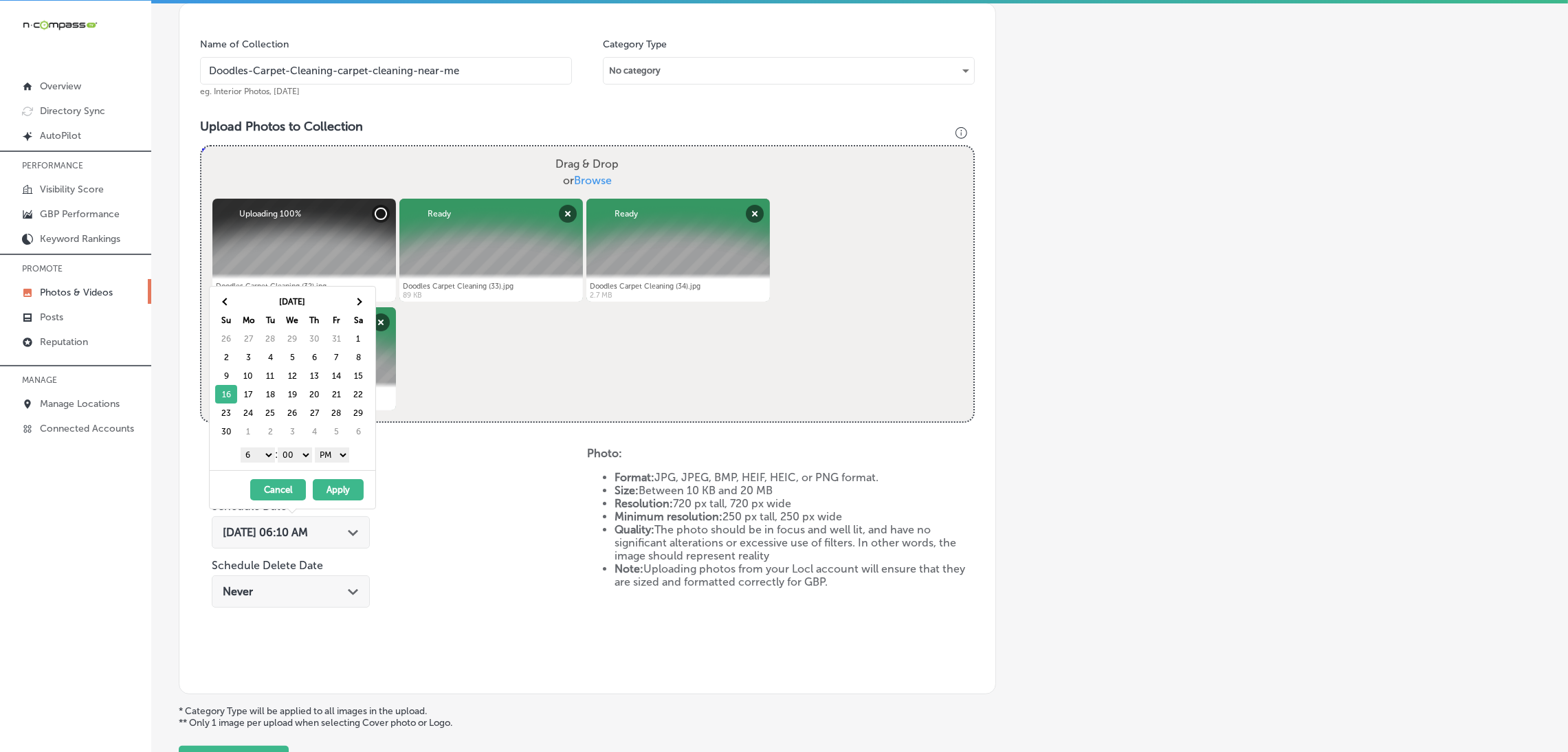
click at [268, 450] on select "1 2 3 4 5 6 7 8 9 10 11 12" at bounding box center [257, 455] width 35 height 15
click at [331, 490] on button "Apply" at bounding box center [338, 489] width 51 height 21
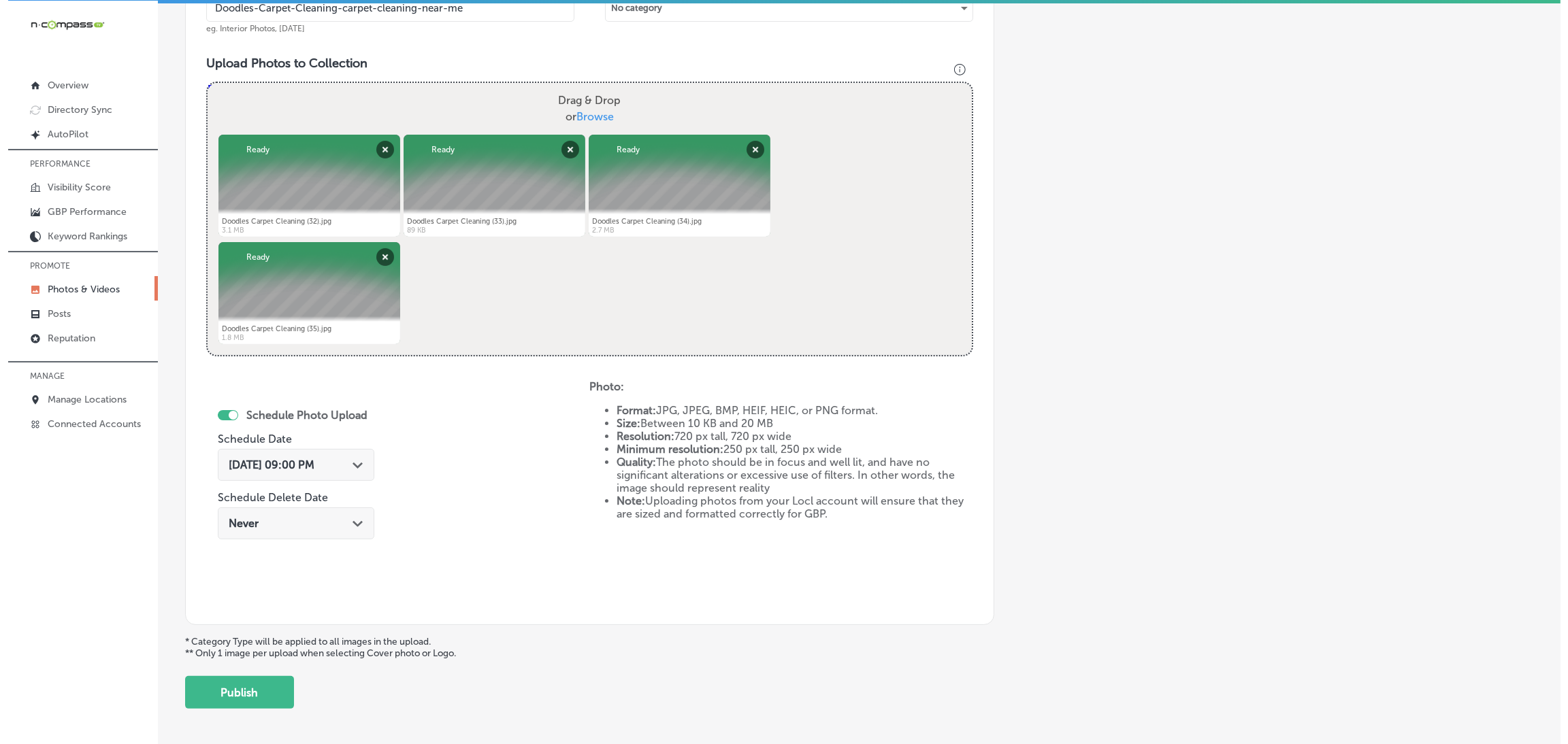
scroll to position [507, 0]
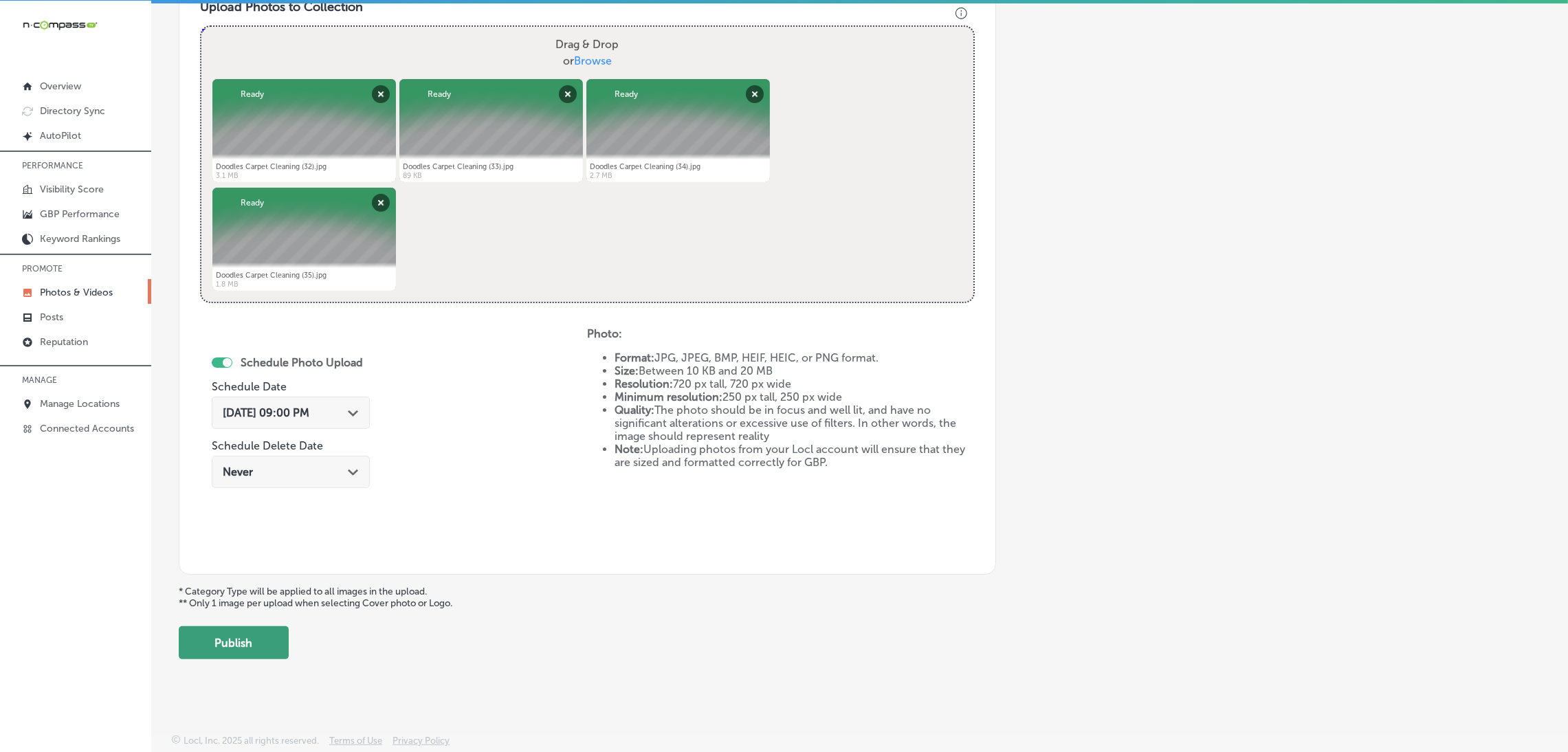
click at [270, 634] on button "Publish" at bounding box center [234, 642] width 110 height 33
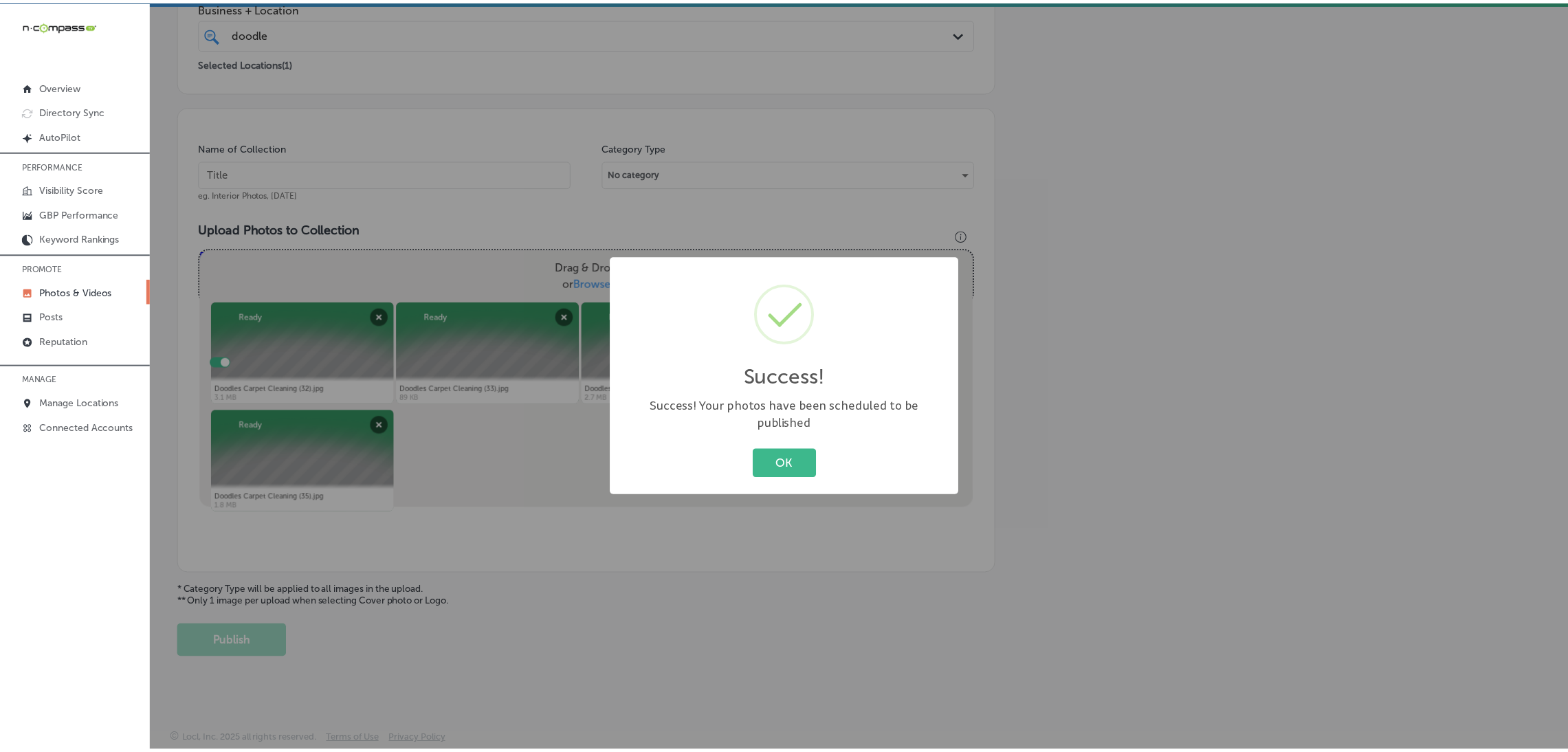
scroll to position [290, 0]
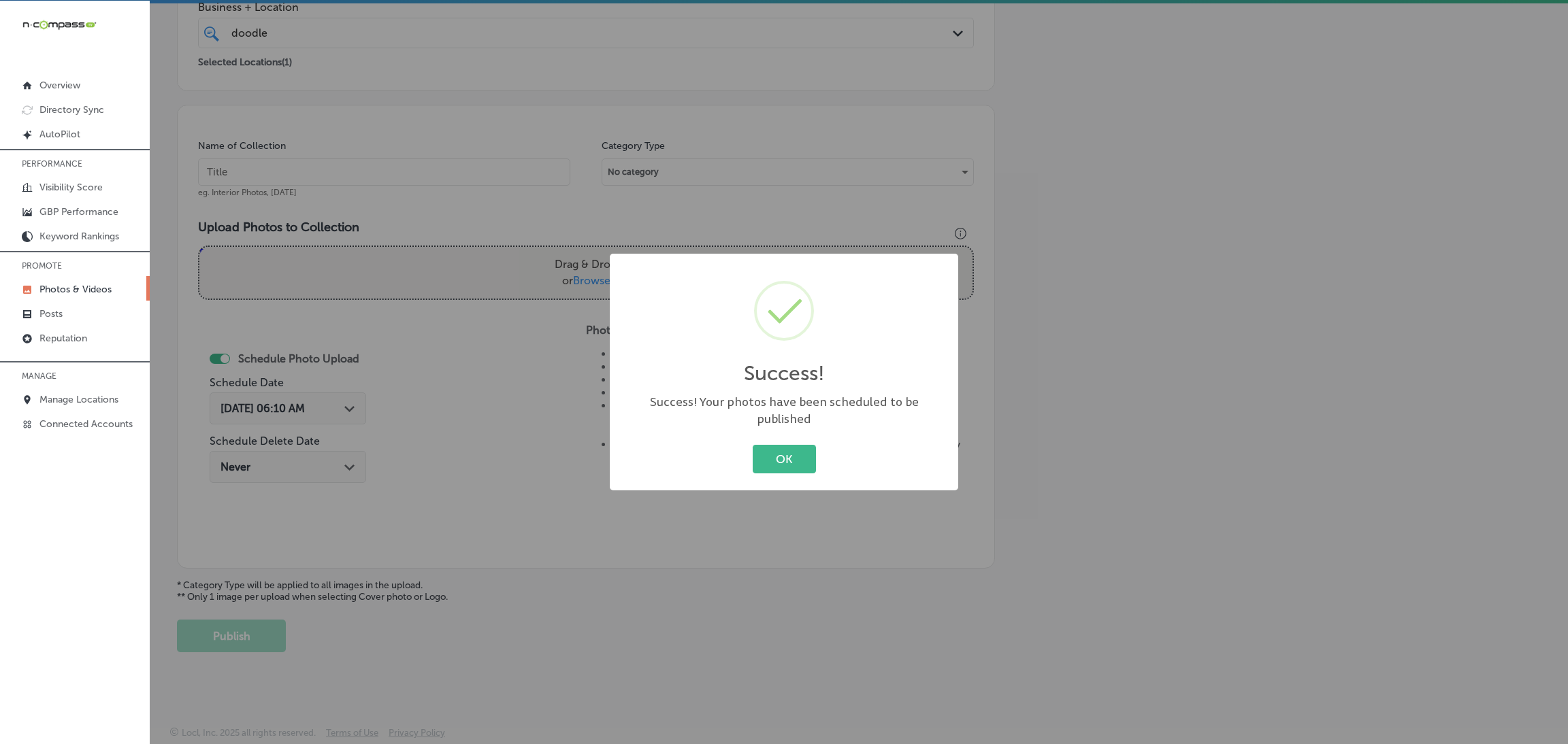
click at [751, 459] on div "OK Cancel" at bounding box center [784, 459] width 321 height 36
click at [781, 445] on button "OK" at bounding box center [784, 459] width 63 height 28
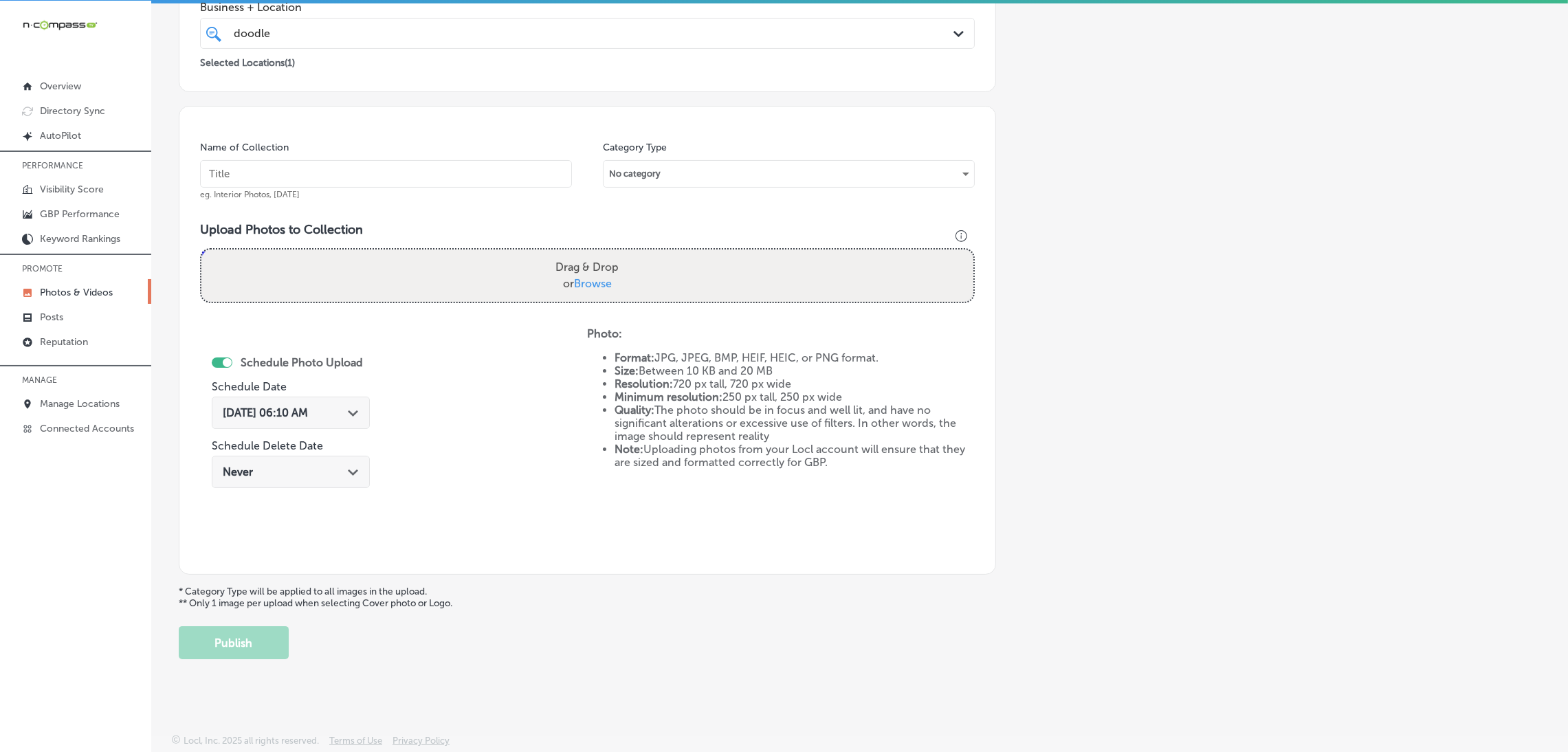
click at [467, 171] on input "text" at bounding box center [386, 174] width 372 height 27
paste input "Doodles-Carpet-Cleaning-carpet-cleaning-near-me"
type input "Doodles-Carpet-Cleaning-carpet-cleaning-near-me"
click at [505, 277] on div "Drag & Drop or Browse" at bounding box center [587, 275] width 771 height 52
click at [202, 249] on input "Drag & Drop or Browse" at bounding box center [587, 252] width 771 height 4
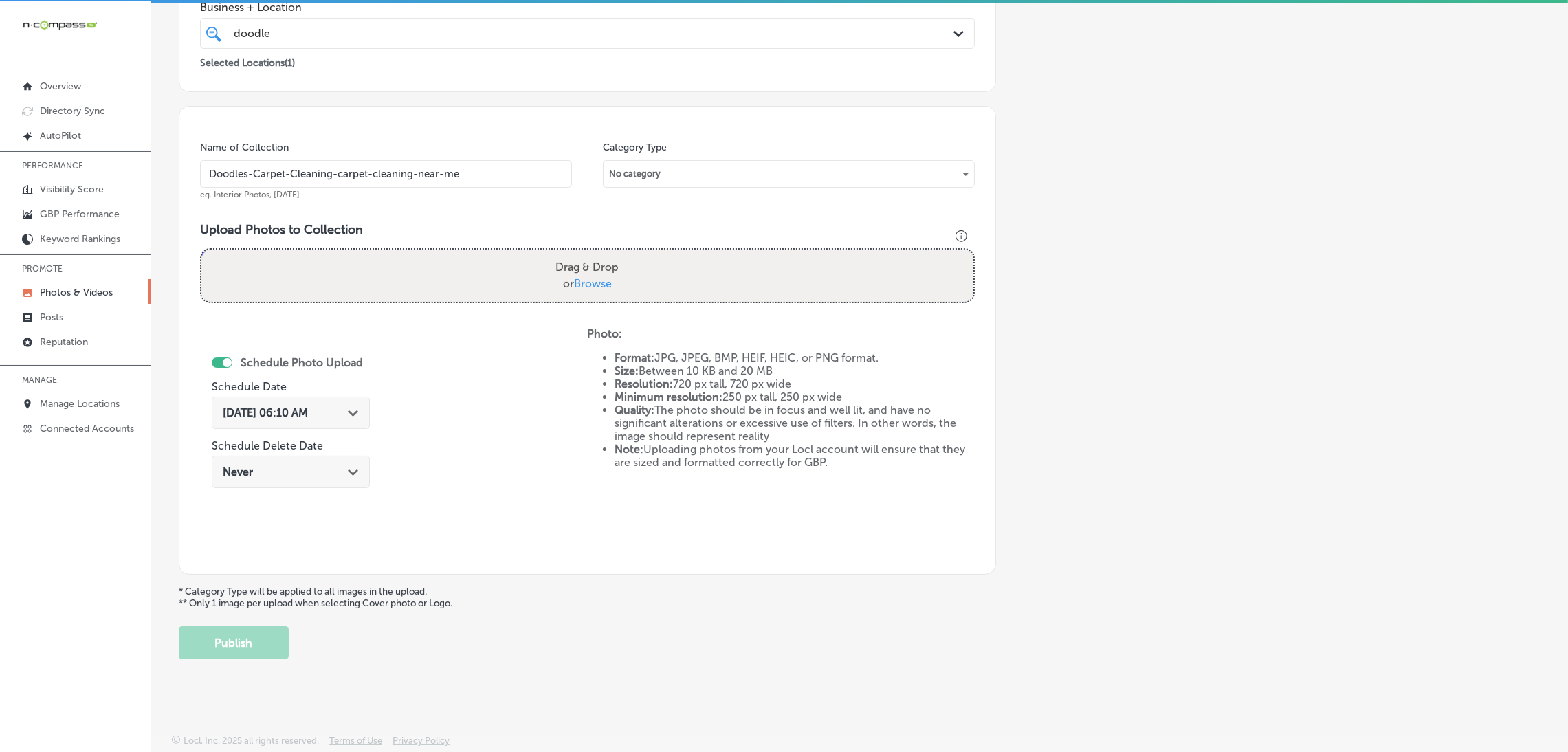
type input "C:\fakepath\Doodles Carpet Cleaning (36).jpg"
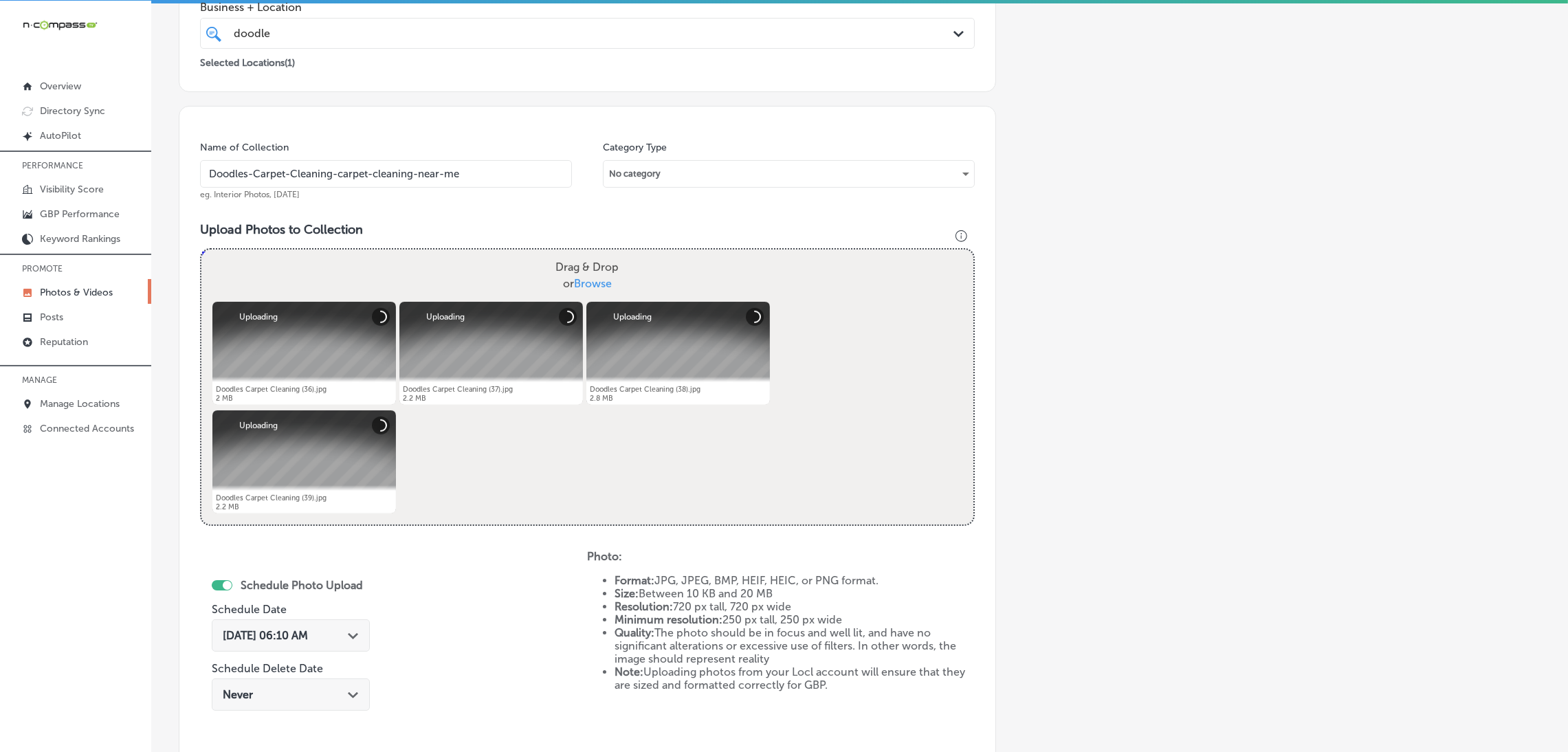
click at [290, 623] on div "[DATE] 06:10 AM Path Created with Sketch." at bounding box center [291, 636] width 158 height 32
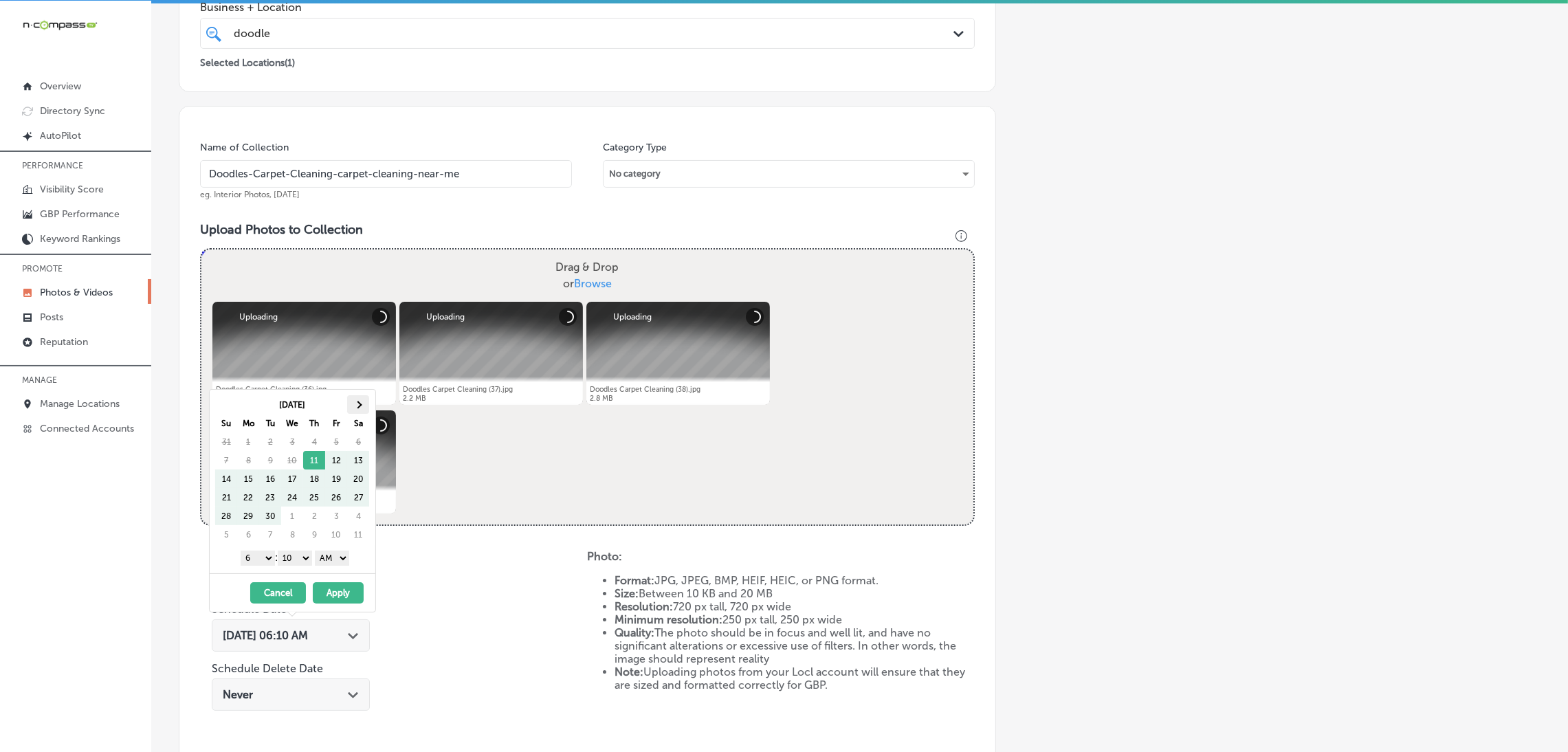
click at [360, 408] on th at bounding box center [358, 404] width 22 height 18
click at [339, 562] on select "AM PM" at bounding box center [332, 558] width 35 height 15
drag, startPoint x: 298, startPoint y: 556, endPoint x: 299, endPoint y: 565, distance: 9.1
click at [298, 556] on select "00 10 20 30 40 50" at bounding box center [295, 558] width 35 height 15
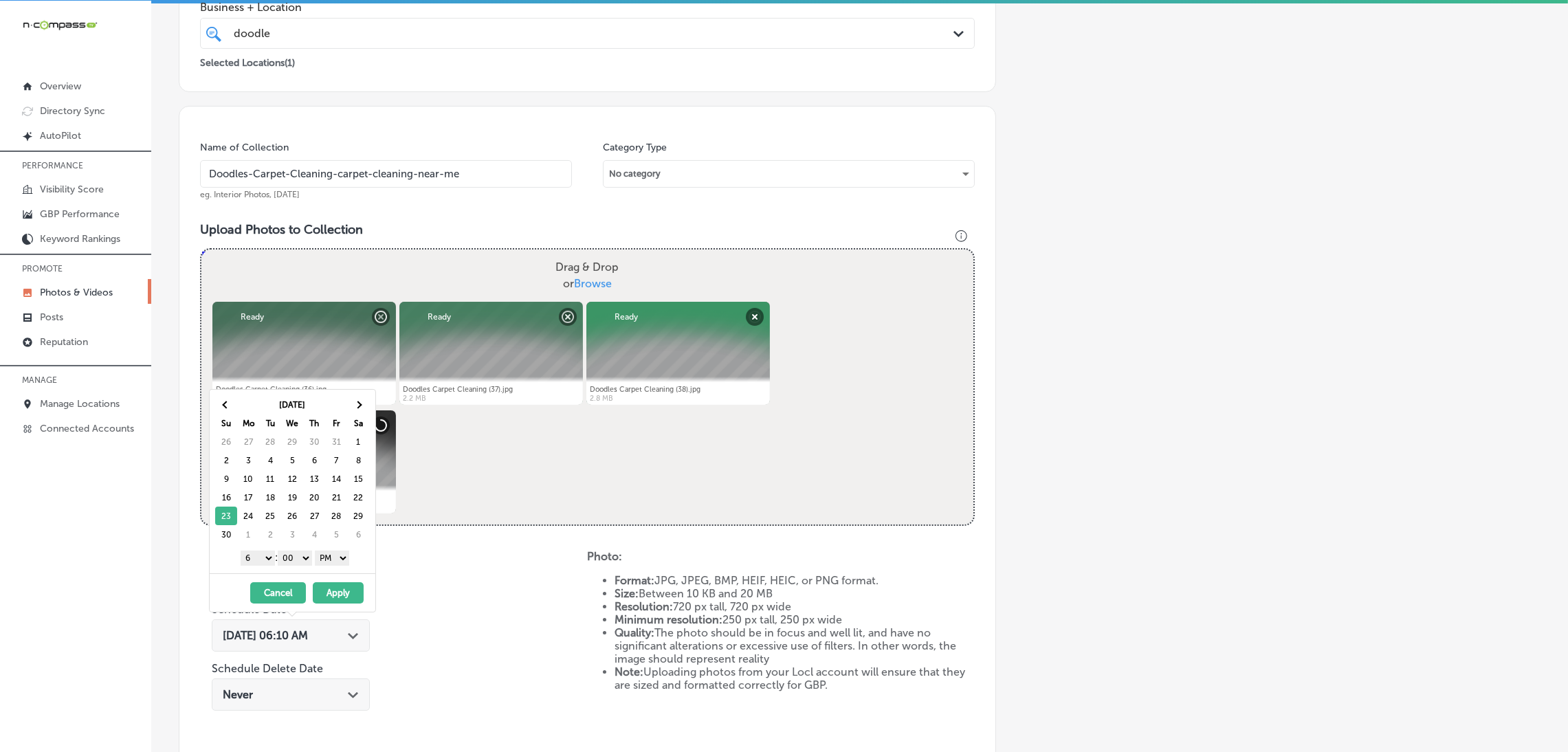
click at [252, 556] on select "1 2 3 4 5 6 7 8 9 10 11 12" at bounding box center [257, 558] width 35 height 15
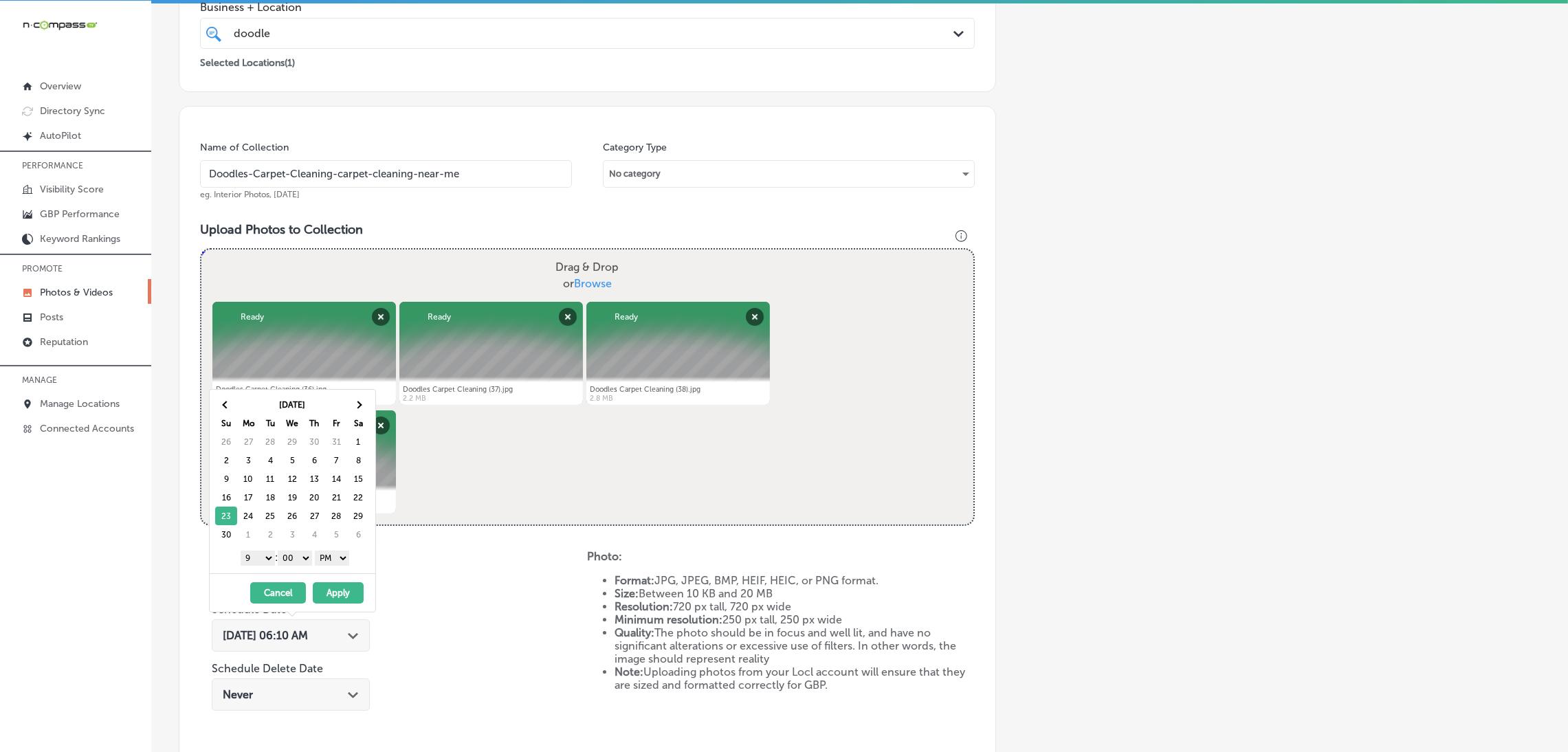
click at [341, 597] on button "Apply" at bounding box center [338, 593] width 51 height 21
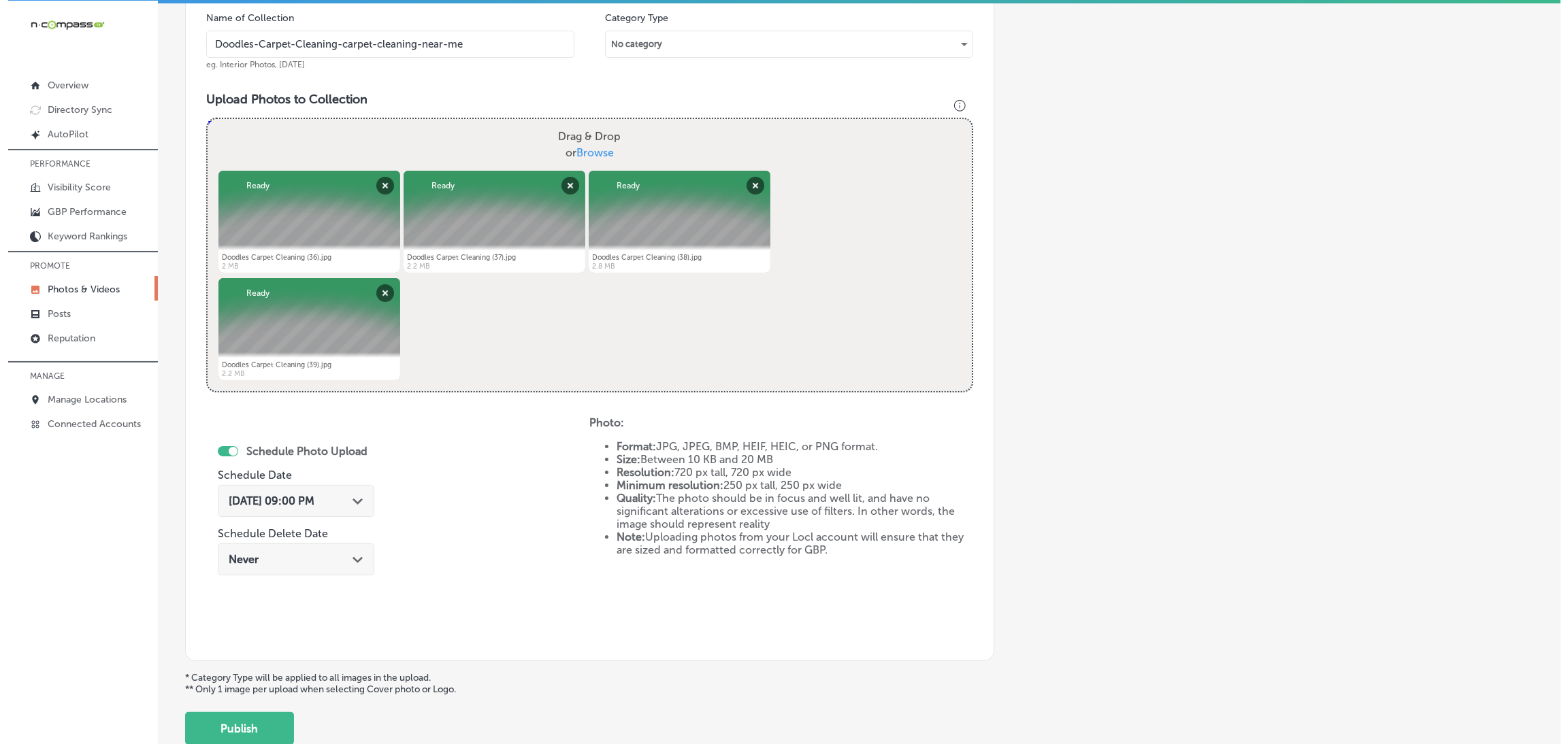
scroll to position [507, 0]
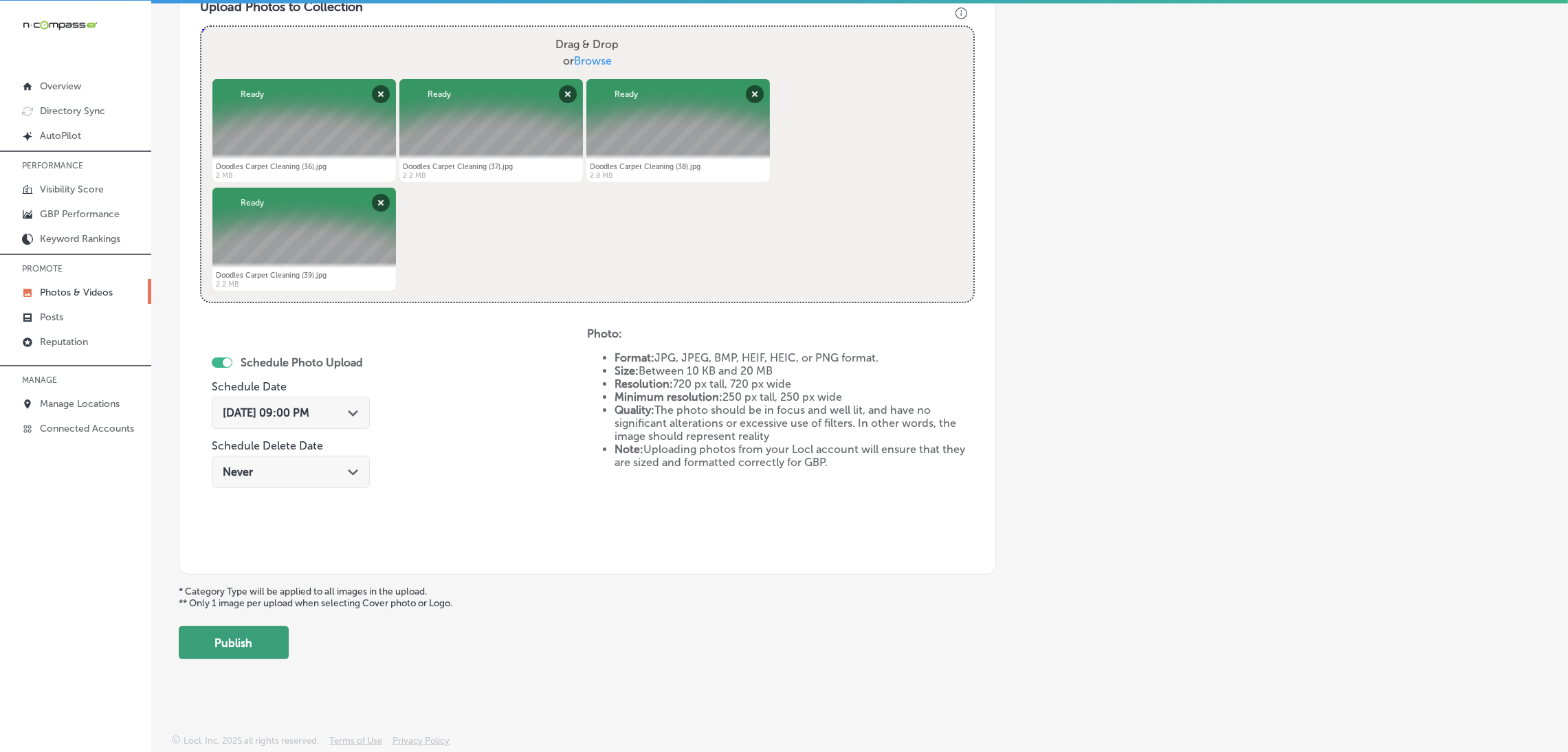
click at [266, 640] on button "Publish" at bounding box center [234, 642] width 110 height 33
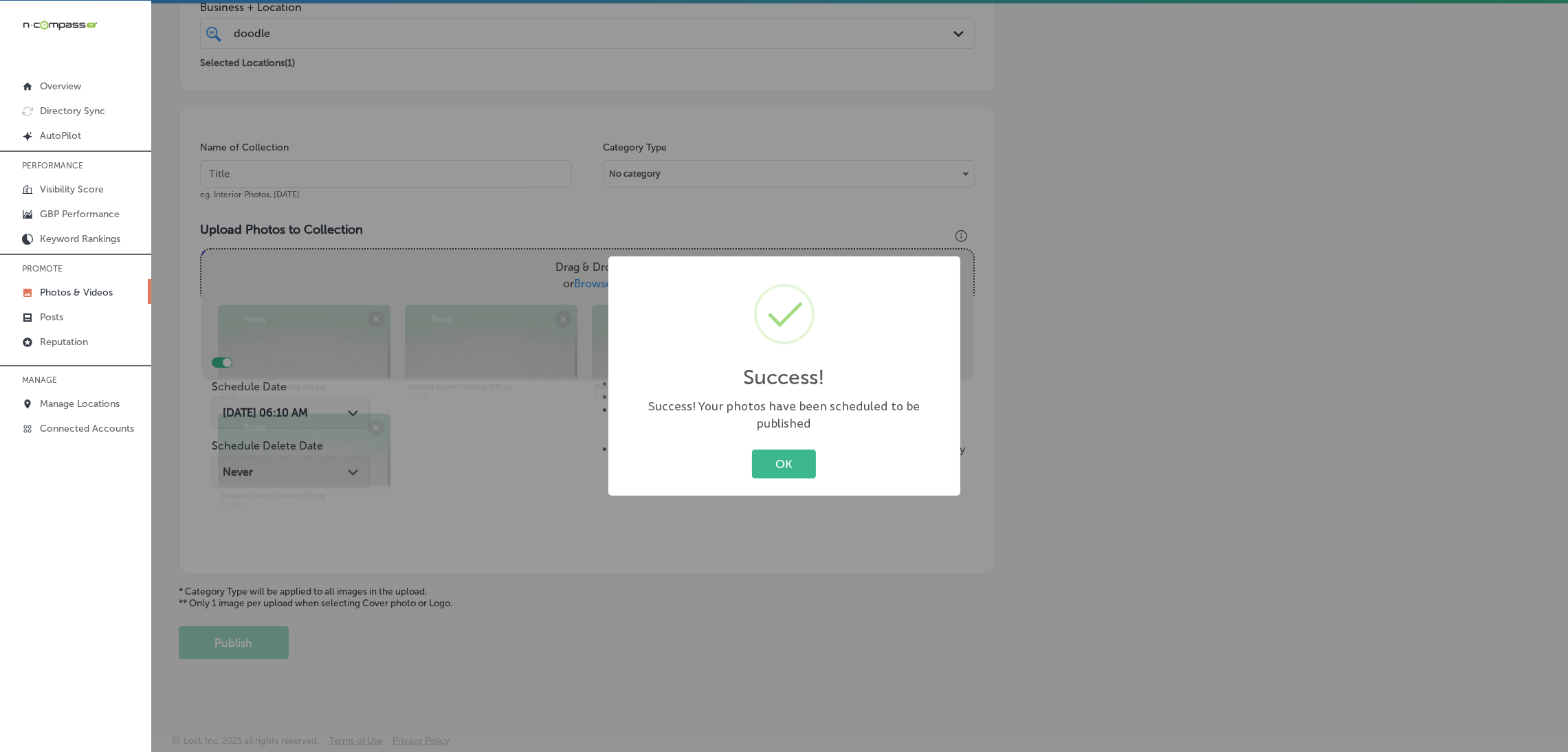
scroll to position [290, 0]
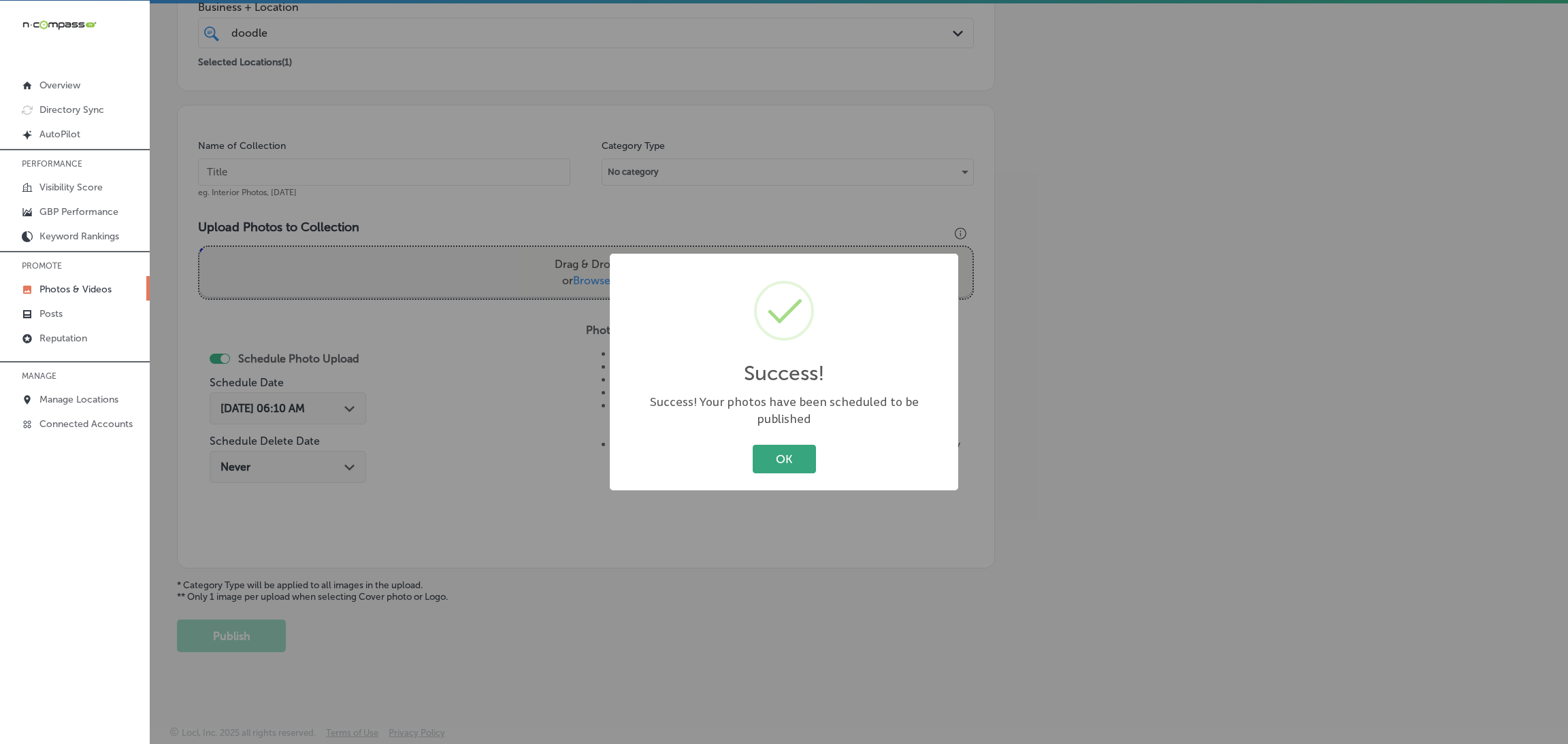
click at [793, 451] on button "OK" at bounding box center [784, 459] width 63 height 28
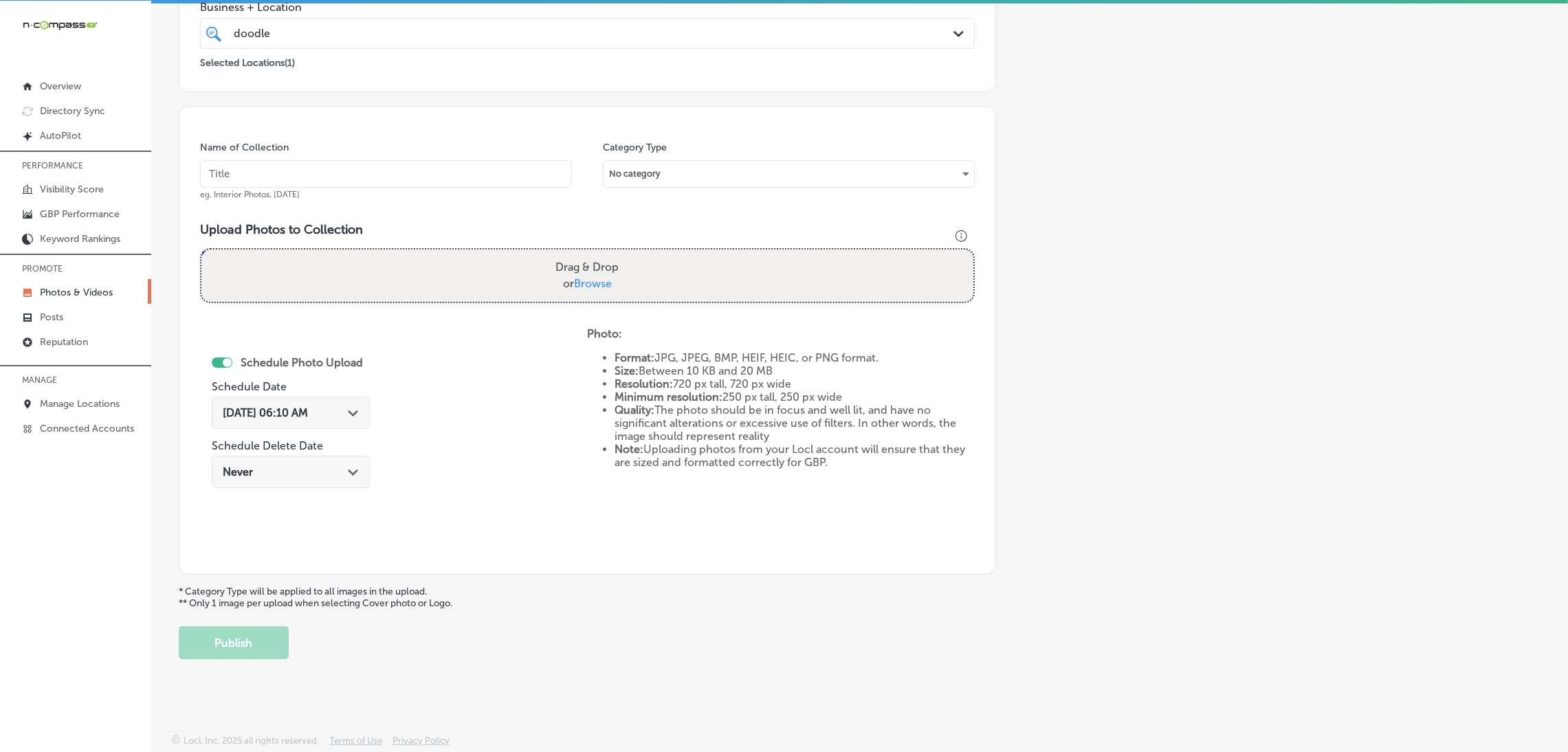
click at [510, 185] on input "text" at bounding box center [386, 174] width 372 height 27
paste input "Doodles-Carpet-Cleaning-carpet-cleaning-near-me"
type input "Doodles-Carpet-Cleaning-carpet-cleaning-near-me"
click at [603, 266] on label "Drag & Drop or Browse" at bounding box center [587, 276] width 74 height 44
click at [603, 254] on input "Drag & Drop or Browse" at bounding box center [587, 252] width 771 height 4
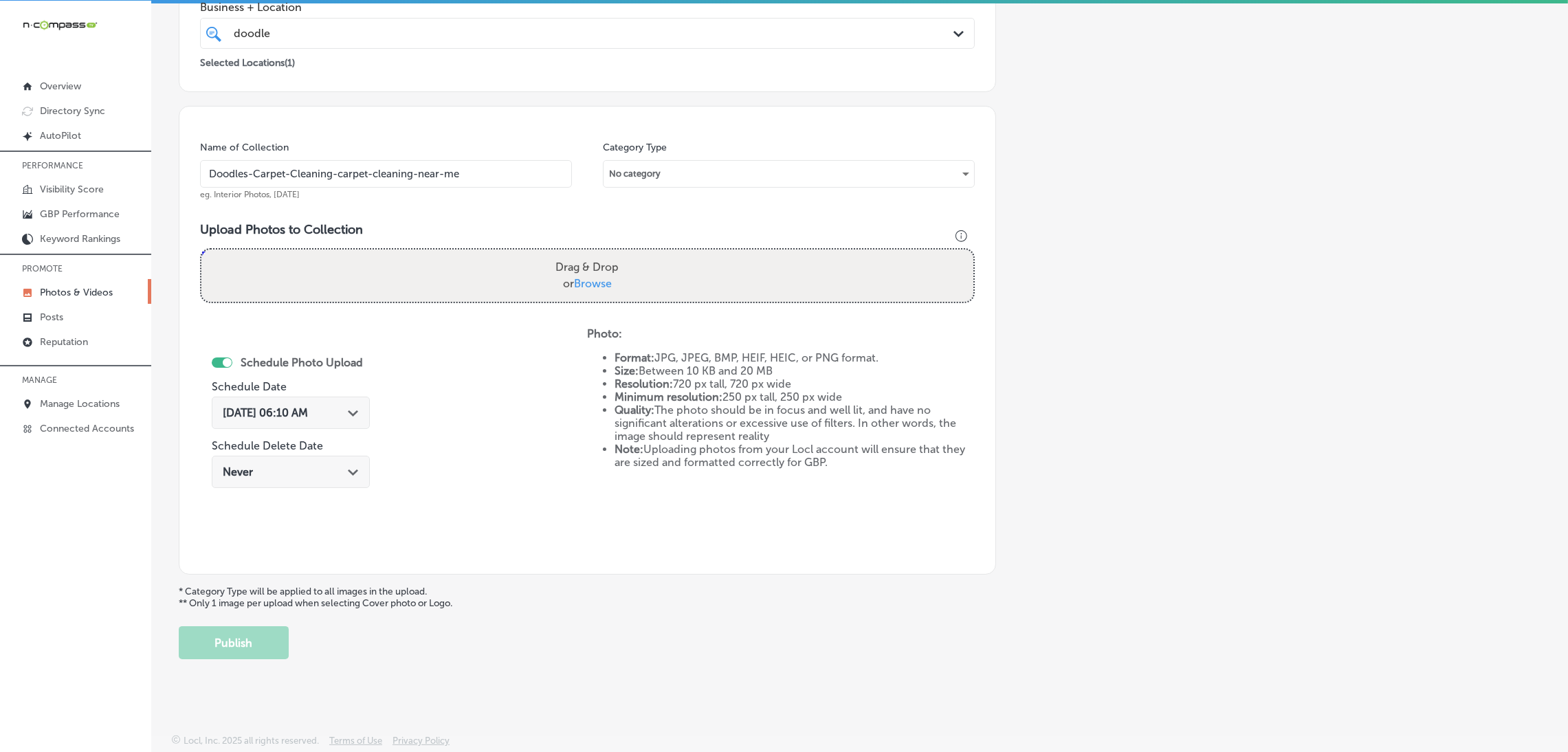
type input "C:\fakepath\Doodles Carpet Cleaning (40).jpg"
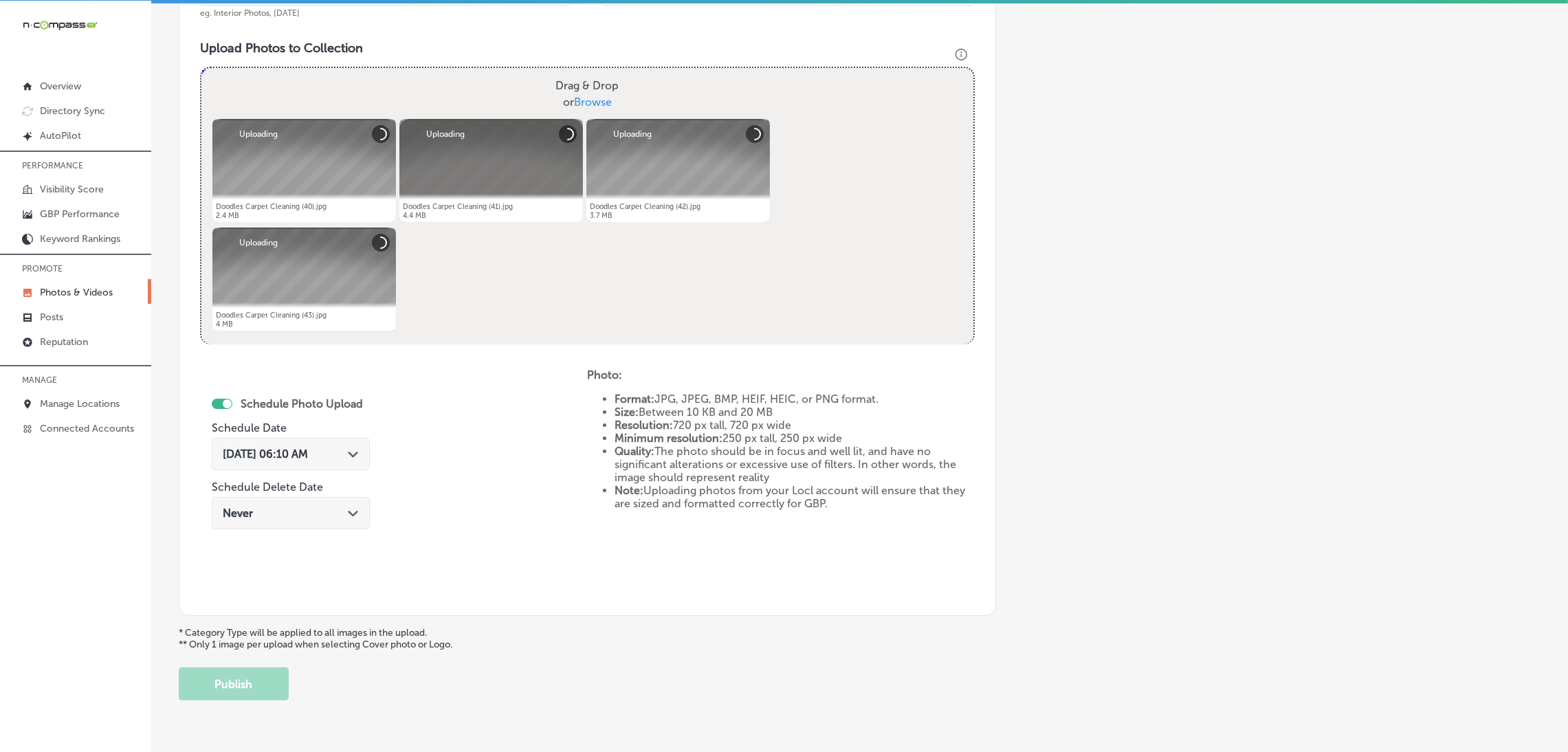
scroll to position [497, 0]
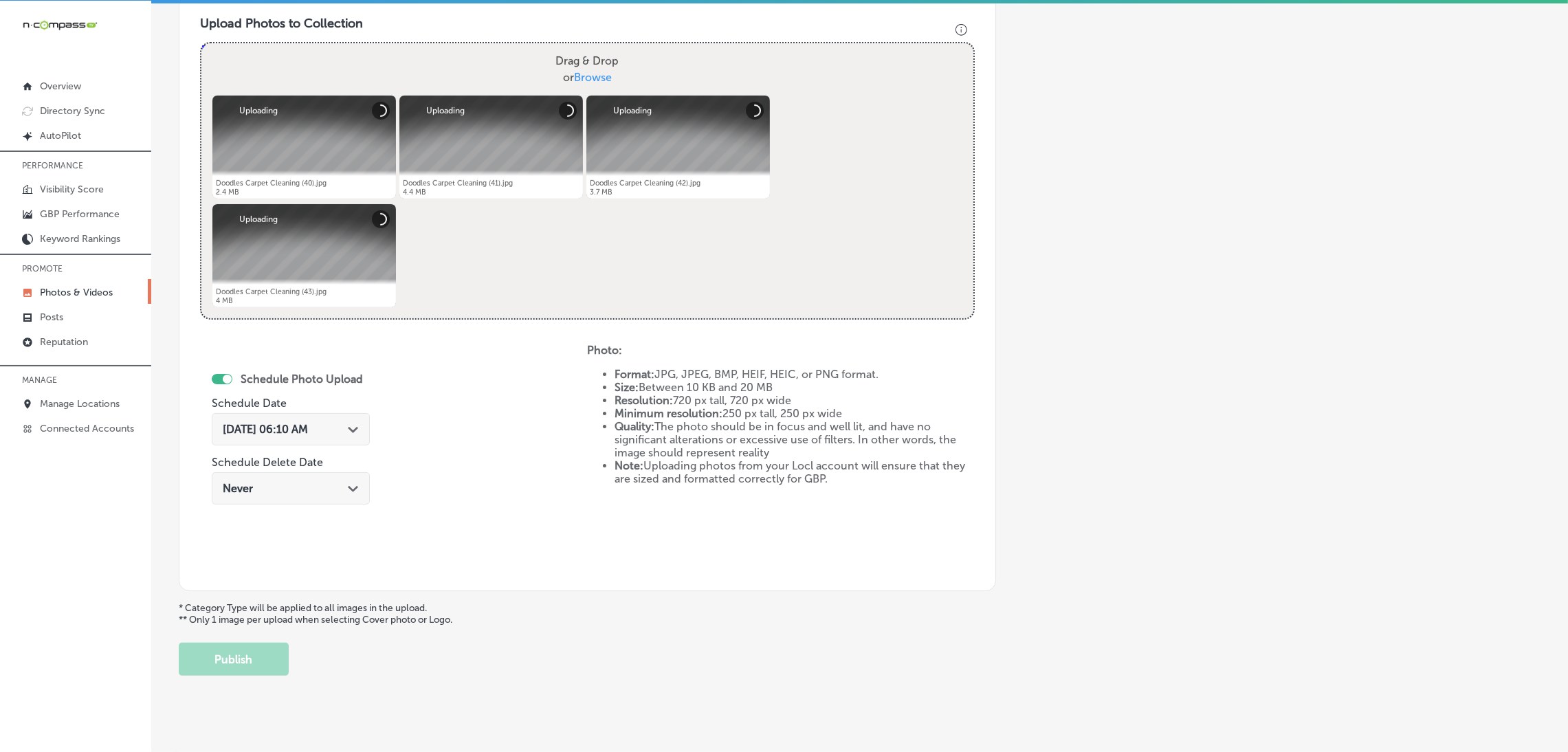
click at [273, 438] on div "[DATE] 06:10 AM Path Created with Sketch." at bounding box center [291, 430] width 158 height 32
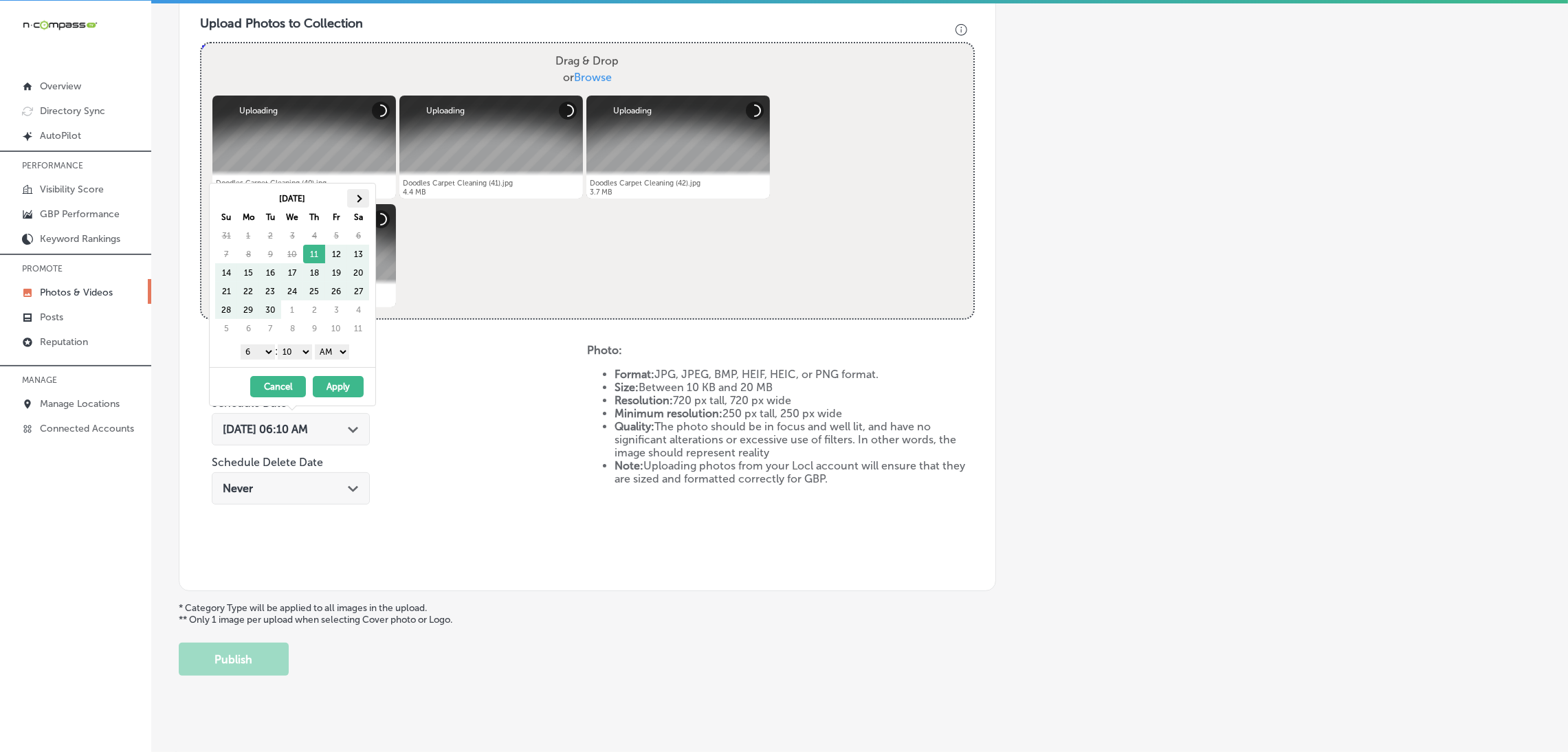
click at [362, 192] on th at bounding box center [358, 198] width 22 height 18
drag, startPoint x: 327, startPoint y: 344, endPoint x: 330, endPoint y: 355, distance: 11.4
click at [327, 344] on select "AM PM" at bounding box center [332, 352] width 35 height 15
click at [298, 357] on select "00 10 20 30 40 50" at bounding box center [295, 352] width 35 height 15
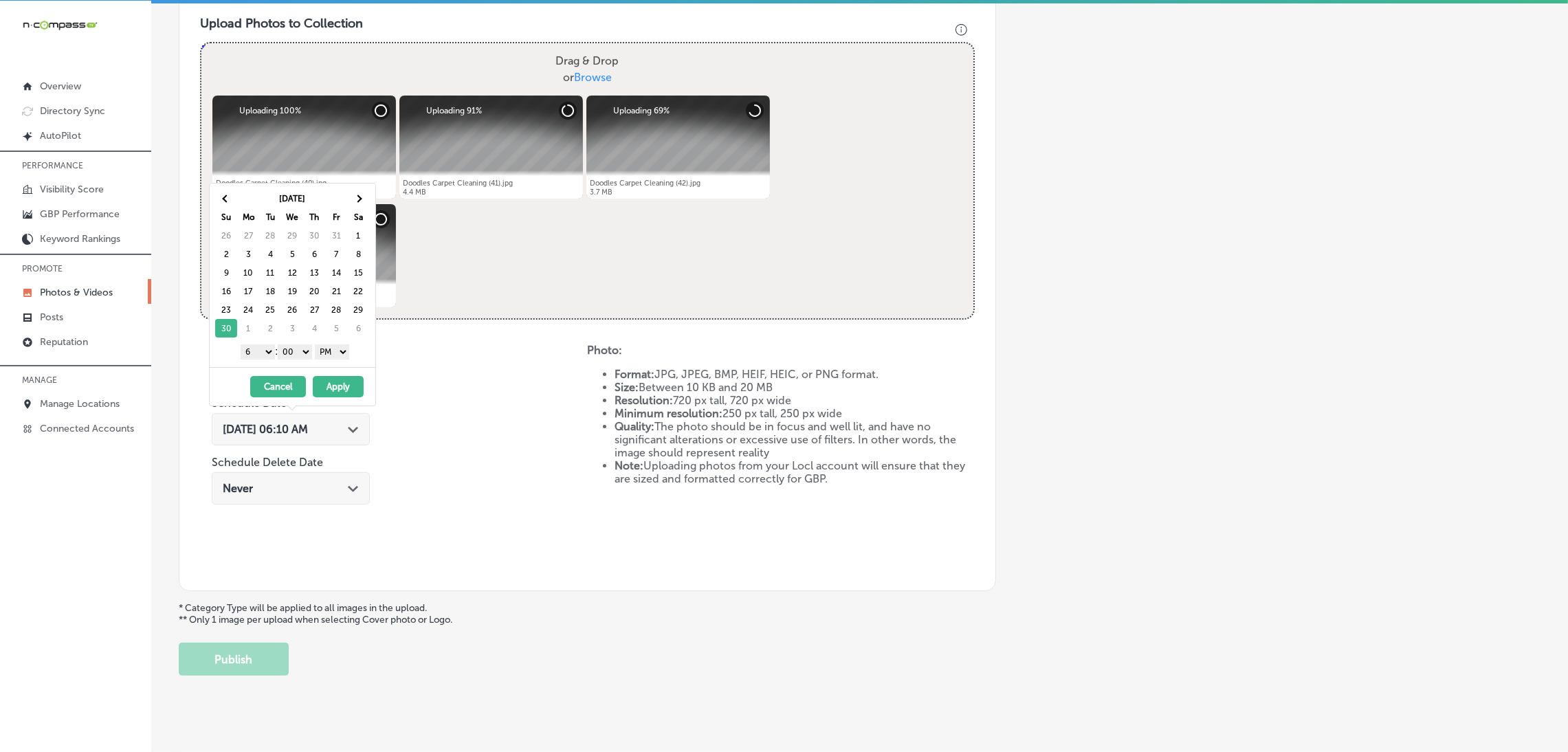
click at [268, 352] on select "1 2 3 4 5 6 7 8 9 10 11 12" at bounding box center [257, 352] width 35 height 15
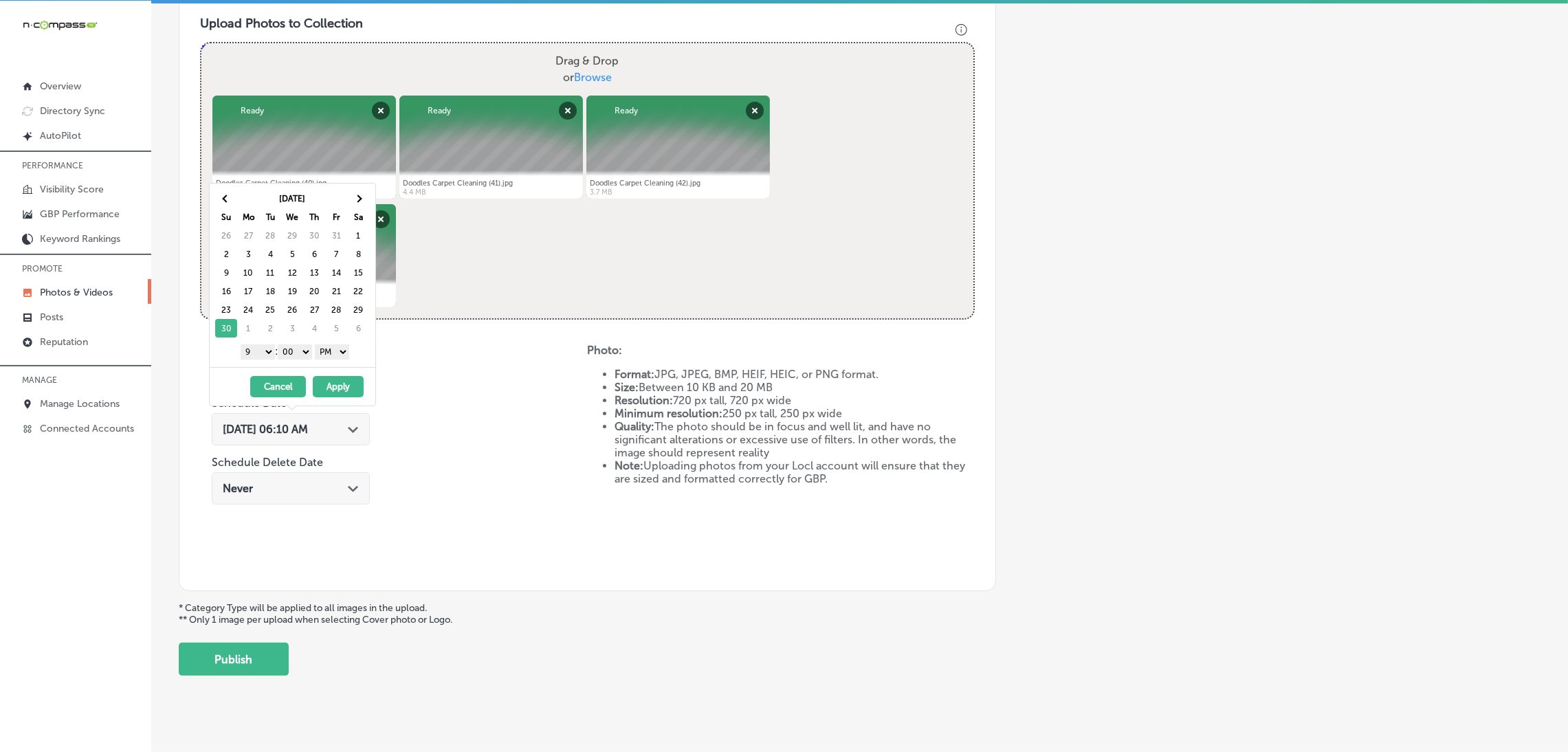
click at [329, 373] on div "[DATE] - [DATE] Cancel Apply" at bounding box center [292, 386] width 165 height 38
click at [330, 385] on button "Apply" at bounding box center [338, 386] width 51 height 21
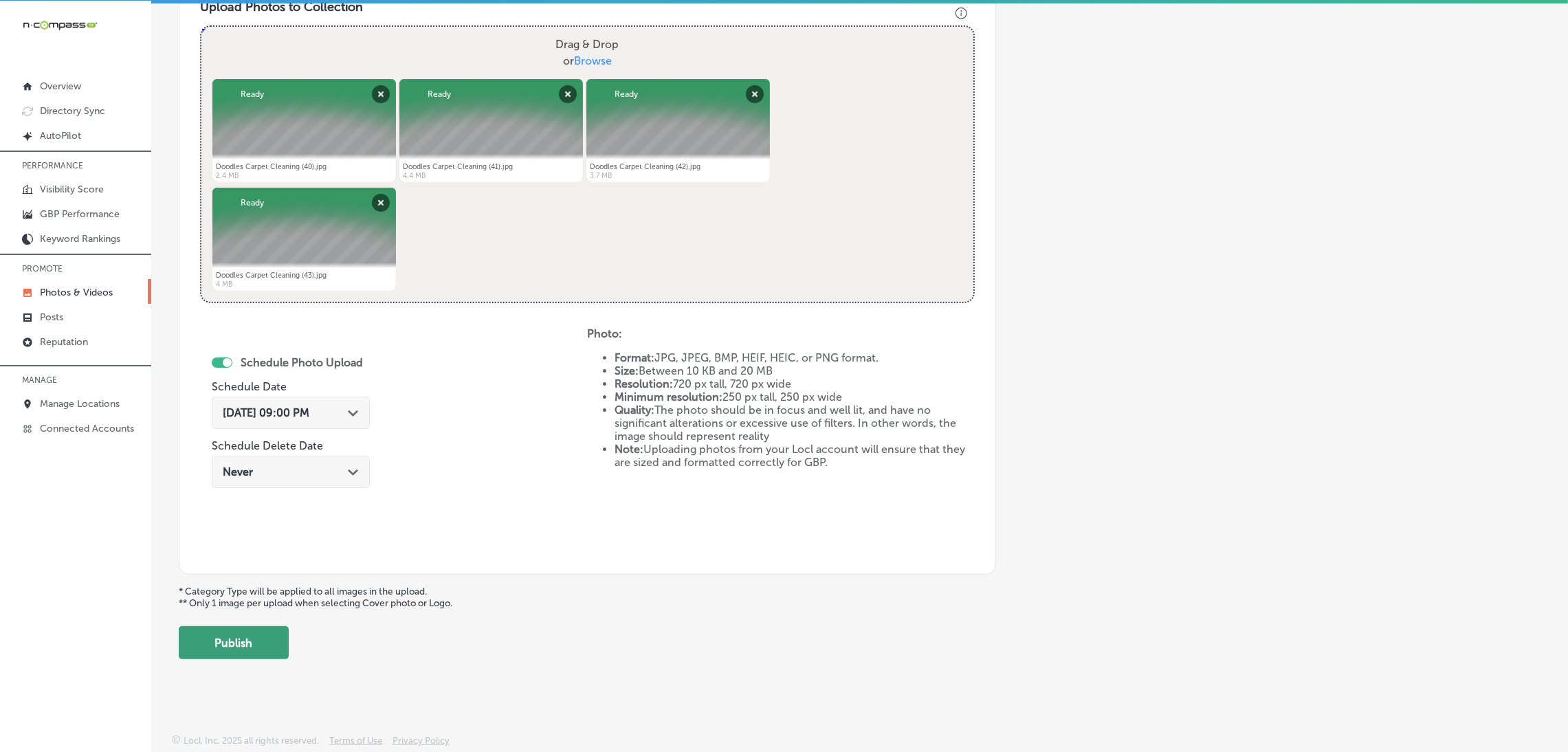
click at [266, 653] on button "Publish" at bounding box center [234, 642] width 110 height 33
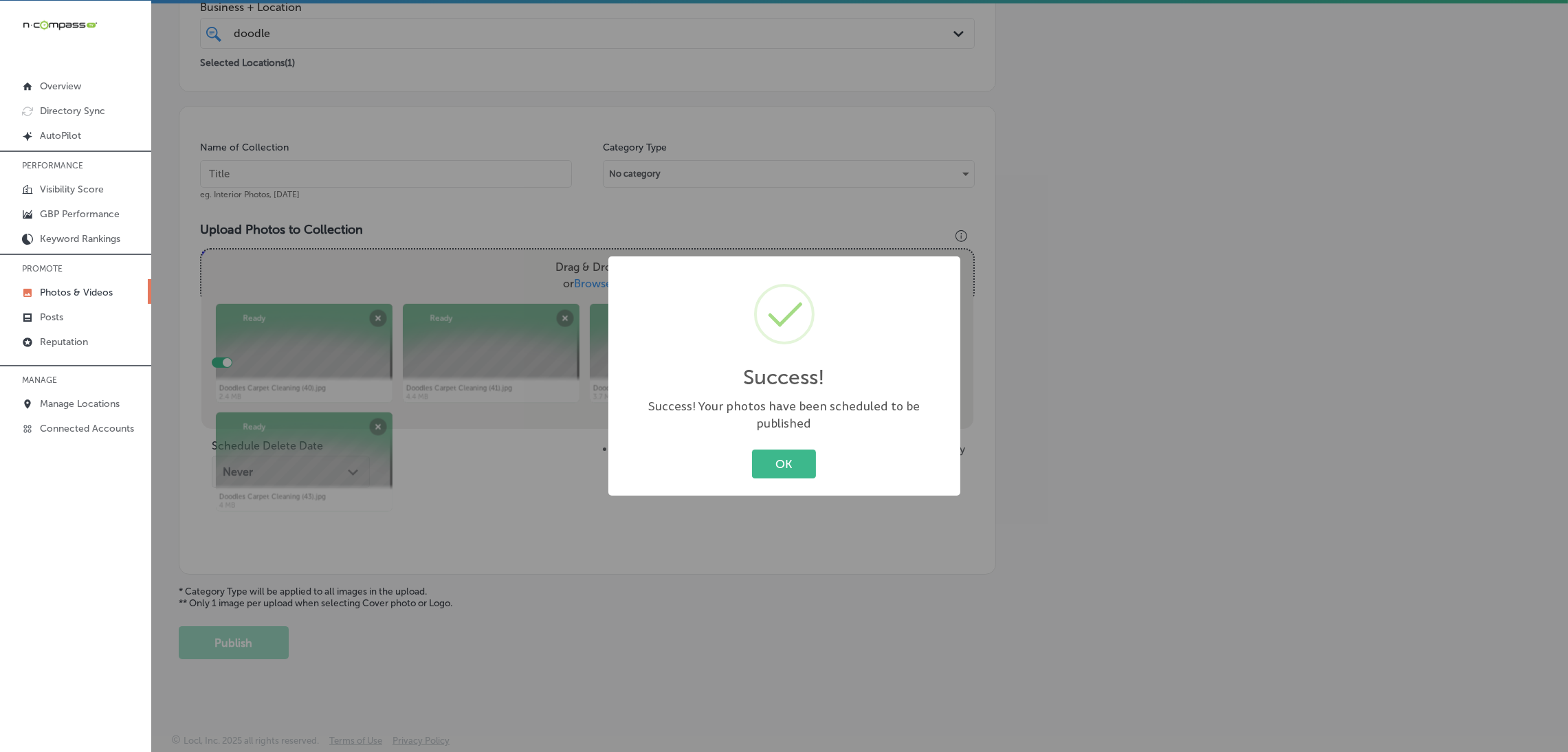
scroll to position [290, 0]
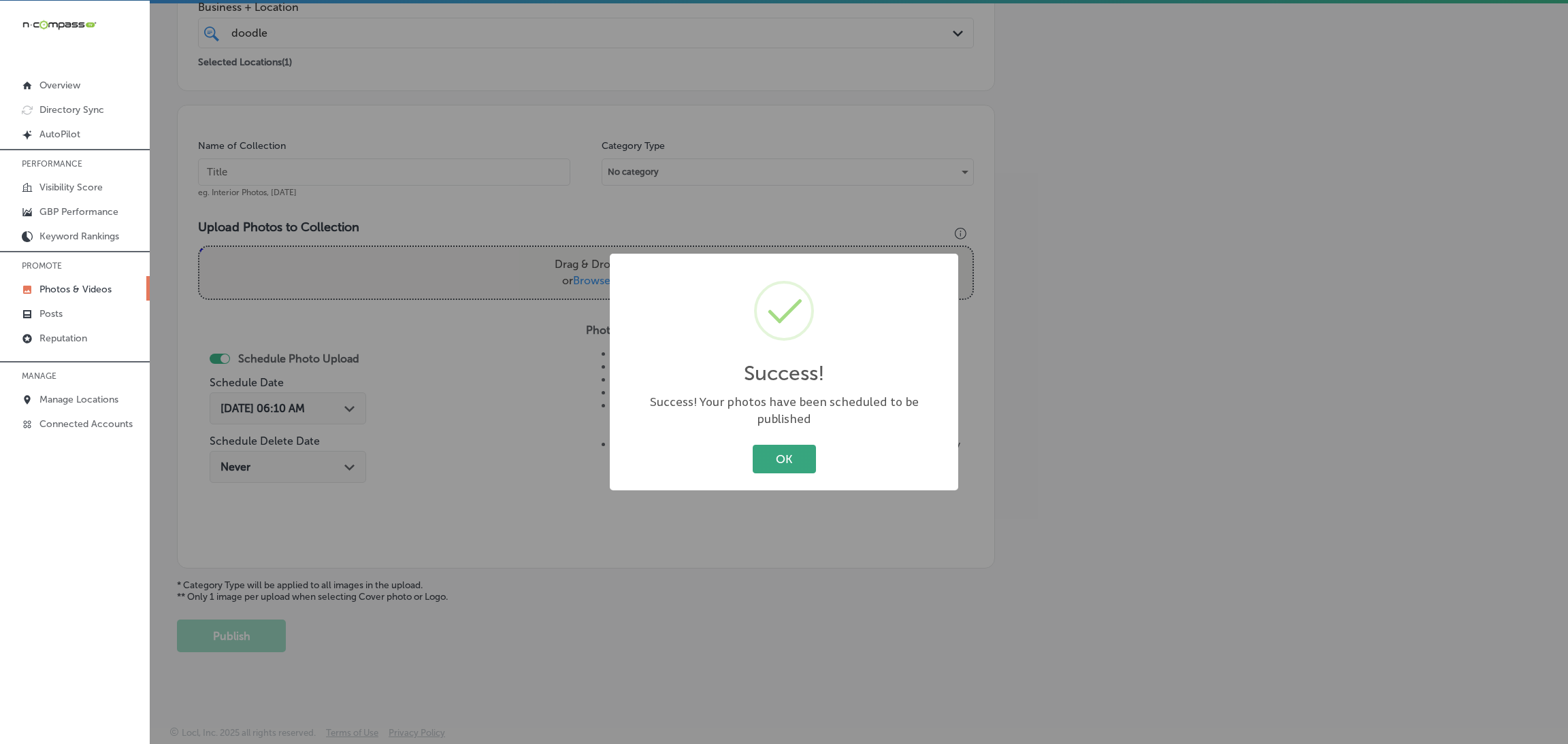
click at [779, 447] on button "OK" at bounding box center [784, 459] width 63 height 28
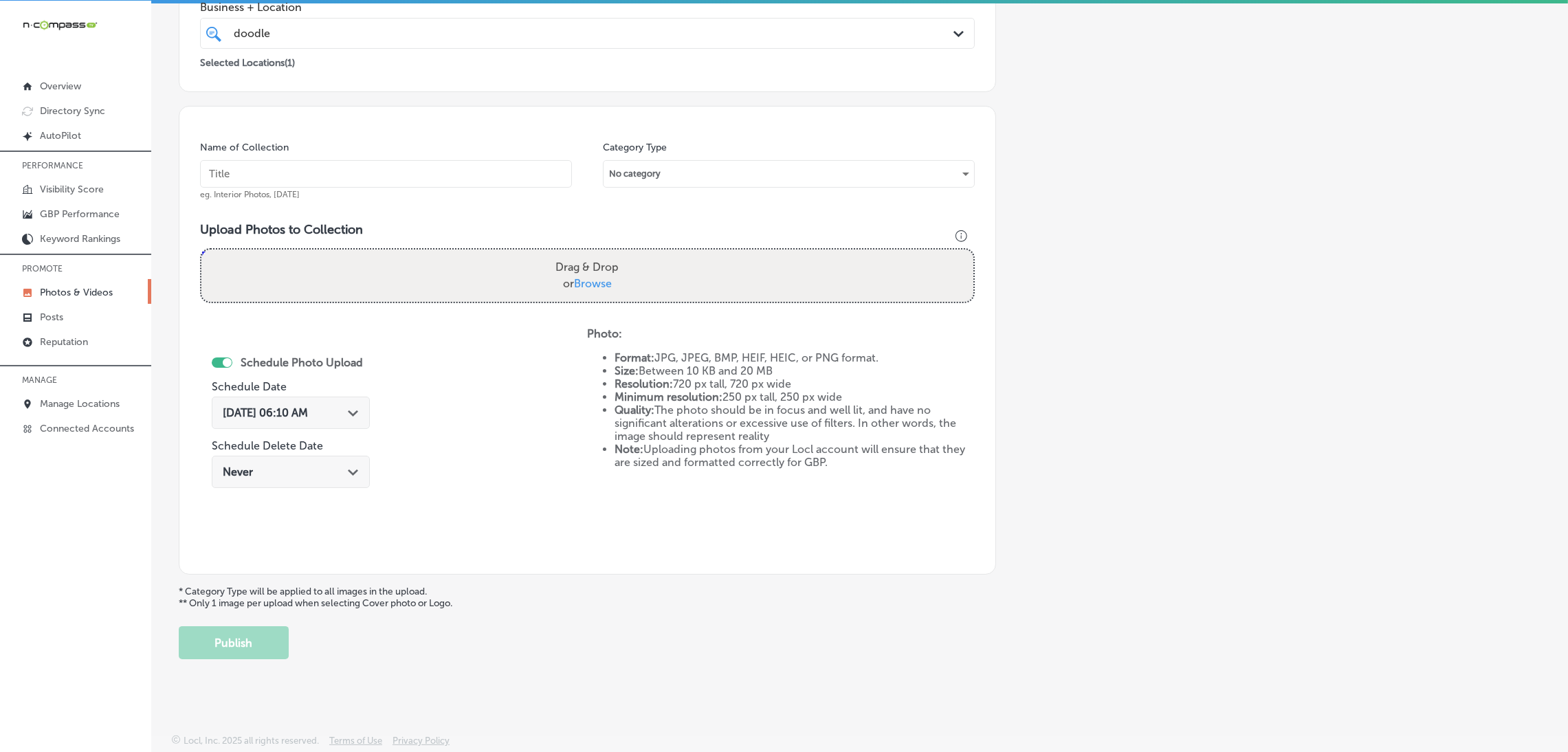
click at [413, 164] on input "text" at bounding box center [386, 174] width 372 height 27
paste input "Doodles-Carpet-Cleaning-carpet-cleaning-near-me"
type input "Doodles-Carpet-Cleaning-carpet-cleaning-near-me"
click at [543, 282] on div "Drag & Drop or Browse" at bounding box center [587, 275] width 771 height 52
click at [202, 249] on input "Drag & Drop or Browse" at bounding box center [587, 252] width 771 height 4
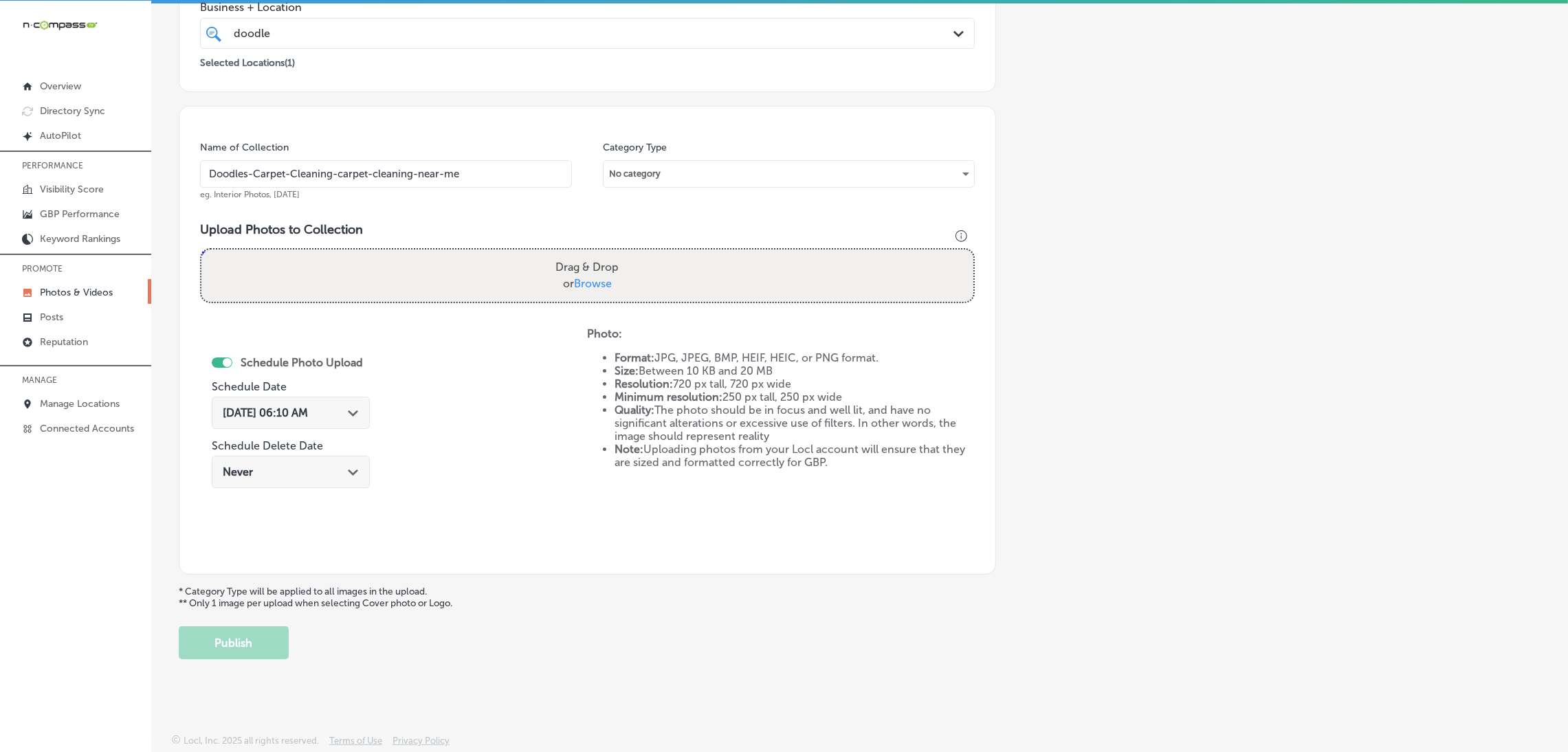
type input "C:\fakepath\Doodles Carpet Cleaning (44).jpg"
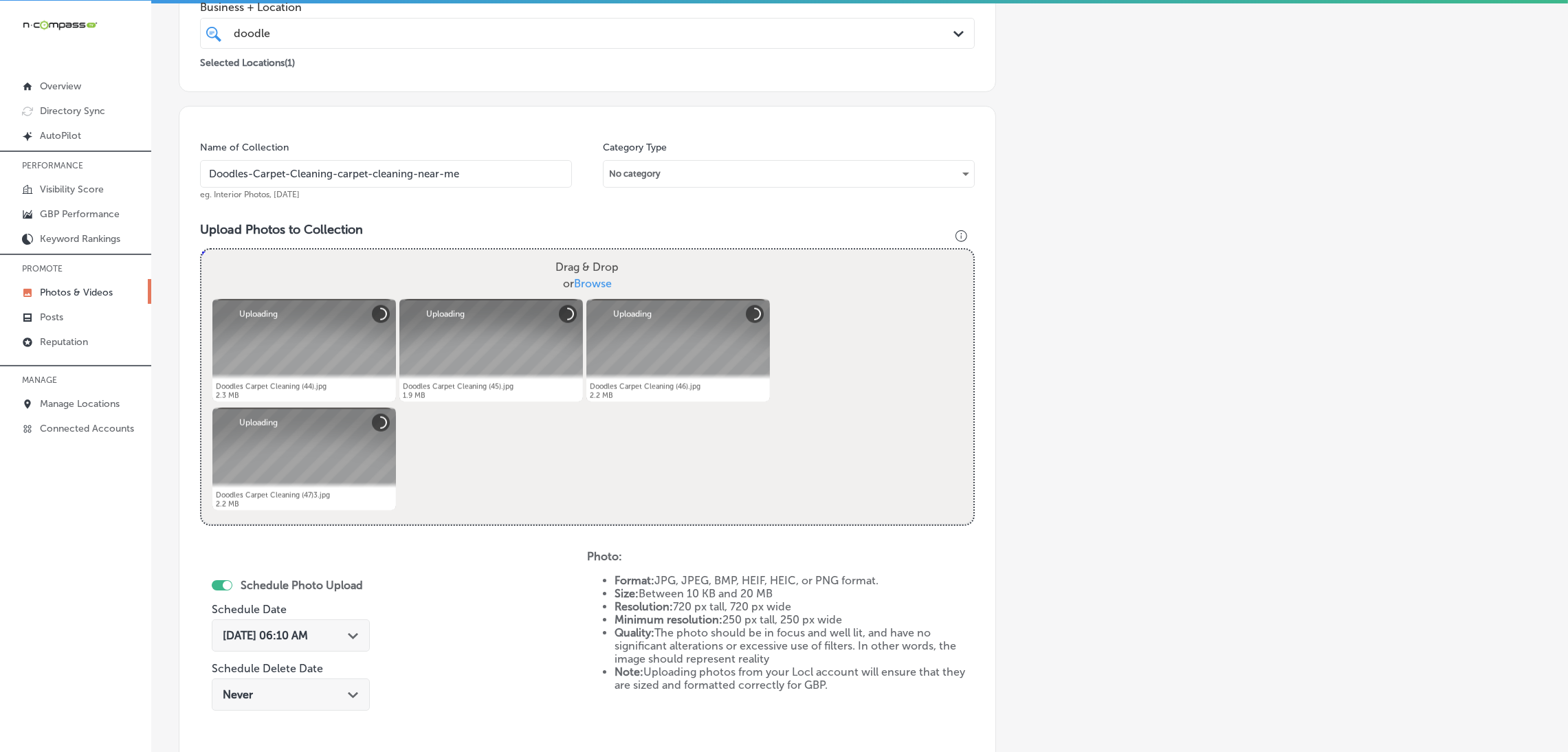
click at [246, 620] on div "[DATE] 06:10 AM Path Created with Sketch." at bounding box center [291, 636] width 158 height 32
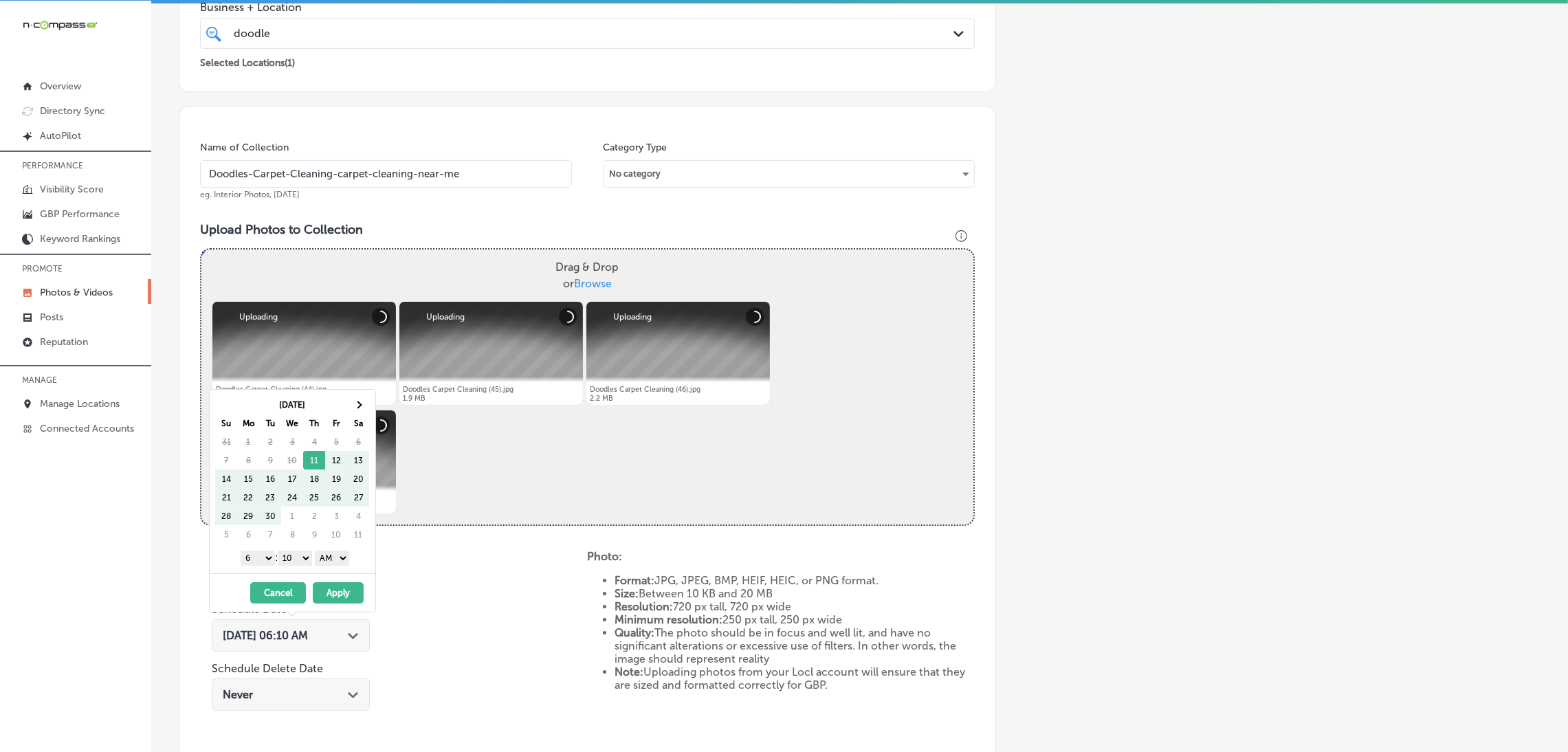
click at [366, 414] on th "Sa" at bounding box center [358, 423] width 22 height 18
click at [352, 397] on th at bounding box center [358, 404] width 22 height 18
click at [361, 405] on th at bounding box center [358, 404] width 22 height 18
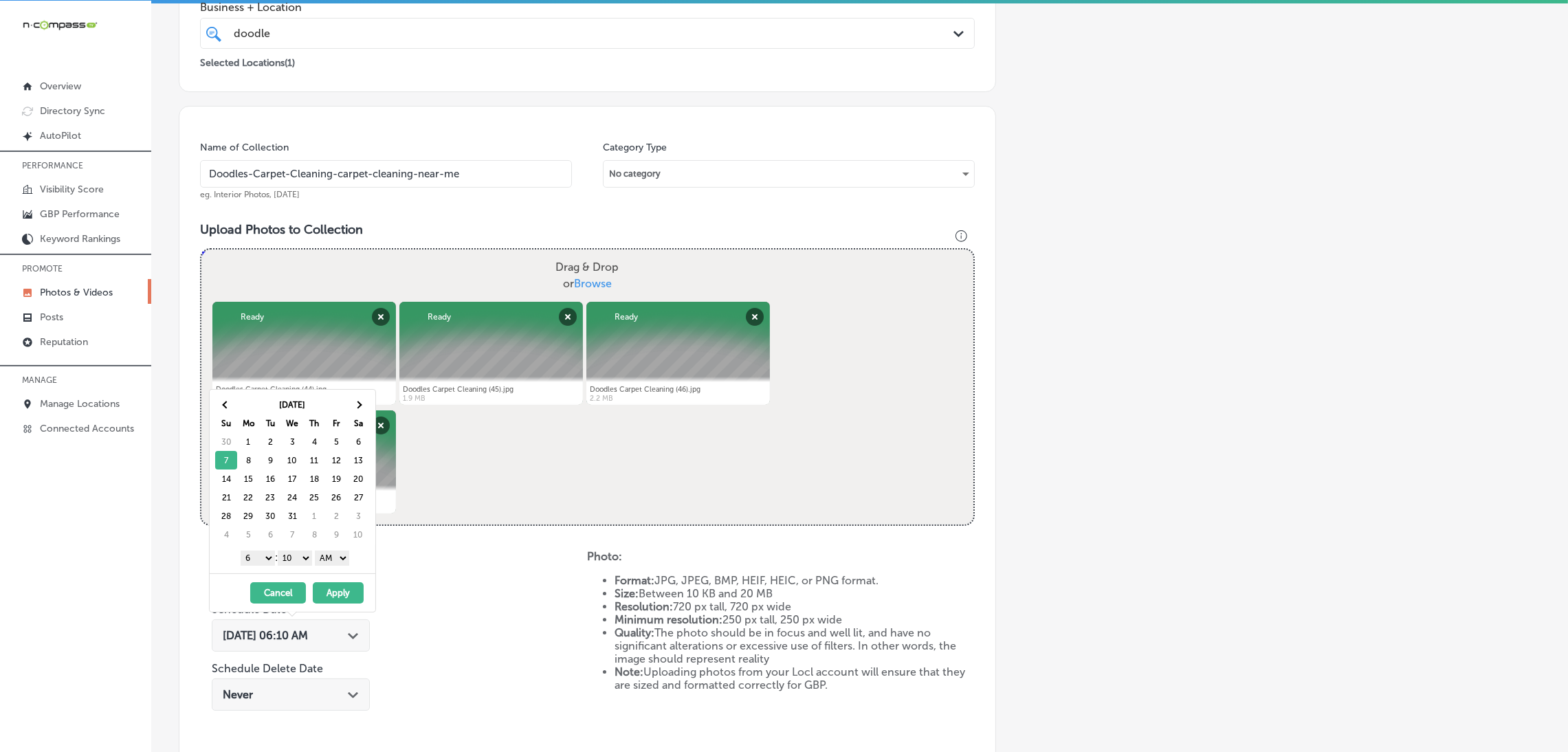
click at [332, 562] on select "AM PM" at bounding box center [332, 558] width 35 height 15
drag, startPoint x: 293, startPoint y: 556, endPoint x: 296, endPoint y: 563, distance: 7.6
click at [293, 556] on select "00 10 20 30 40 50" at bounding box center [295, 558] width 35 height 15
drag, startPoint x: 257, startPoint y: 556, endPoint x: 268, endPoint y: 559, distance: 11.4
click at [257, 556] on select "1 2 3 4 5 6 7 8 9 10 11 12" at bounding box center [257, 558] width 35 height 15
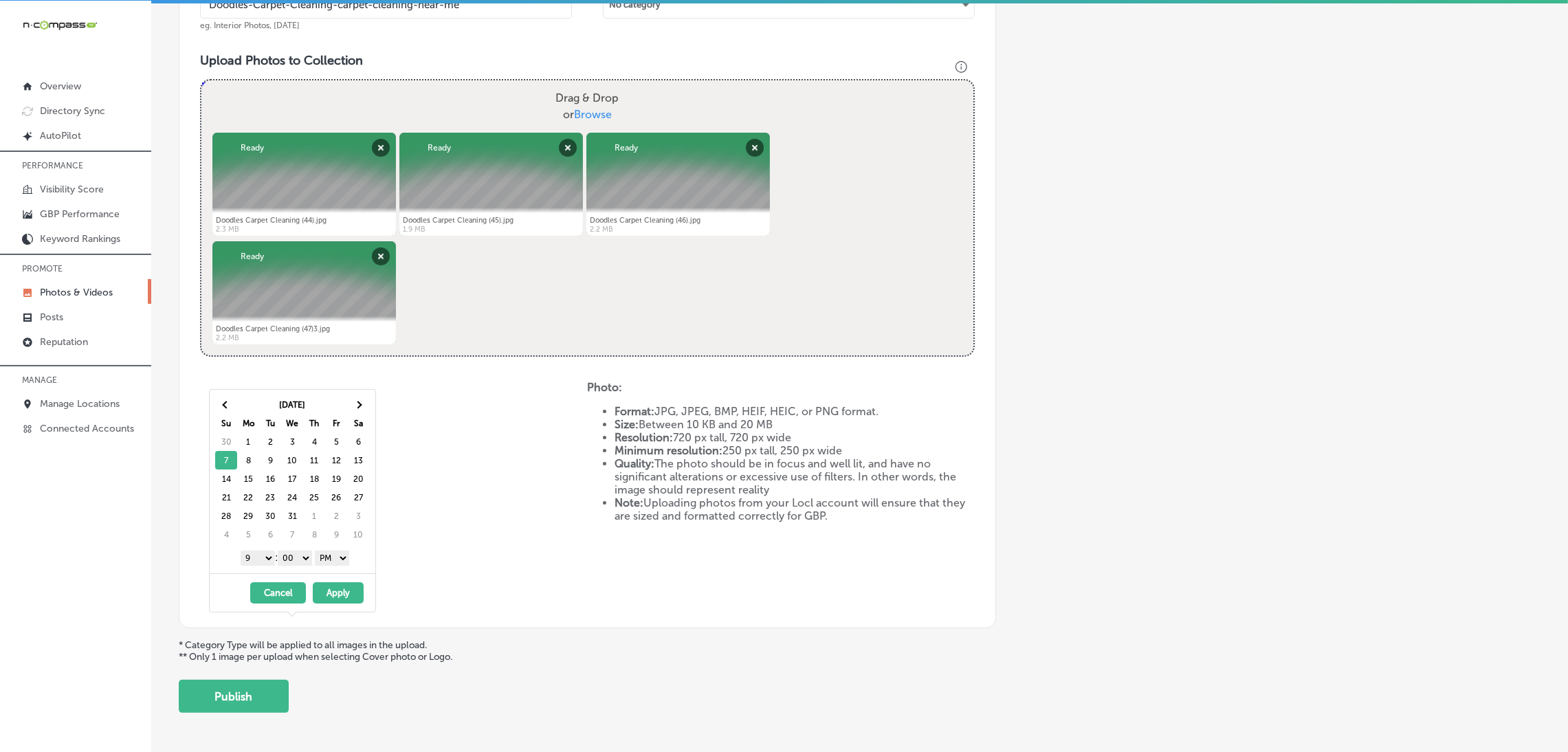
scroll to position [497, 0]
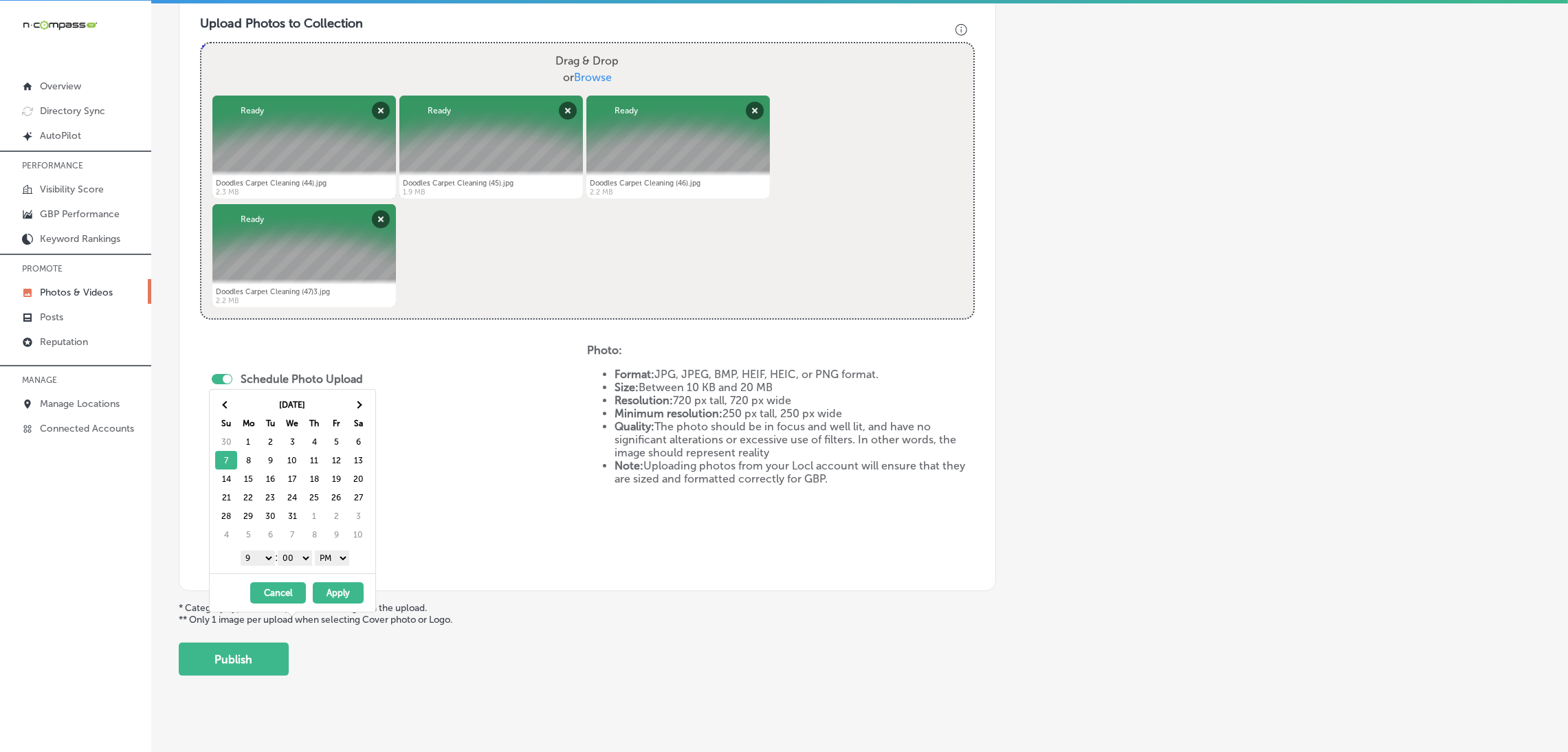
click at [349, 595] on button "Apply" at bounding box center [338, 593] width 51 height 21
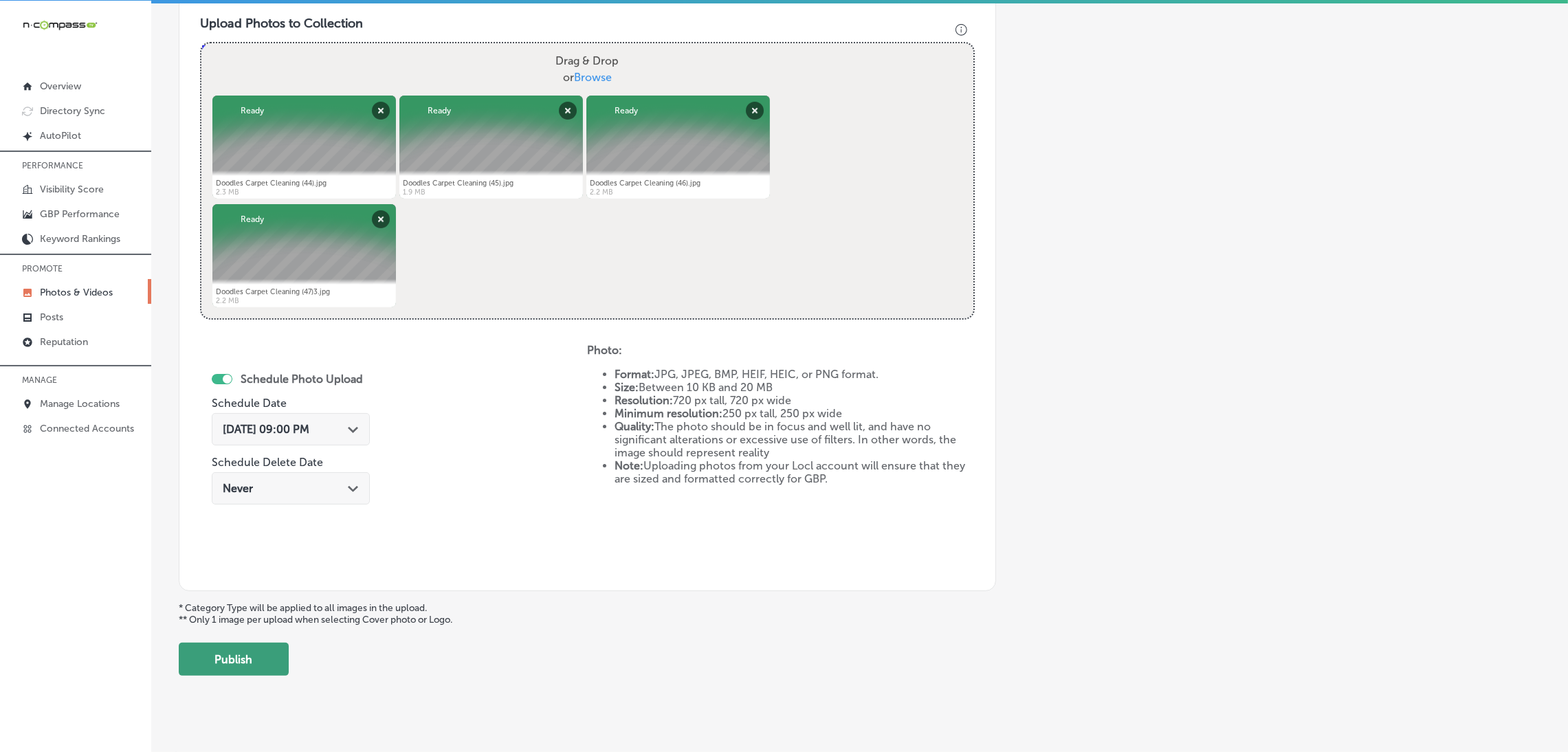
click at [237, 658] on button "Publish" at bounding box center [234, 659] width 110 height 33
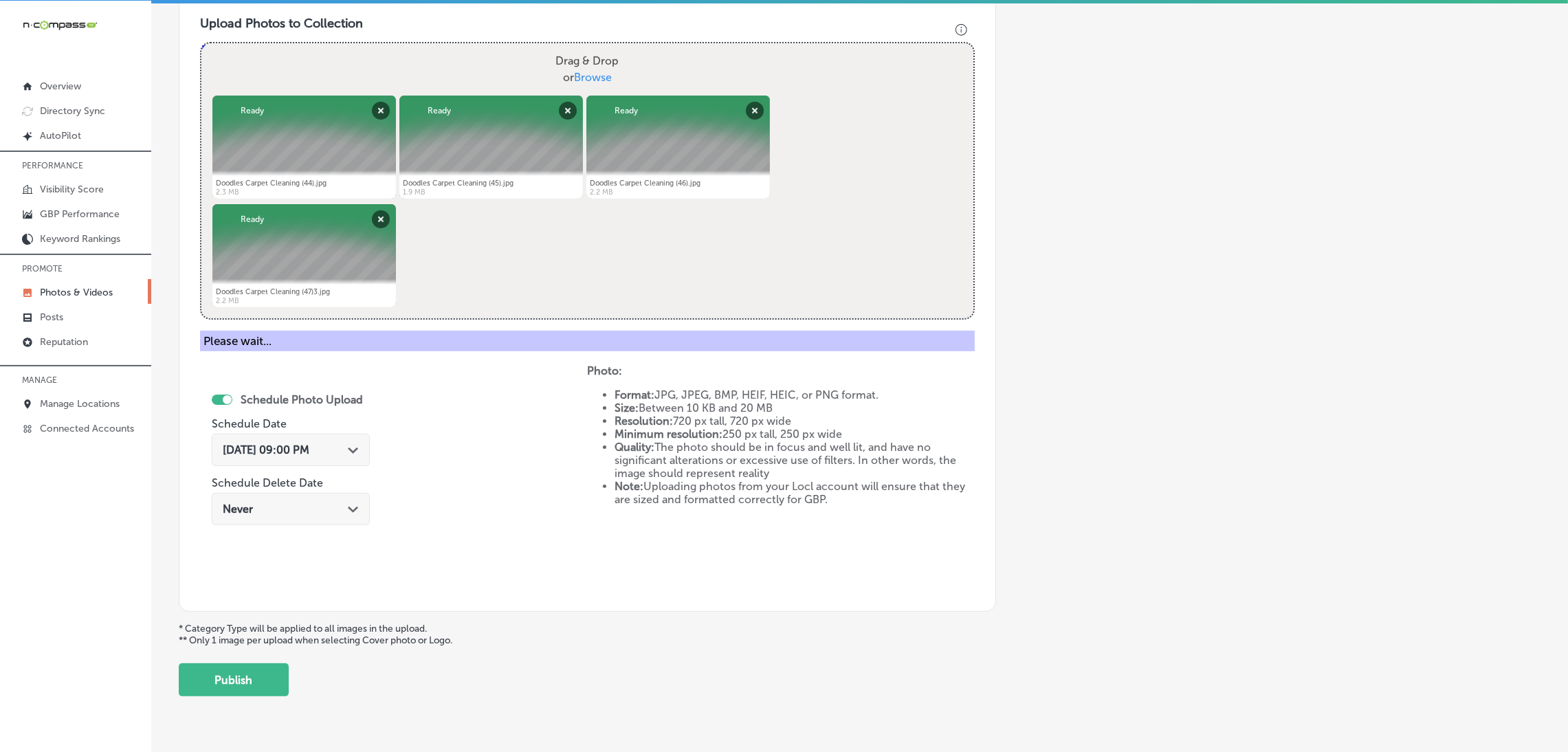
scroll to position [290, 0]
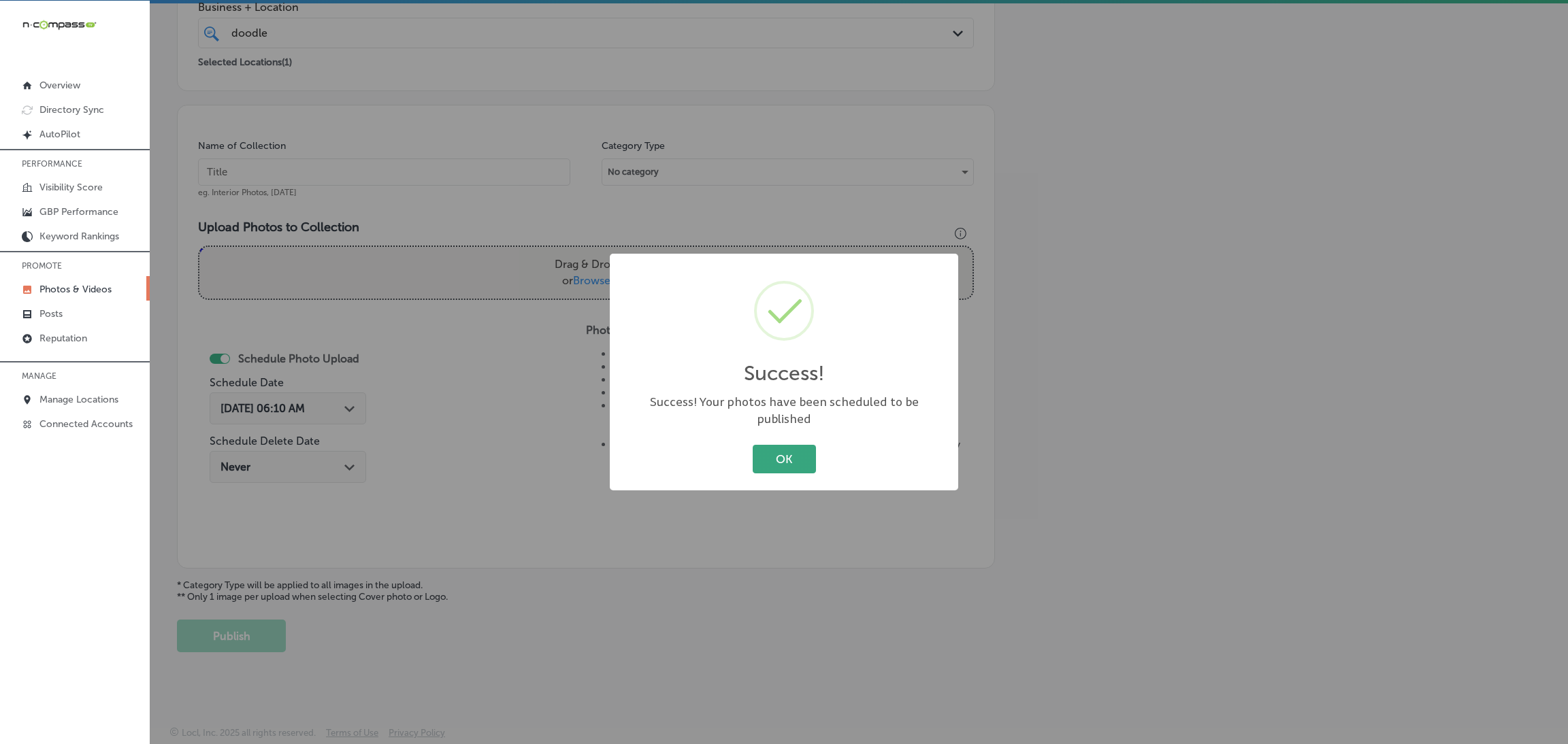
click at [777, 462] on button "OK" at bounding box center [784, 459] width 63 height 28
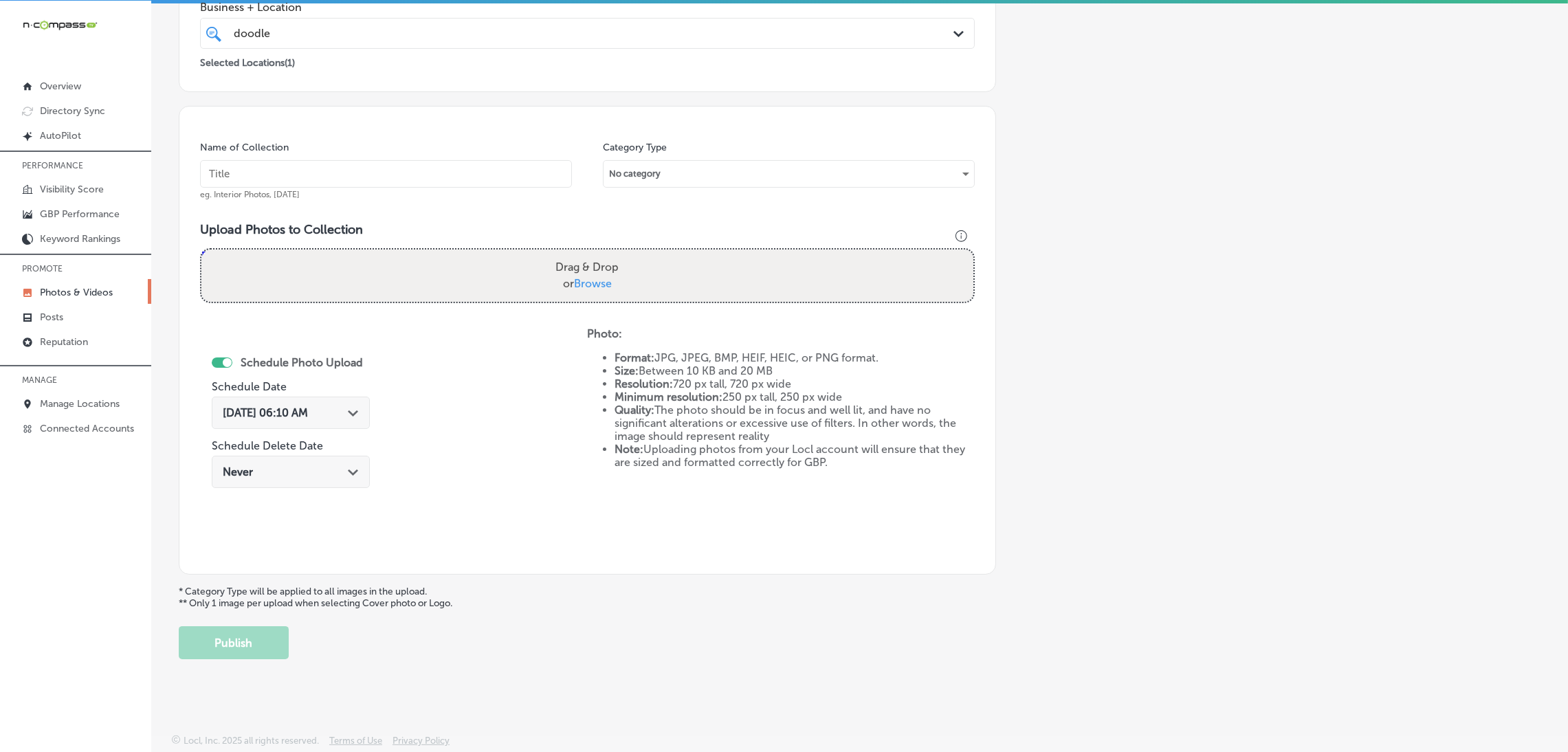
click at [419, 186] on input "text" at bounding box center [386, 174] width 372 height 27
paste input "Doodles-Carpet-Cleaning-carpet-cleaning-near-me"
type input "Doodles-Carpet-Cleaning-carpet-cleaning-near-me"
click at [574, 287] on span "Browse" at bounding box center [592, 284] width 38 height 13
click at [574, 254] on input "Drag & Drop or Browse" at bounding box center [587, 252] width 771 height 4
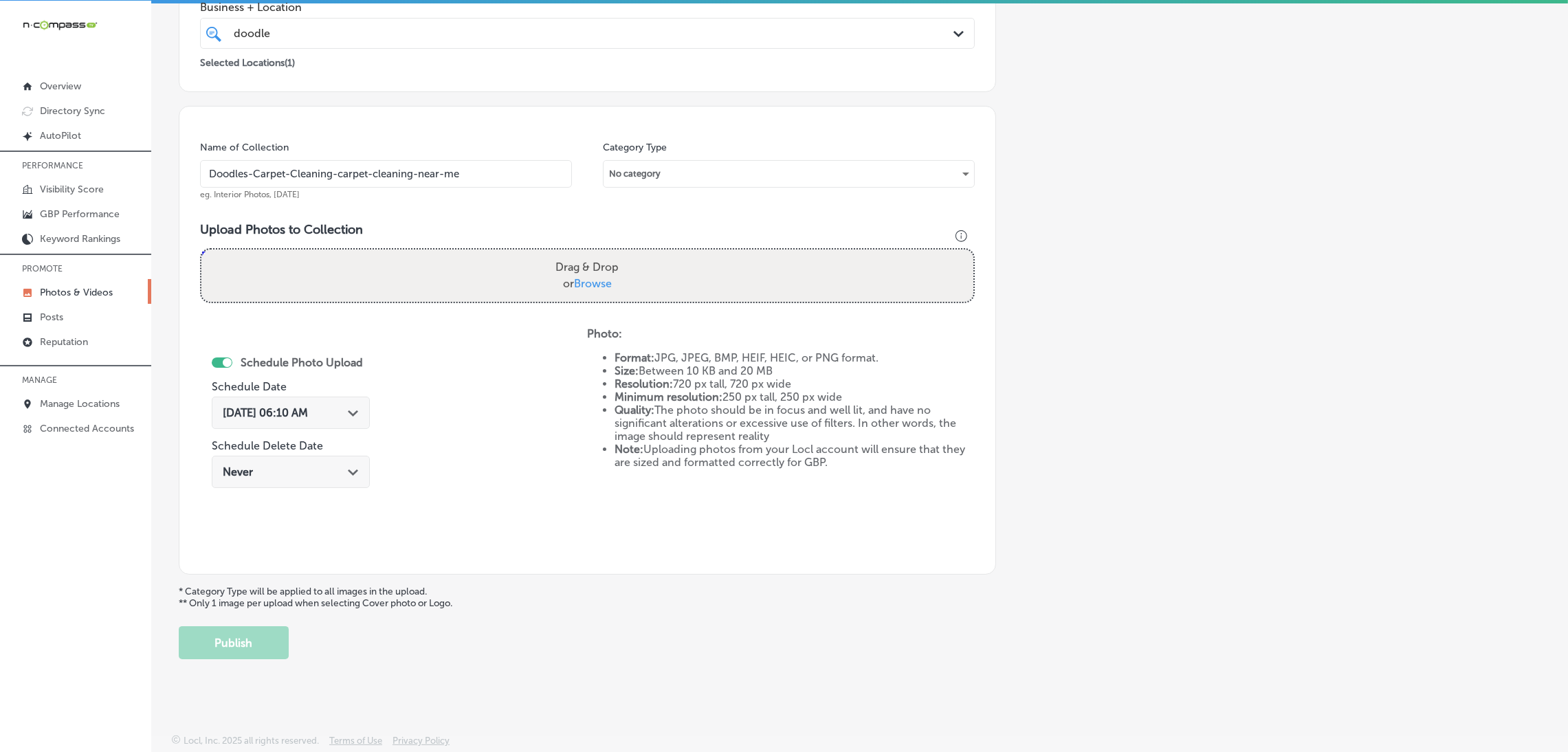
type input "C:\fakepath\Doodles Carpet Cleaning (64).jpg"
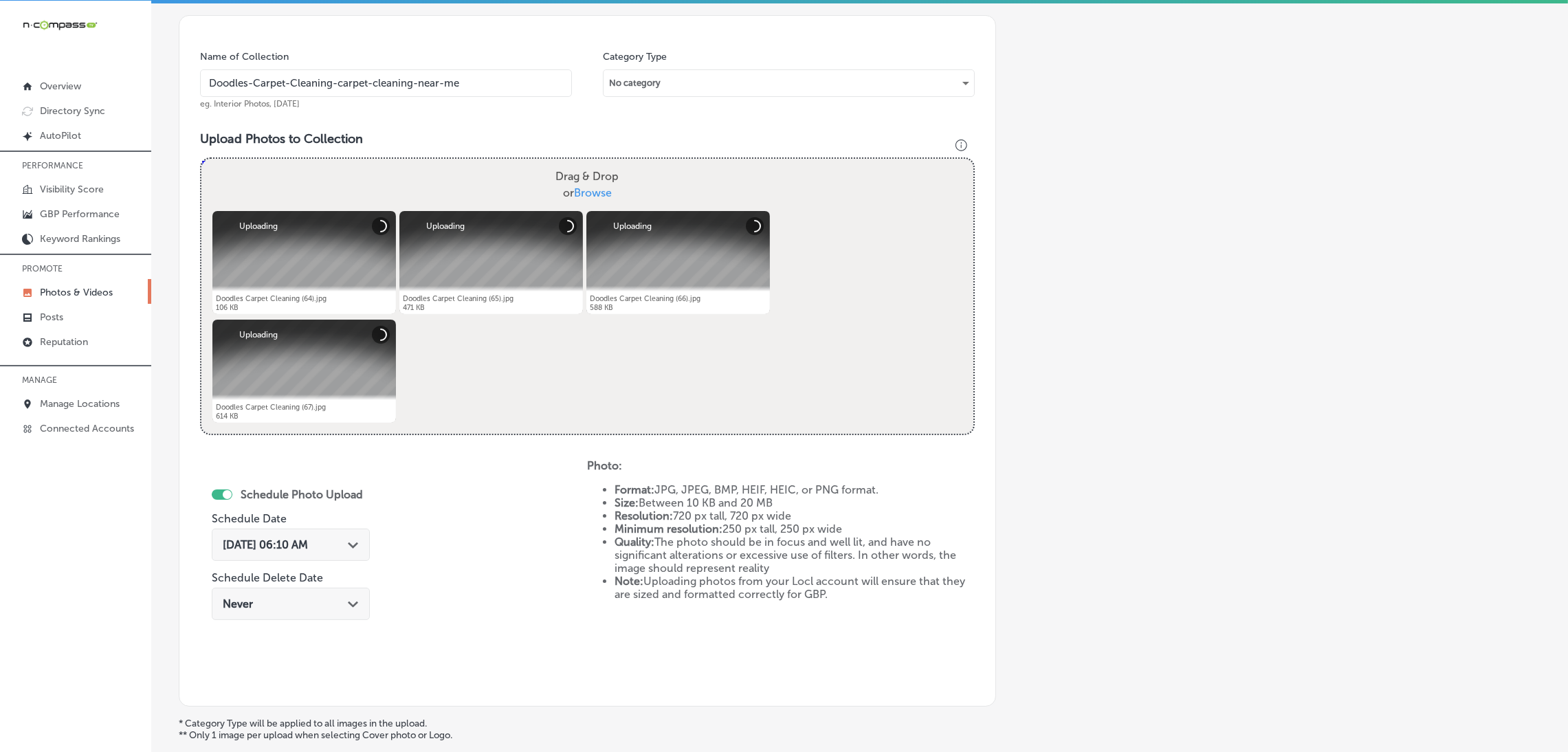
scroll to position [394, 0]
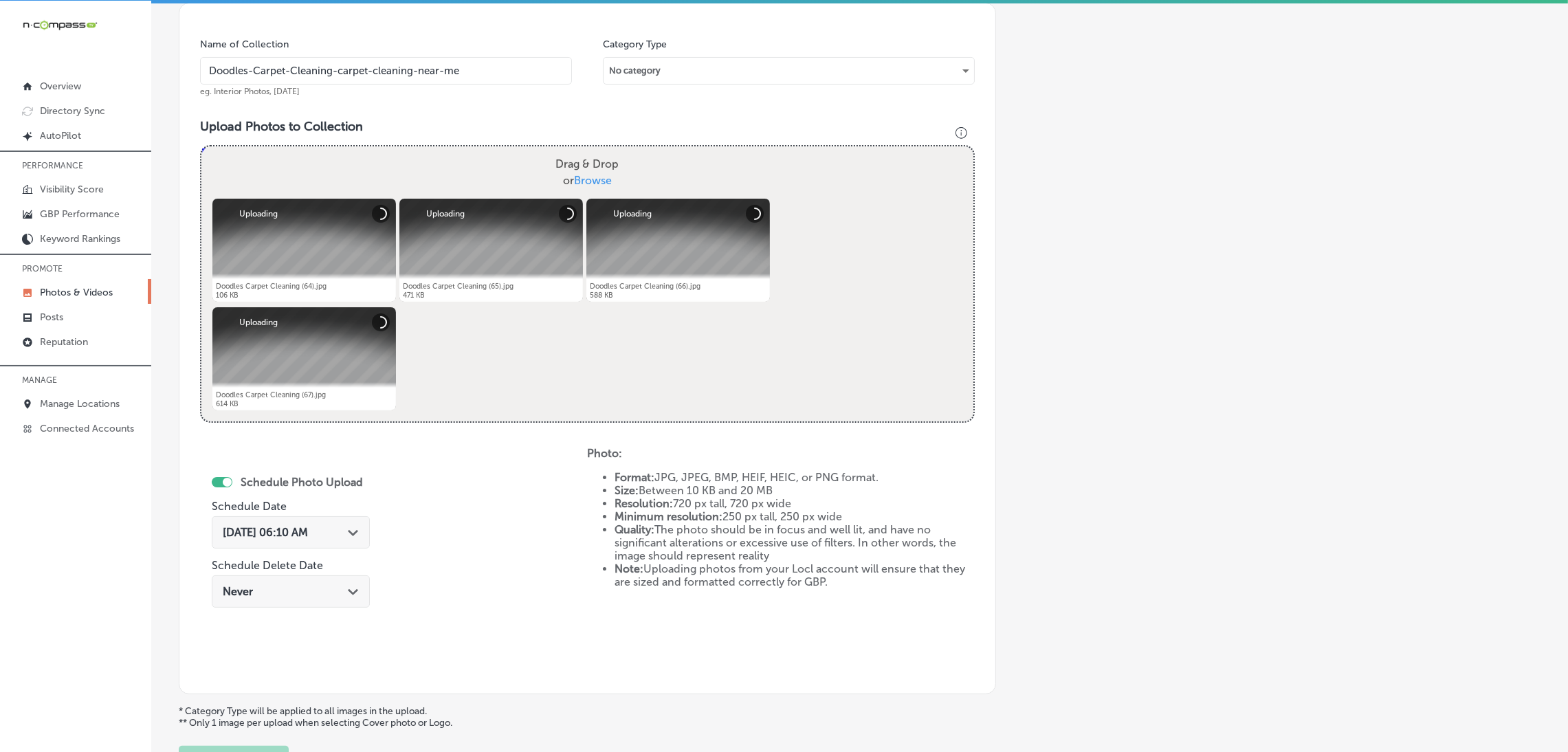
click at [308, 530] on span "[DATE] 06:10 AM" at bounding box center [266, 533] width 85 height 13
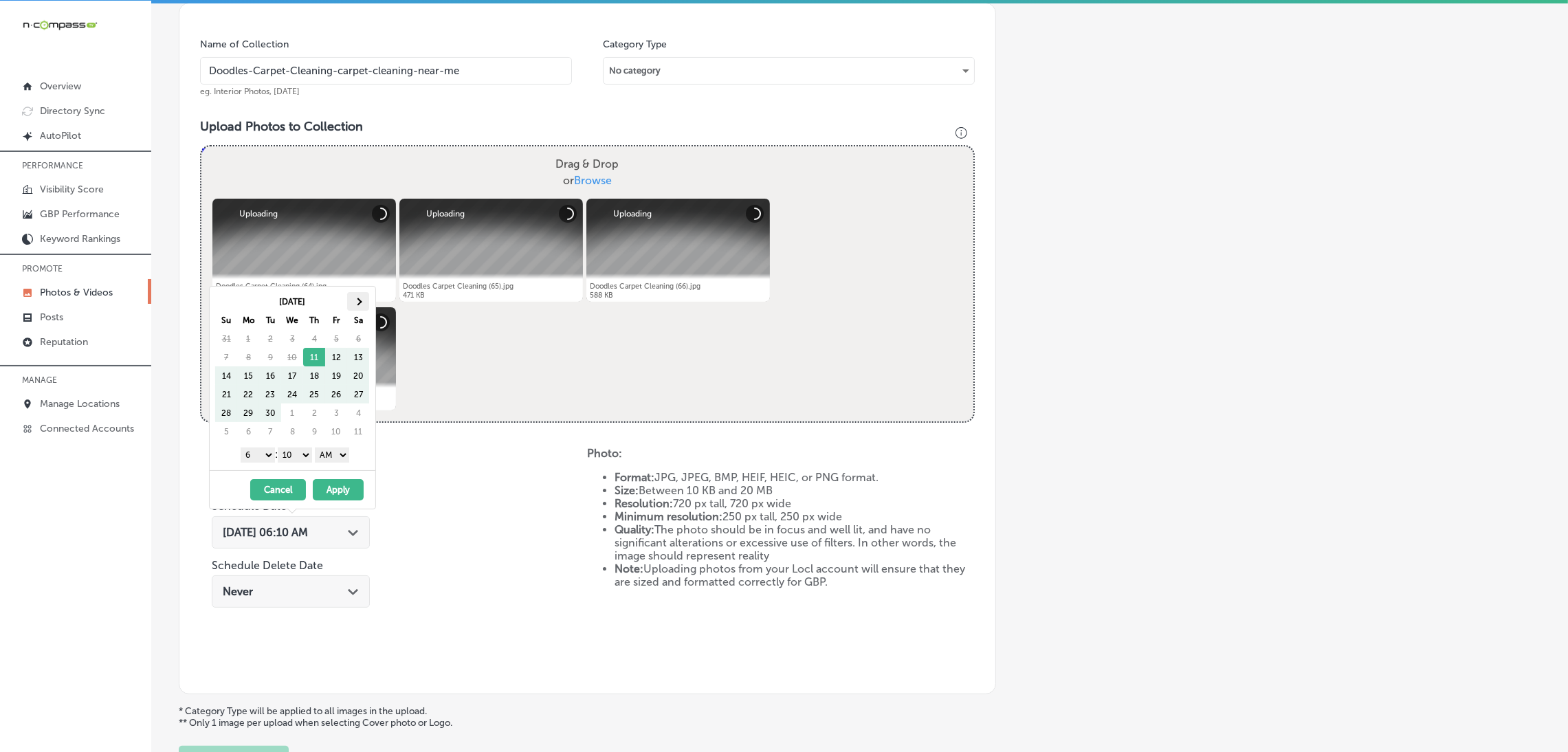
click at [352, 300] on th at bounding box center [358, 301] width 22 height 18
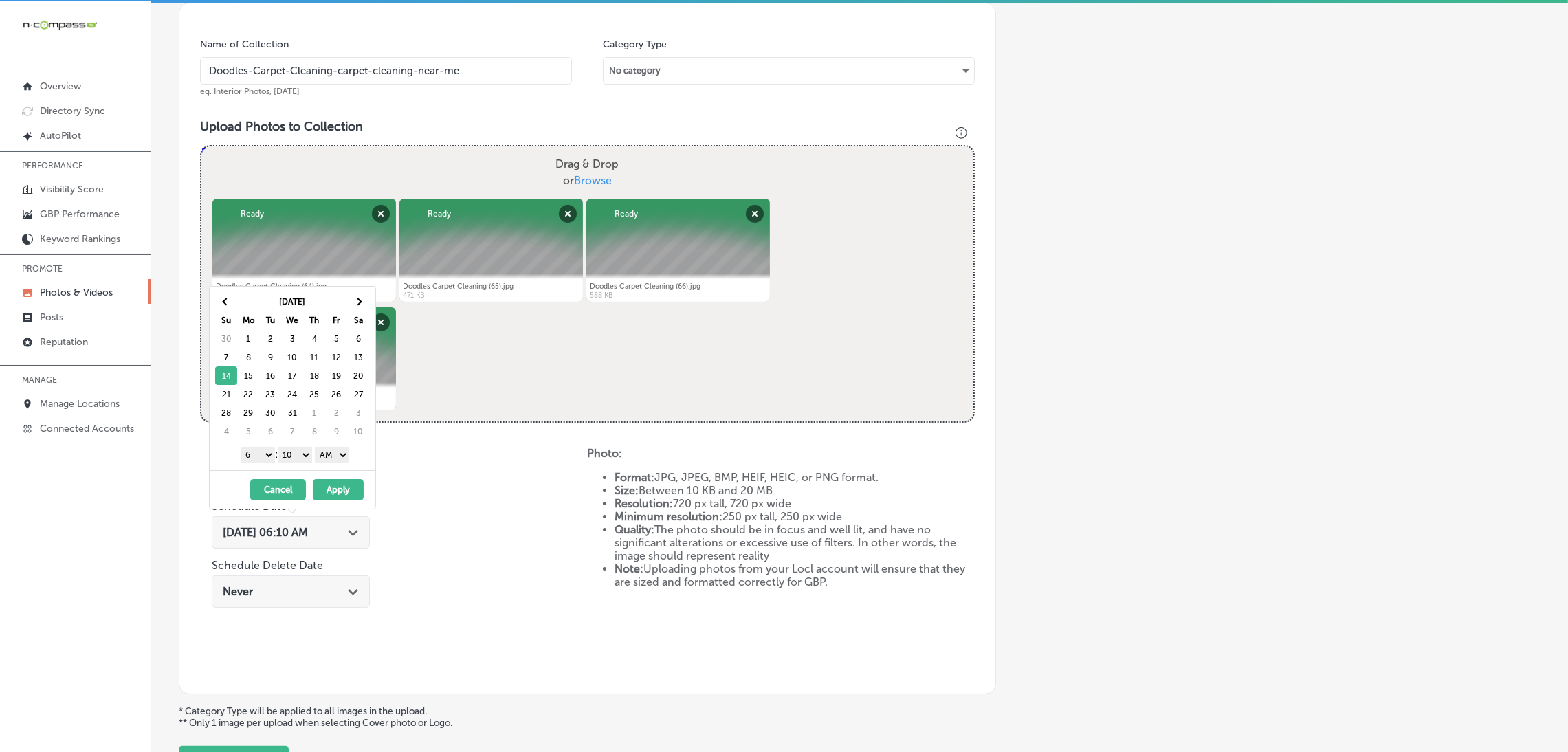
click at [340, 459] on select "AM PM" at bounding box center [332, 455] width 35 height 15
click at [303, 459] on select "00 10 20 30 40 50" at bounding box center [295, 455] width 35 height 15
click at [257, 446] on div "1 2 3 4 5 6 7 8 9 10 11 12 : 00 10 20 30 40 50 AM PM" at bounding box center [295, 455] width 160 height 21
click at [259, 452] on select "1 2 3 4 5 6 7 8 9 10 11 12" at bounding box center [257, 455] width 35 height 15
click at [353, 494] on button "Apply" at bounding box center [338, 489] width 51 height 21
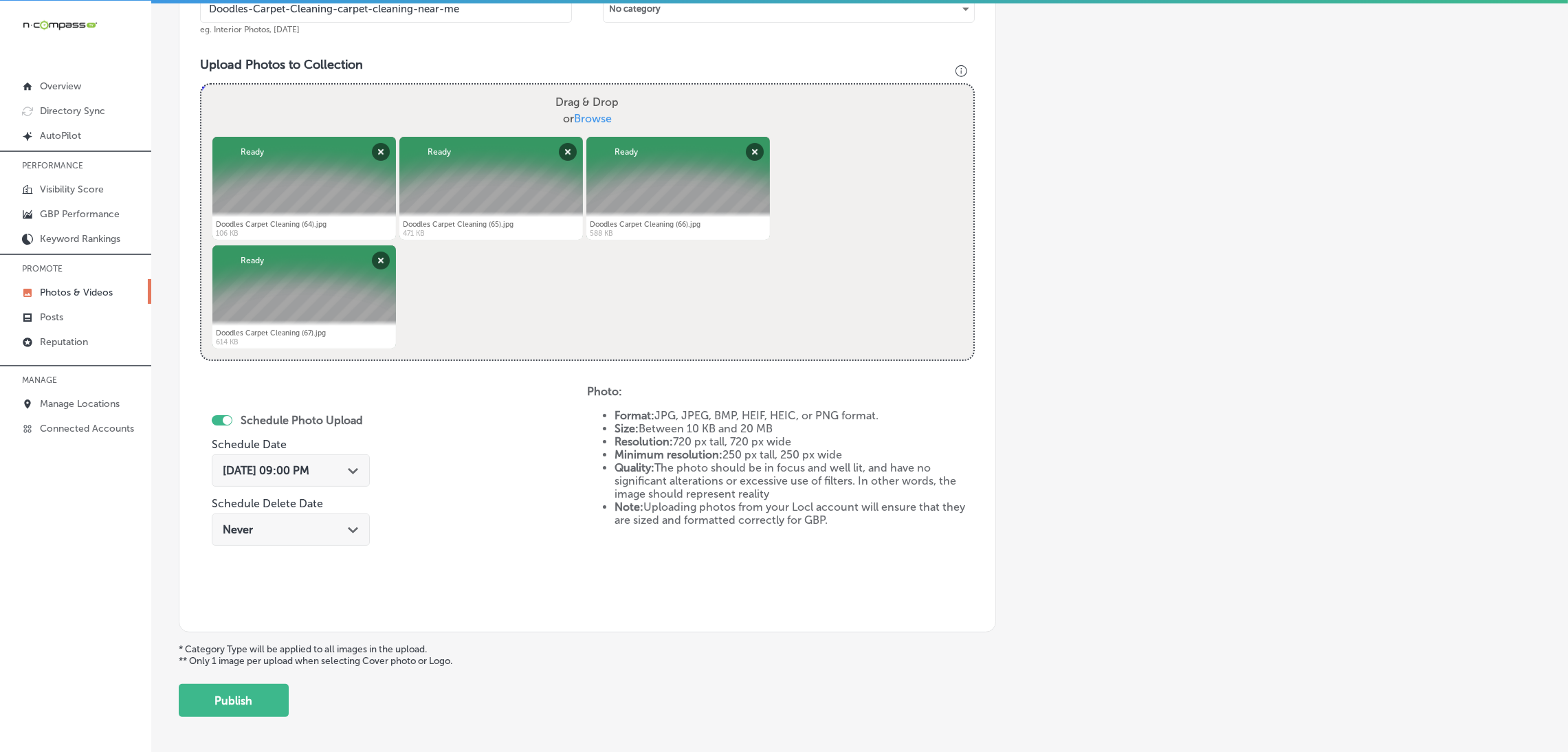
scroll to position [513, 0]
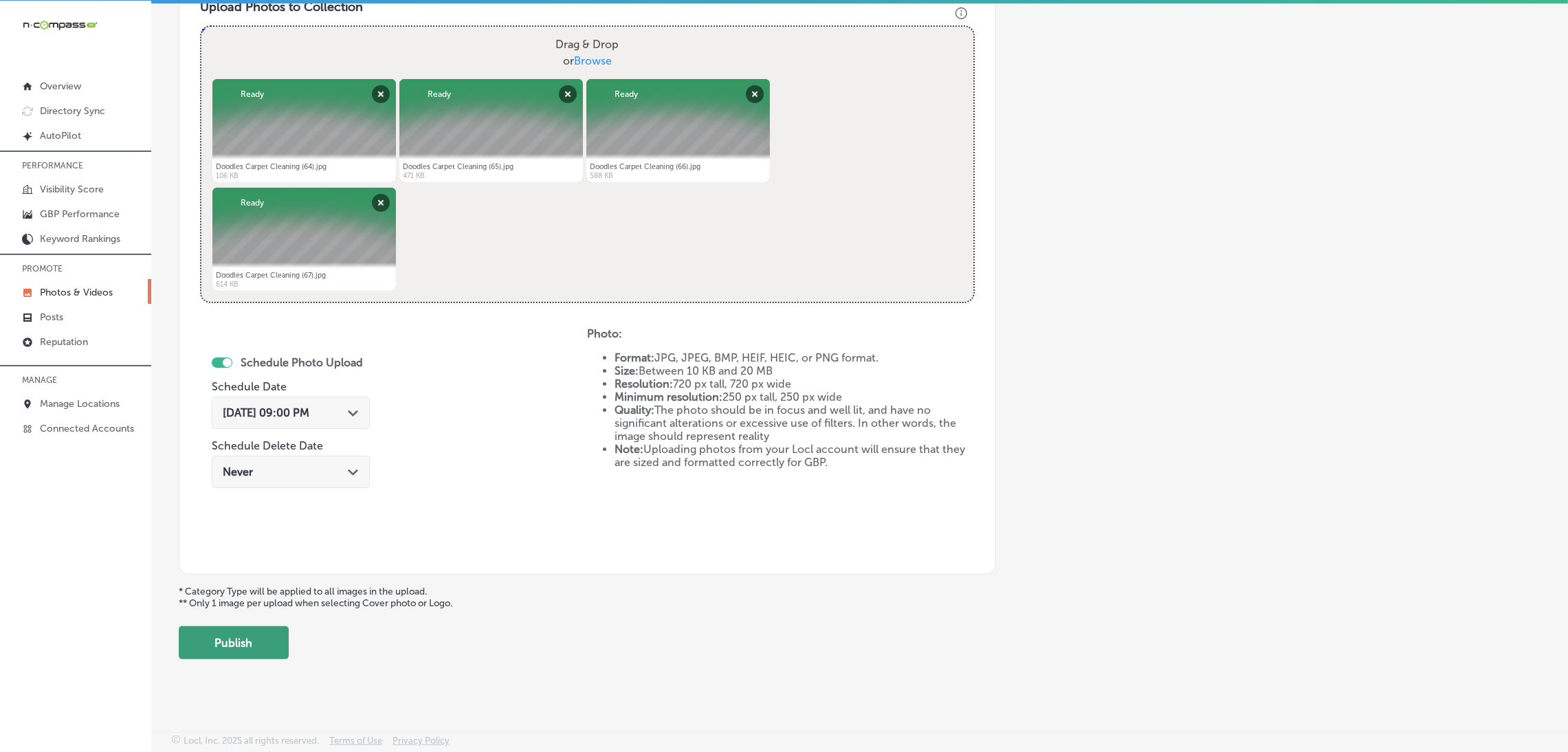
click at [245, 656] on button "Publish" at bounding box center [234, 642] width 110 height 33
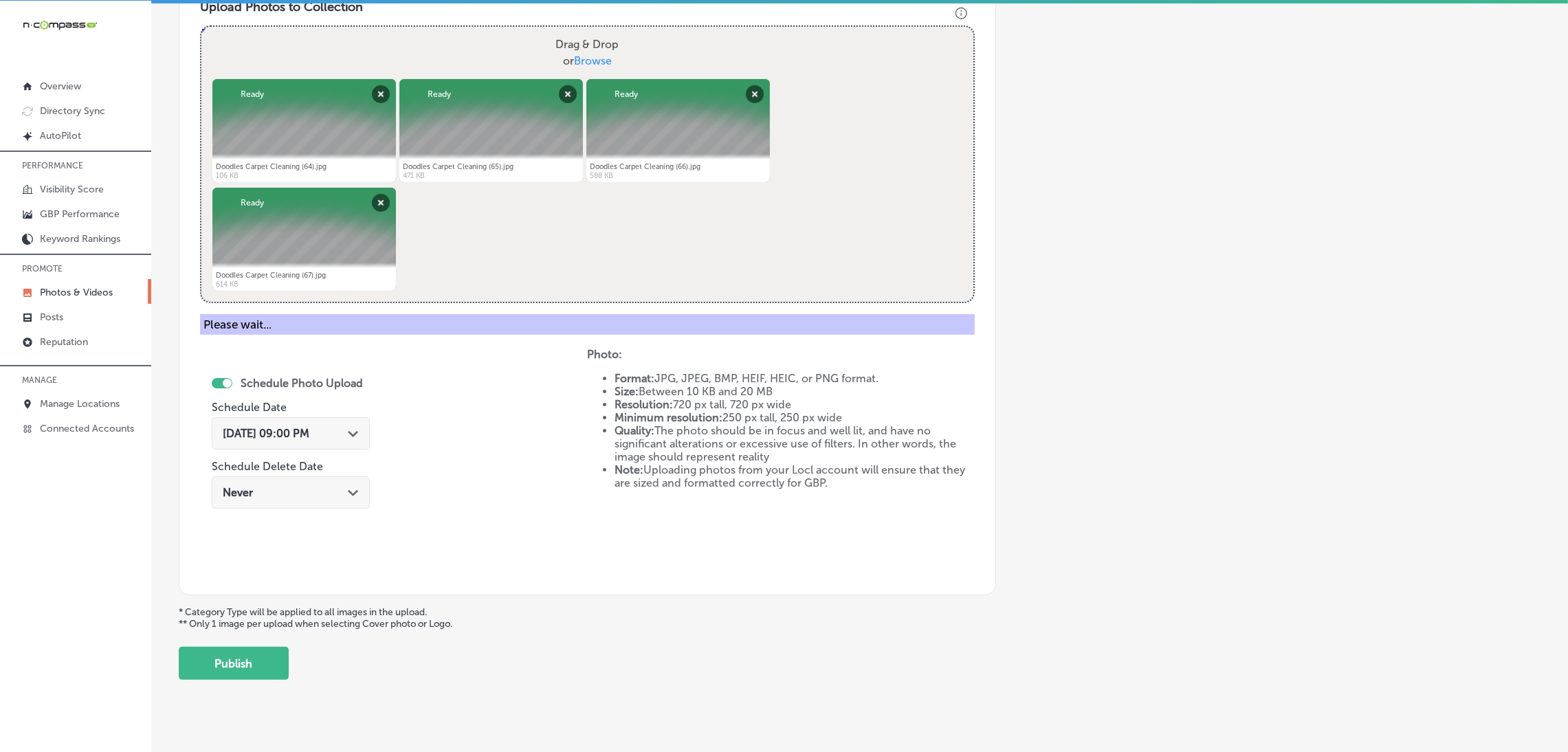
scroll to position [290, 0]
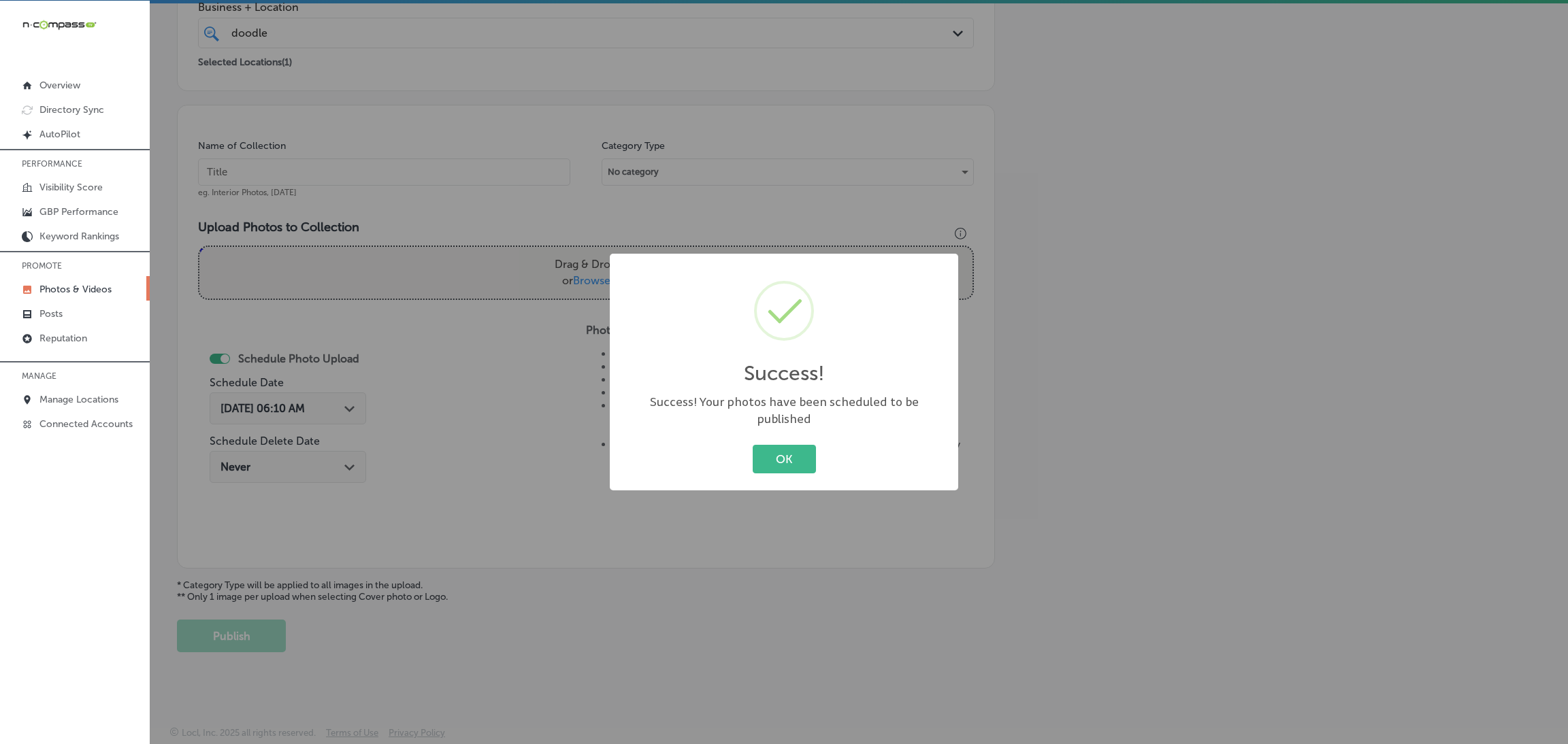
click at [746, 456] on div "OK Cancel" at bounding box center [784, 459] width 321 height 36
click at [777, 446] on button "OK" at bounding box center [784, 459] width 63 height 28
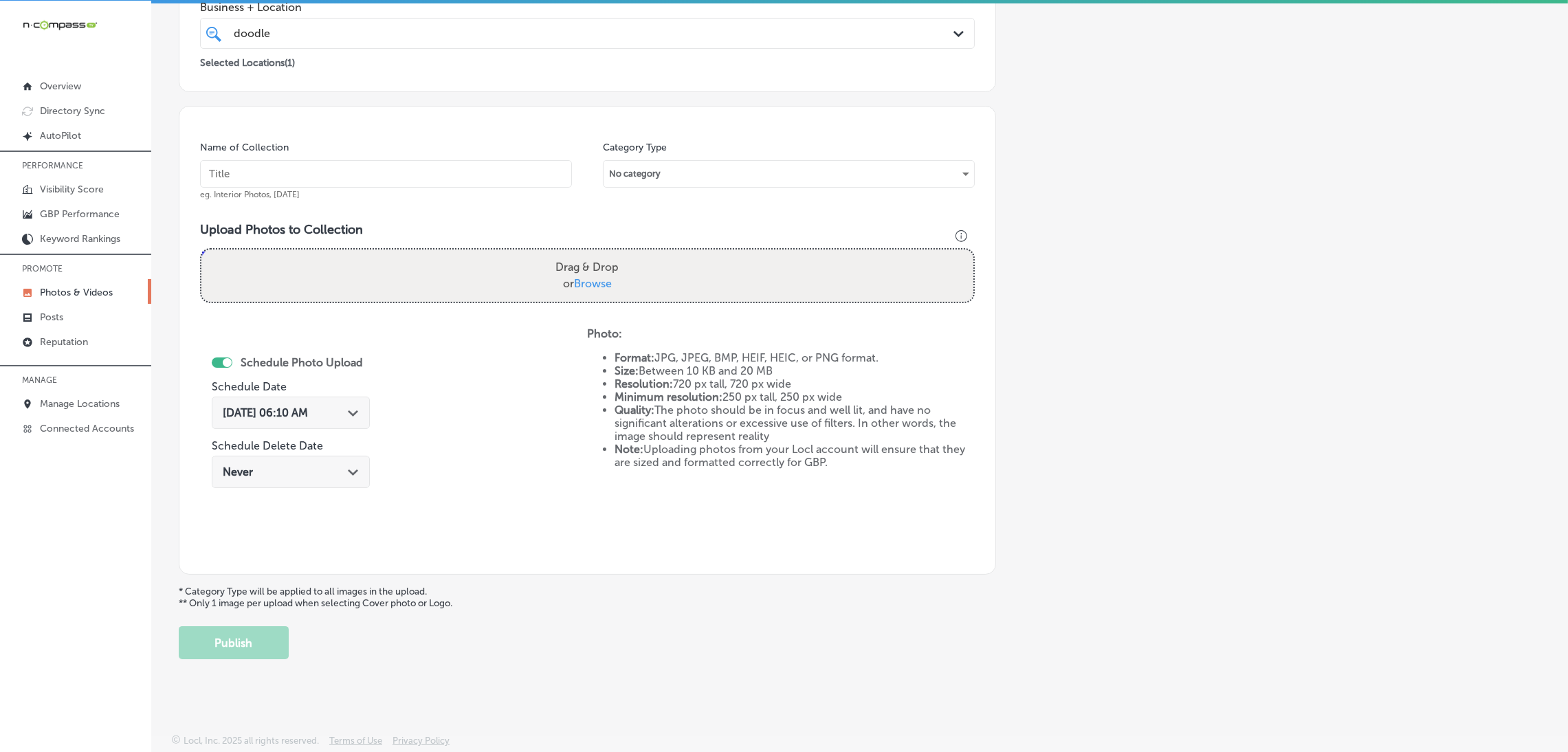
click at [456, 162] on input "text" at bounding box center [386, 174] width 372 height 27
paste input "Doodles-Carpet-Cleaning-carpet-cleaning-near-me"
type input "Doodles-Carpet-Cleaning-carpet-cleaning-near-me"
click at [675, 289] on div "Drag & Drop or Browse" at bounding box center [587, 275] width 771 height 52
click at [202, 249] on input "Drag & Drop or Browse" at bounding box center [587, 252] width 771 height 4
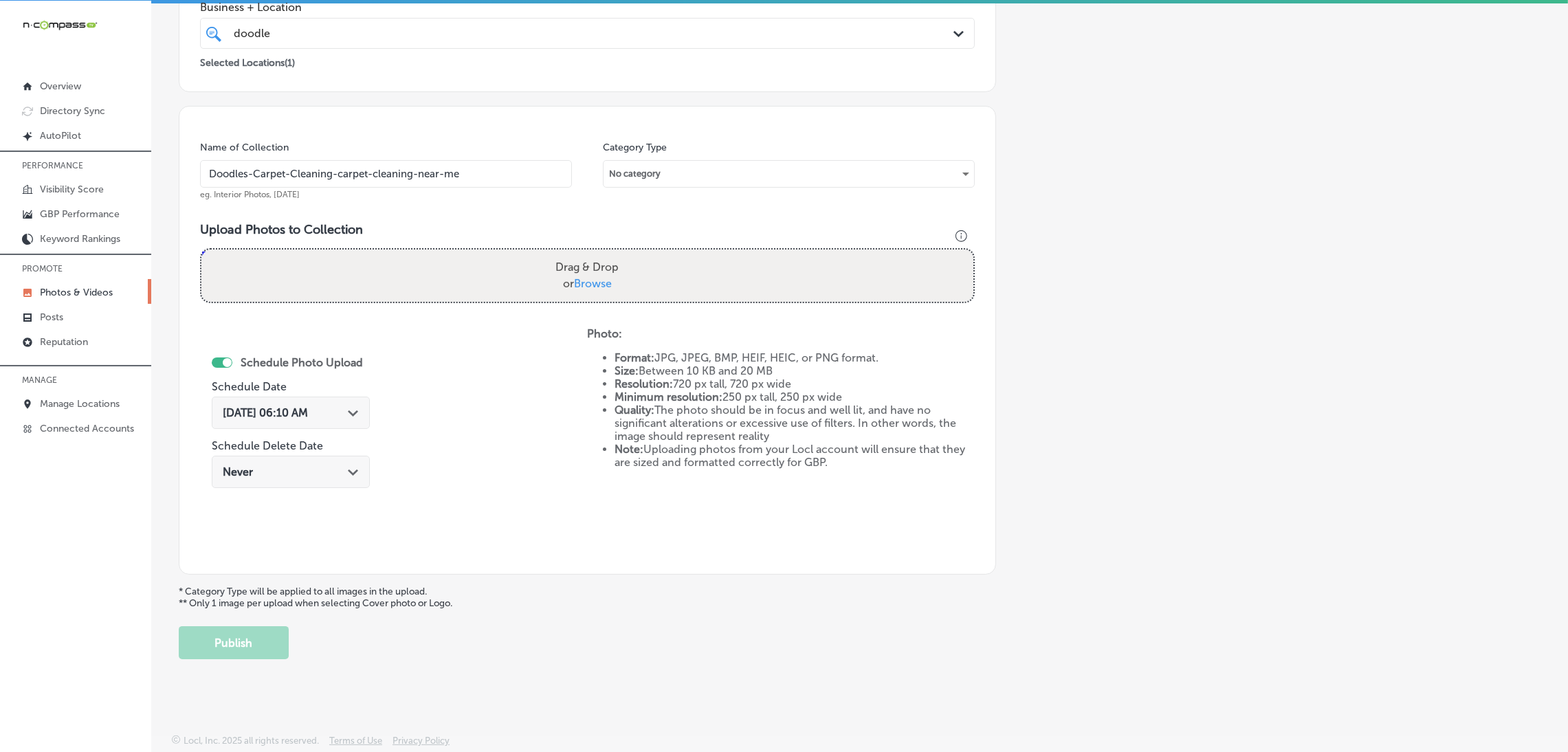
type input "C:\fakepath\Doodles Carpet Cleaning (68).jpg"
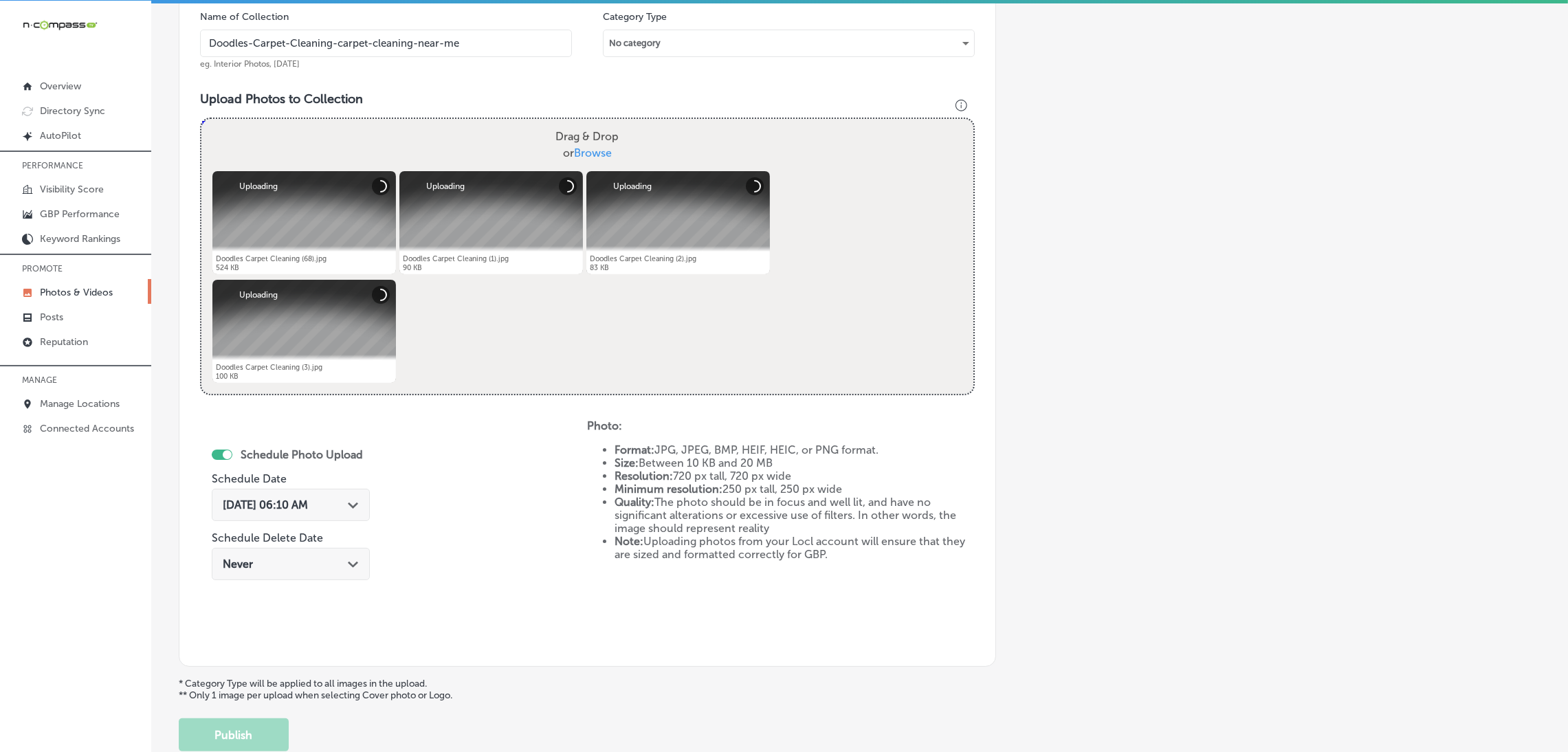
scroll to position [497, 0]
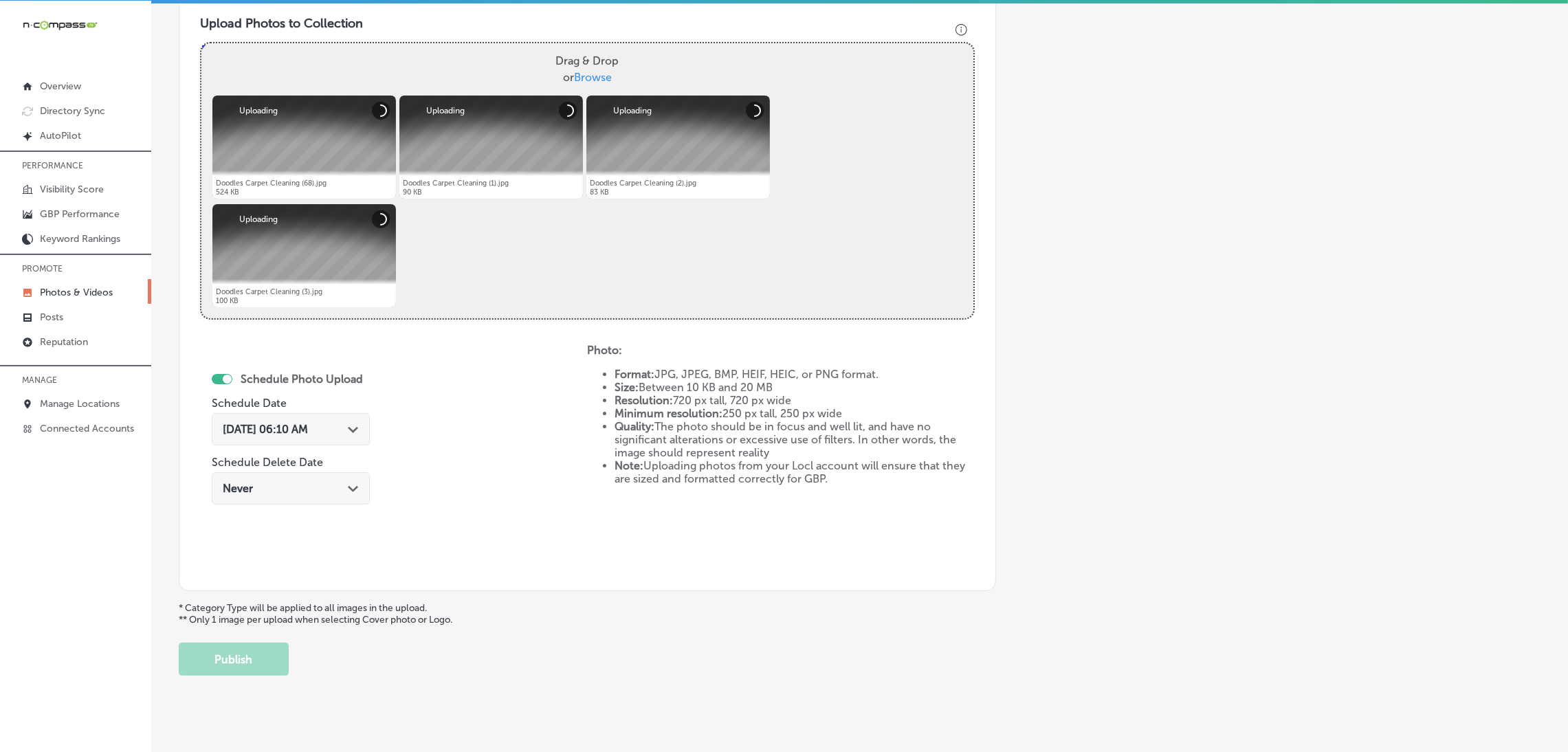
click at [324, 417] on div "[DATE] 06:10 AM Path Created with Sketch." at bounding box center [291, 430] width 158 height 32
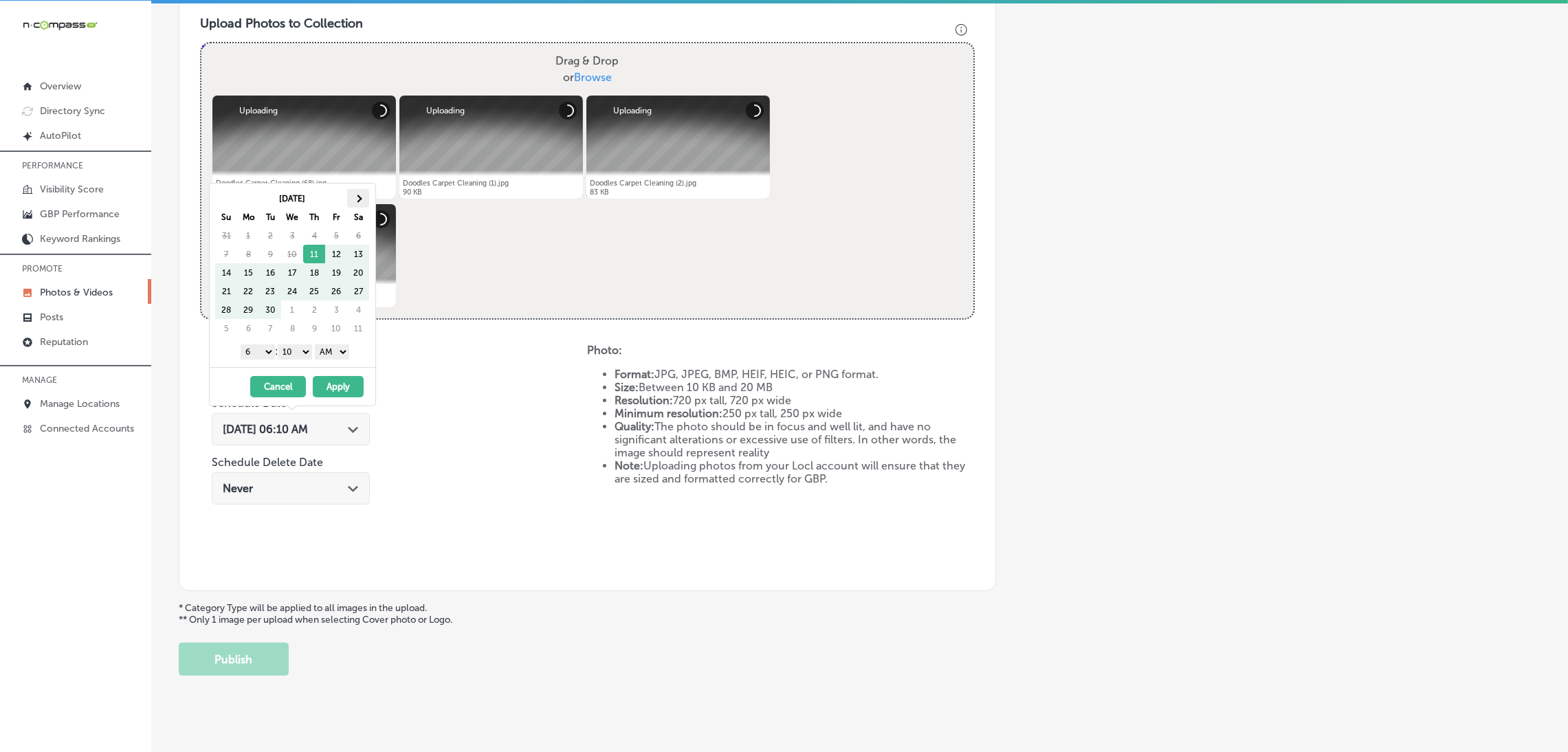
click at [350, 196] on th at bounding box center [358, 198] width 22 height 18
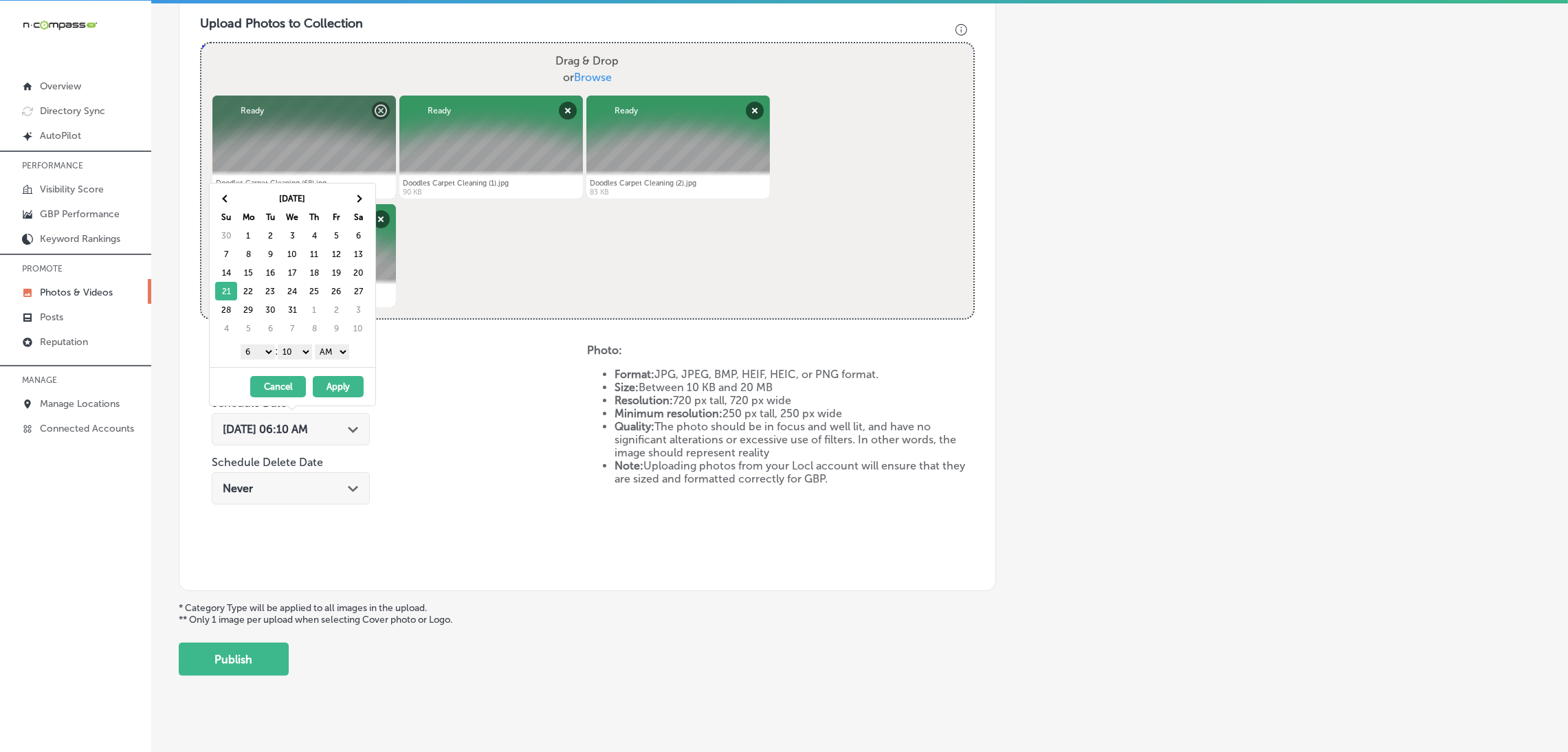
click at [332, 350] on select "AM PM" at bounding box center [332, 352] width 35 height 15
click at [302, 352] on select "00 10 20 30 40 50" at bounding box center [295, 352] width 35 height 15
click at [260, 346] on select "1 2 3 4 5 6 7 8 9 10 11 12" at bounding box center [257, 352] width 35 height 15
click at [338, 377] on button "Apply" at bounding box center [338, 386] width 51 height 21
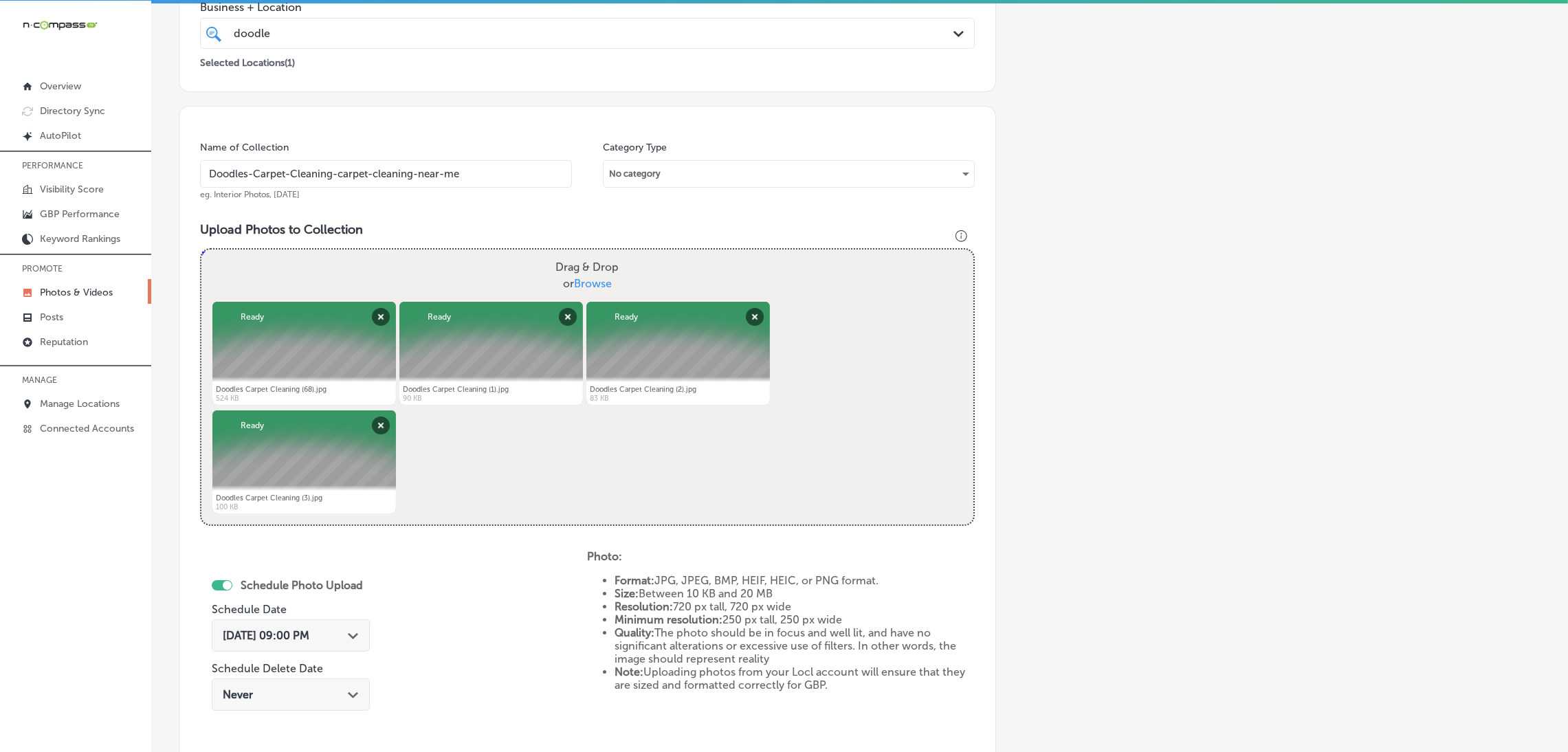
scroll to position [513, 0]
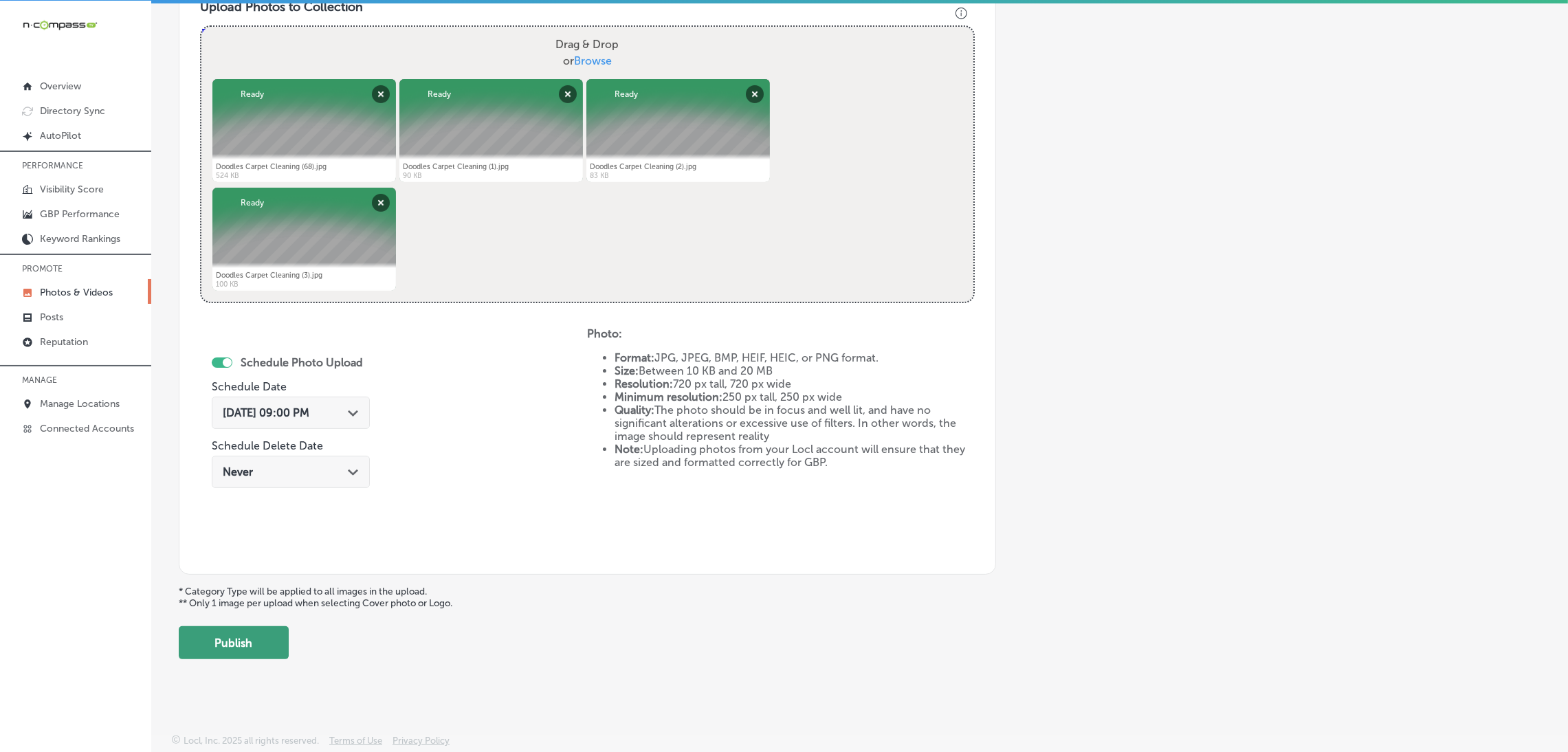
click at [252, 639] on button "Publish" at bounding box center [234, 642] width 110 height 33
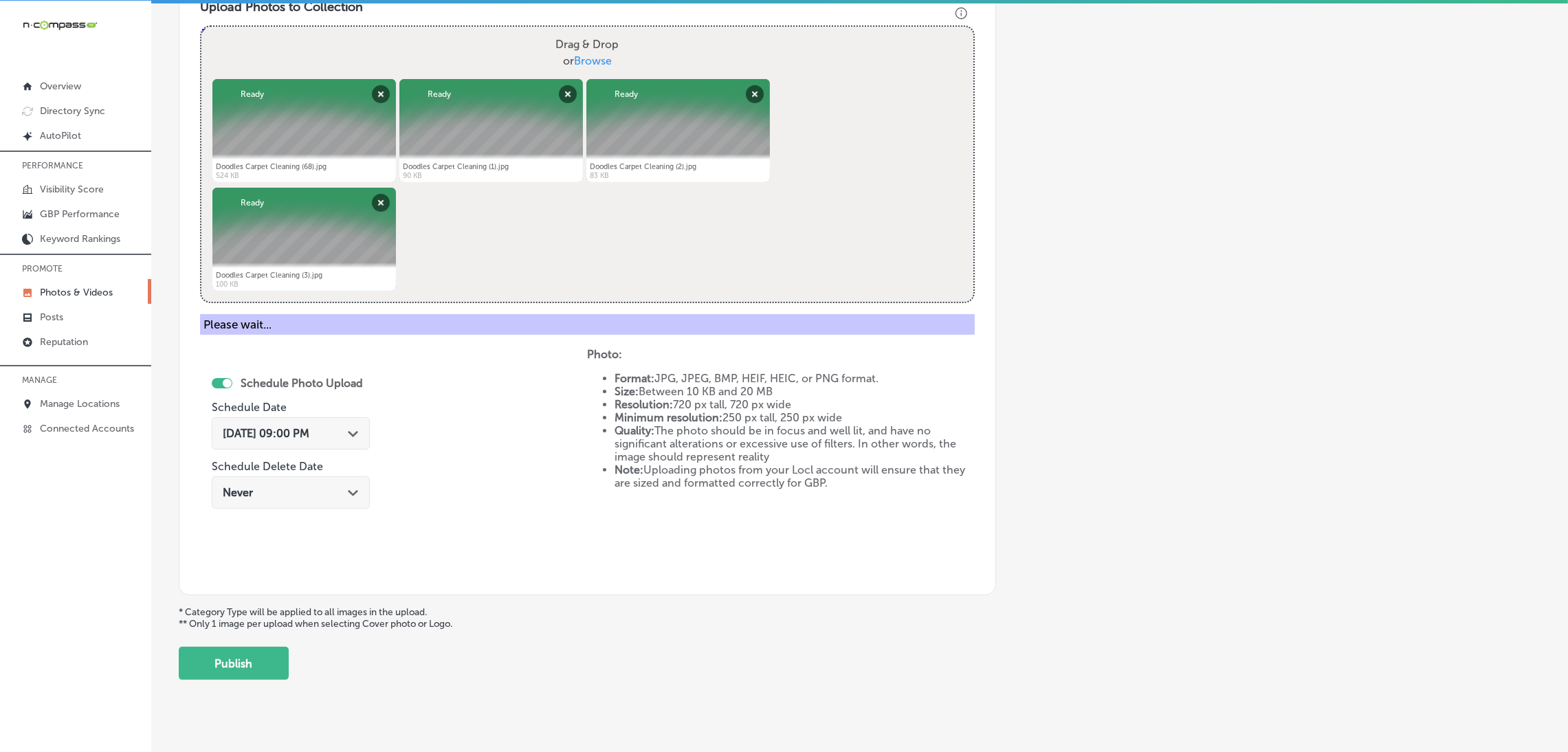
scroll to position [290, 0]
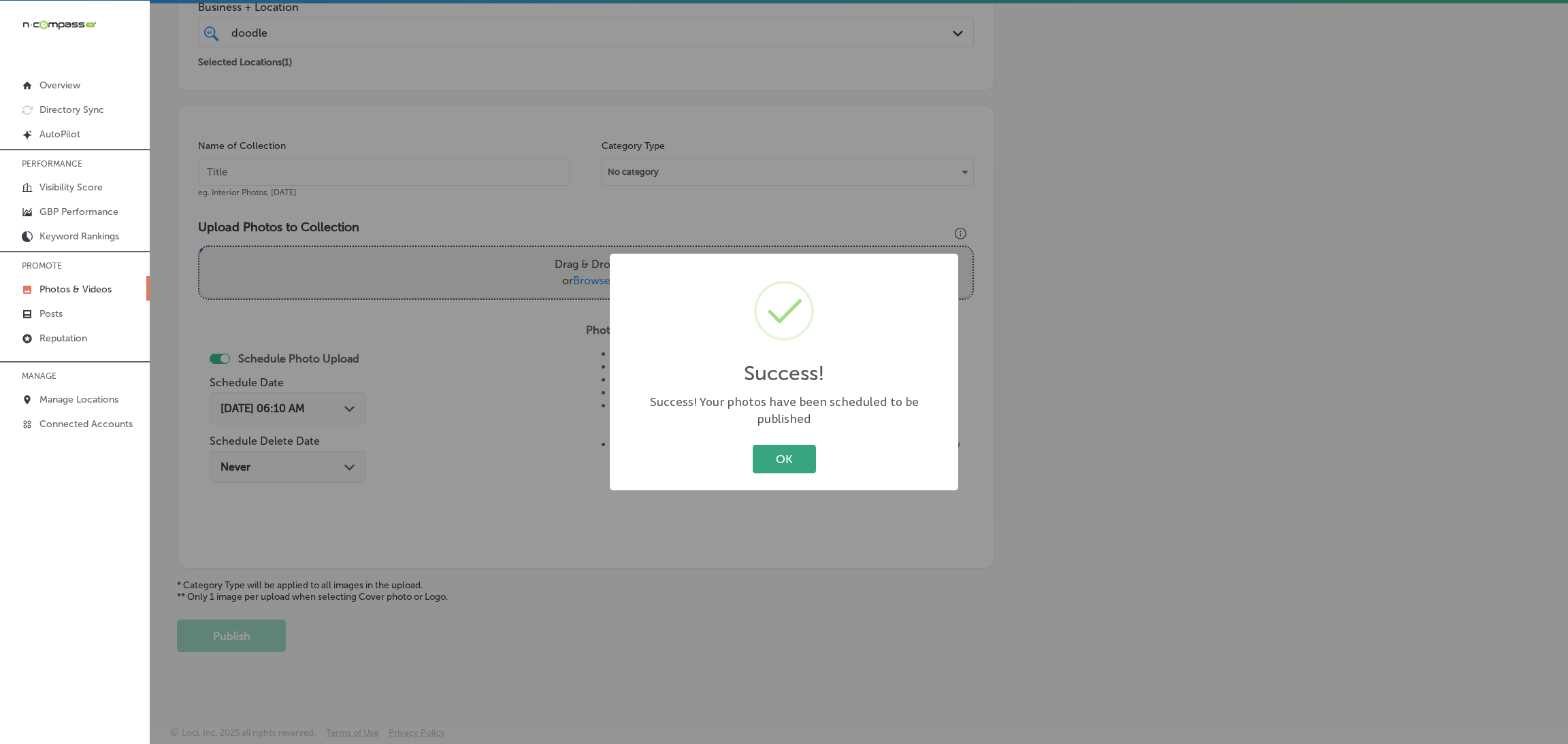
click at [769, 445] on button "OK" at bounding box center [784, 459] width 63 height 28
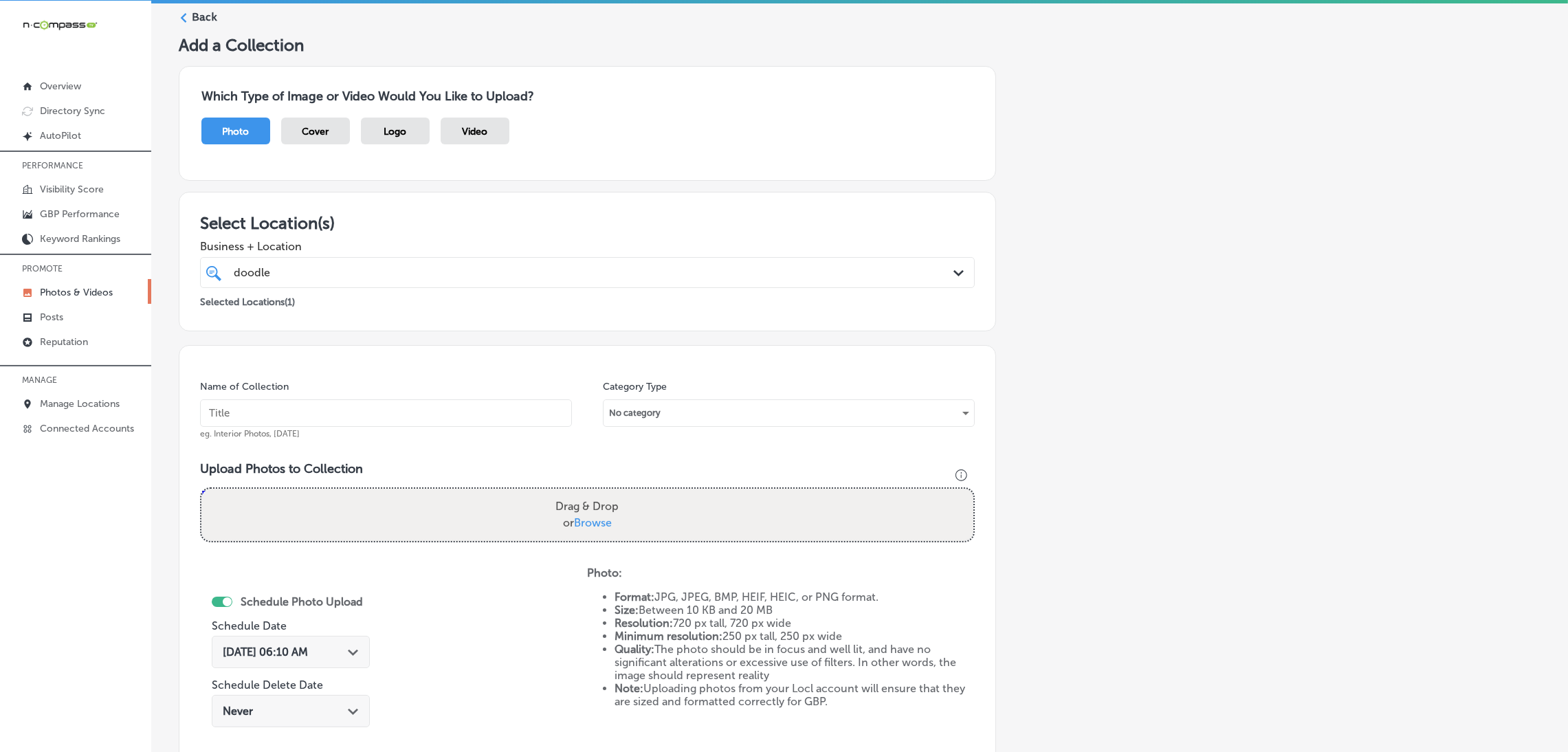
scroll to position [0, 0]
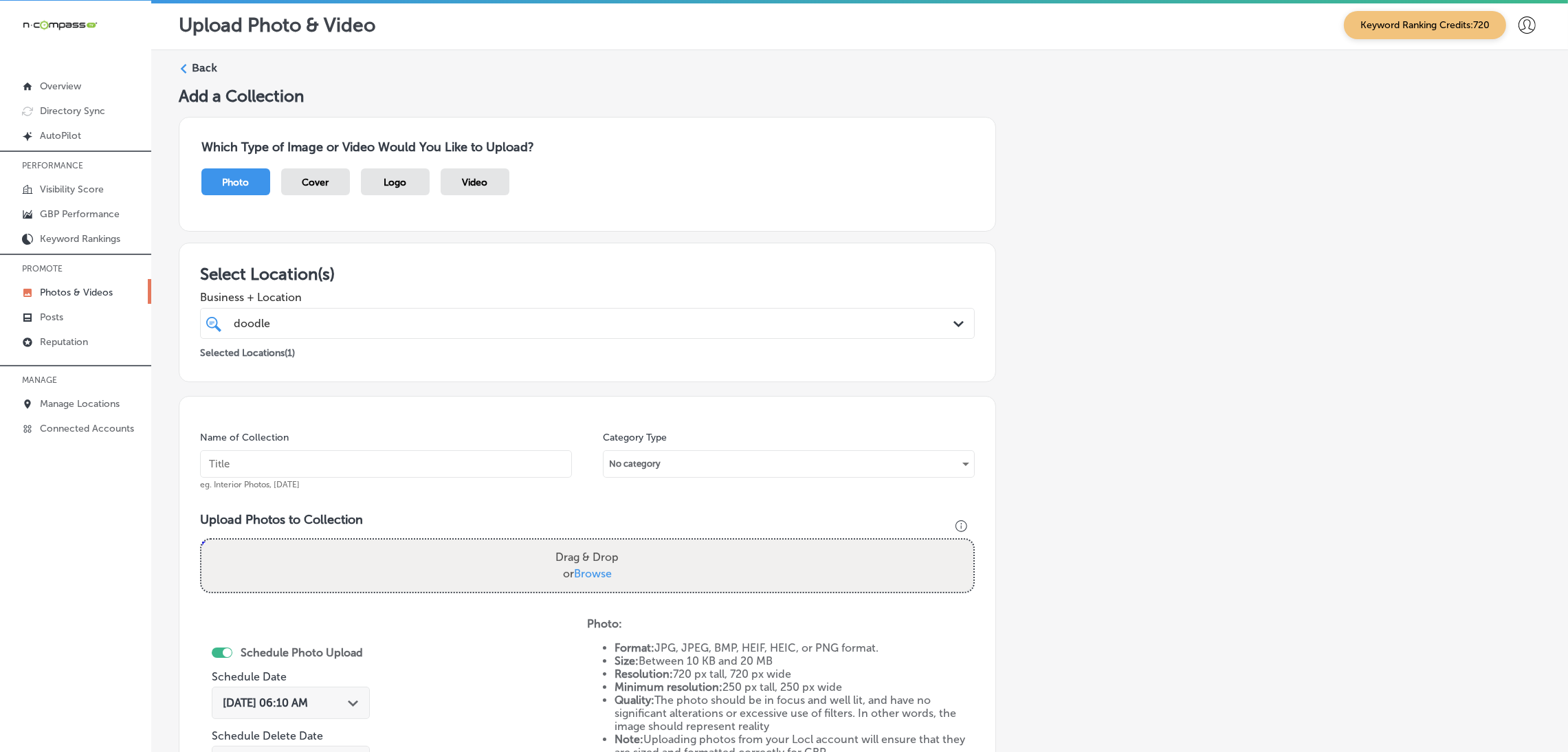
click at [213, 67] on label "Back" at bounding box center [204, 68] width 26 height 15
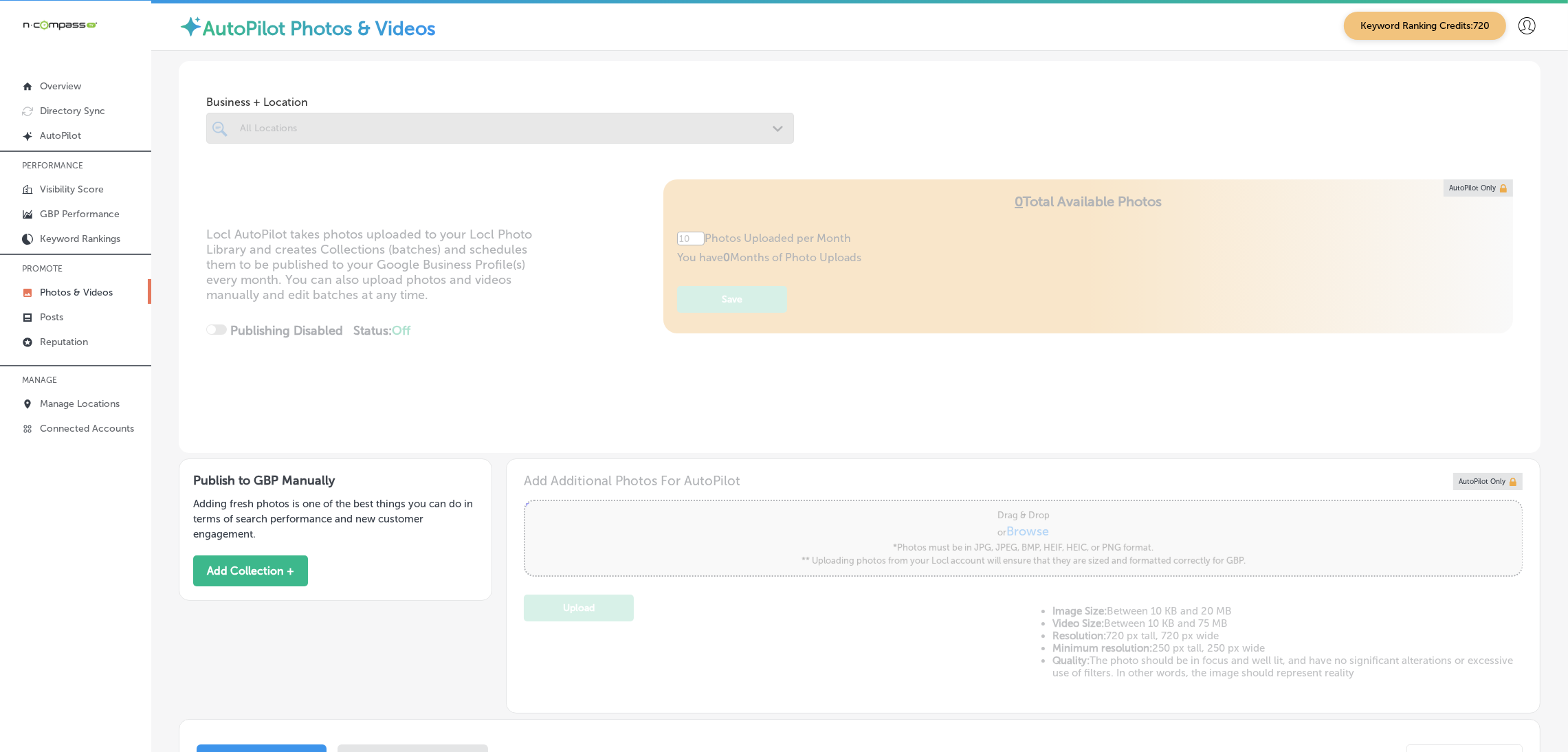
type input "5"
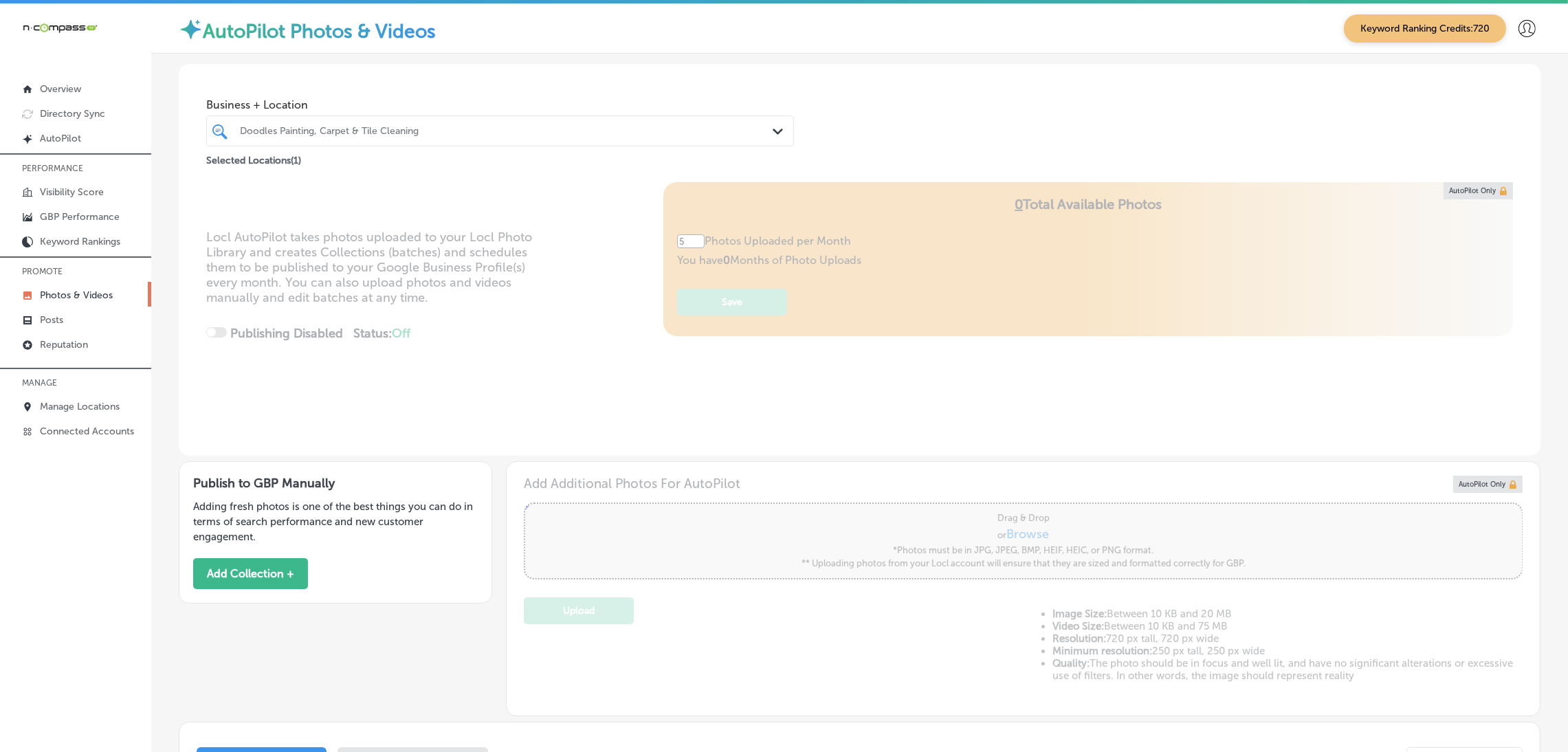
click at [319, 142] on div "Doodles Painting, Carpet & Tile Cleaning Path Created with Sketch." at bounding box center [499, 131] width 588 height 31
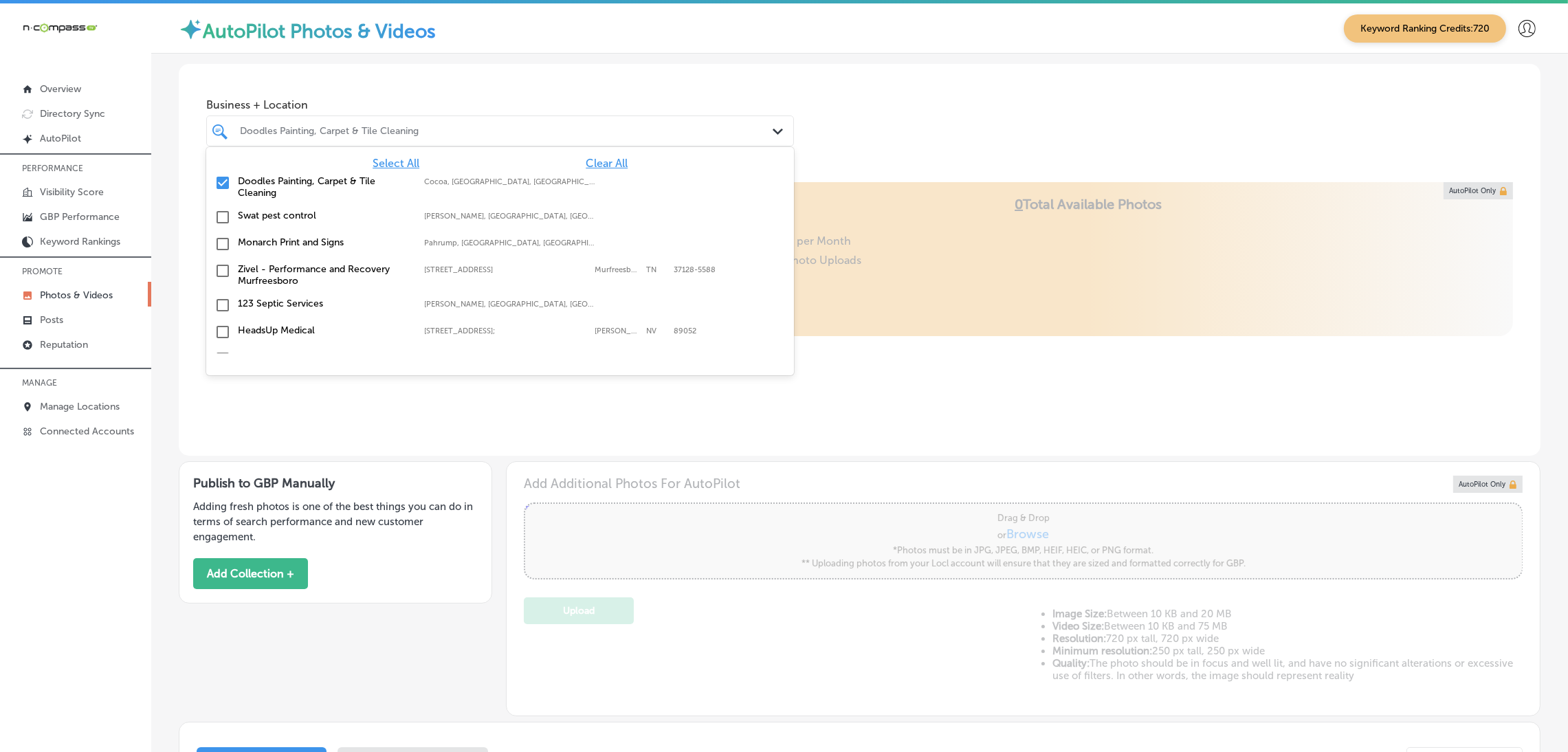
click at [944, 130] on div "Business + Location option focused, 1 of 164. 164 results available. Use Up and…" at bounding box center [859, 116] width 1361 height 104
